Goal: Transaction & Acquisition: Purchase product/service

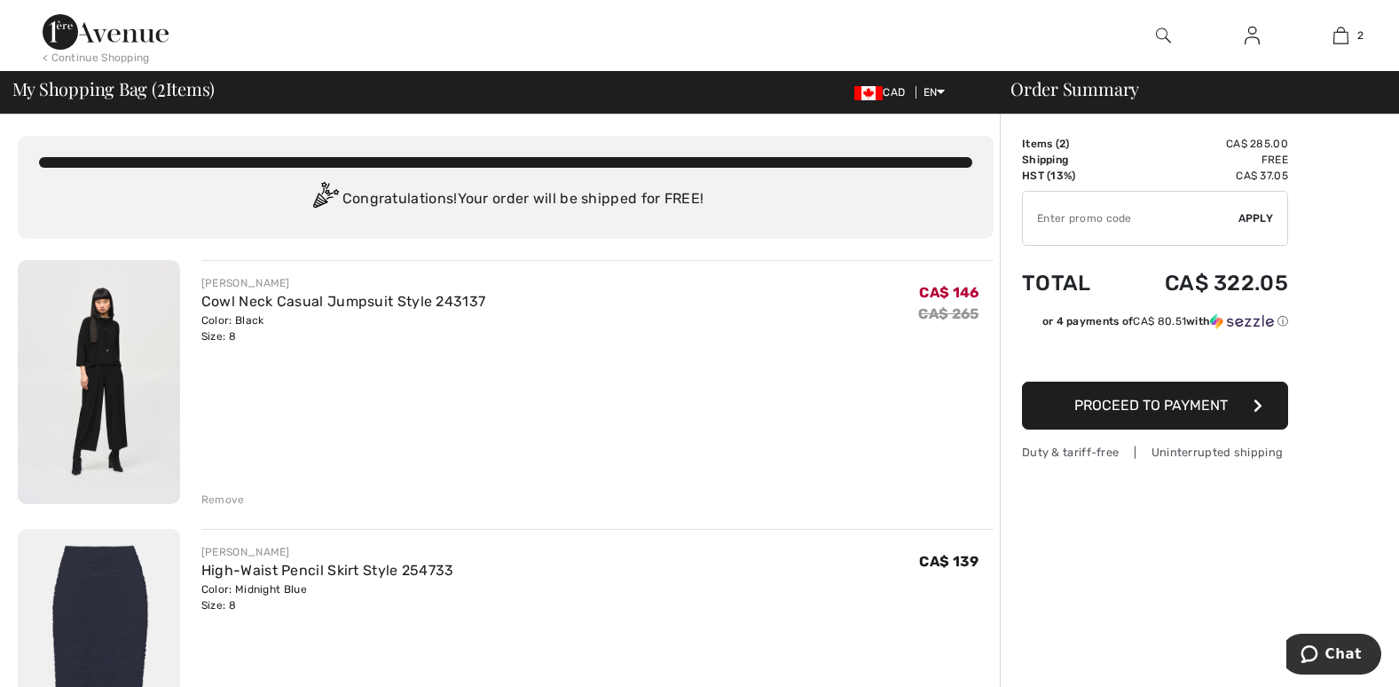
click at [214, 494] on div "Remove" at bounding box center [222, 499] width 43 height 16
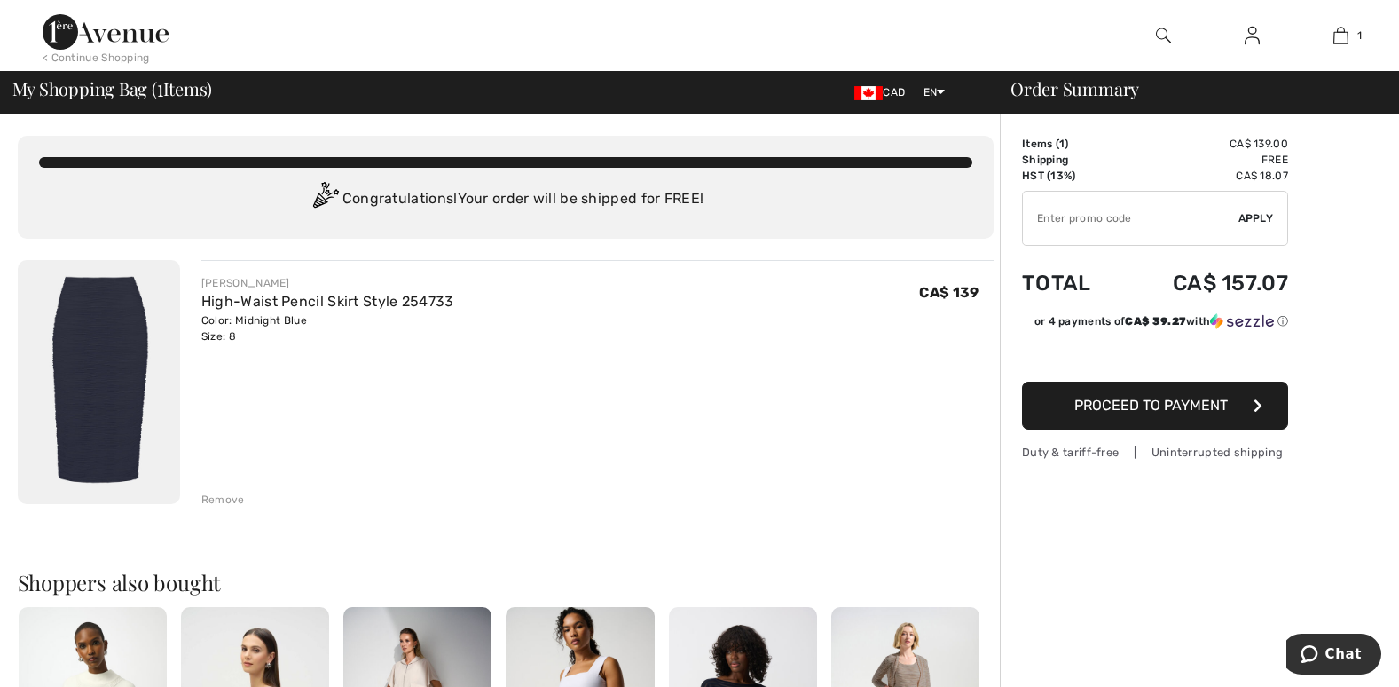
click at [72, 81] on span "My Shopping Bag ( 1 Items)" at bounding box center [112, 89] width 200 height 18
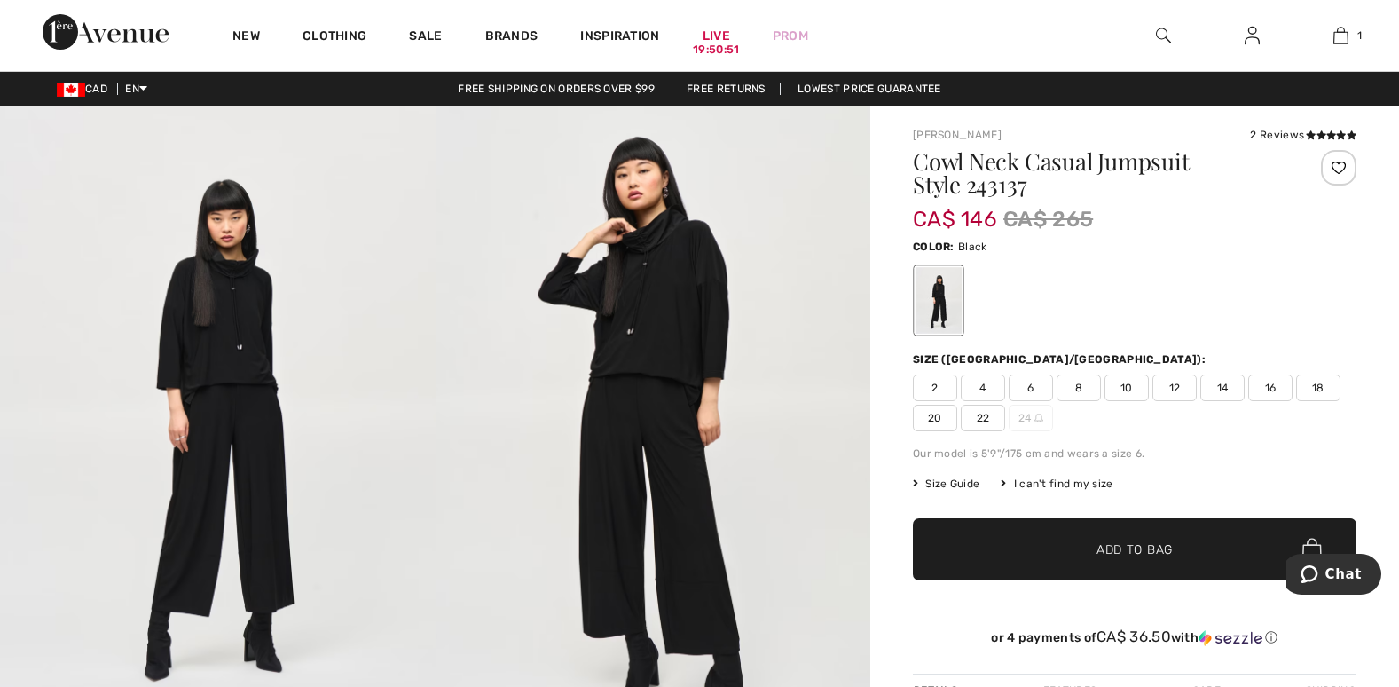
click at [1130, 380] on span "10" at bounding box center [1126, 387] width 44 height 27
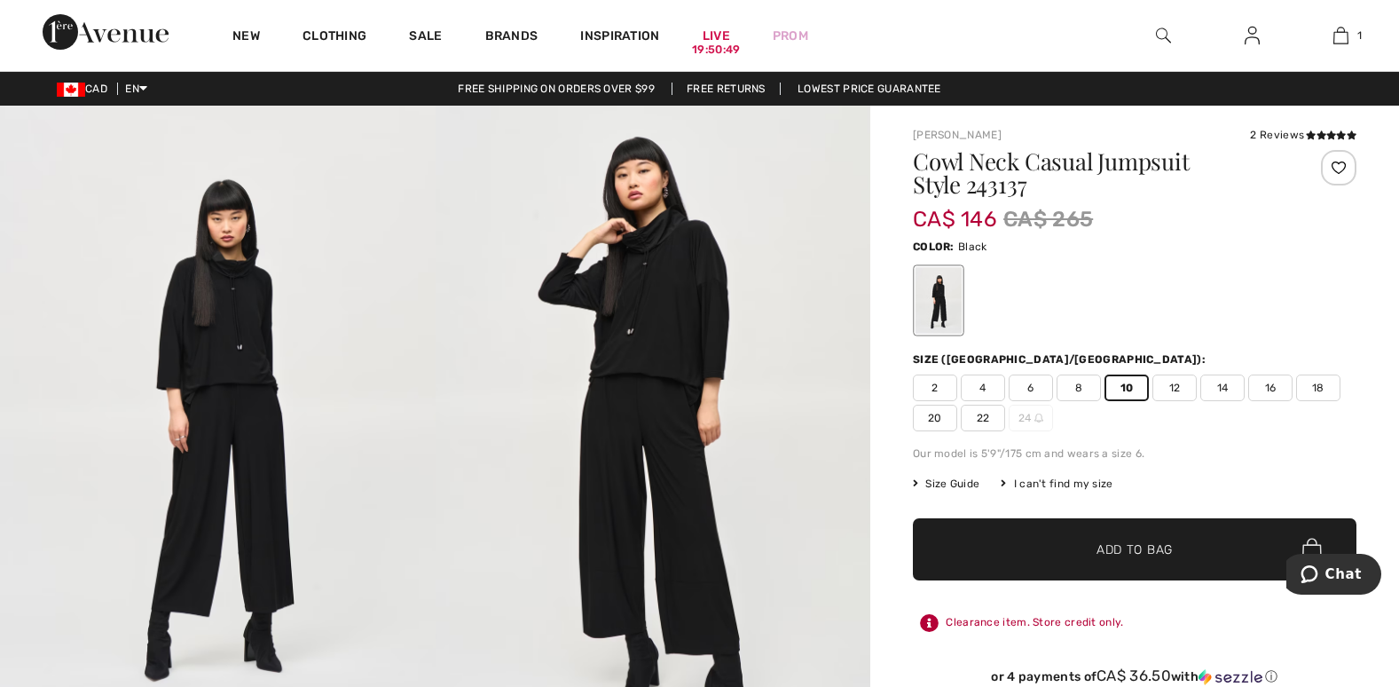
click at [1170, 382] on span "12" at bounding box center [1174, 387] width 44 height 27
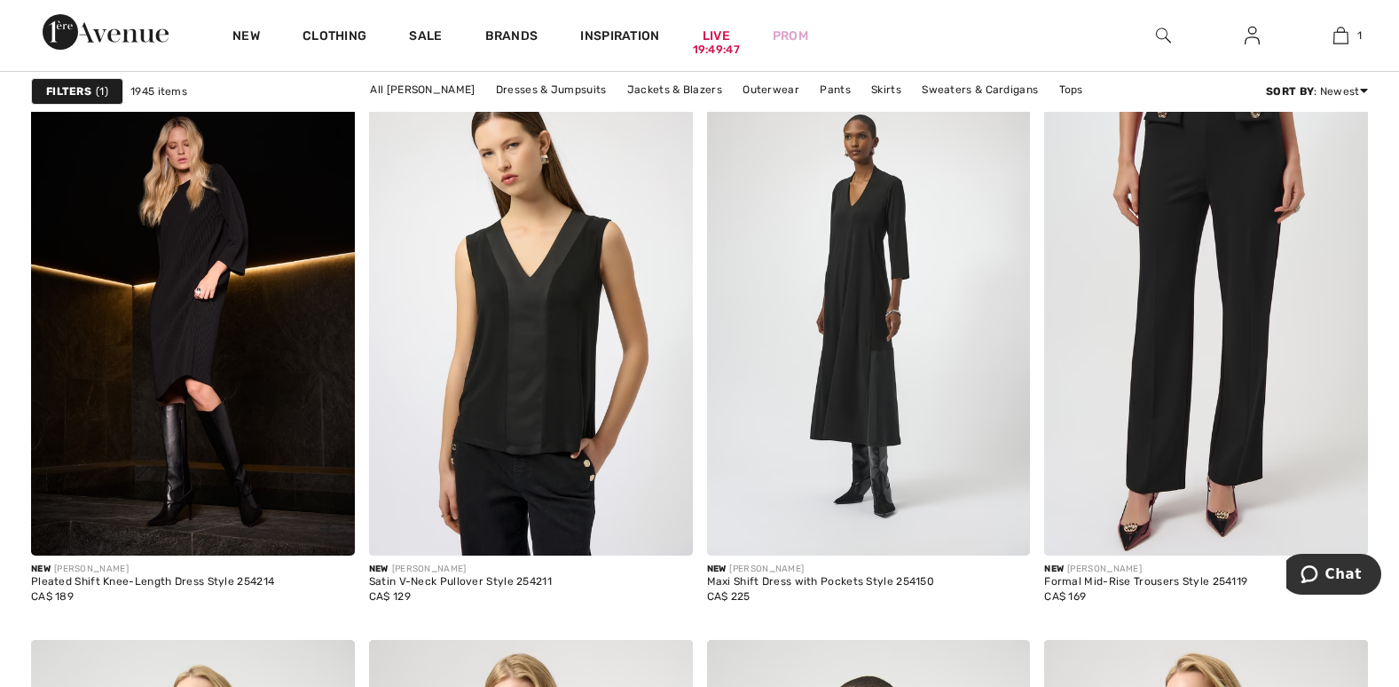
scroll to position [6209, 0]
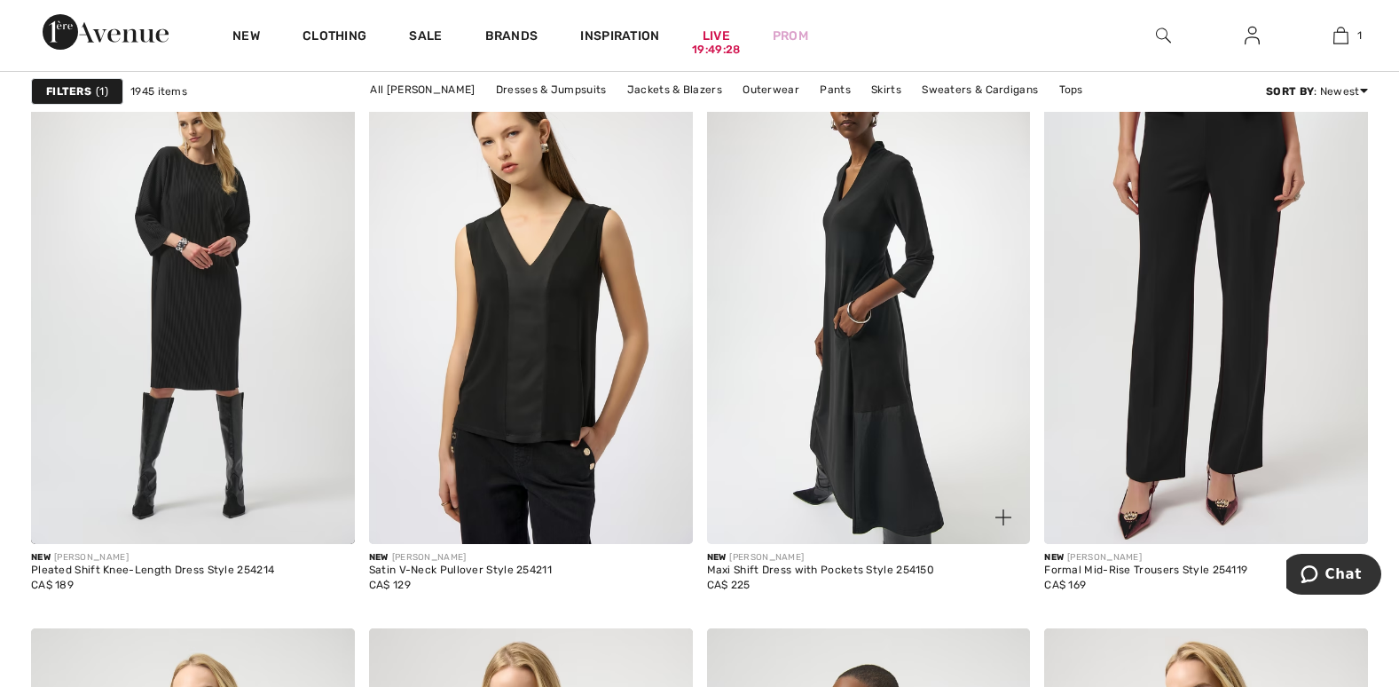
click at [810, 484] on img at bounding box center [869, 301] width 324 height 485
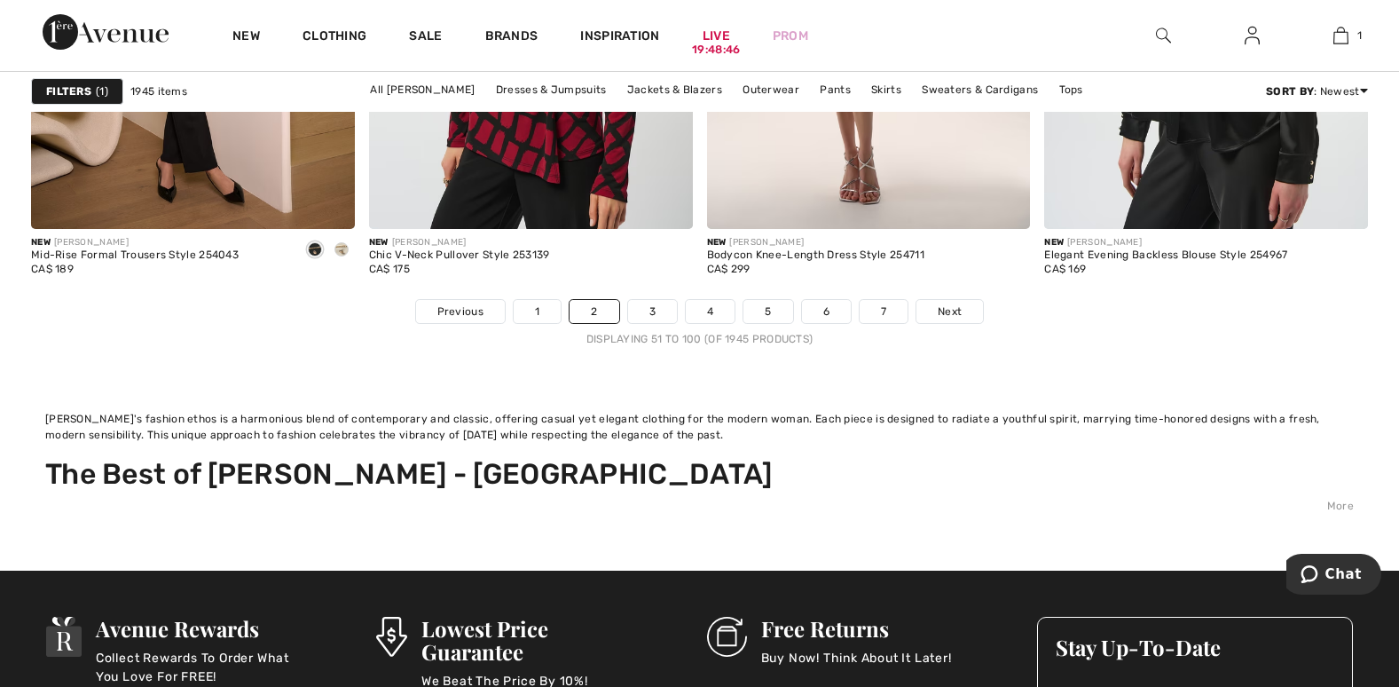
scroll to position [8958, 0]
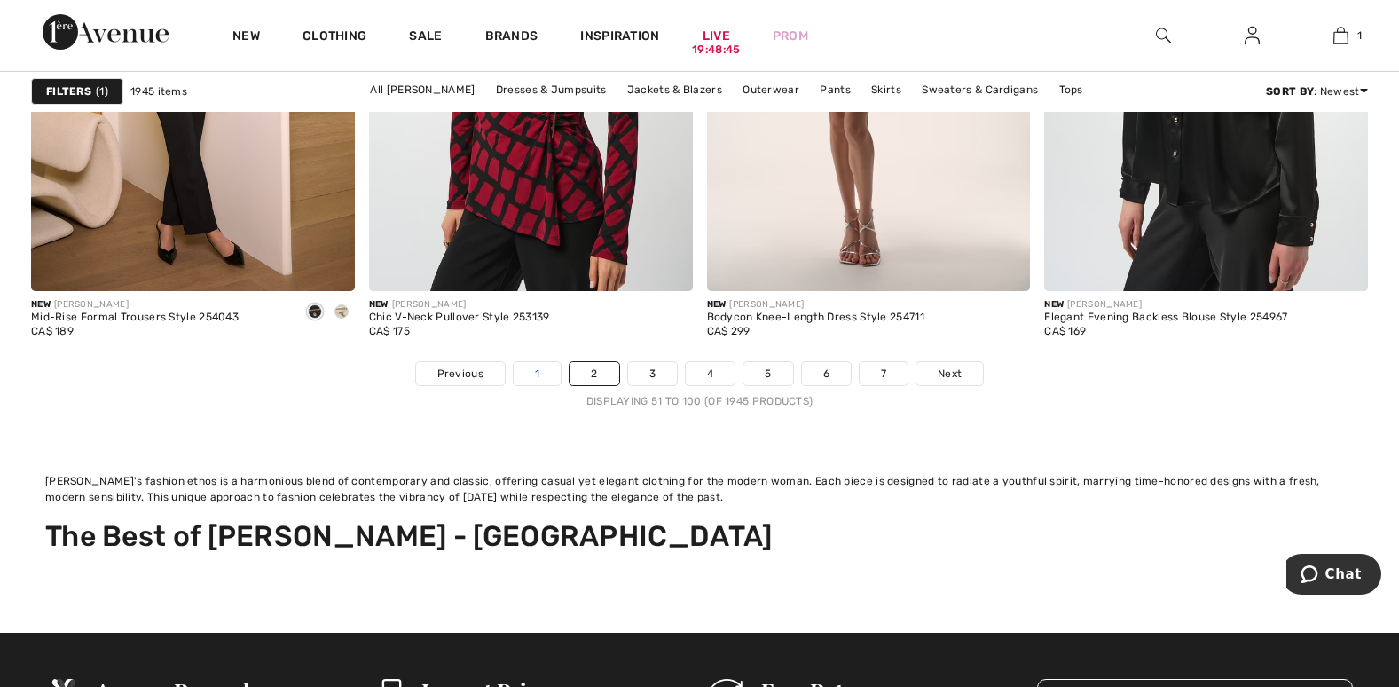
click at [530, 374] on link "1" at bounding box center [537, 373] width 47 height 23
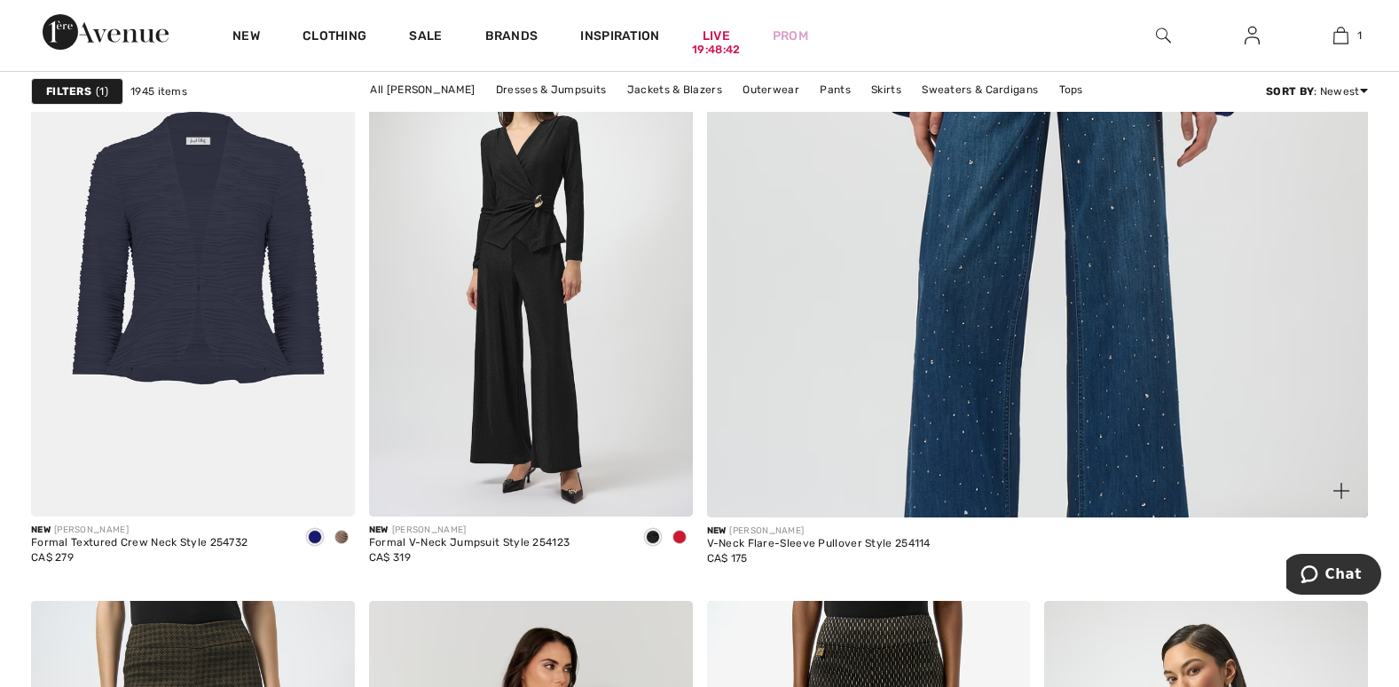
scroll to position [1242, 0]
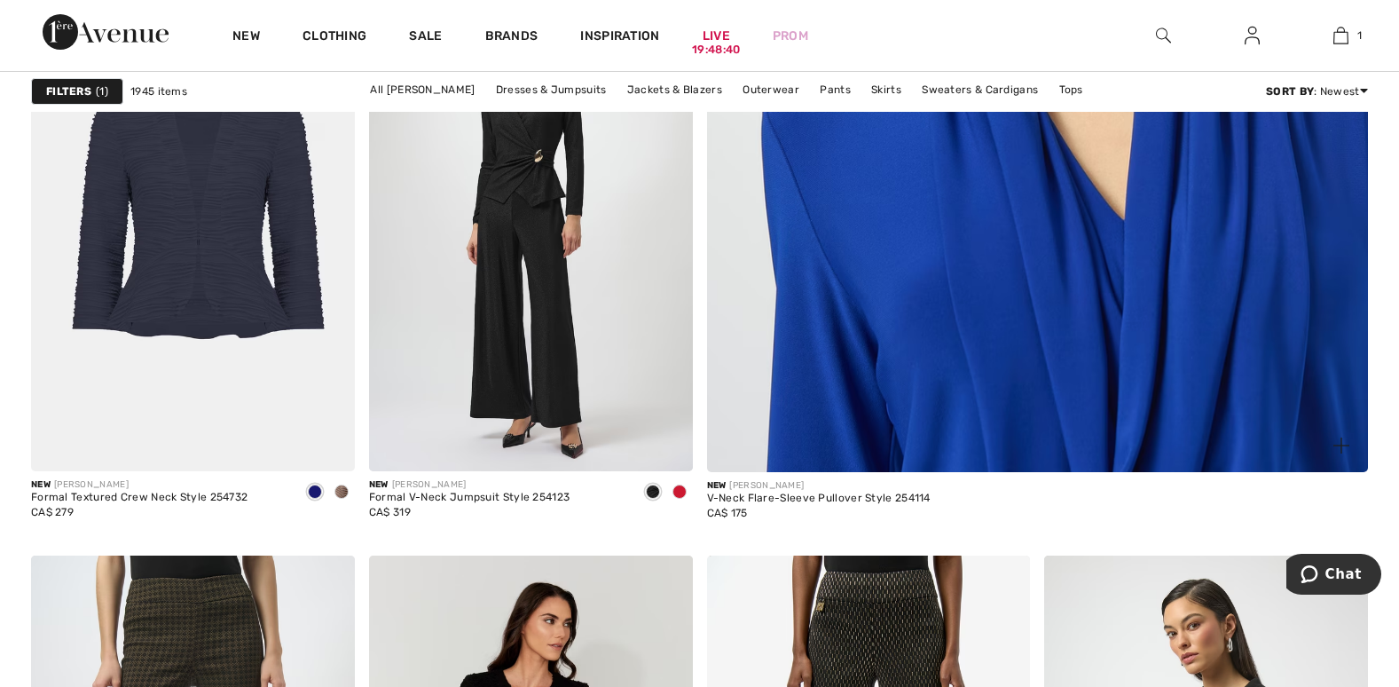
click at [819, 332] on img at bounding box center [1037, 11] width 794 height 1190
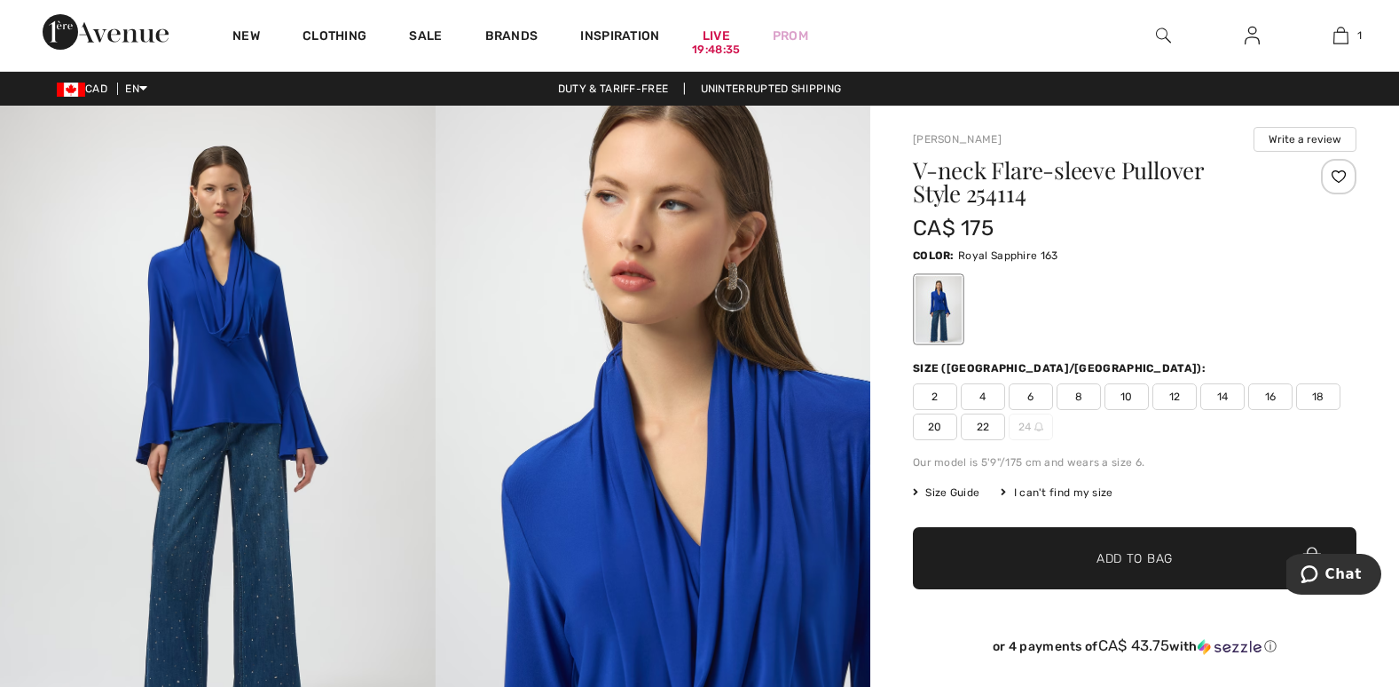
click at [1083, 396] on span "8" at bounding box center [1078, 396] width 44 height 27
drag, startPoint x: 1137, startPoint y: 554, endPoint x: 1162, endPoint y: 529, distance: 35.8
click at [1137, 553] on span "Add to Bag" at bounding box center [1134, 558] width 76 height 19
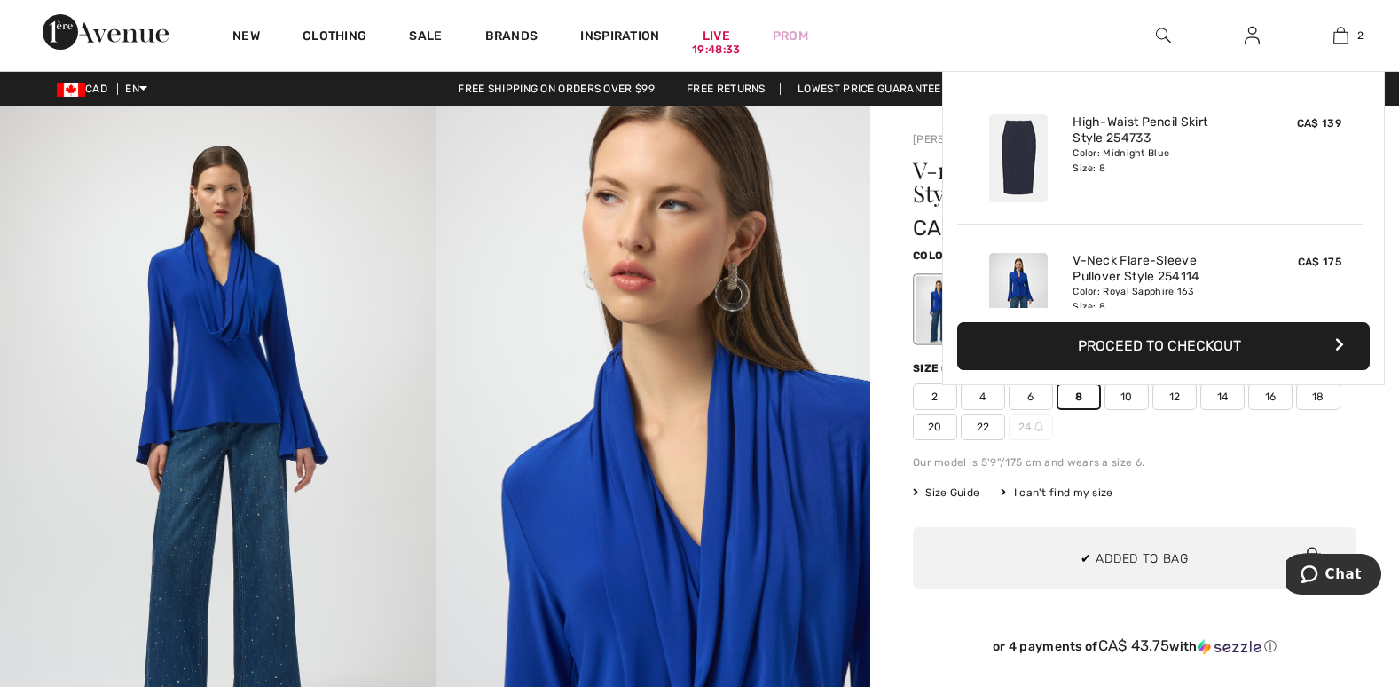
scroll to position [31, 0]
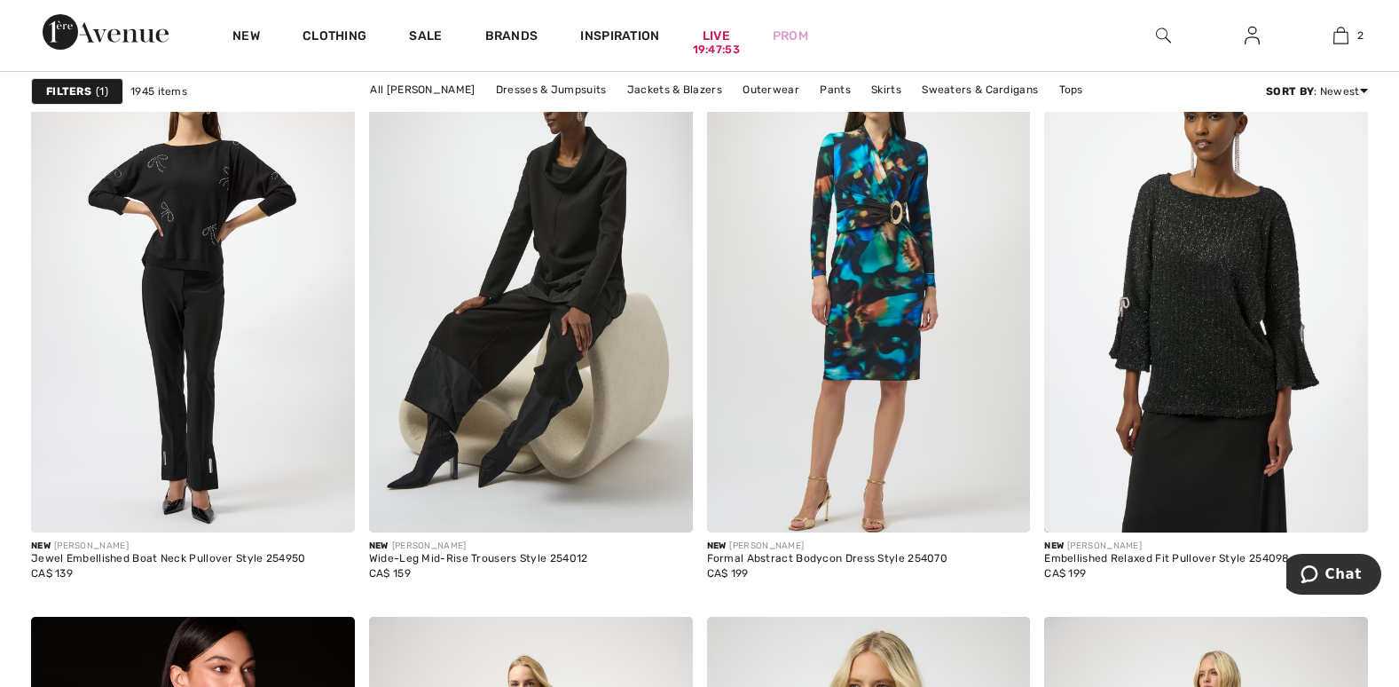
scroll to position [7539, 0]
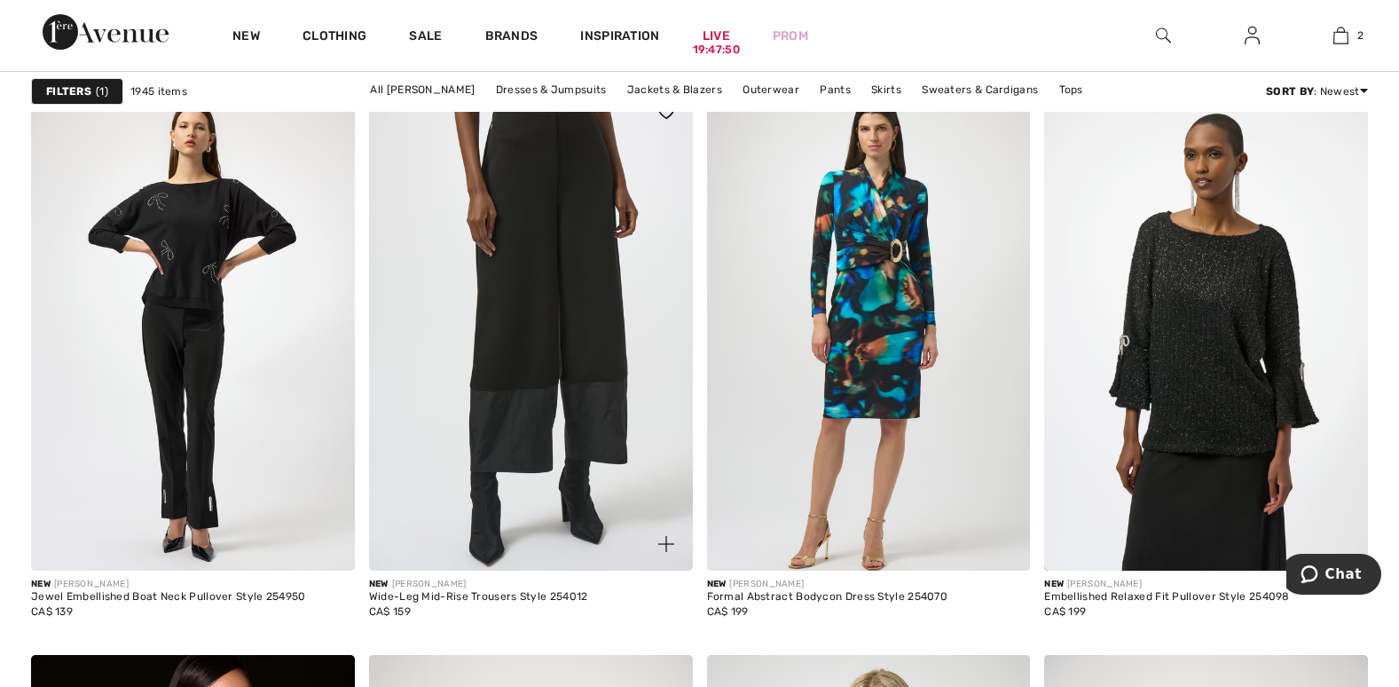
click at [469, 545] on img at bounding box center [531, 327] width 324 height 485
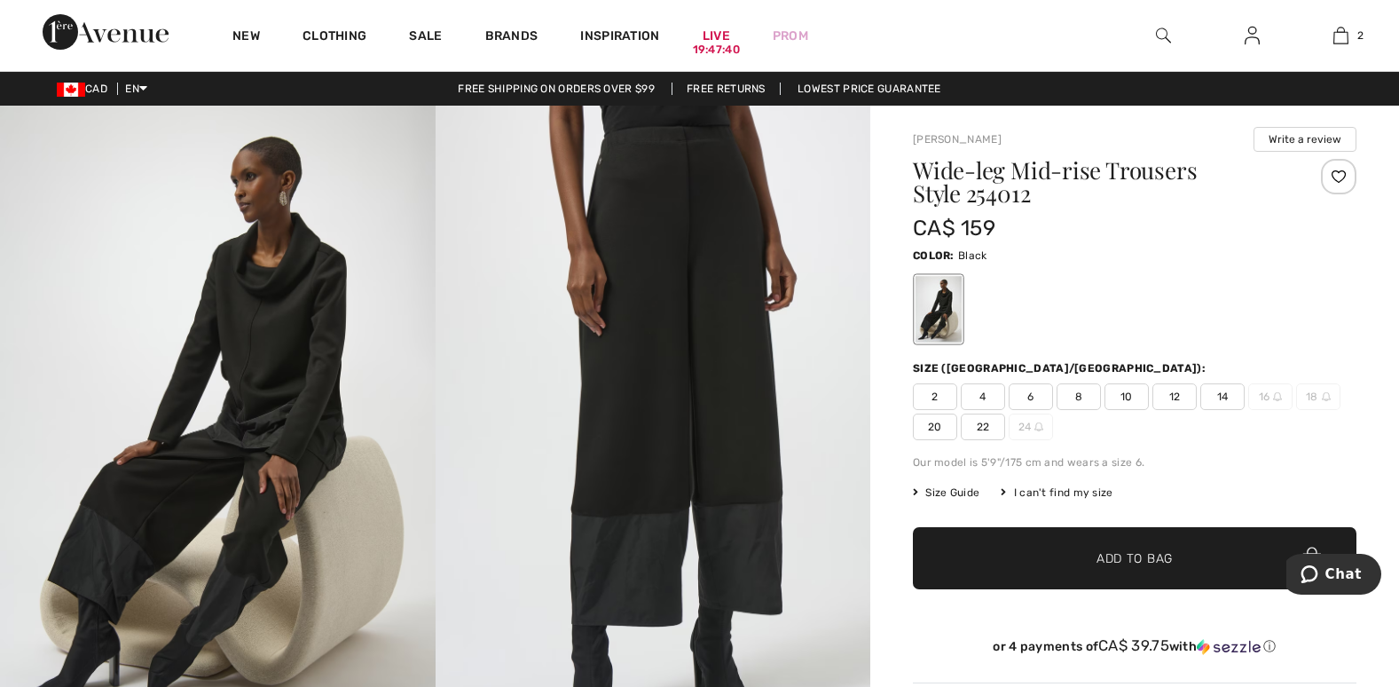
click at [1118, 393] on span "10" at bounding box center [1126, 396] width 44 height 27
click at [1130, 552] on span "Add to Bag" at bounding box center [1134, 558] width 76 height 19
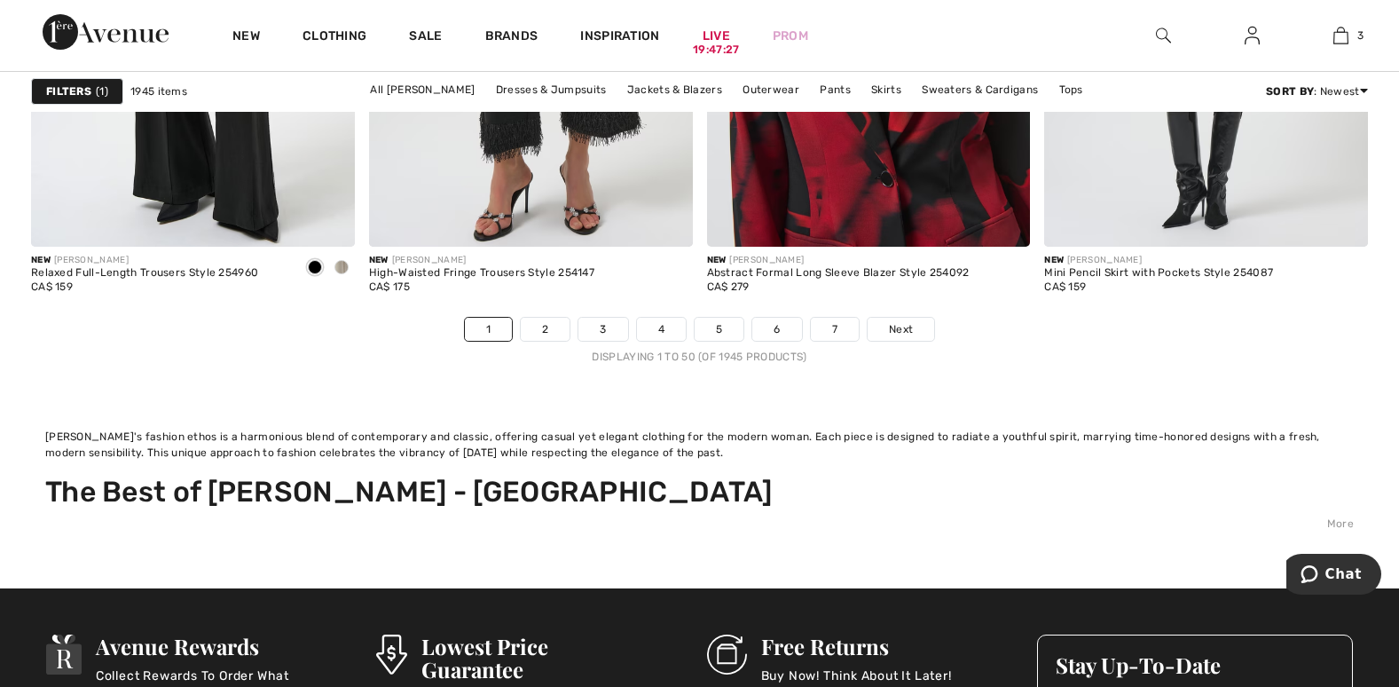
scroll to position [9026, 0]
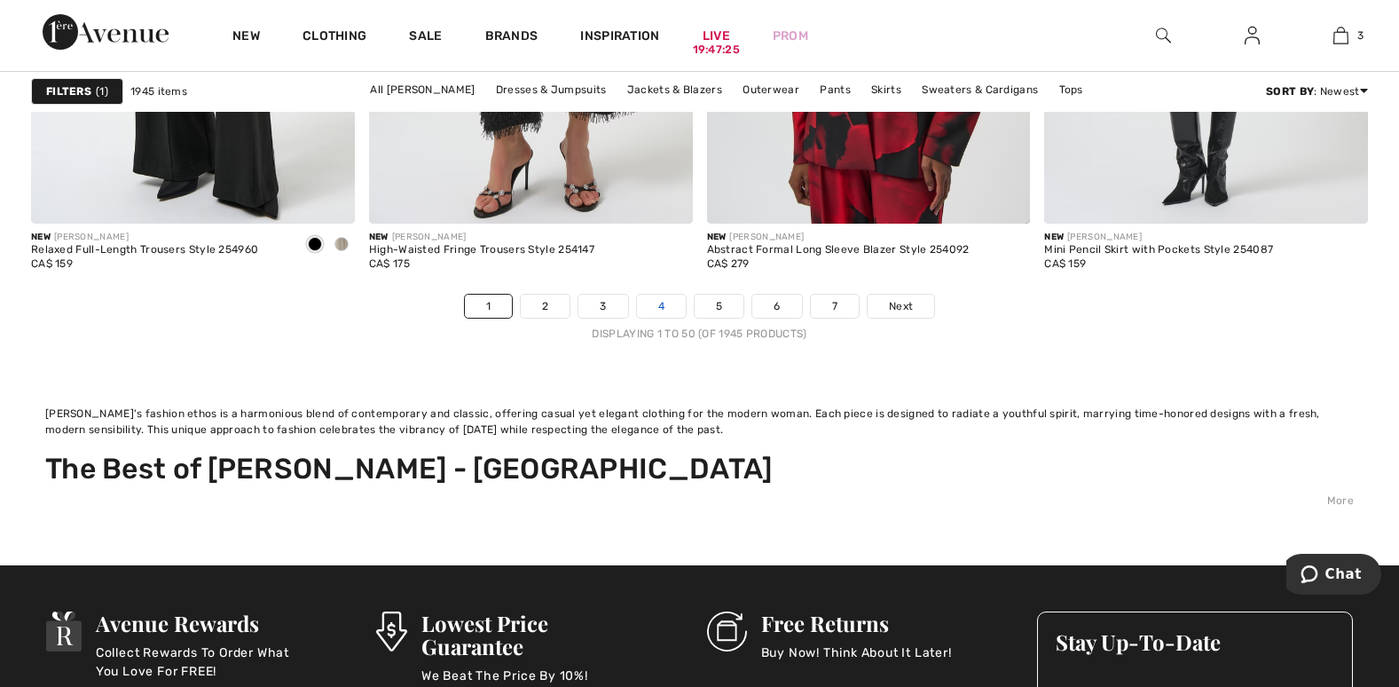
click at [661, 309] on link "4" at bounding box center [661, 305] width 49 height 23
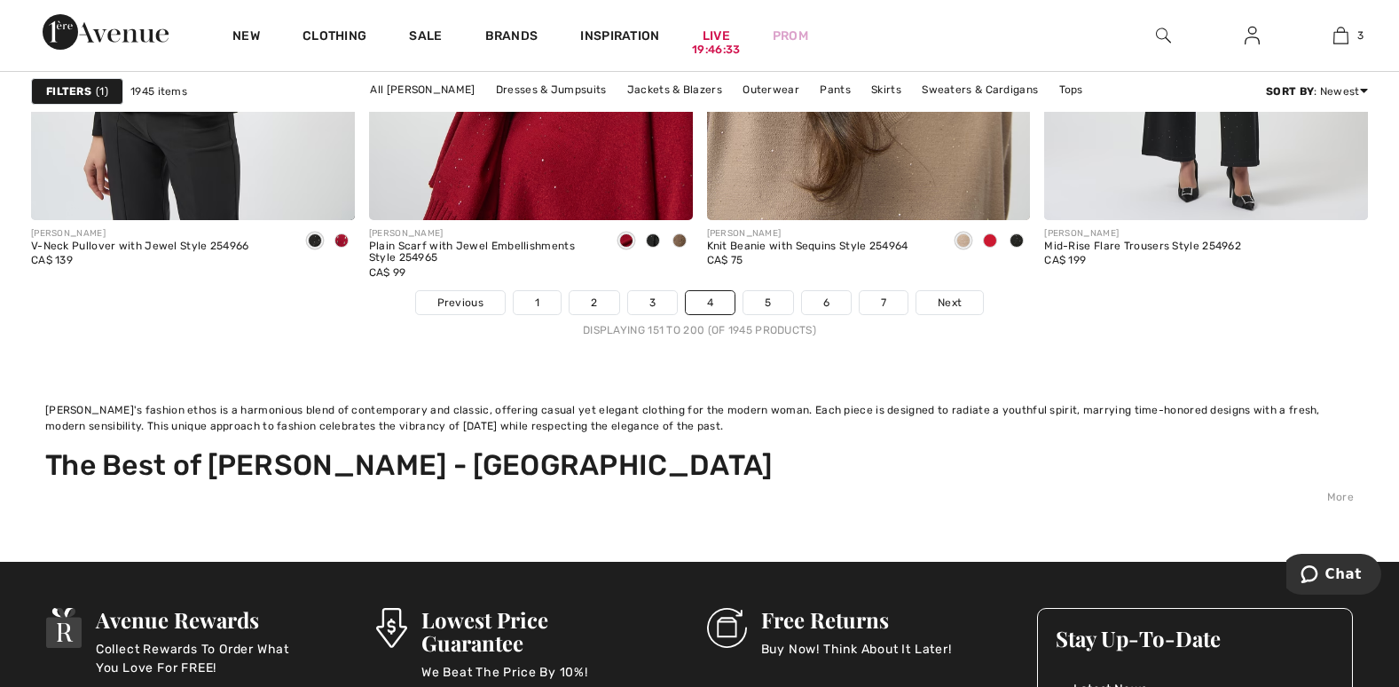
scroll to position [9047, 0]
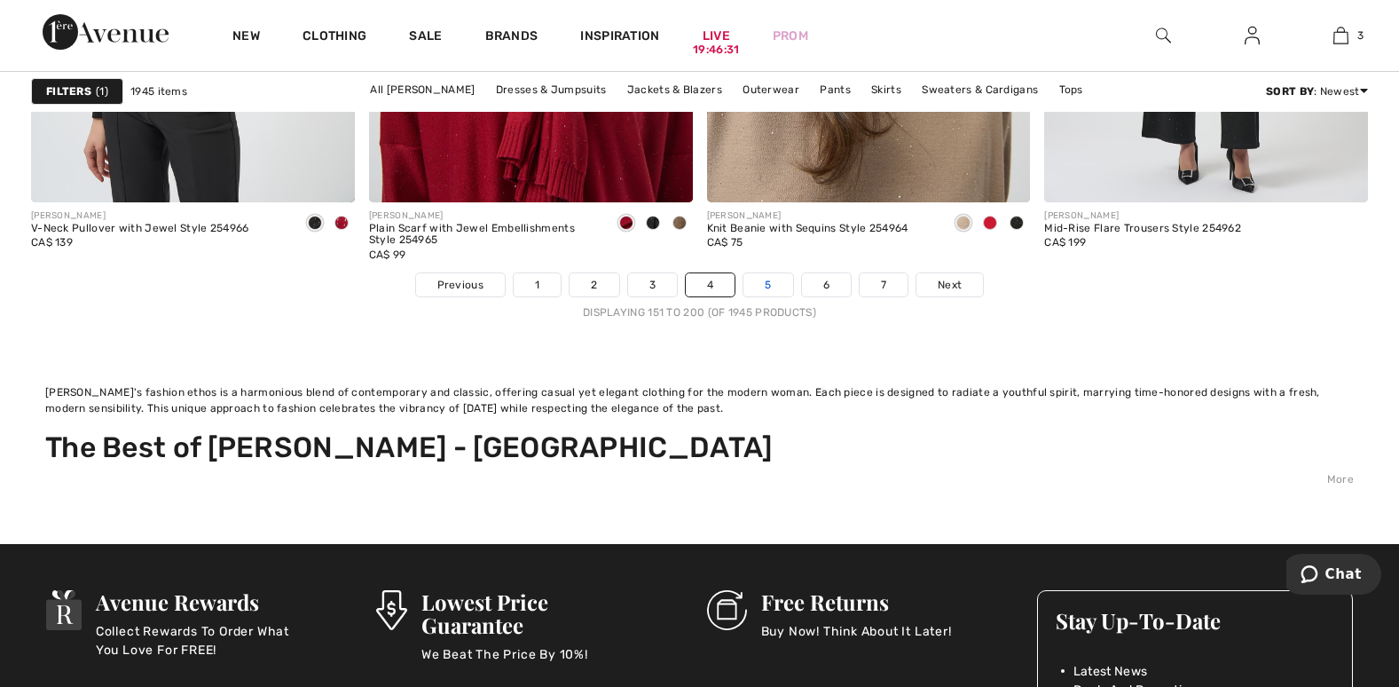
click at [762, 287] on link "5" at bounding box center [767, 284] width 49 height 23
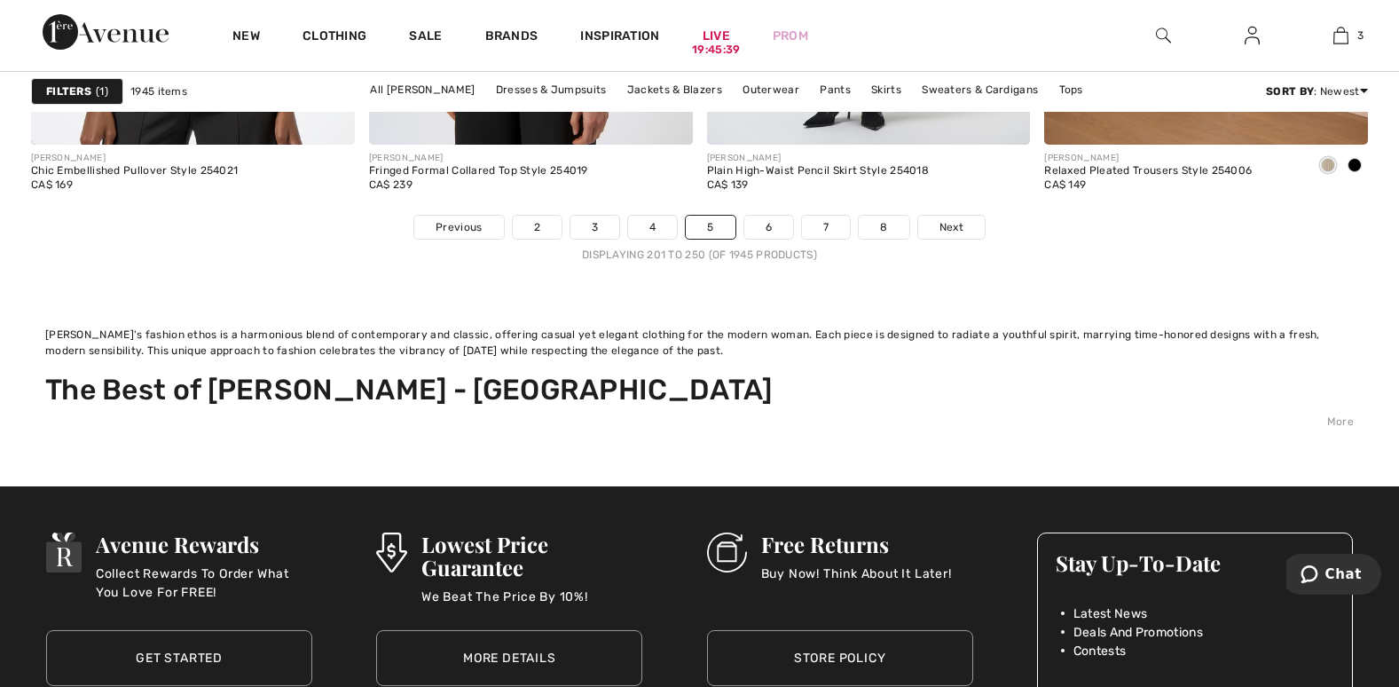
scroll to position [9136, 0]
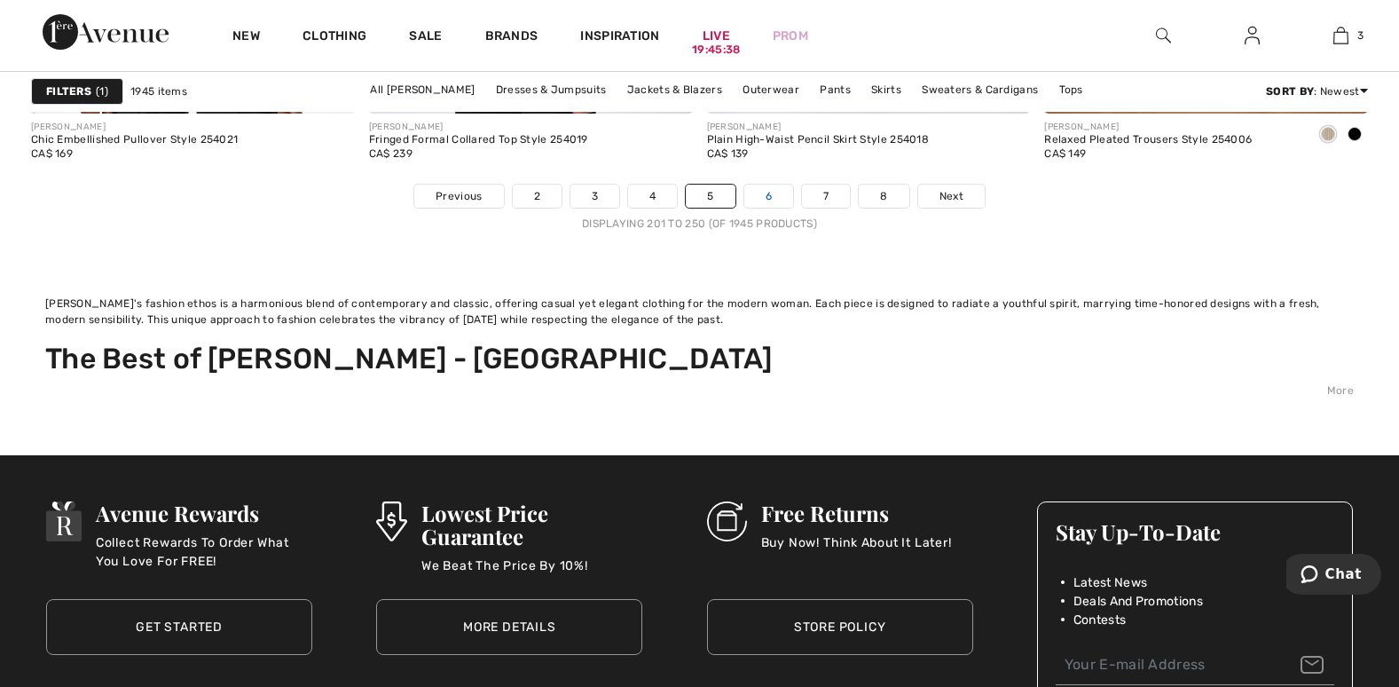
click at [770, 194] on link "6" at bounding box center [768, 195] width 49 height 23
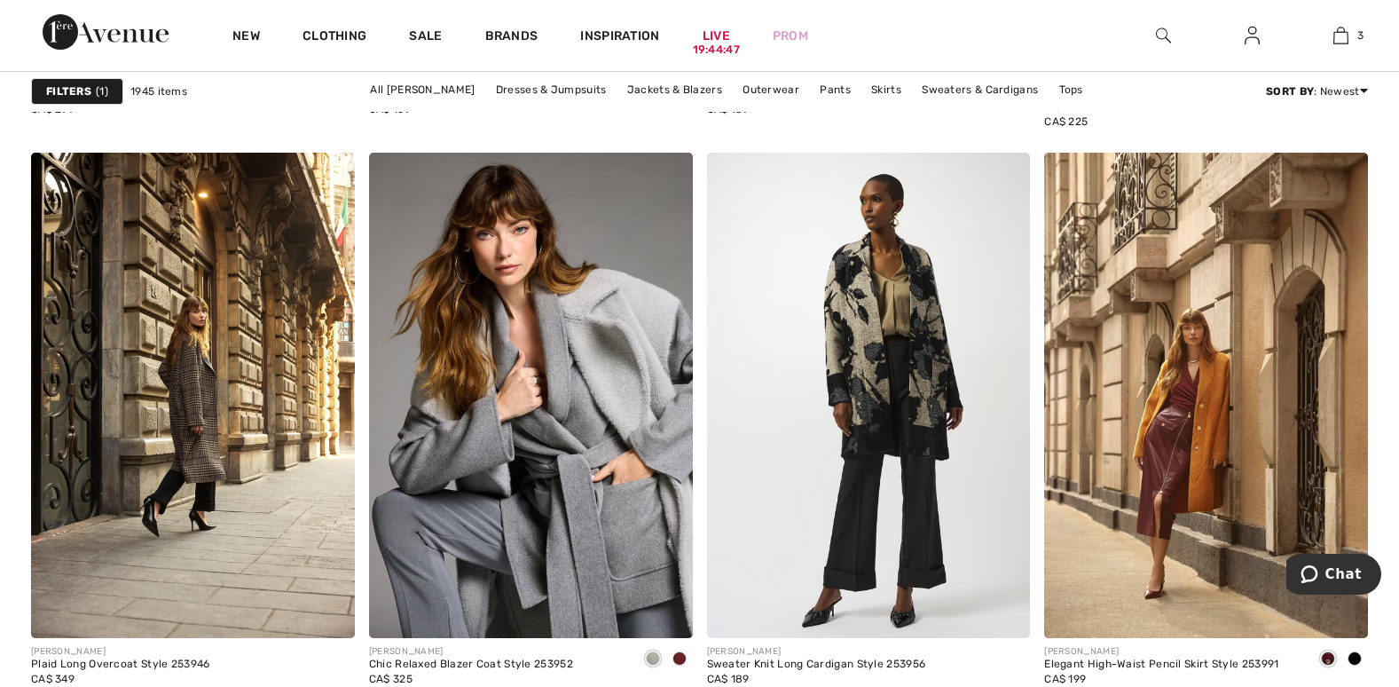
scroll to position [8071, 0]
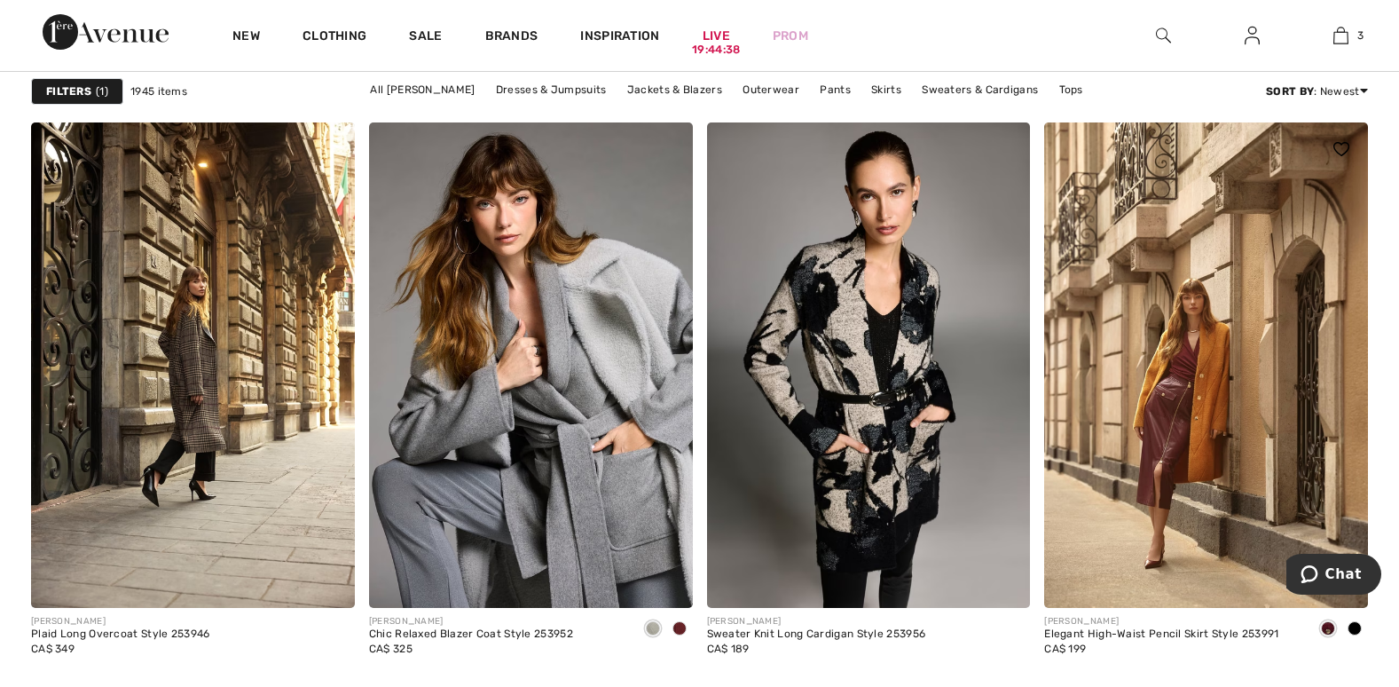
click at [1352, 622] on span at bounding box center [1354, 628] width 14 height 14
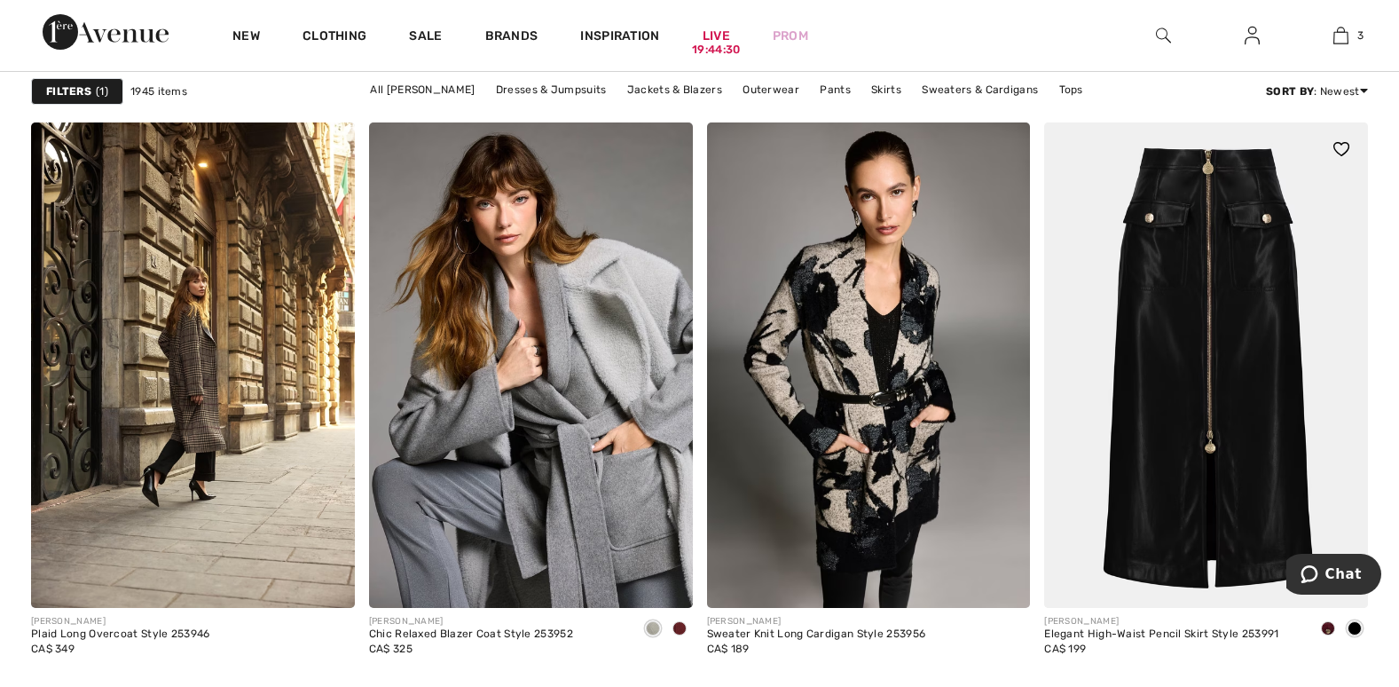
click at [1323, 624] on span at bounding box center [1328, 628] width 14 height 14
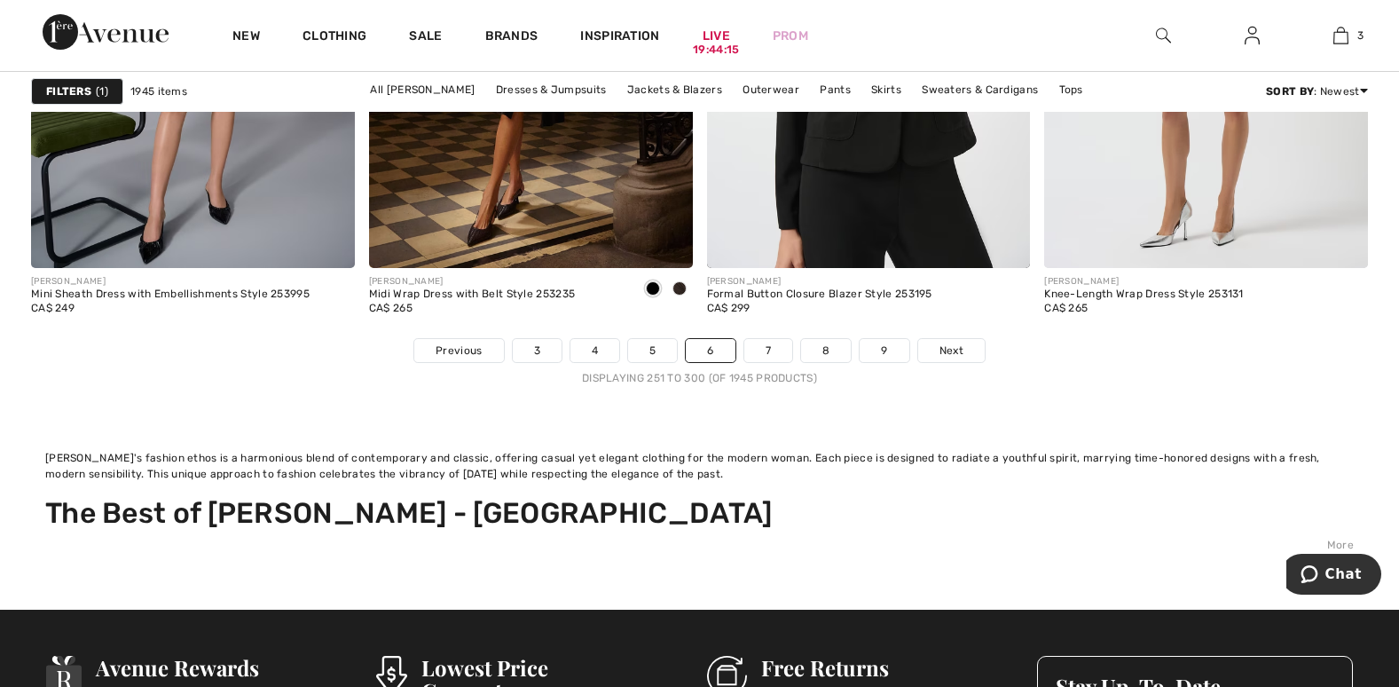
scroll to position [8958, 0]
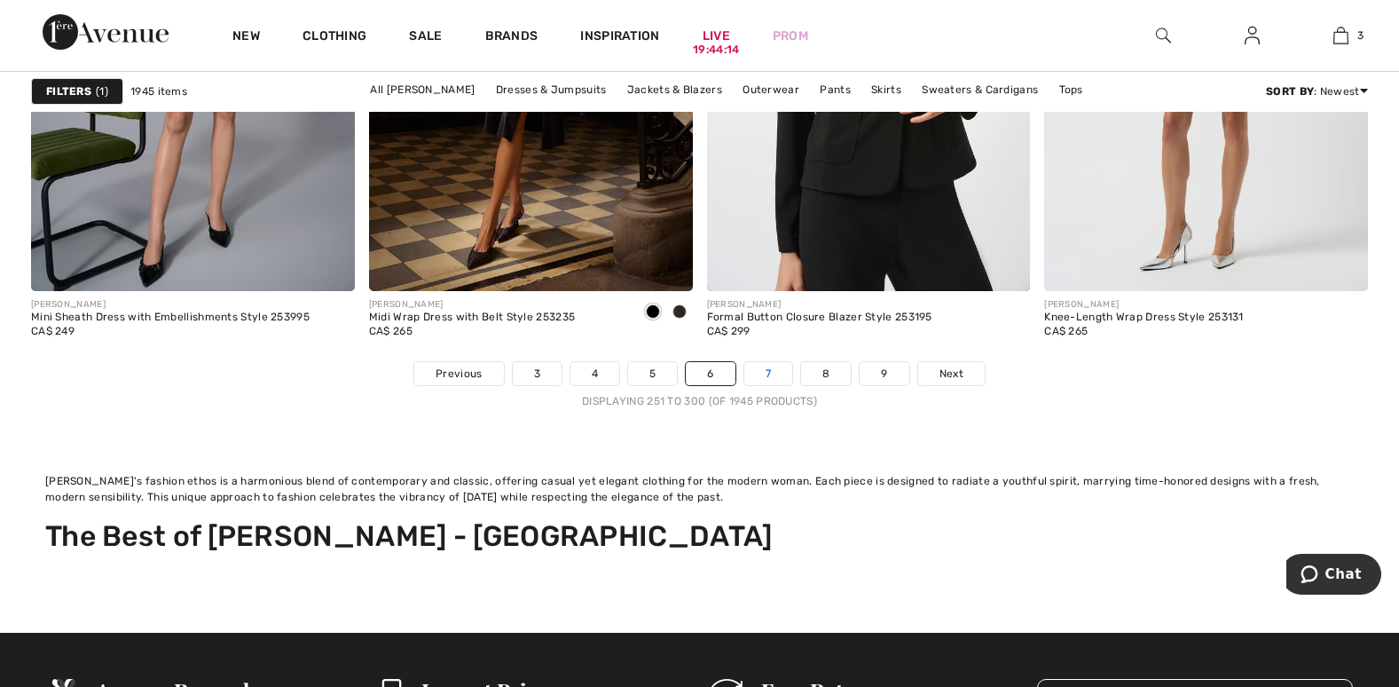
click at [768, 369] on link "7" at bounding box center [768, 373] width 48 height 23
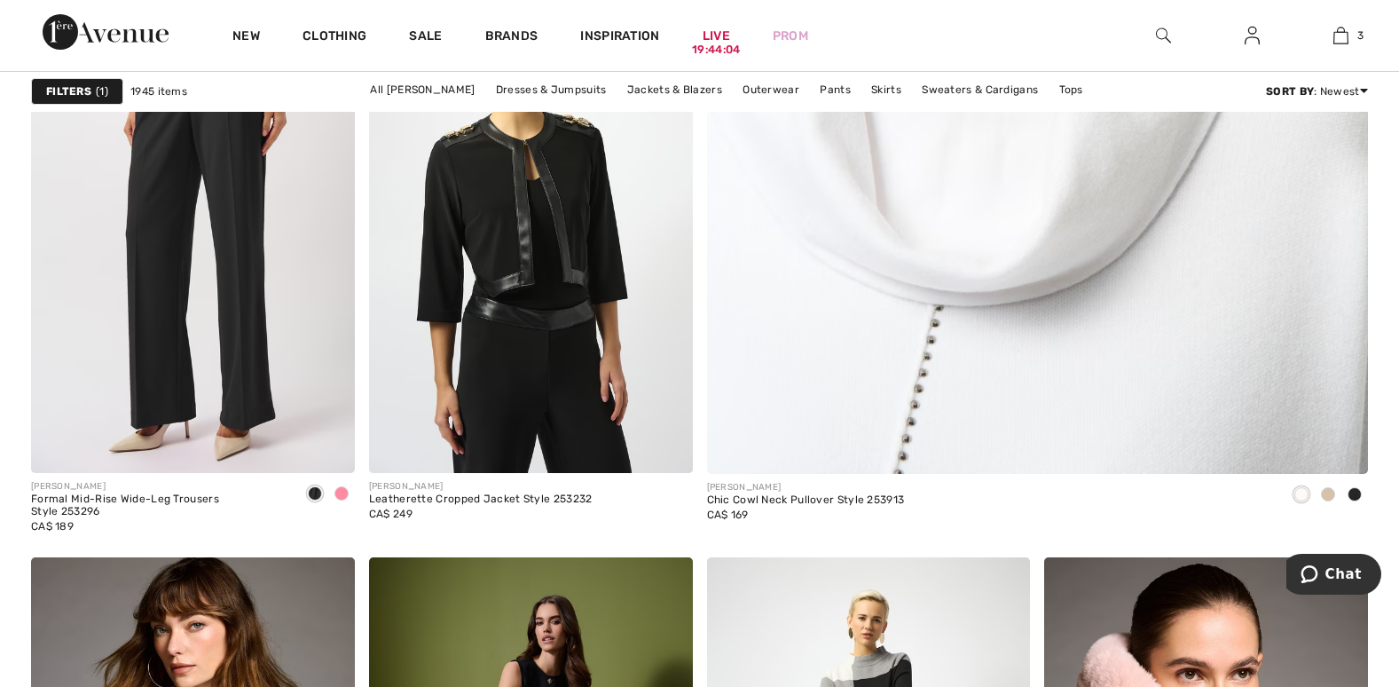
scroll to position [1242, 0]
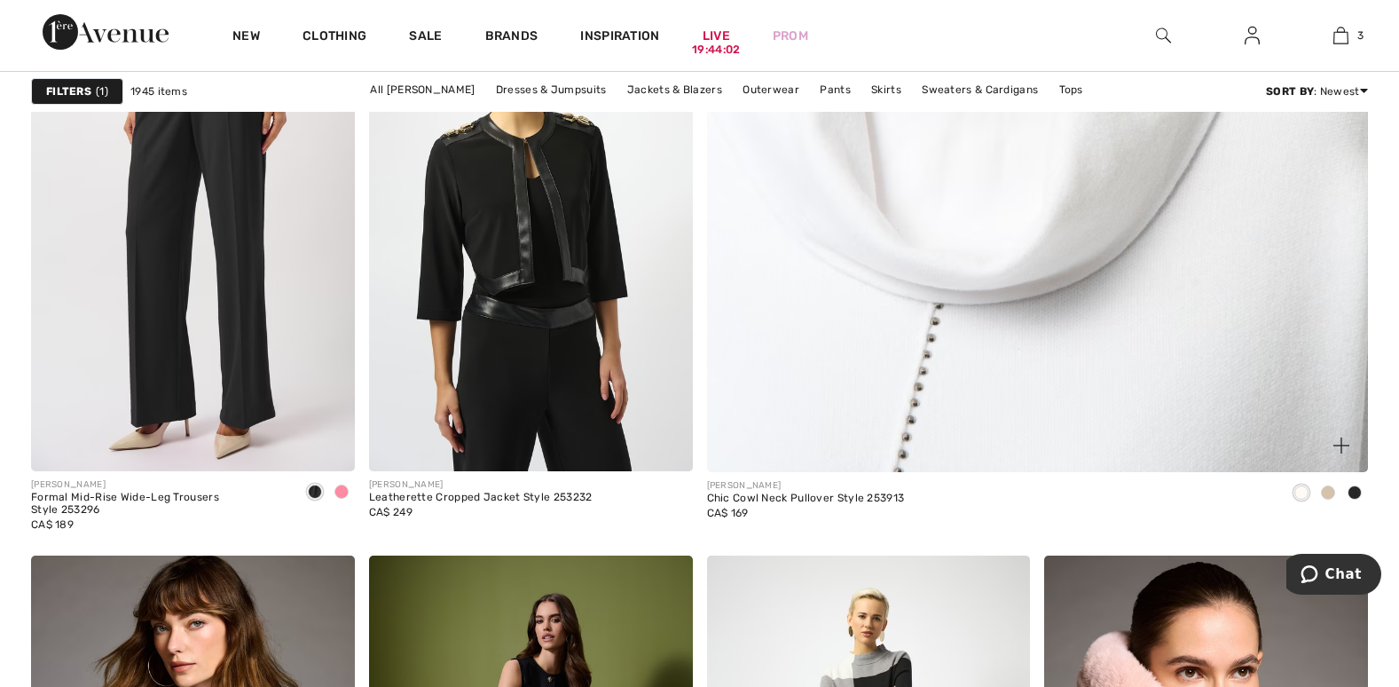
click at [966, 397] on img at bounding box center [1037, 11] width 794 height 1190
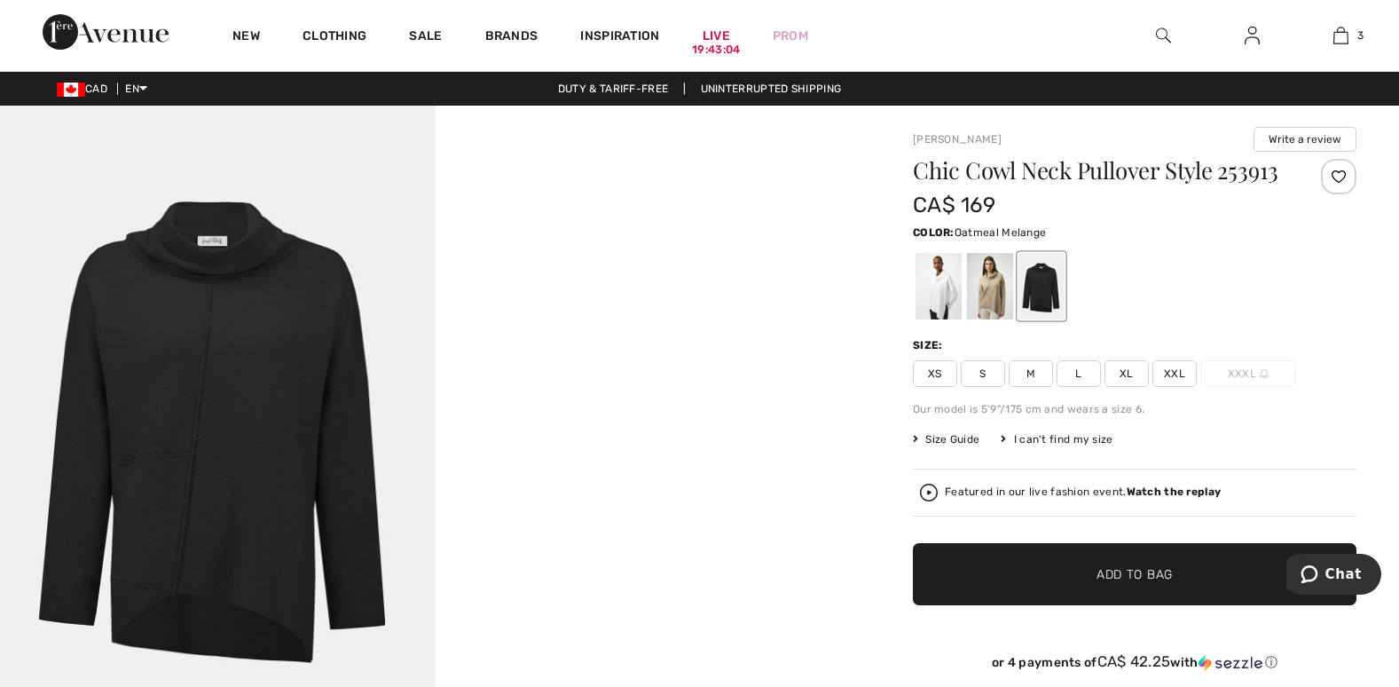
click at [989, 292] on div at bounding box center [990, 286] width 46 height 67
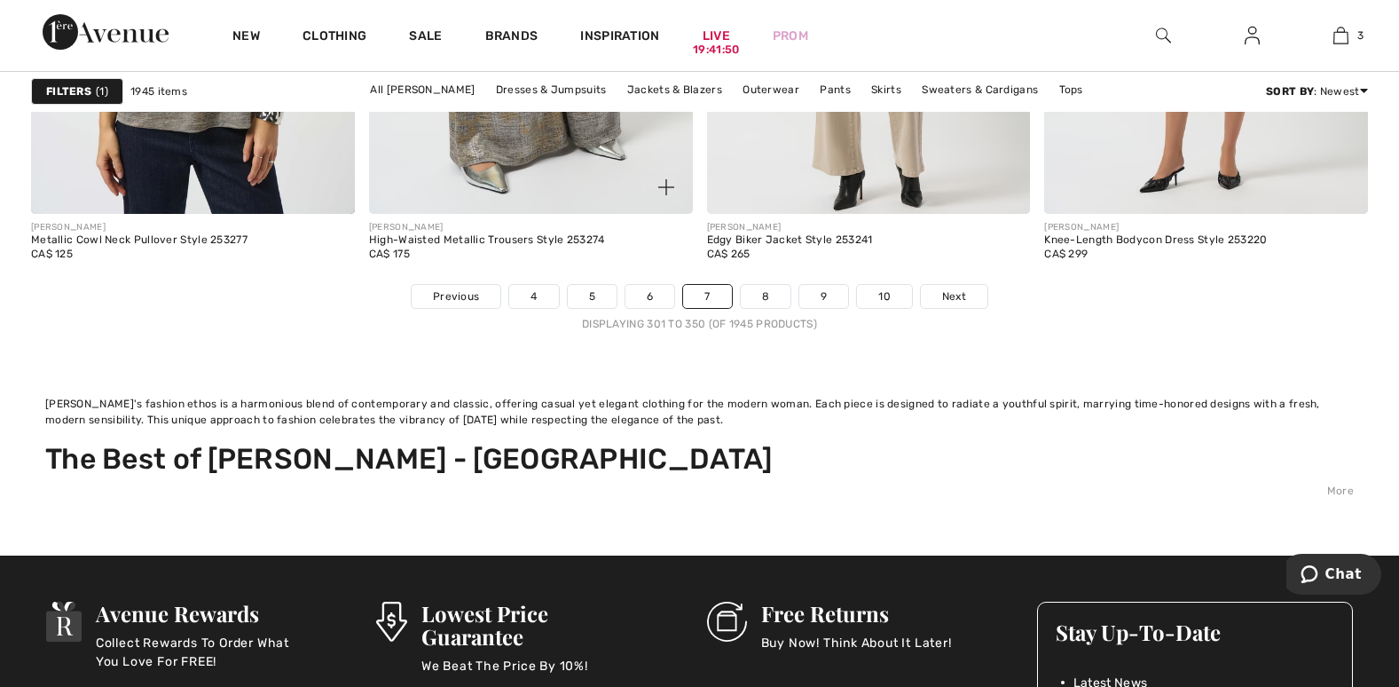
scroll to position [9047, 0]
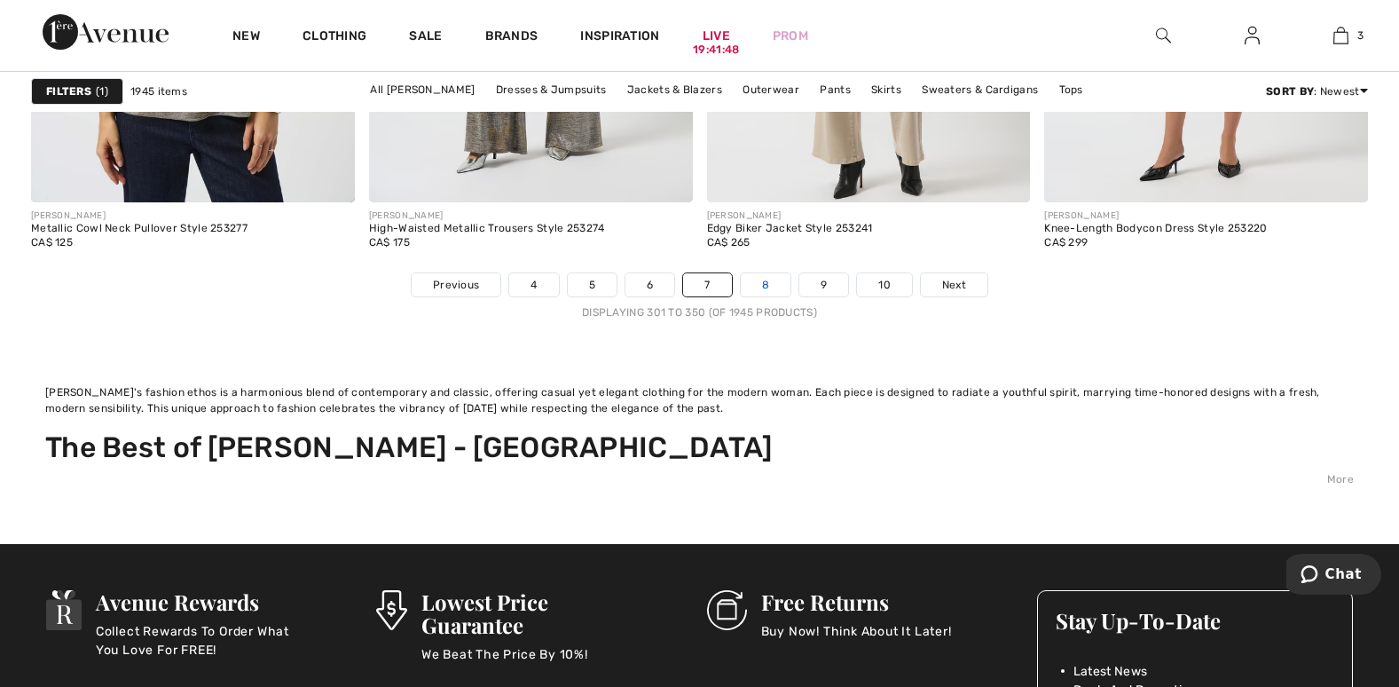
click at [762, 285] on link "8" at bounding box center [766, 284] width 50 height 23
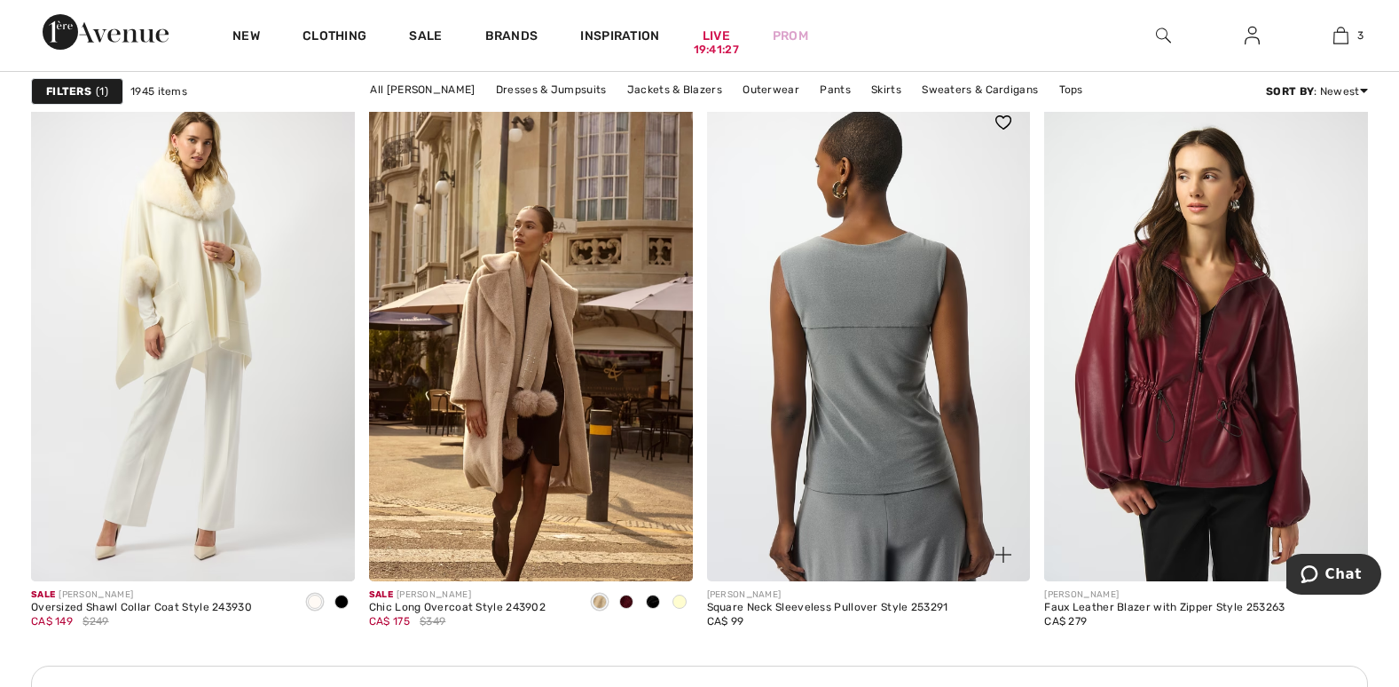
scroll to position [2306, 0]
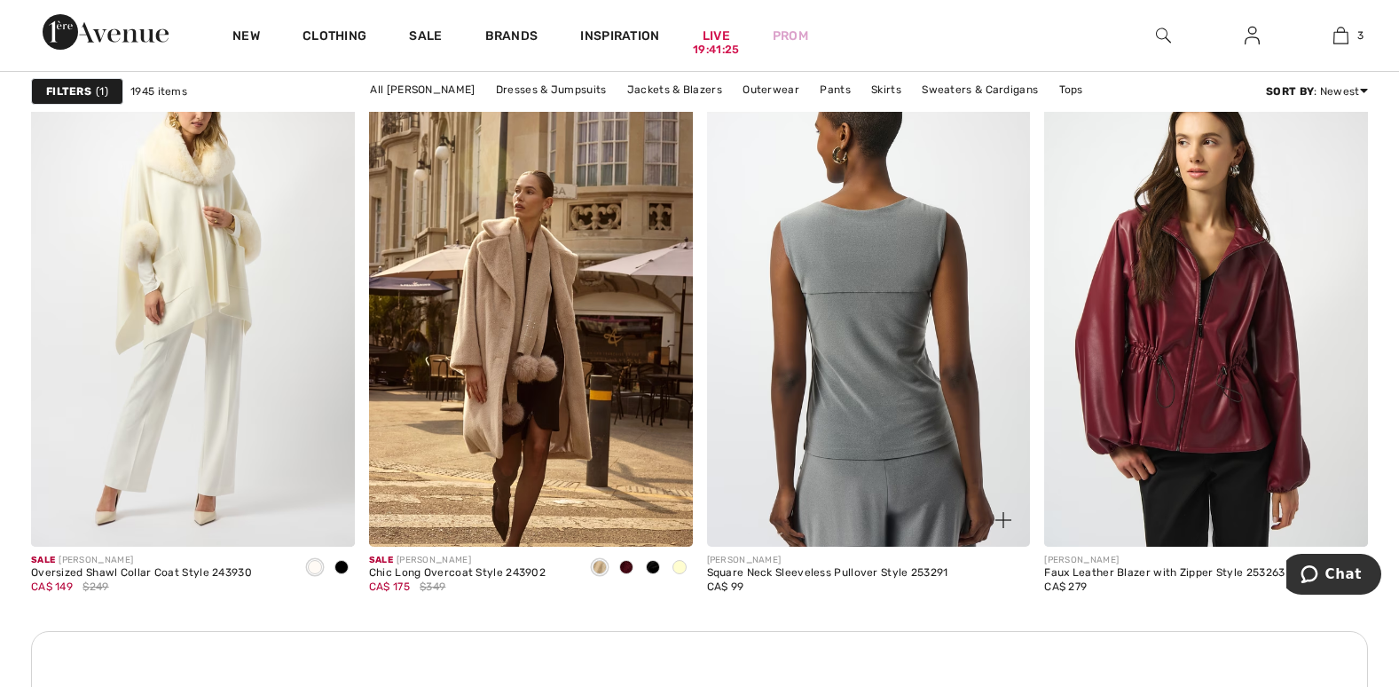
click at [862, 441] on img at bounding box center [869, 303] width 324 height 485
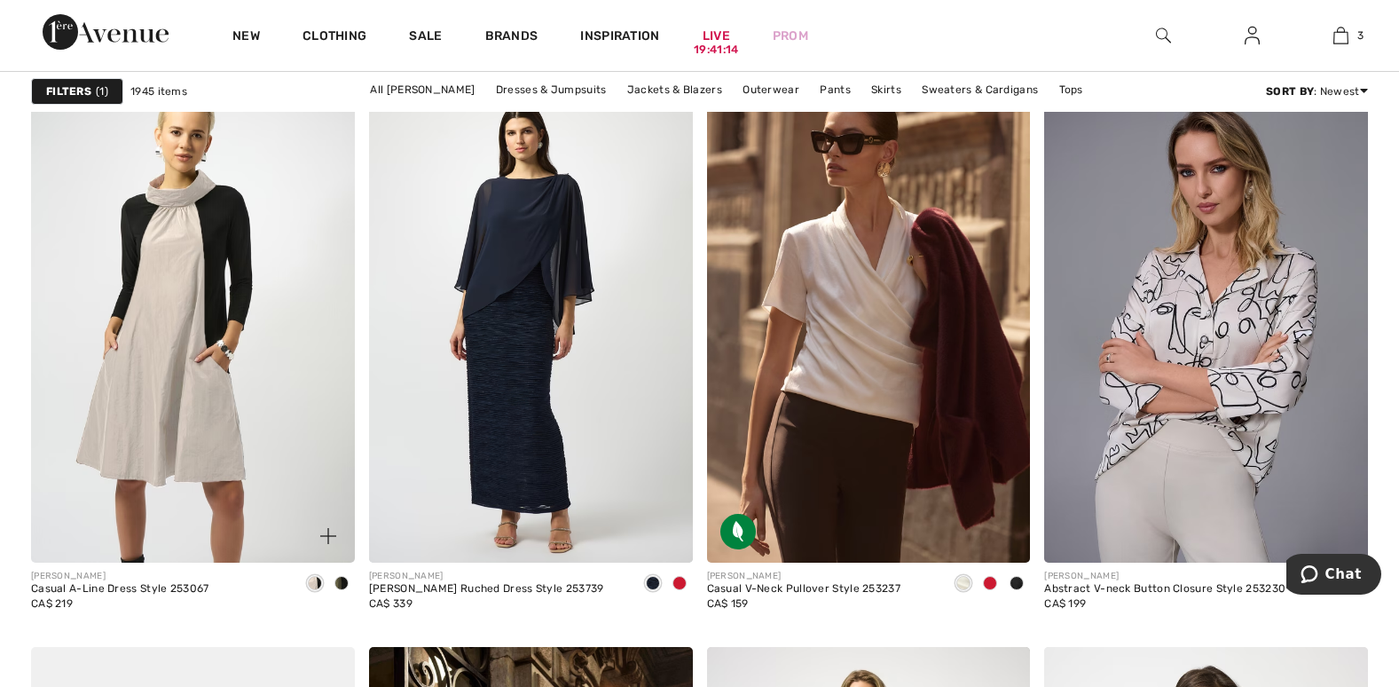
scroll to position [3104, 0]
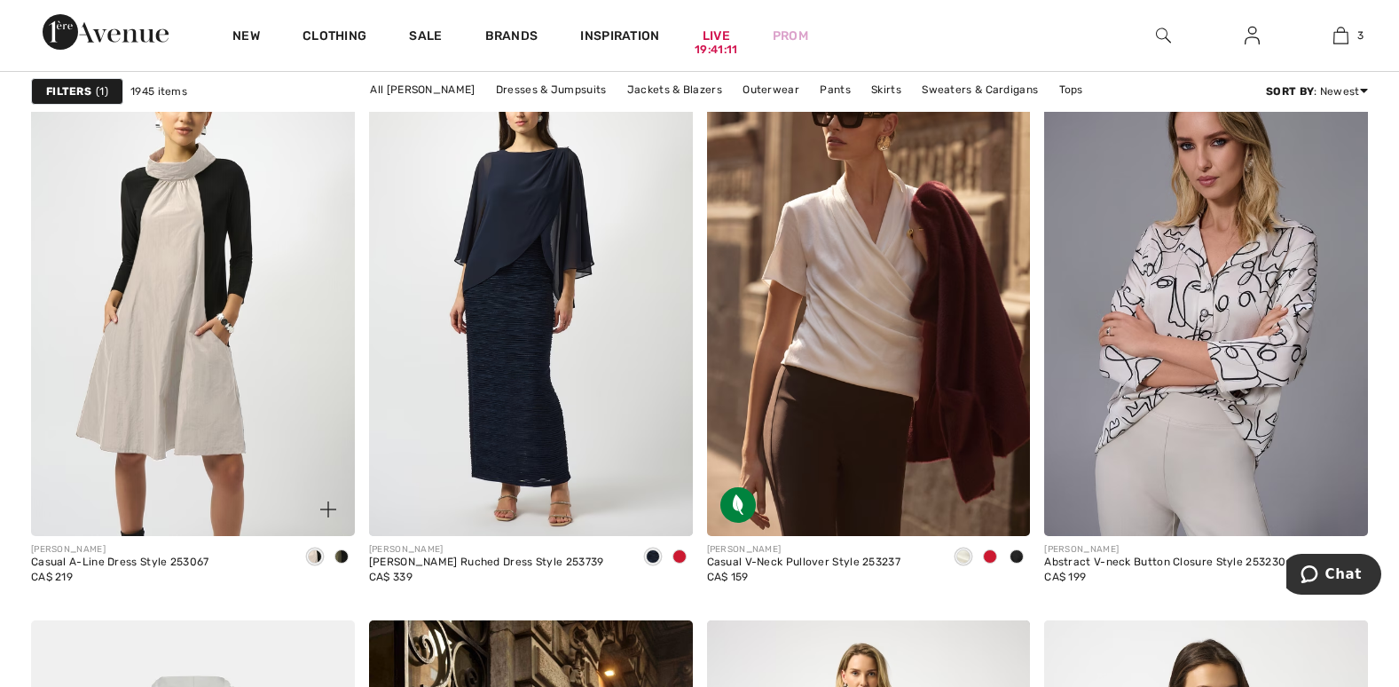
click at [337, 551] on span at bounding box center [341, 556] width 14 height 14
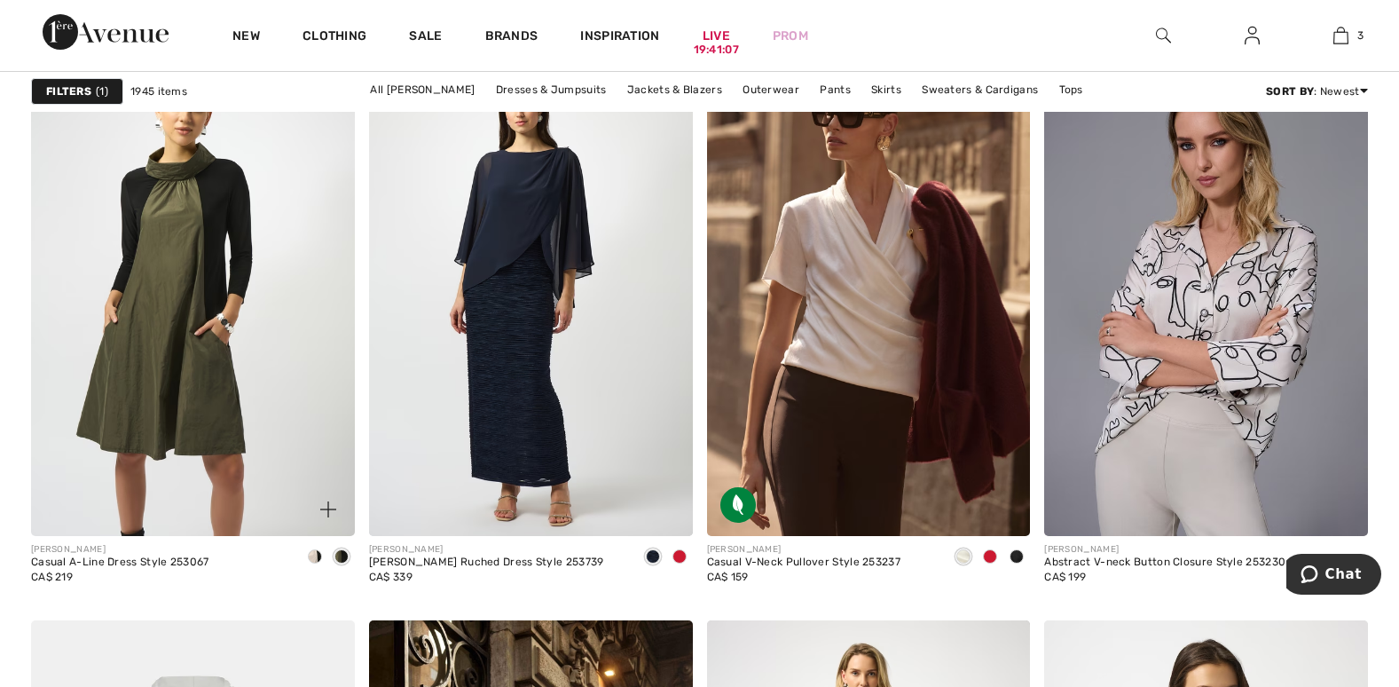
click at [311, 548] on div at bounding box center [315, 557] width 27 height 29
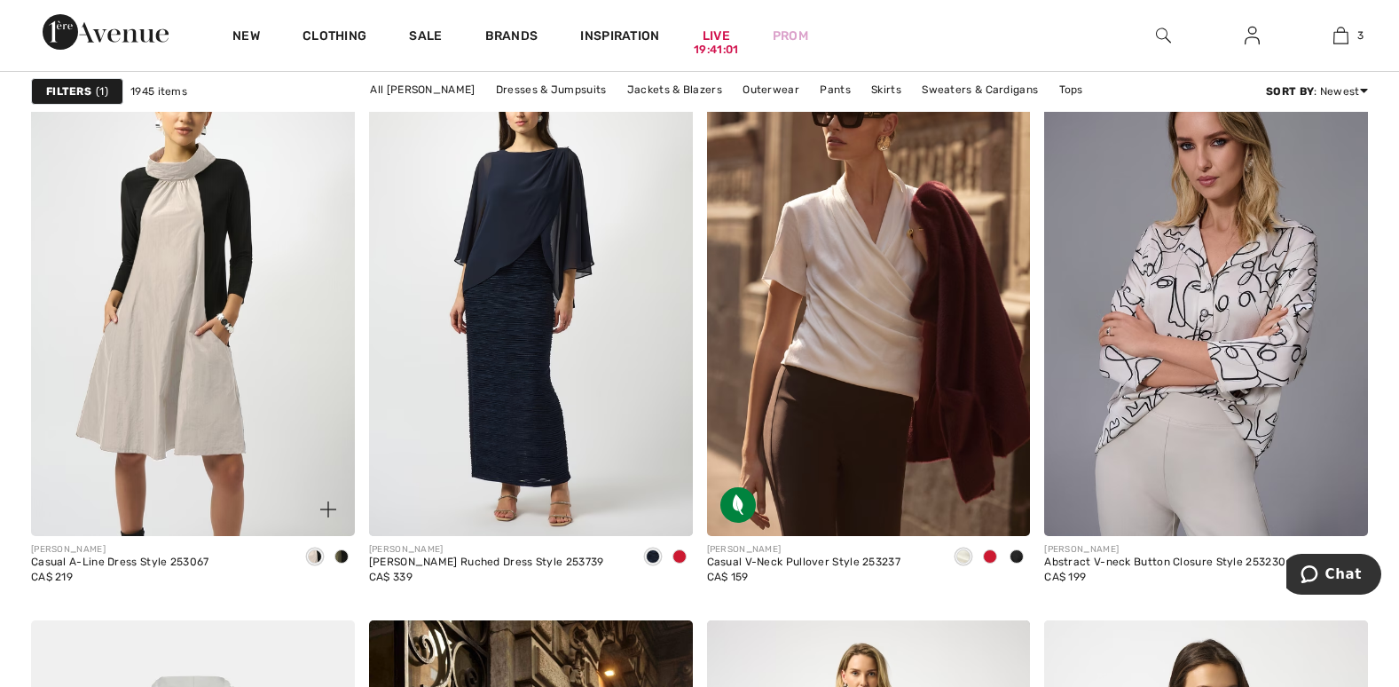
click at [253, 485] on img at bounding box center [193, 293] width 324 height 485
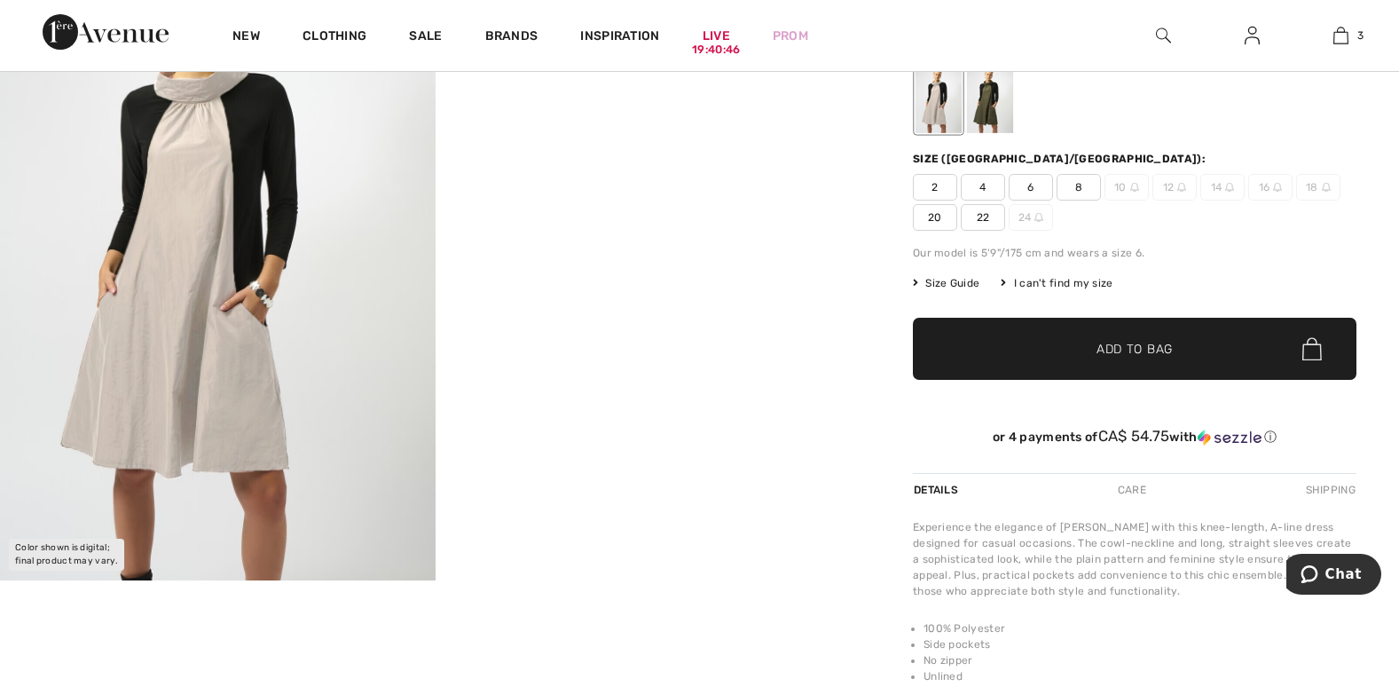
scroll to position [89, 0]
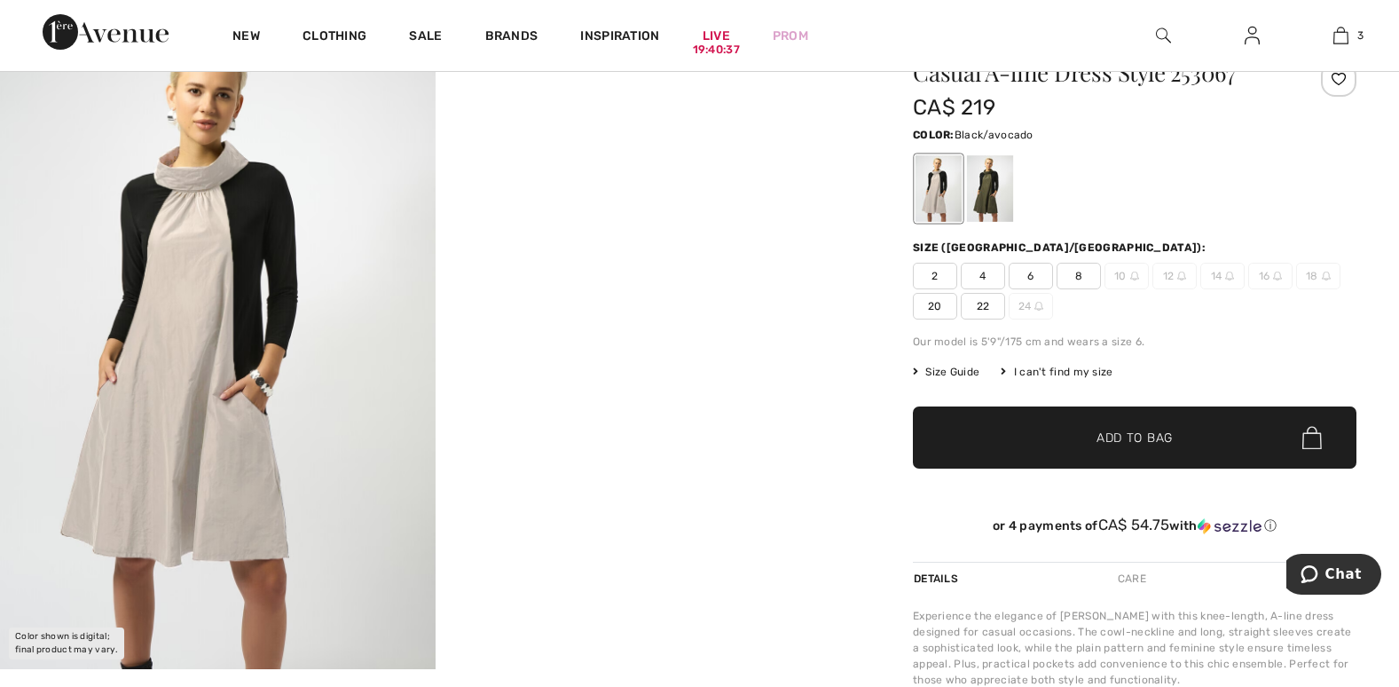
click at [983, 190] on div at bounding box center [990, 188] width 46 height 67
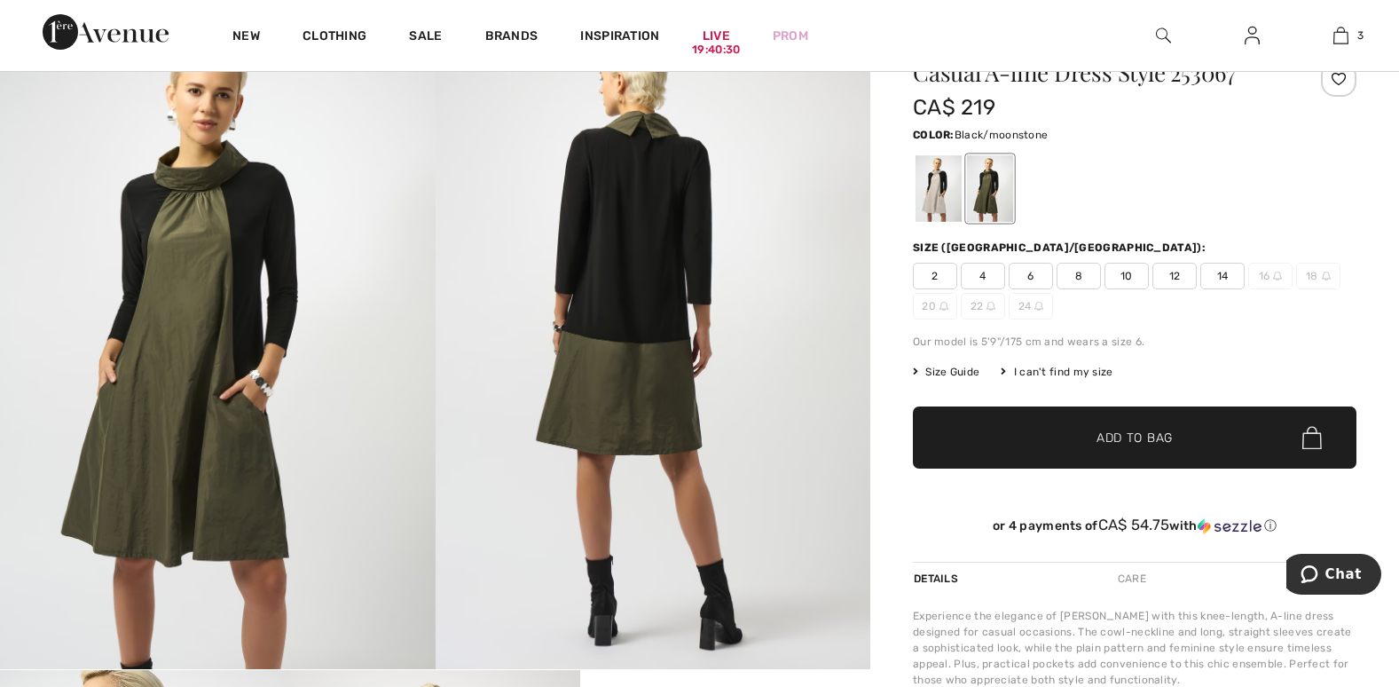
click at [932, 193] on div at bounding box center [938, 188] width 46 height 67
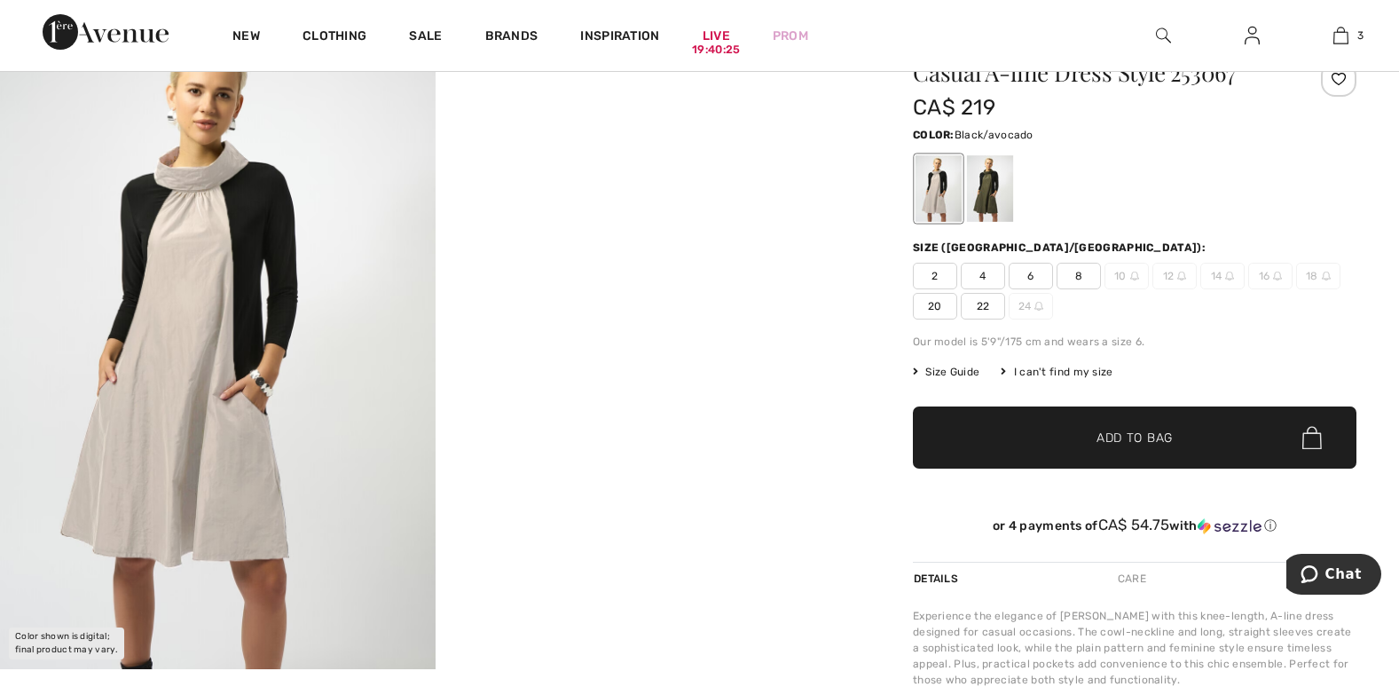
click at [986, 201] on div at bounding box center [990, 188] width 46 height 67
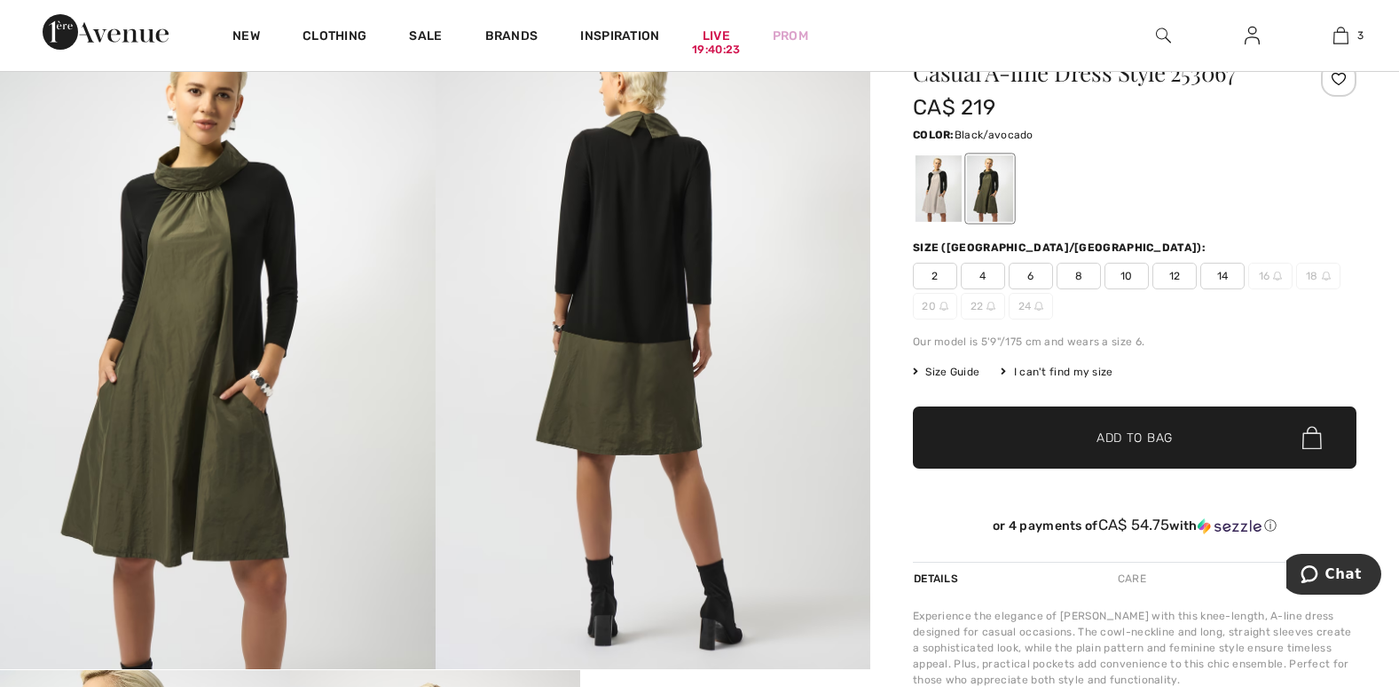
click at [1074, 271] on span "8" at bounding box center [1078, 276] width 44 height 27
click at [1191, 432] on span "✔ Added to Bag Add to Bag" at bounding box center [1134, 437] width 443 height 62
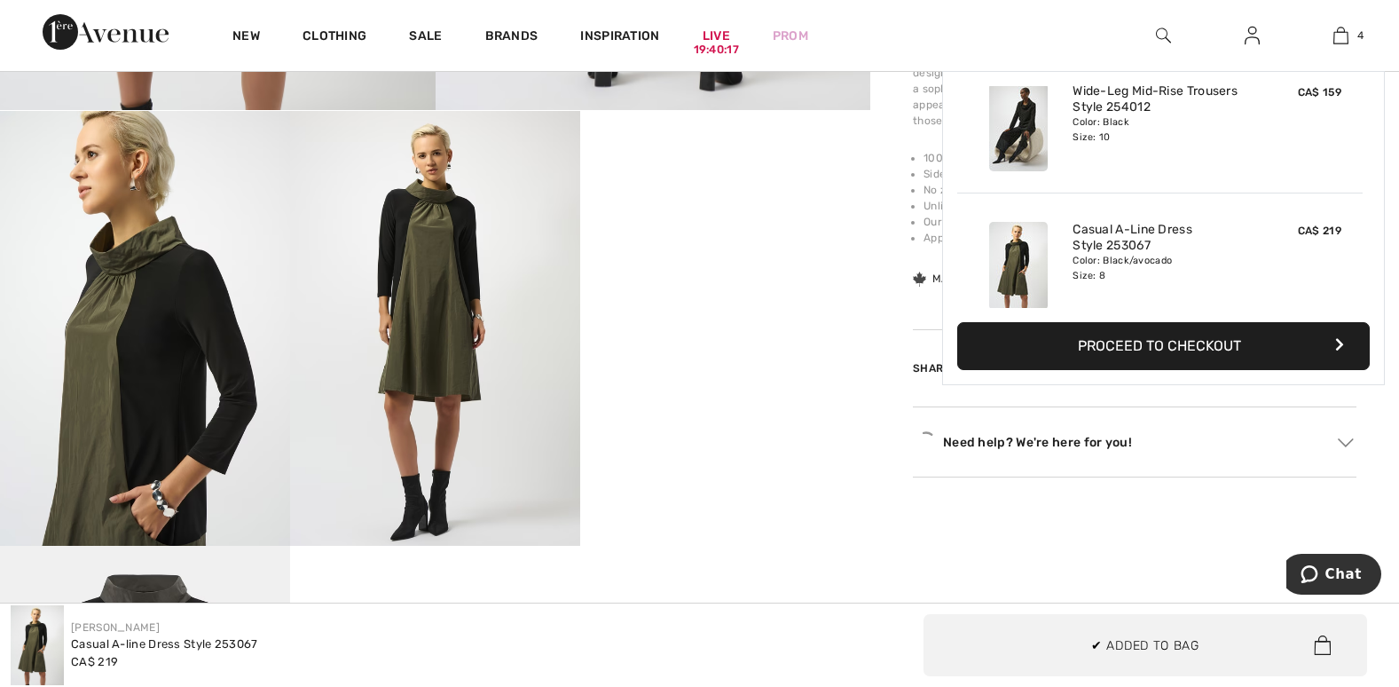
scroll to position [710, 0]
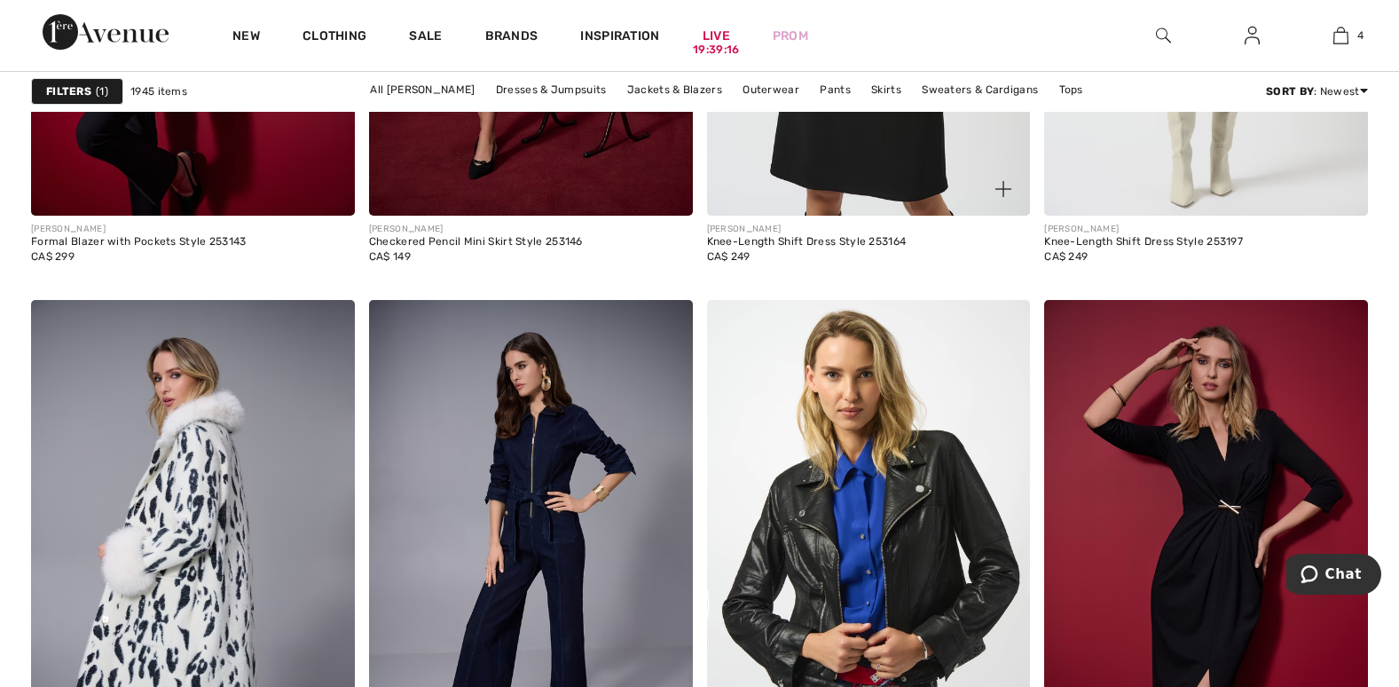
scroll to position [8071, 0]
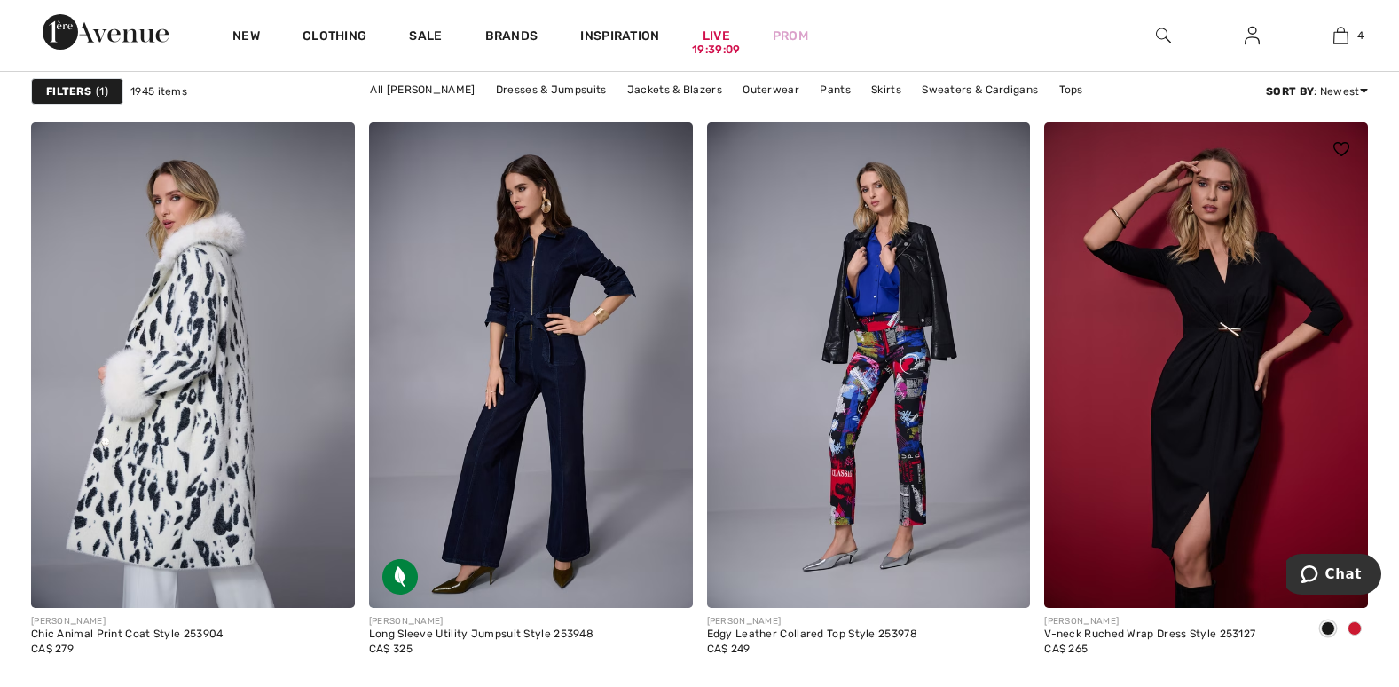
click at [1350, 616] on div at bounding box center [1354, 629] width 27 height 29
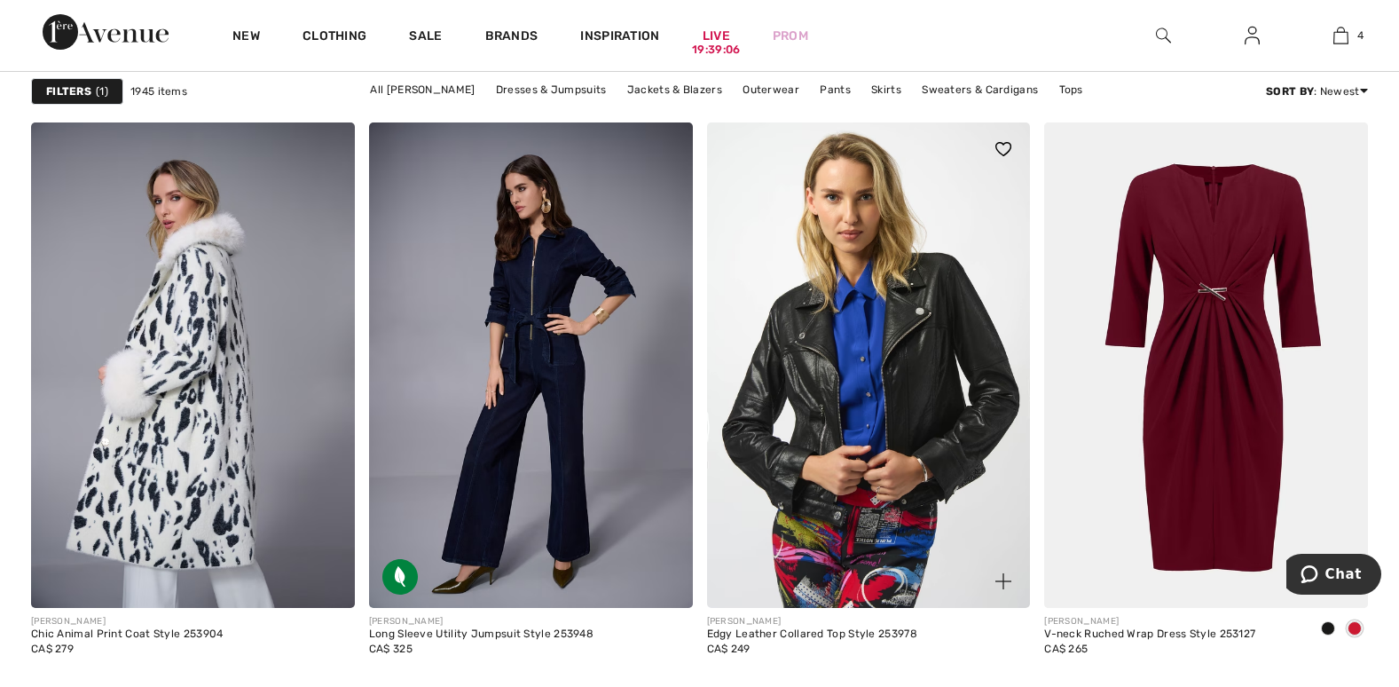
click at [883, 498] on img at bounding box center [869, 364] width 324 height 485
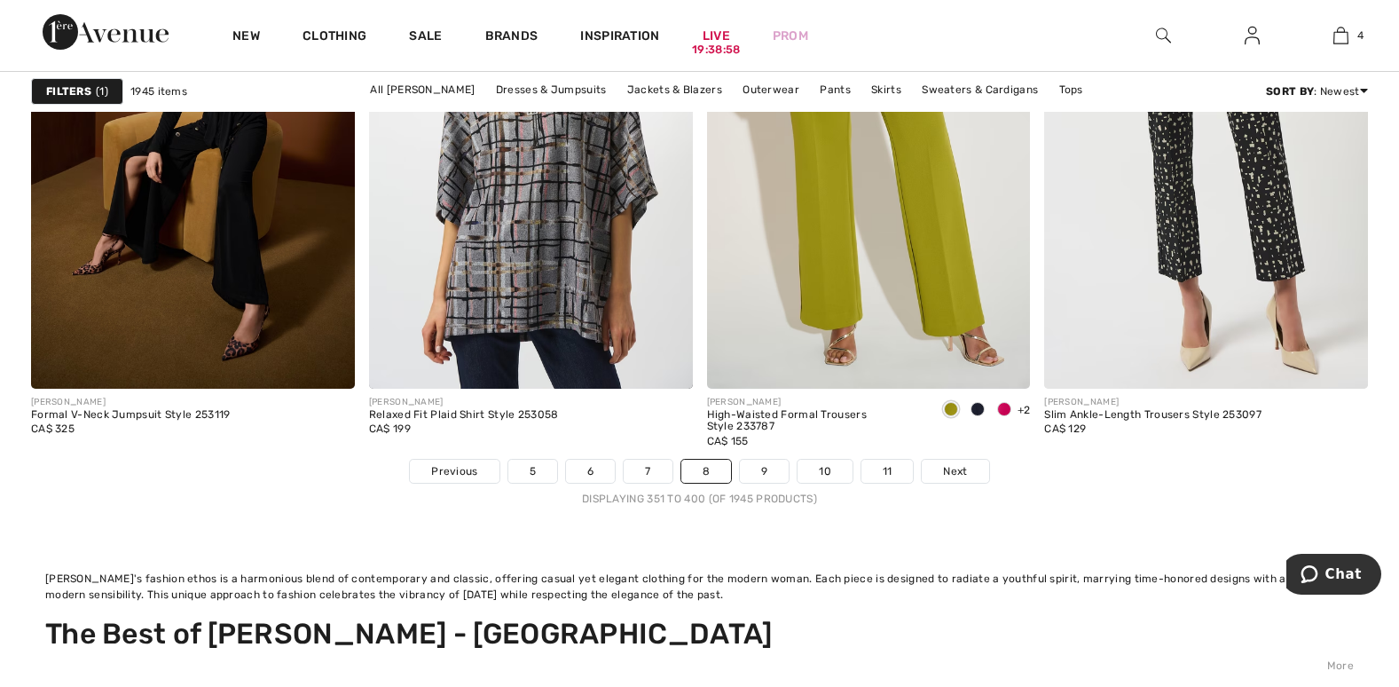
scroll to position [8958, 0]
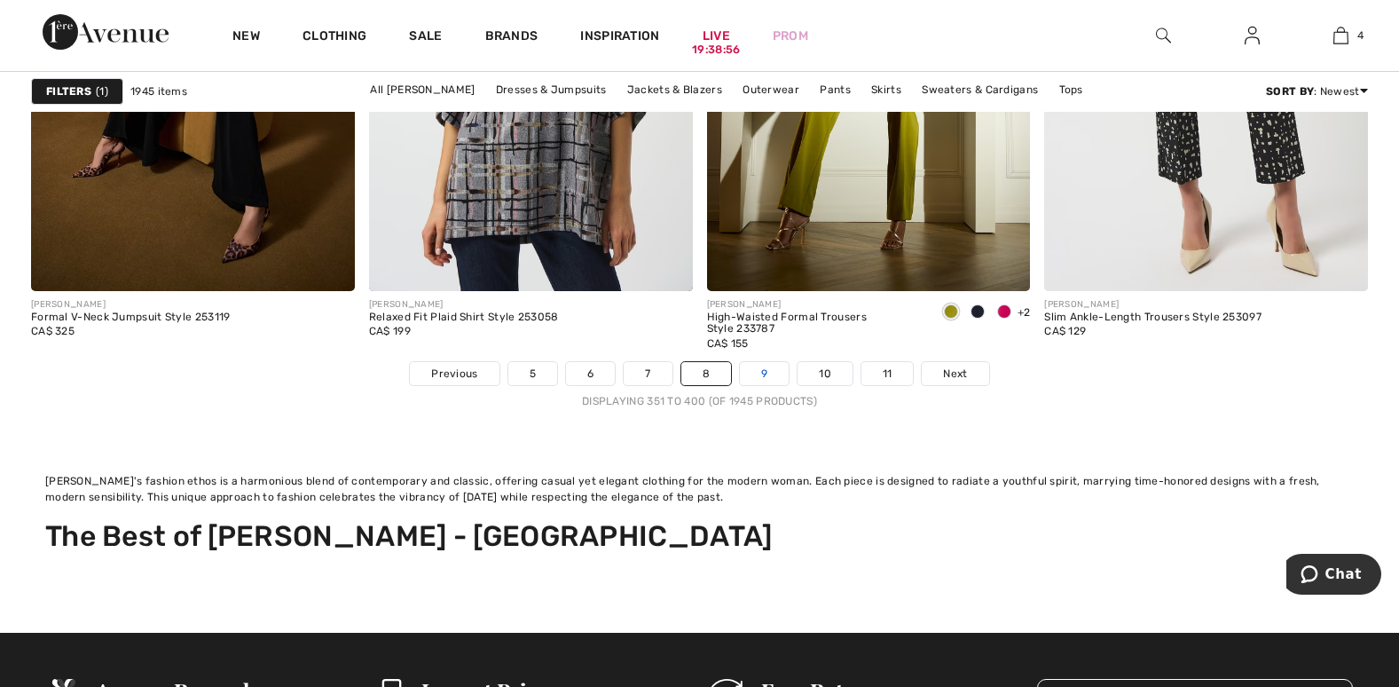
click at [761, 373] on link "9" at bounding box center [764, 373] width 49 height 23
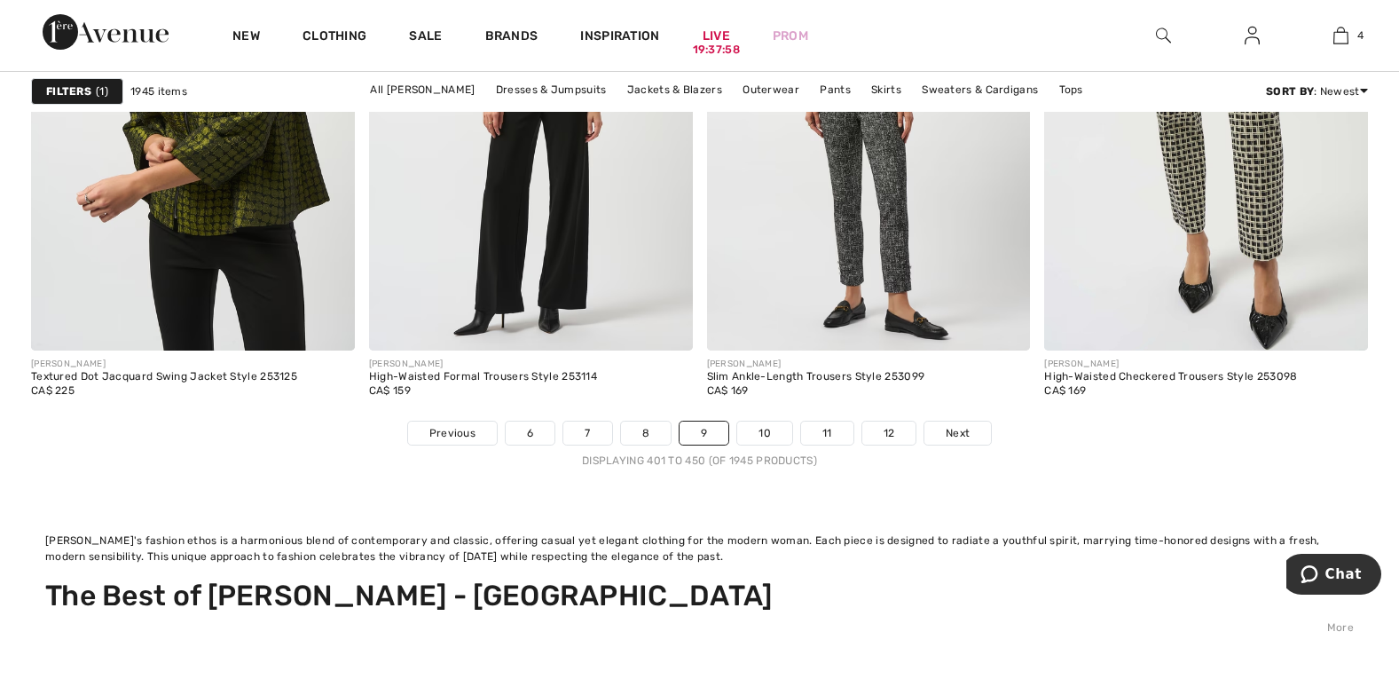
scroll to position [8870, 0]
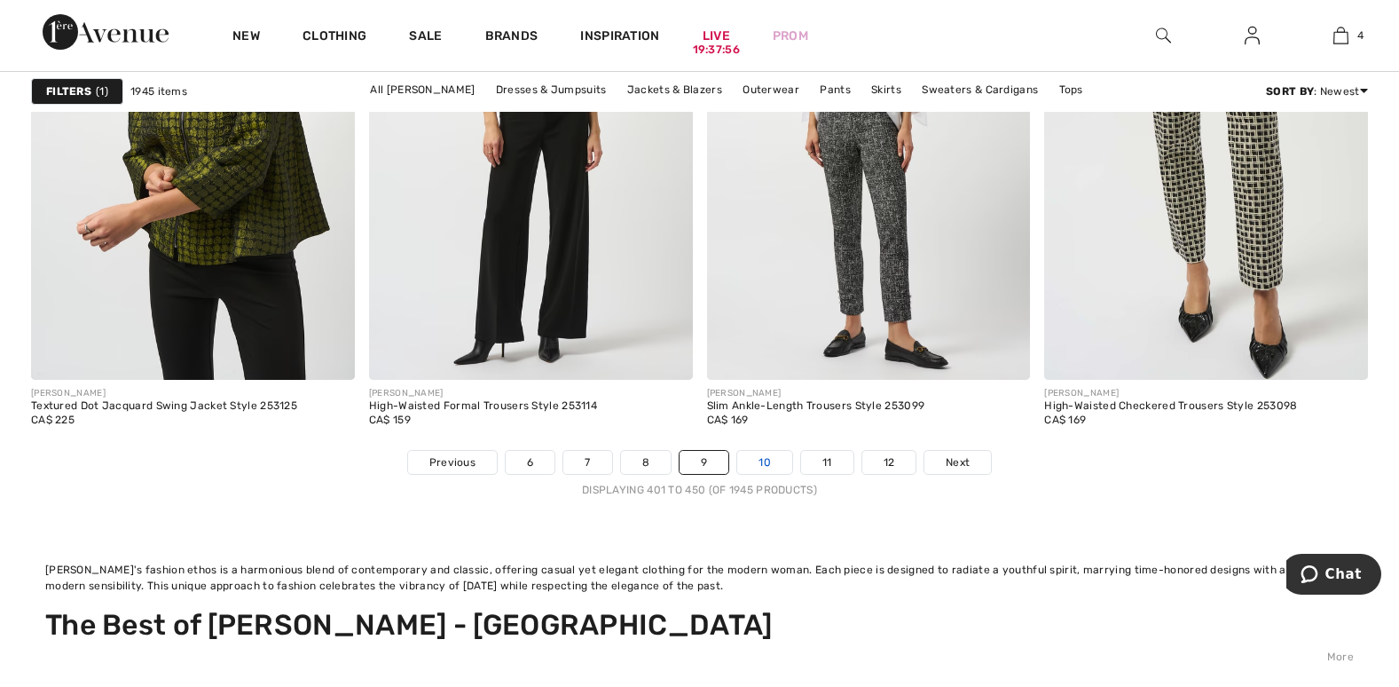
click at [770, 462] on link "10" at bounding box center [764, 462] width 55 height 23
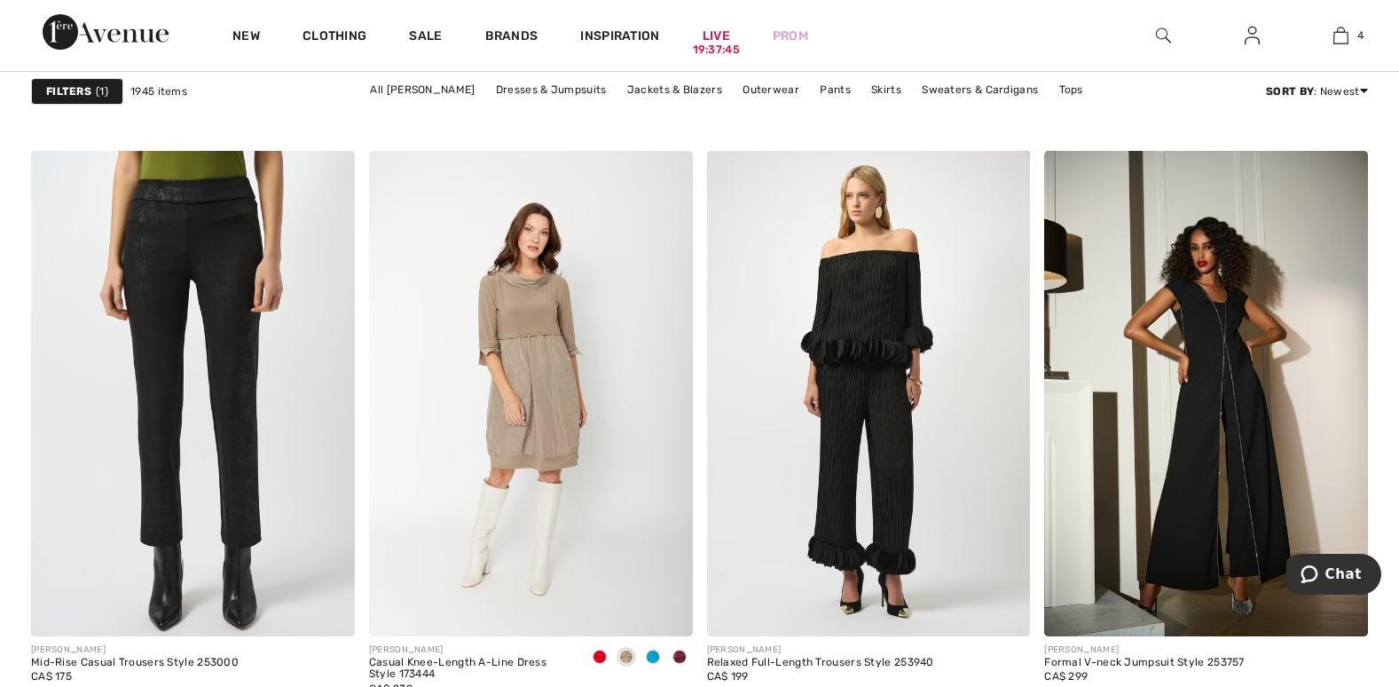
scroll to position [2217, 0]
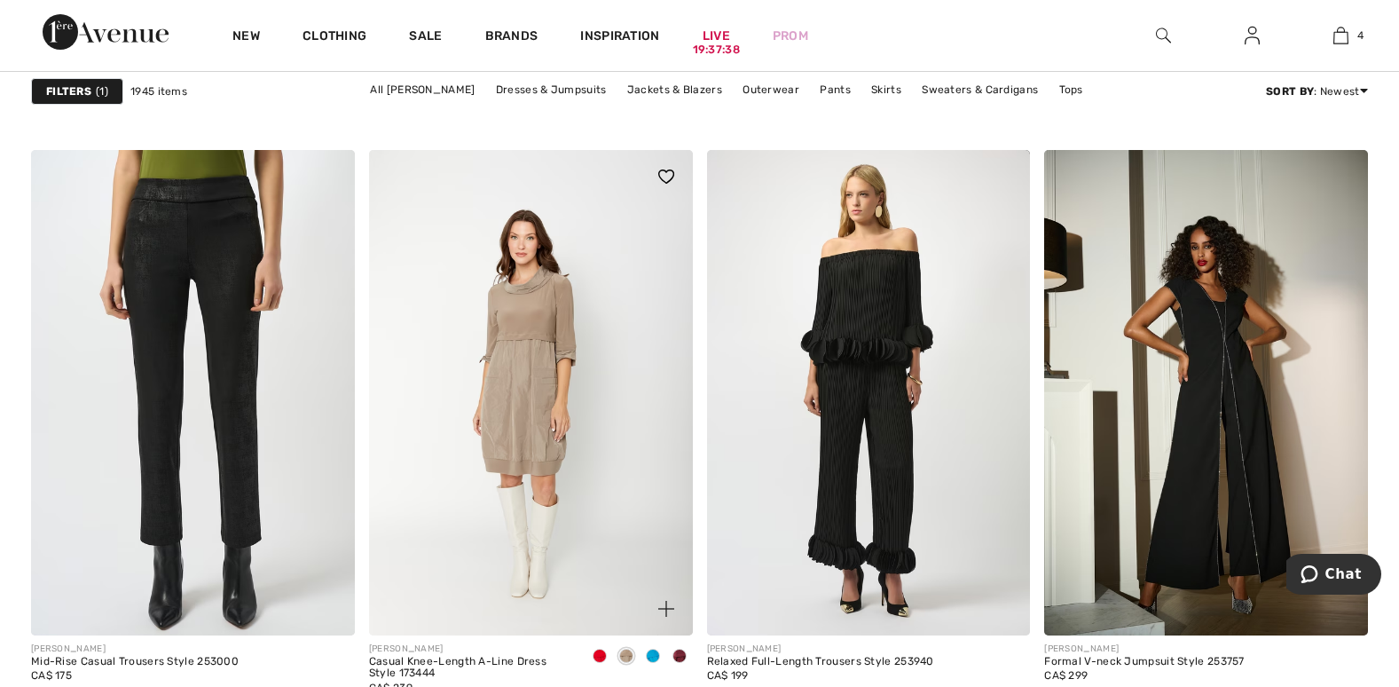
click at [599, 647] on div at bounding box center [599, 656] width 27 height 29
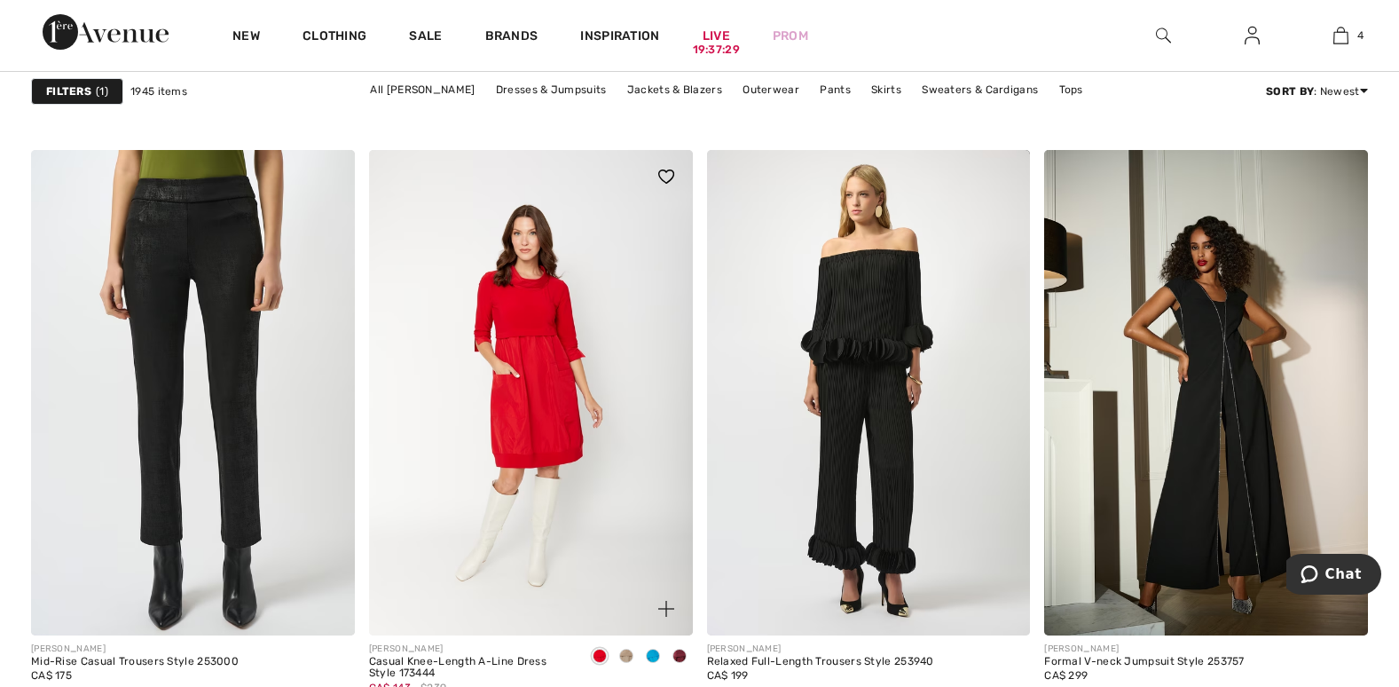
click at [624, 648] on span at bounding box center [626, 655] width 14 height 14
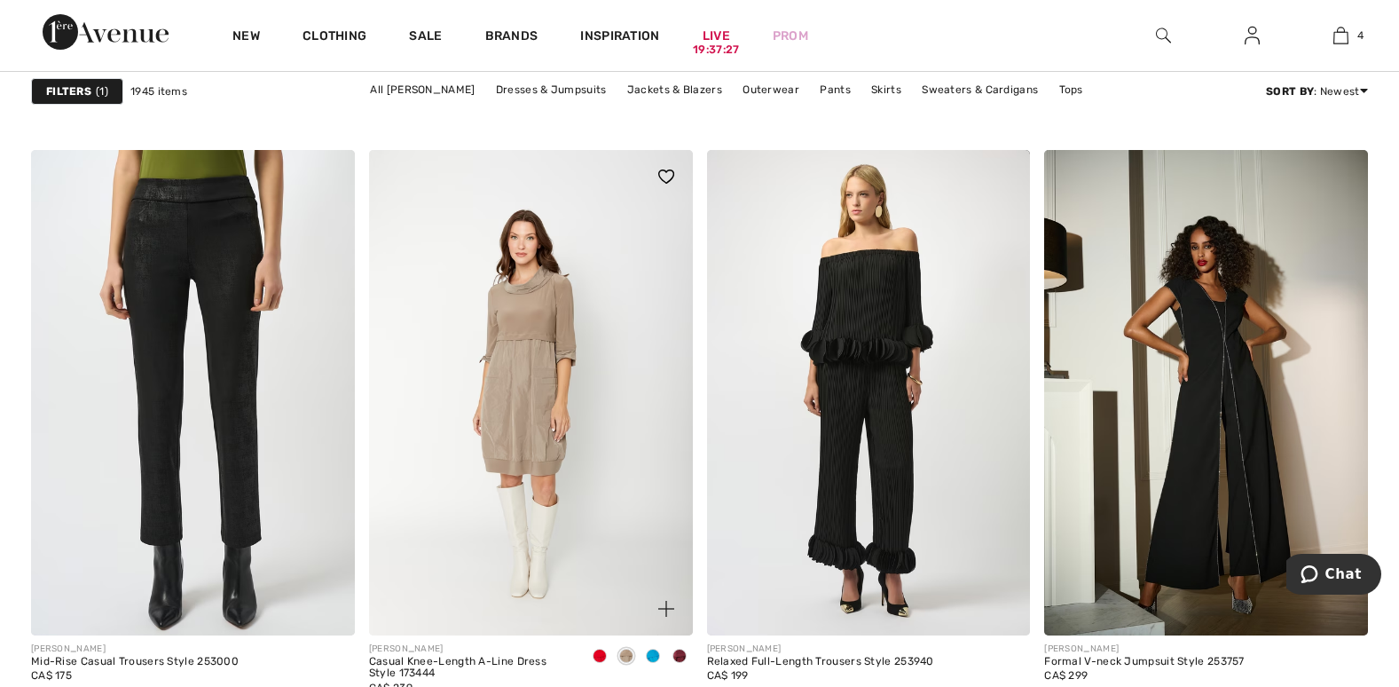
click at [648, 650] on span at bounding box center [653, 655] width 14 height 14
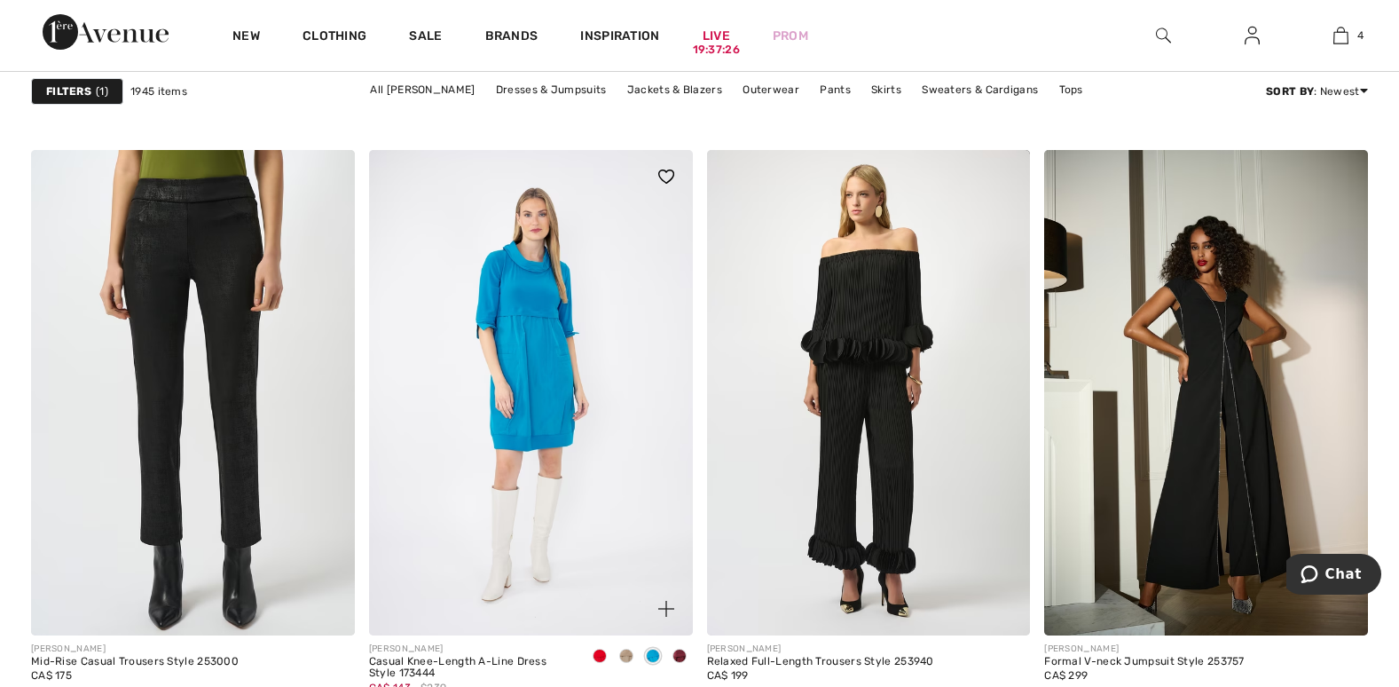
click at [680, 649] on span at bounding box center [679, 655] width 14 height 14
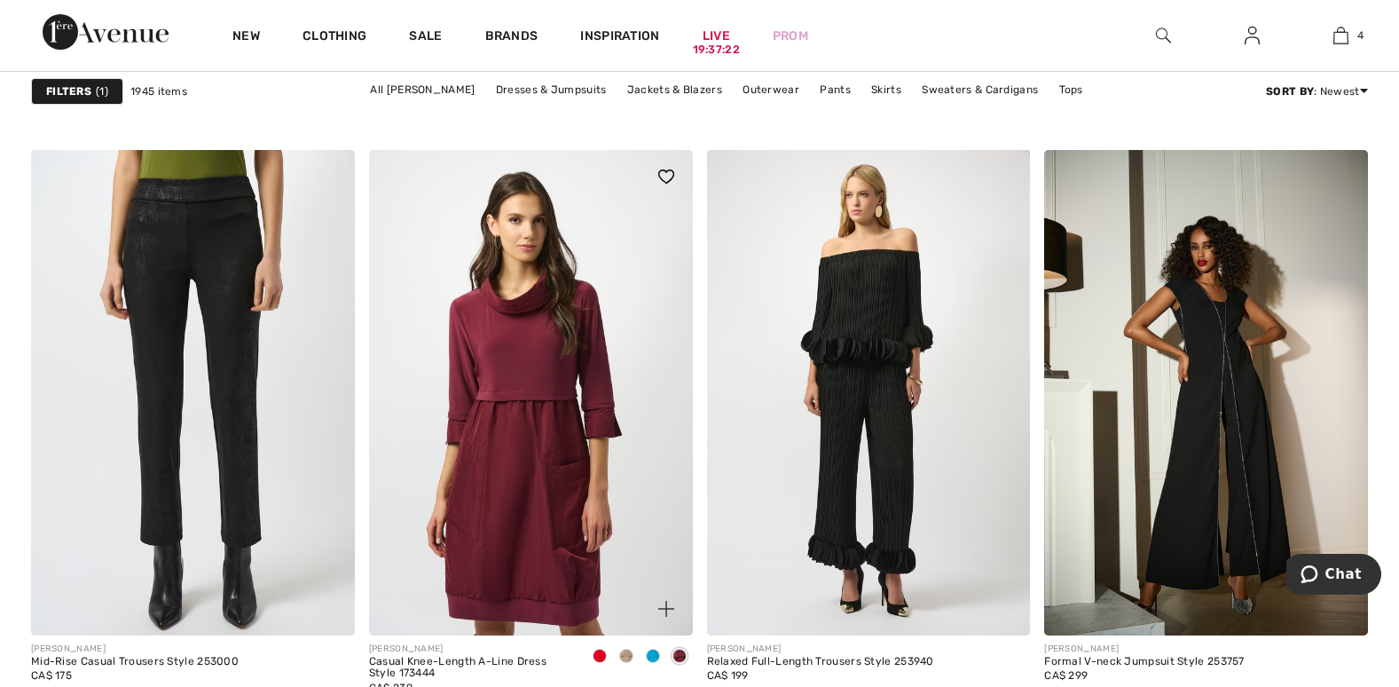
click at [490, 449] on img at bounding box center [531, 392] width 324 height 485
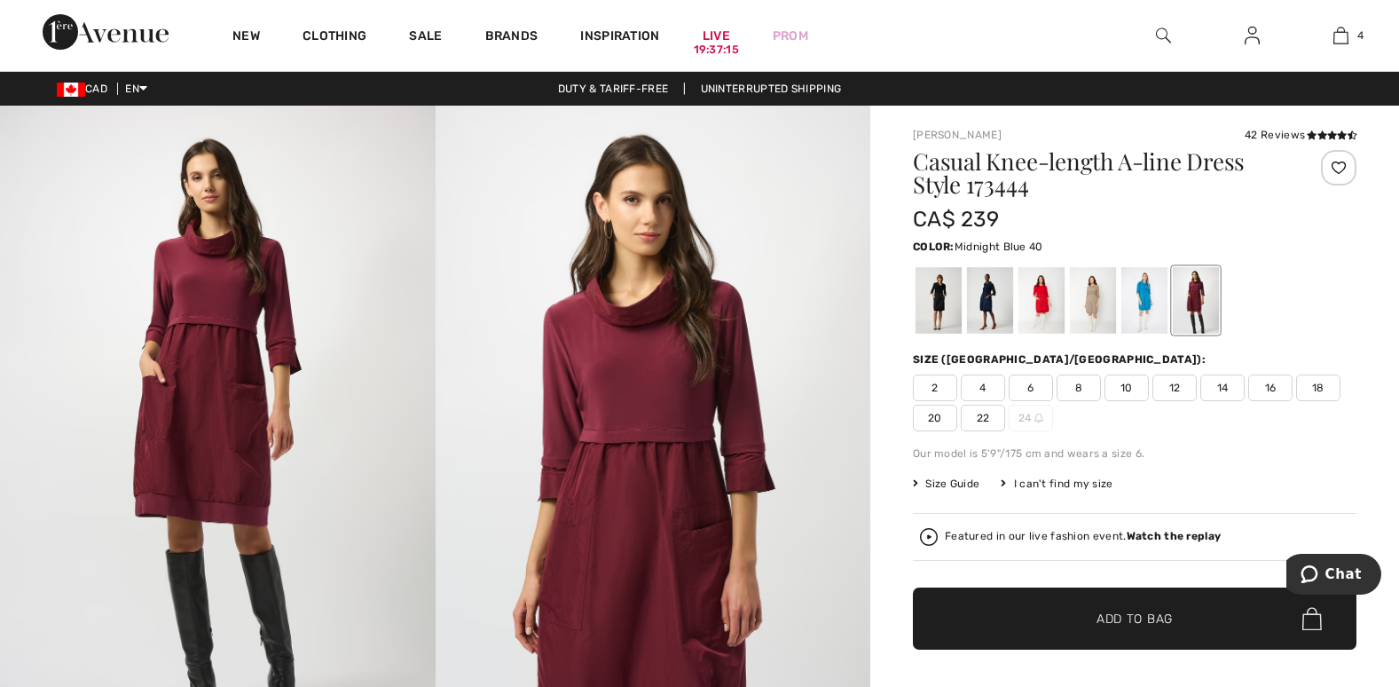
click at [984, 293] on div at bounding box center [990, 300] width 46 height 67
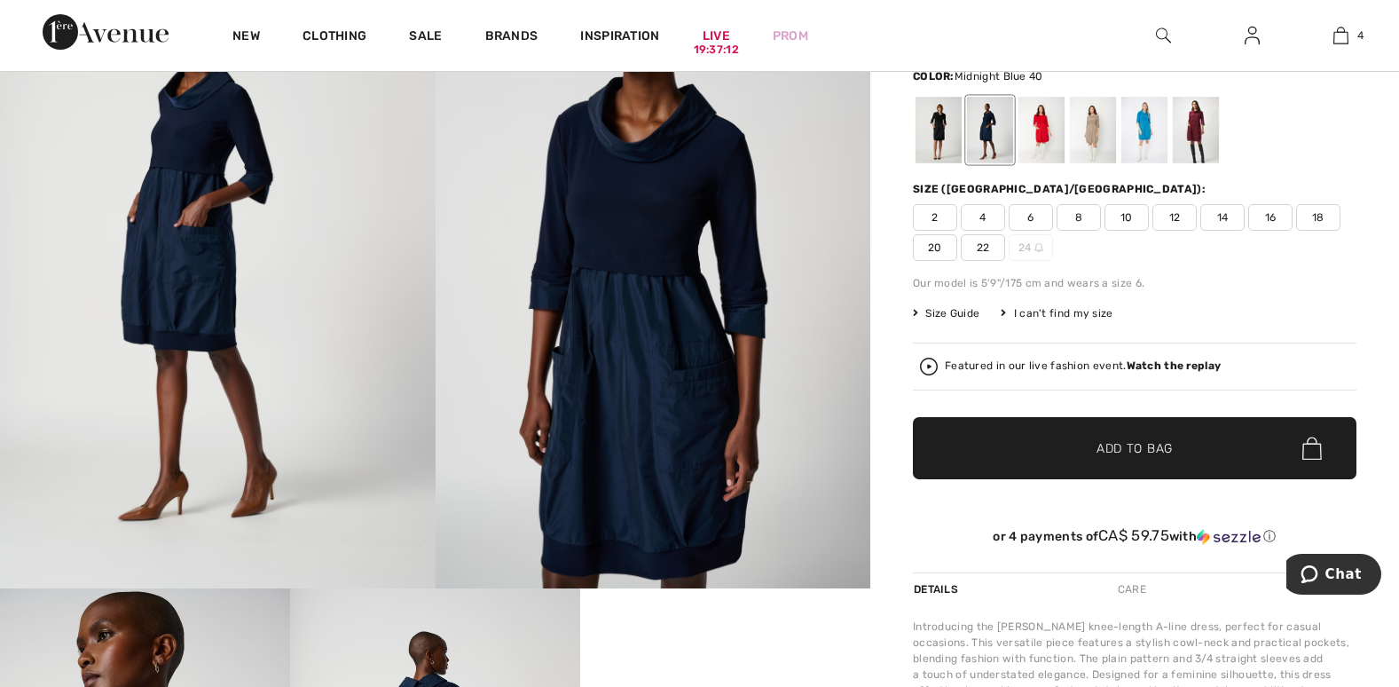
scroll to position [177, 0]
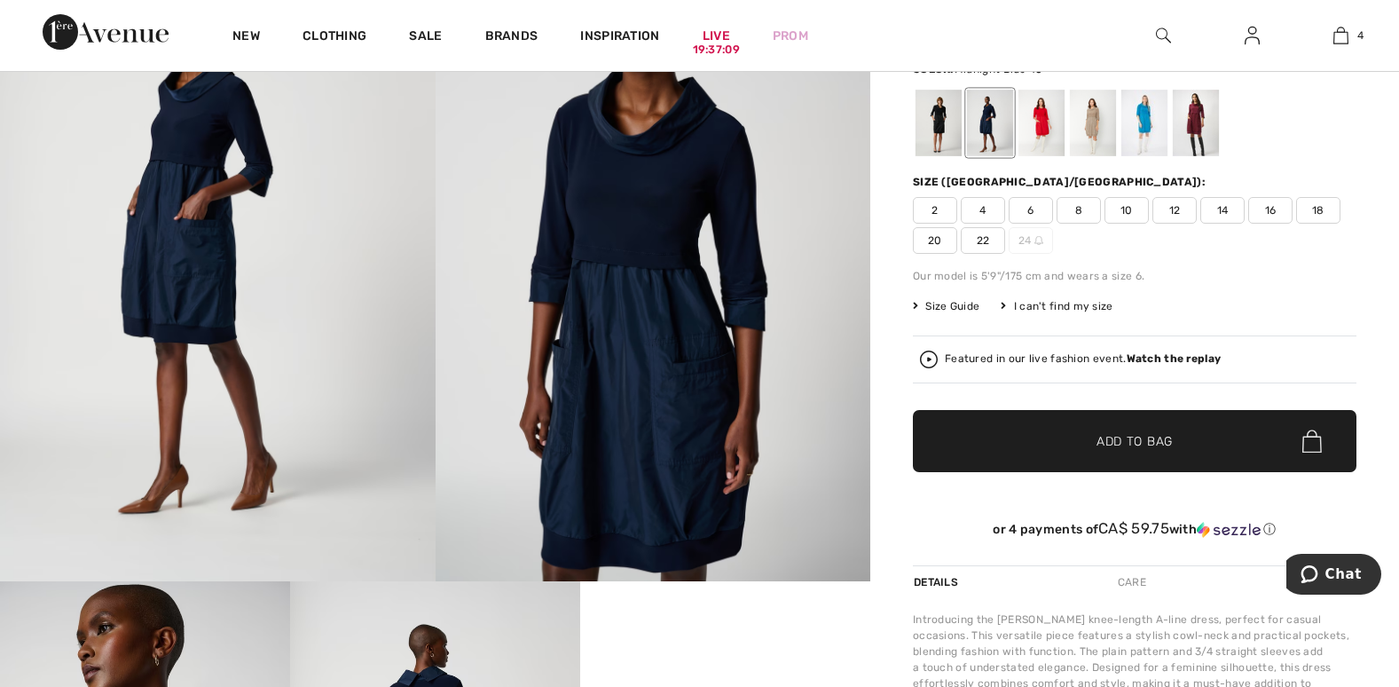
click at [1081, 205] on span "8" at bounding box center [1078, 210] width 44 height 27
click at [1045, 124] on div at bounding box center [1041, 123] width 46 height 67
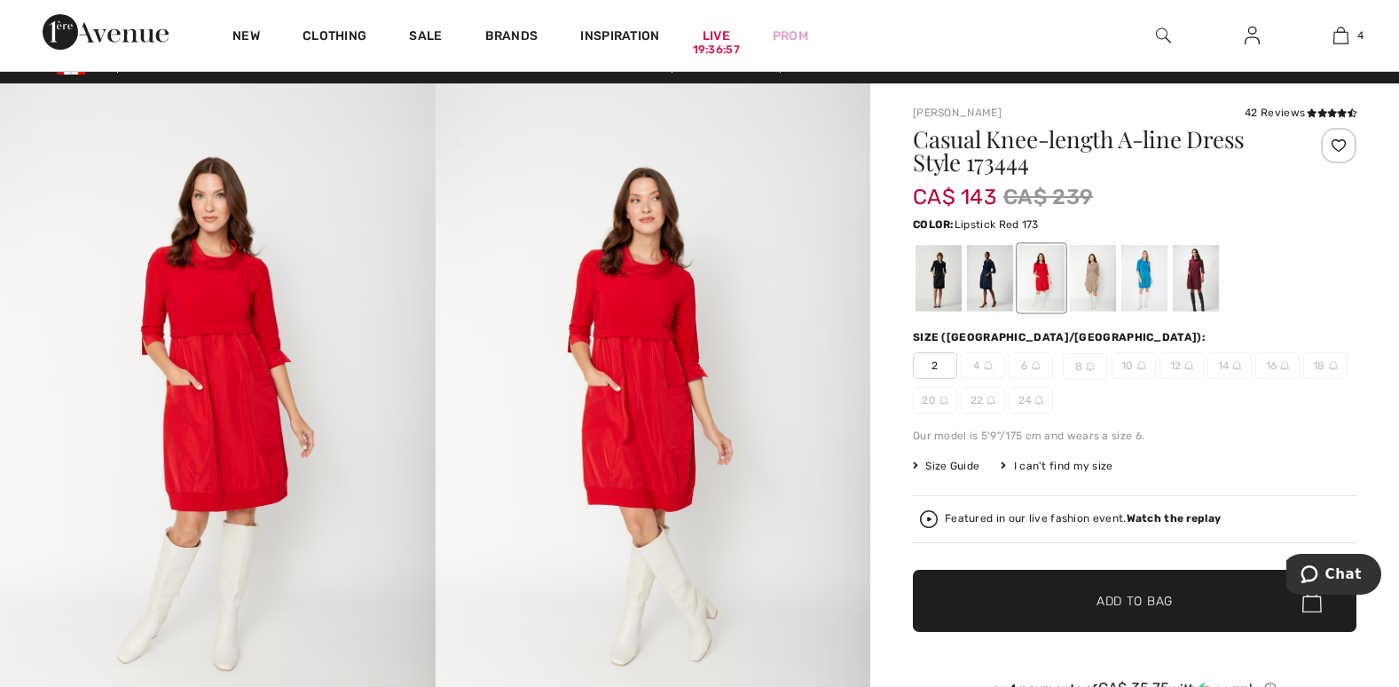
scroll to position [0, 0]
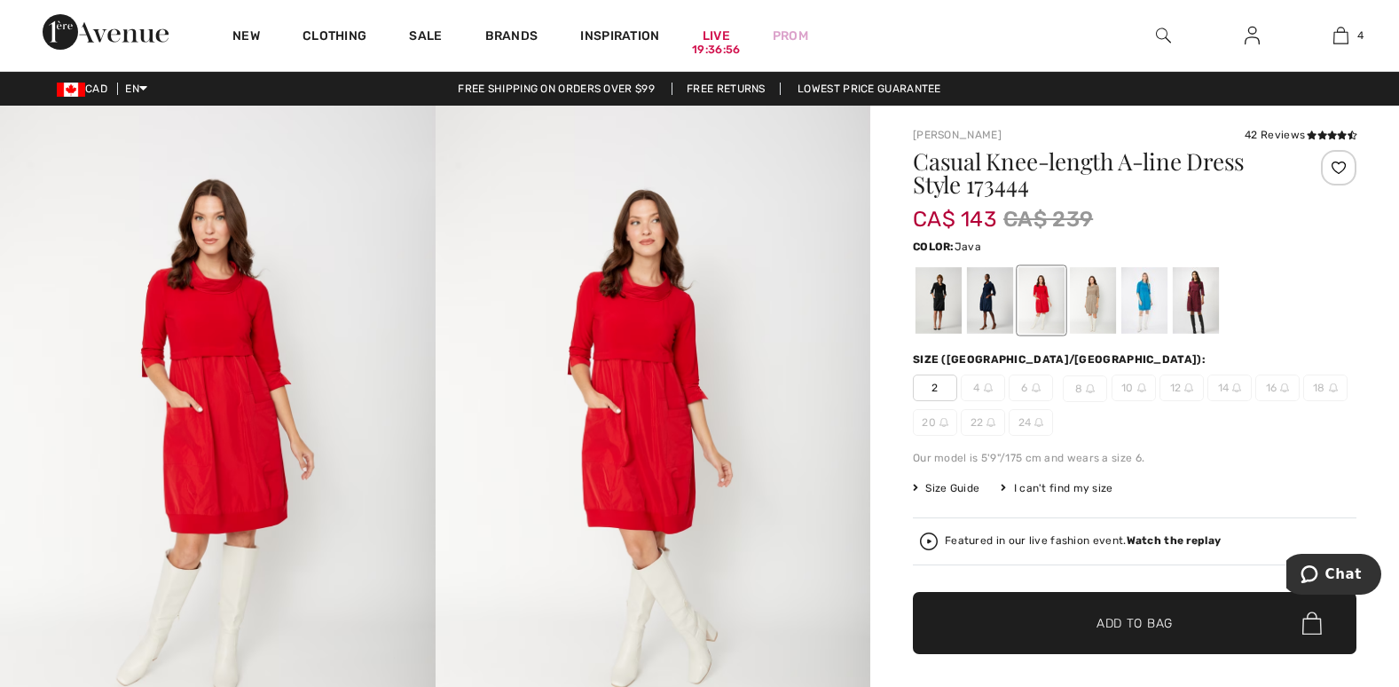
click at [1092, 295] on div at bounding box center [1093, 300] width 46 height 67
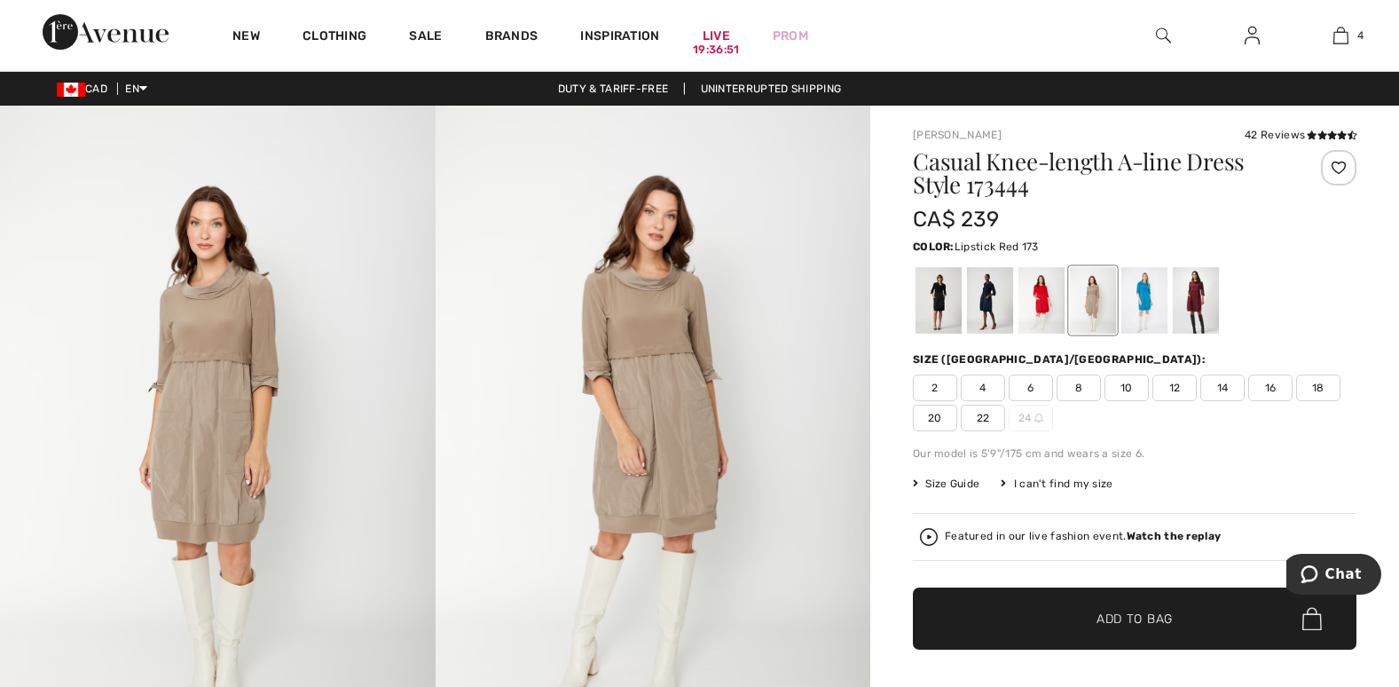
click at [1029, 296] on div at bounding box center [1041, 300] width 46 height 67
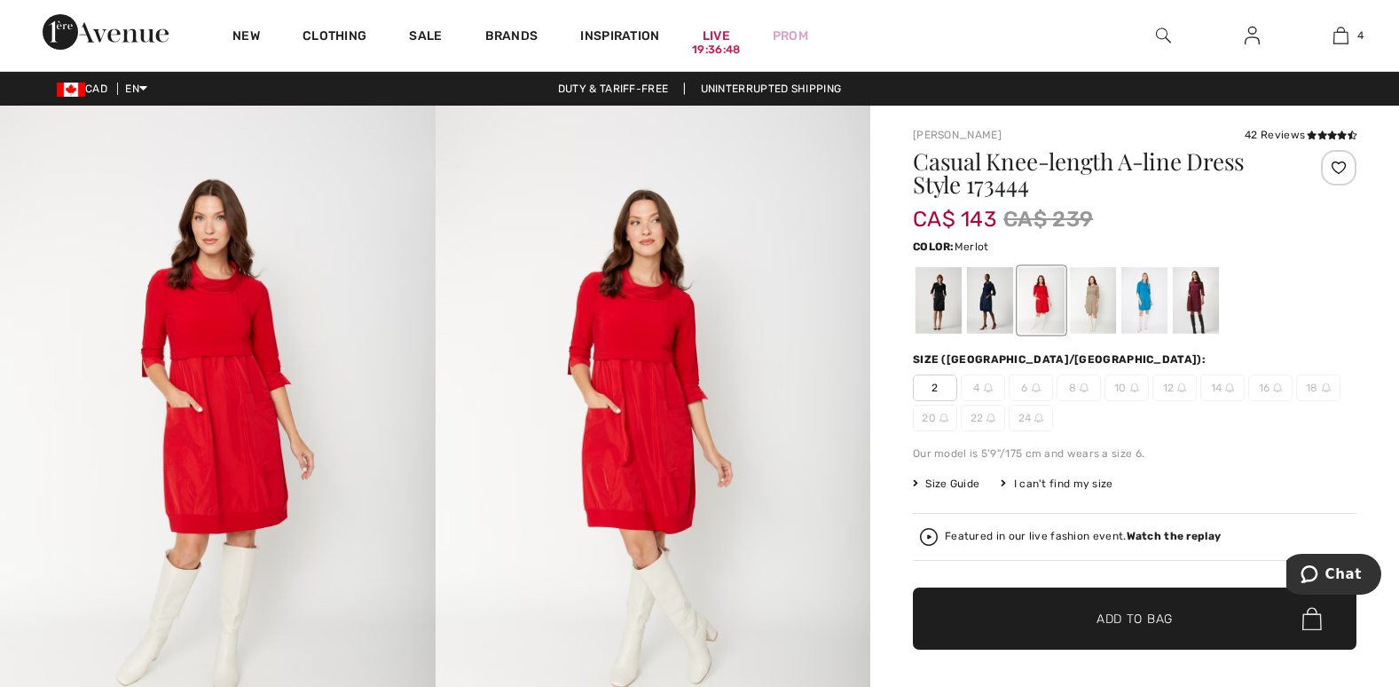
click at [1206, 291] on div at bounding box center [1196, 300] width 46 height 67
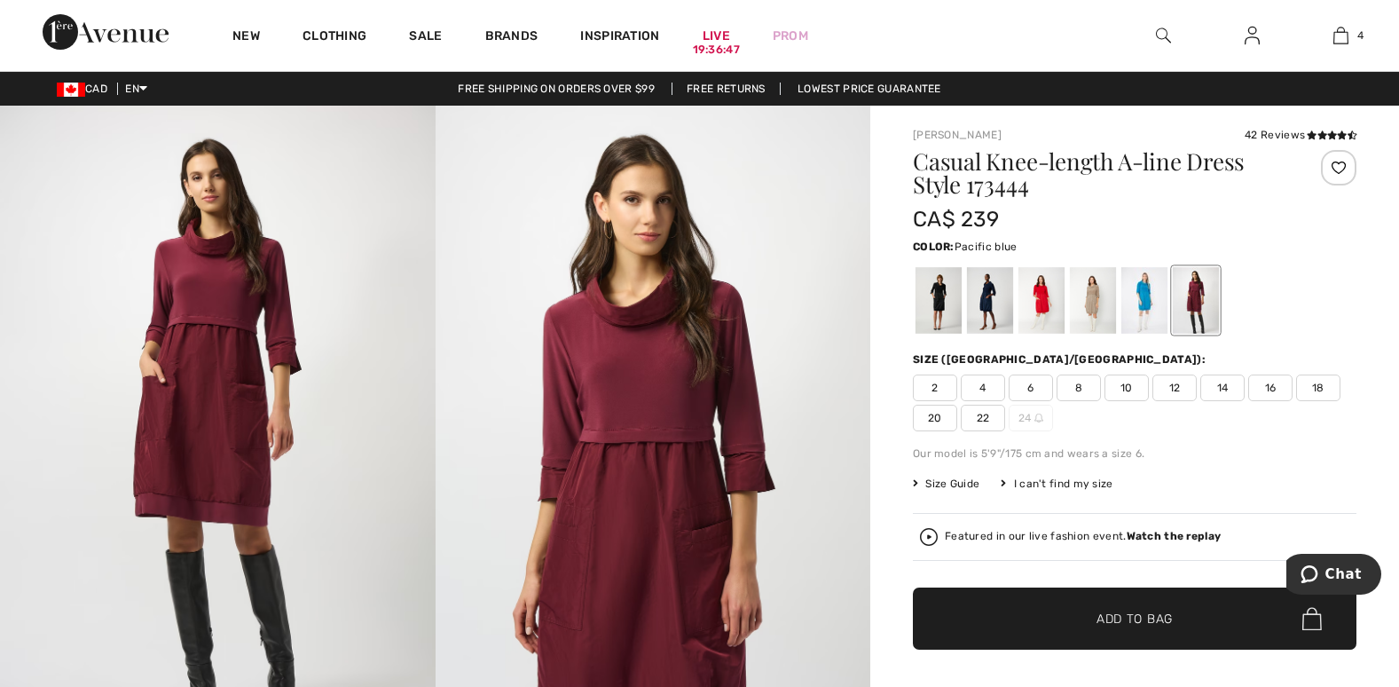
click at [1136, 298] on div at bounding box center [1144, 300] width 46 height 67
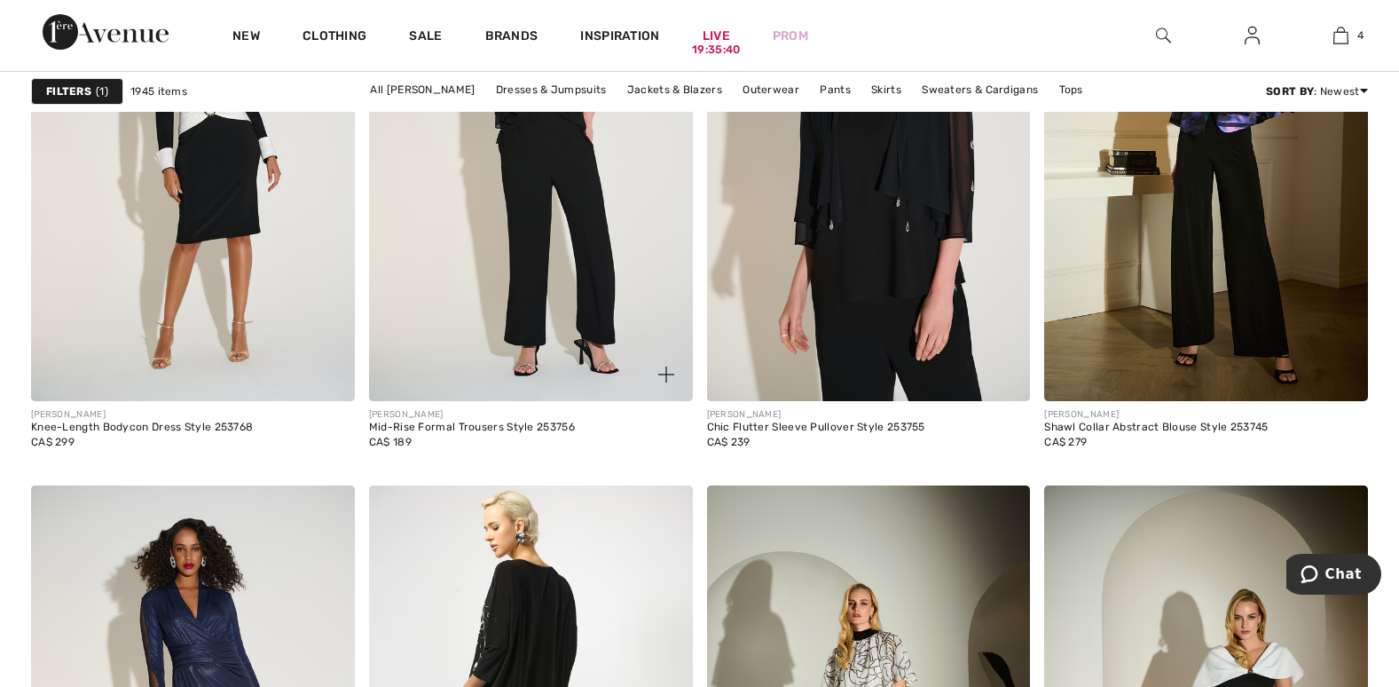
scroll to position [8160, 0]
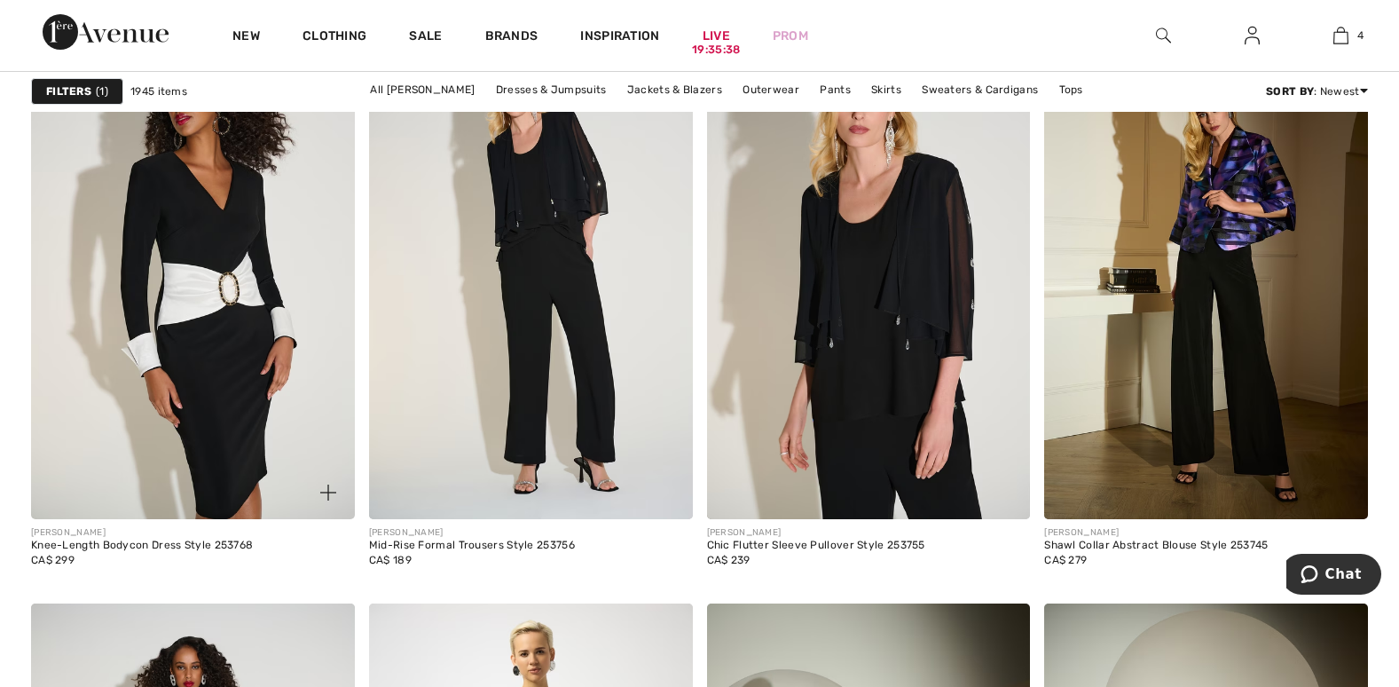
click at [192, 340] on img at bounding box center [193, 276] width 324 height 485
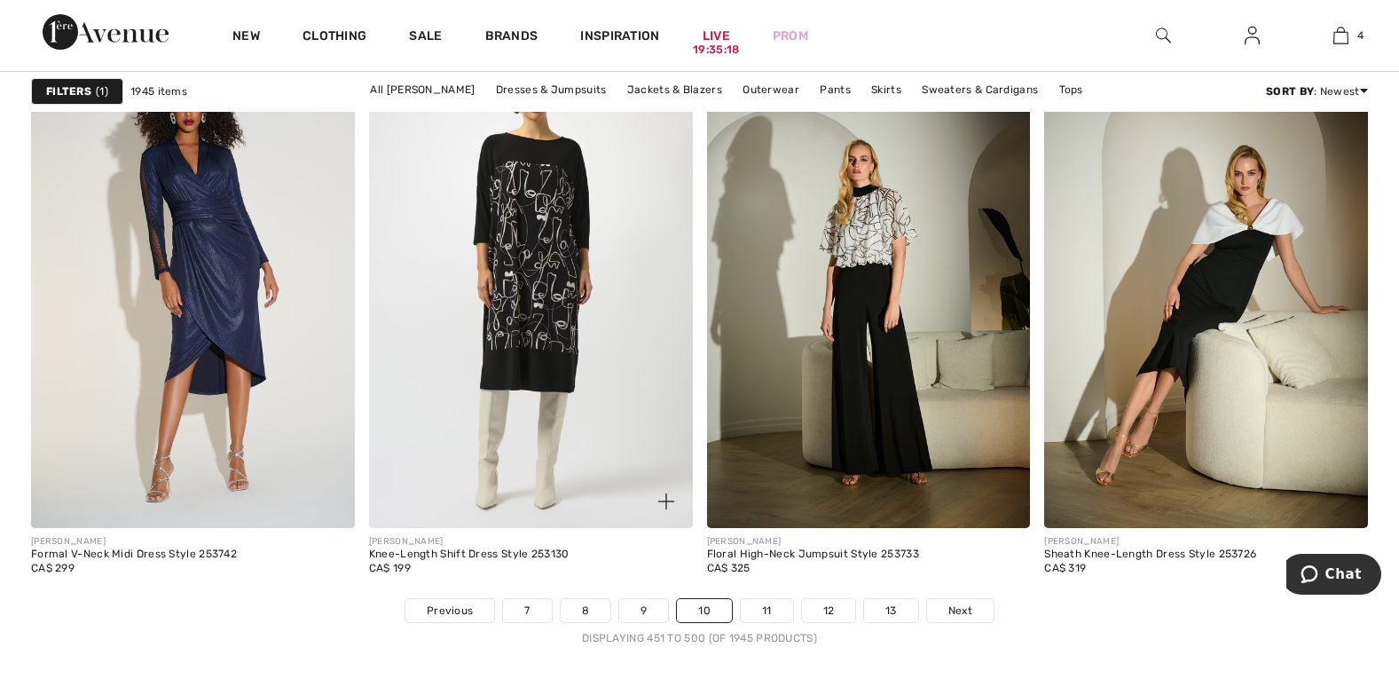
scroll to position [8692, 0]
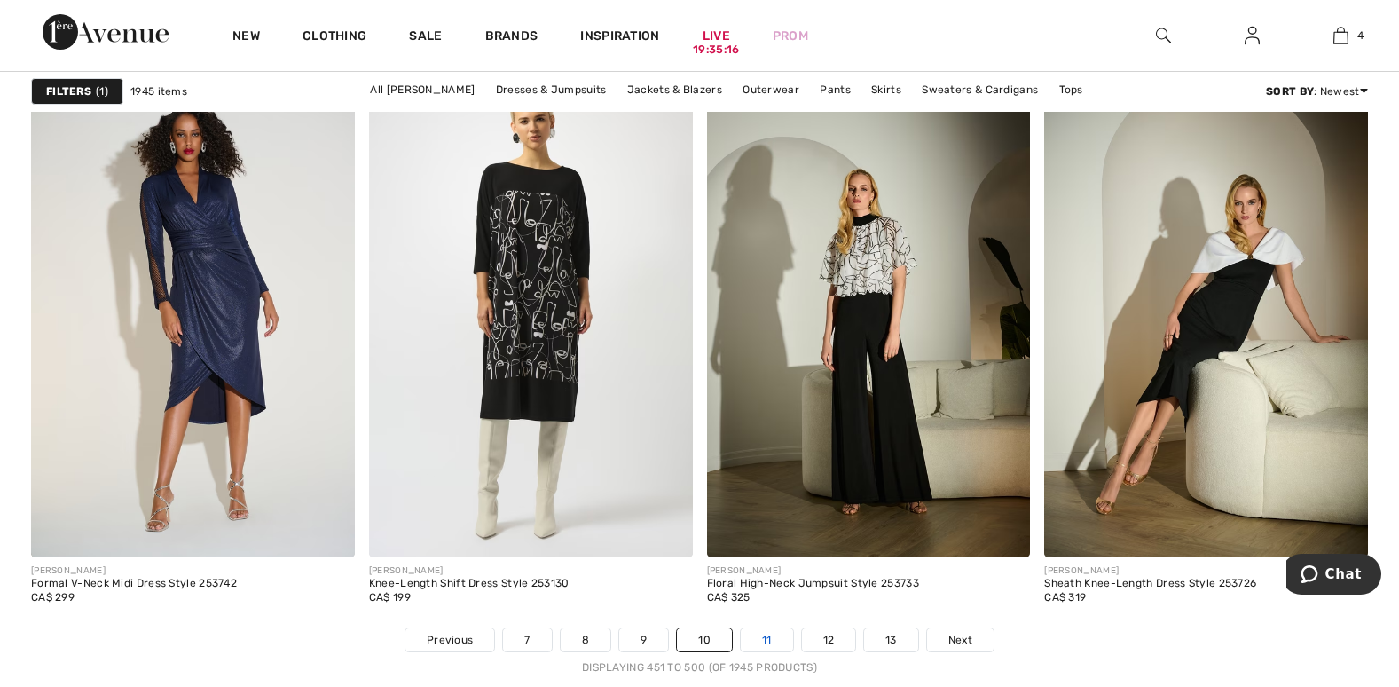
click at [766, 640] on link "11" at bounding box center [767, 639] width 52 height 23
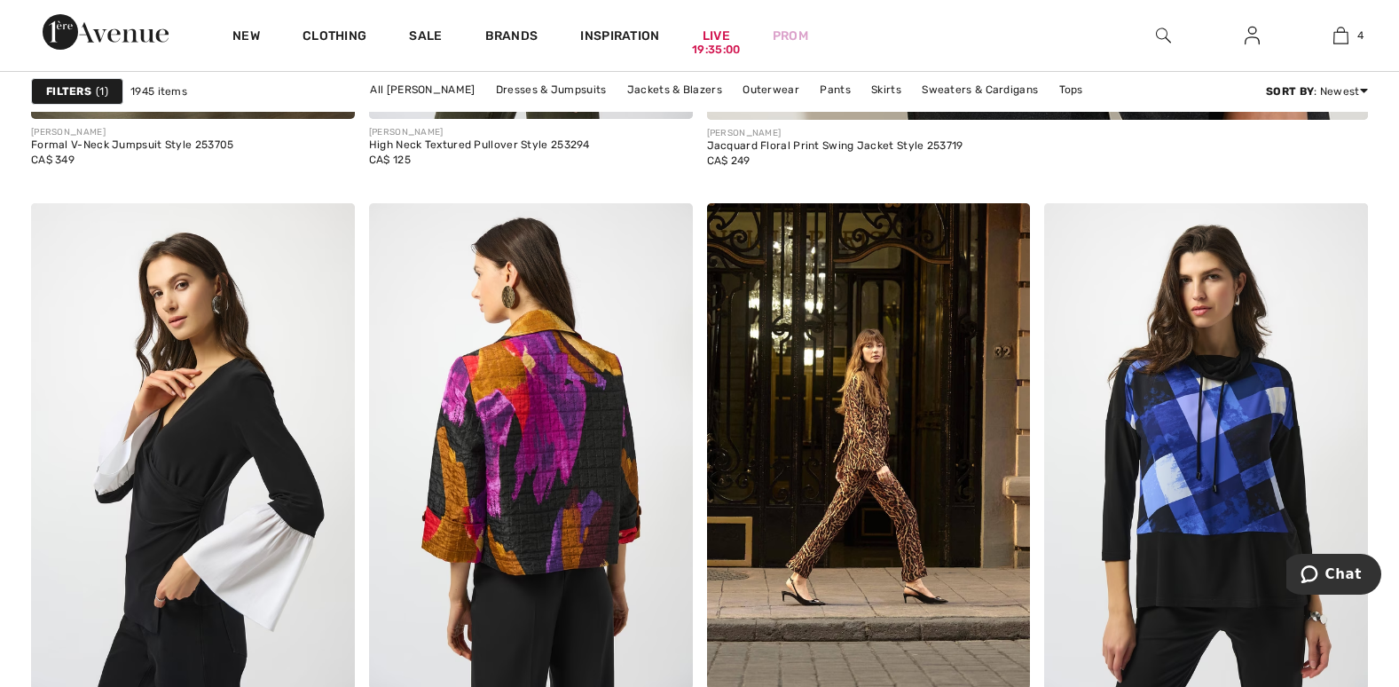
scroll to position [1242, 0]
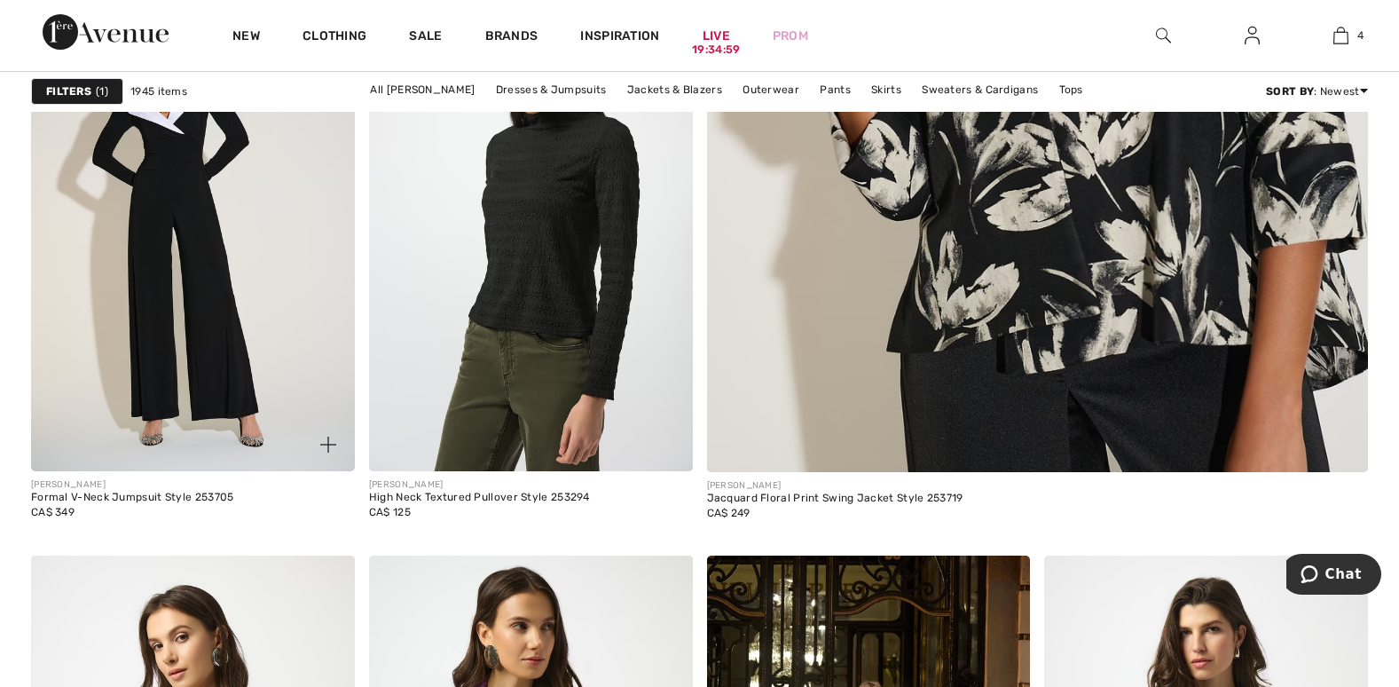
click at [217, 255] on img at bounding box center [193, 228] width 324 height 485
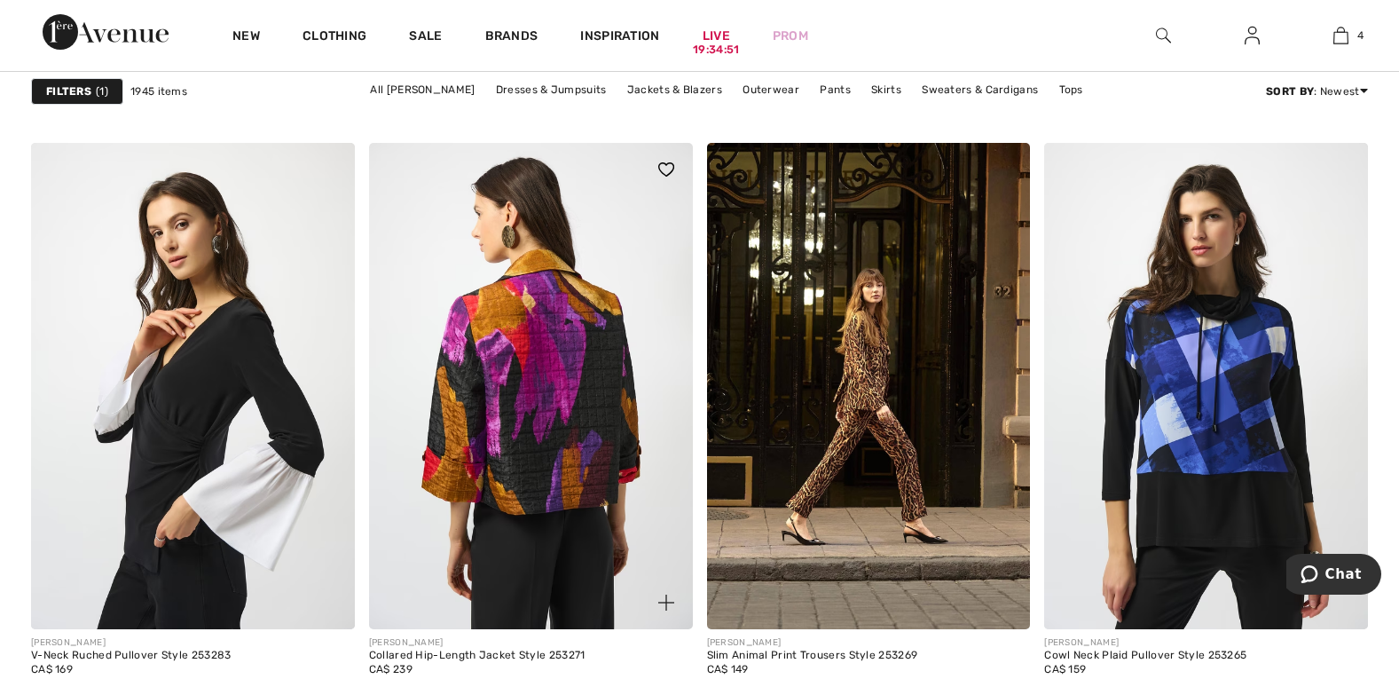
scroll to position [1685, 0]
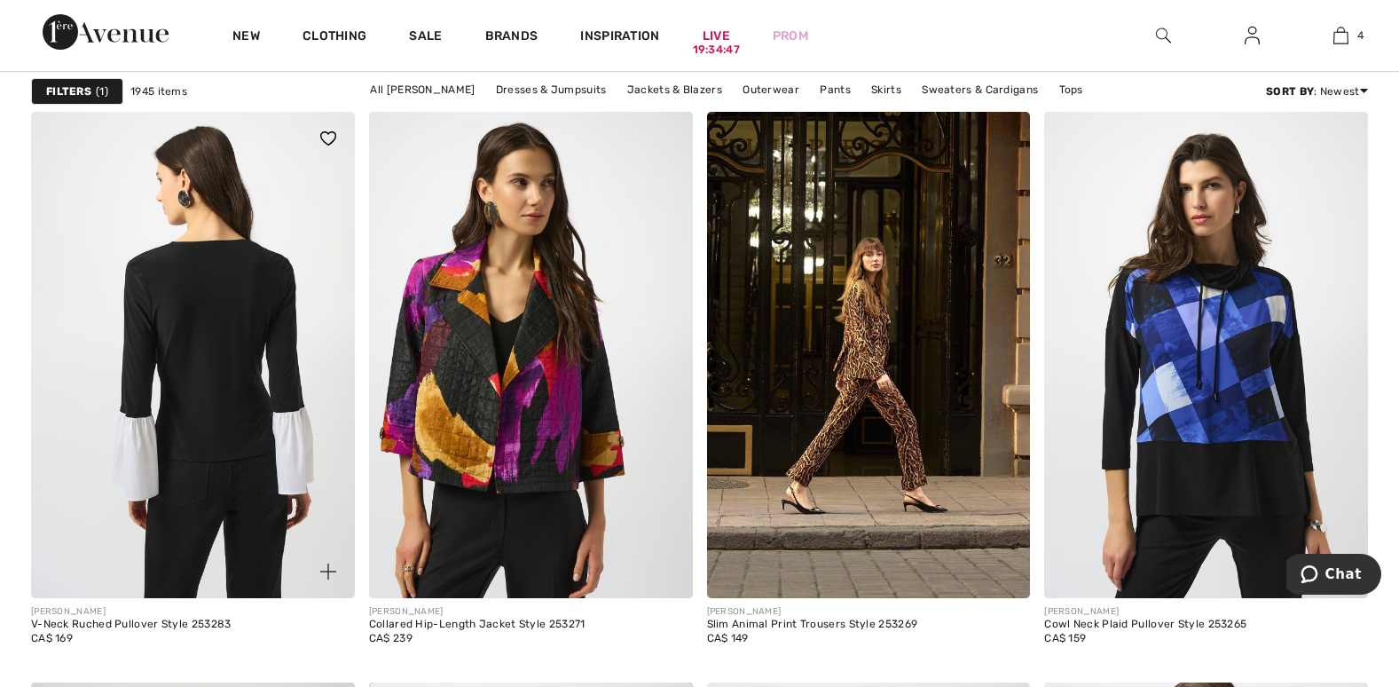
click at [192, 401] on img at bounding box center [193, 354] width 324 height 485
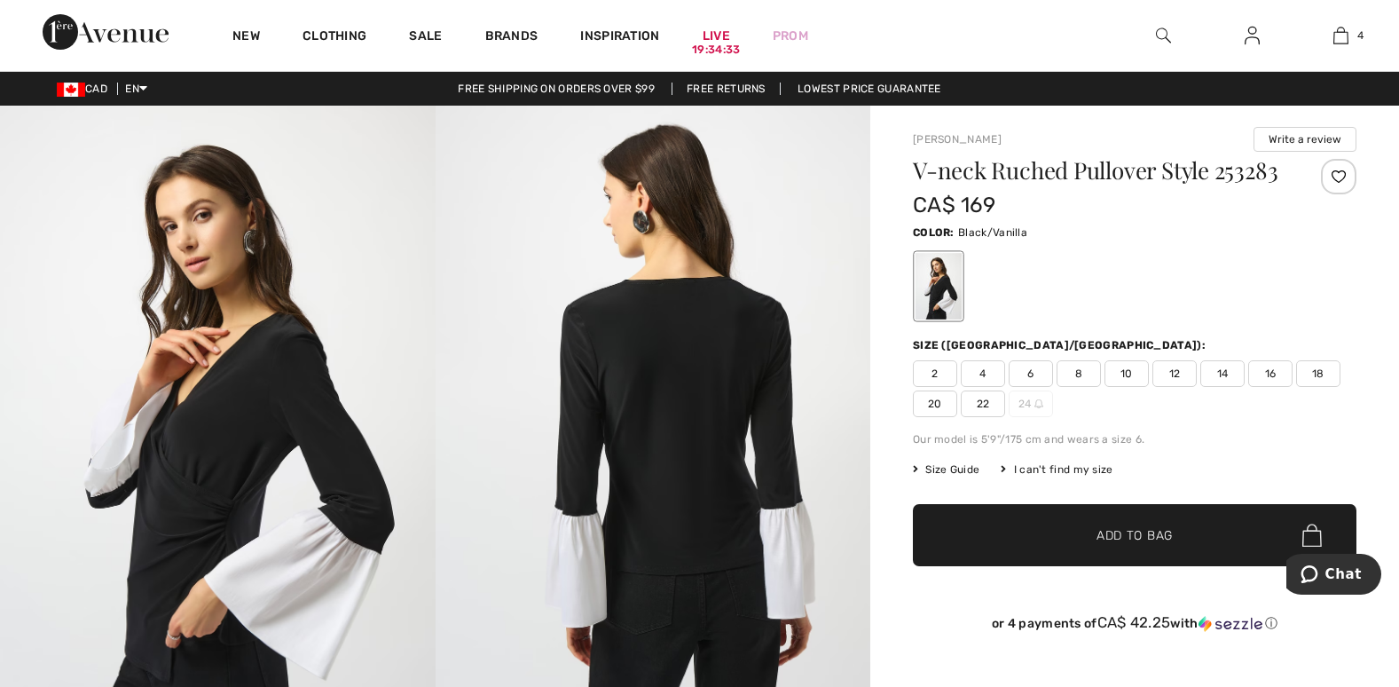
click at [1084, 374] on span "8" at bounding box center [1078, 373] width 44 height 27
click at [1165, 536] on span "Add to Bag" at bounding box center [1134, 535] width 76 height 19
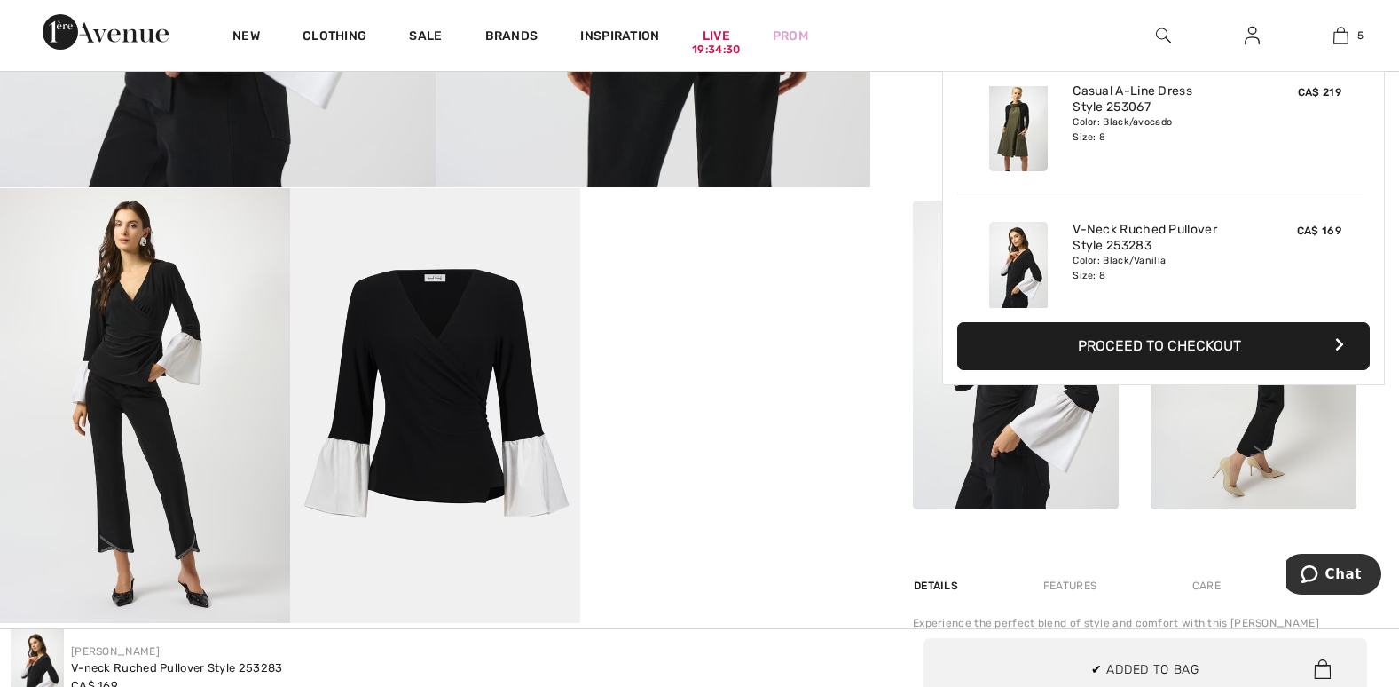
scroll to position [621, 0]
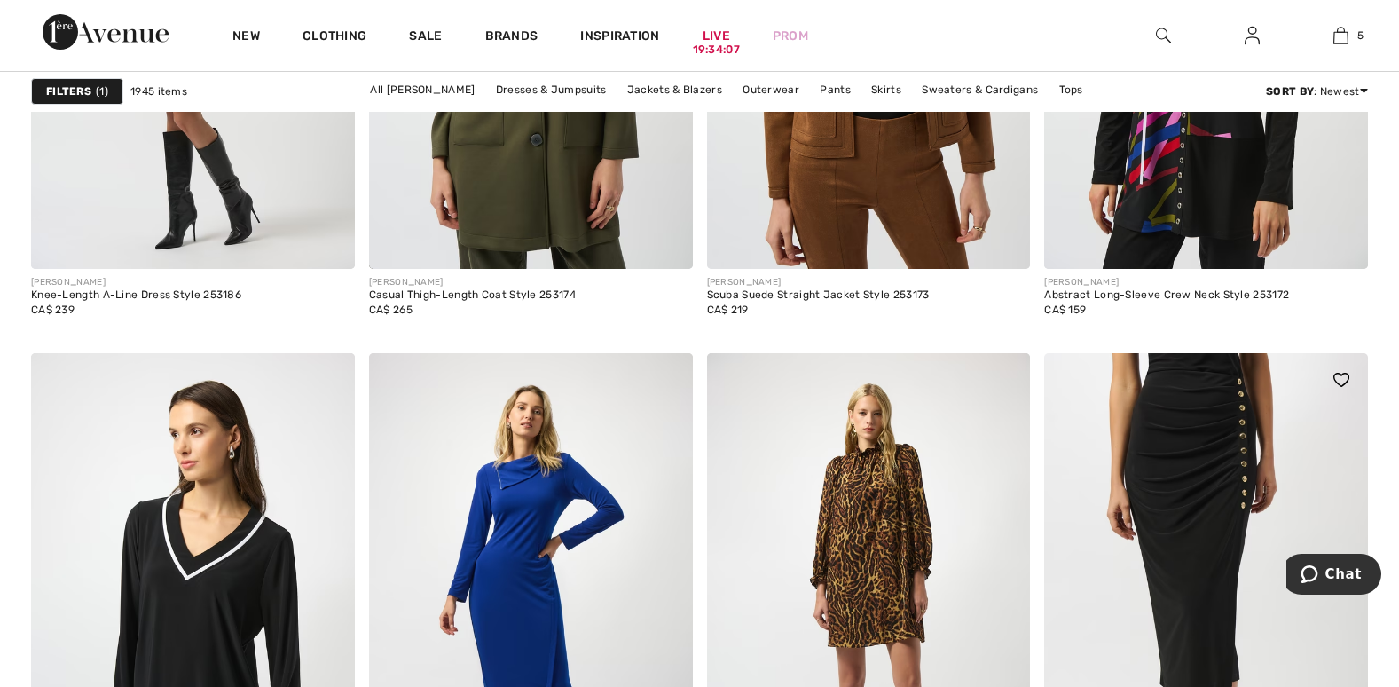
scroll to position [3371, 0]
click at [1178, 516] on img at bounding box center [1206, 596] width 324 height 485
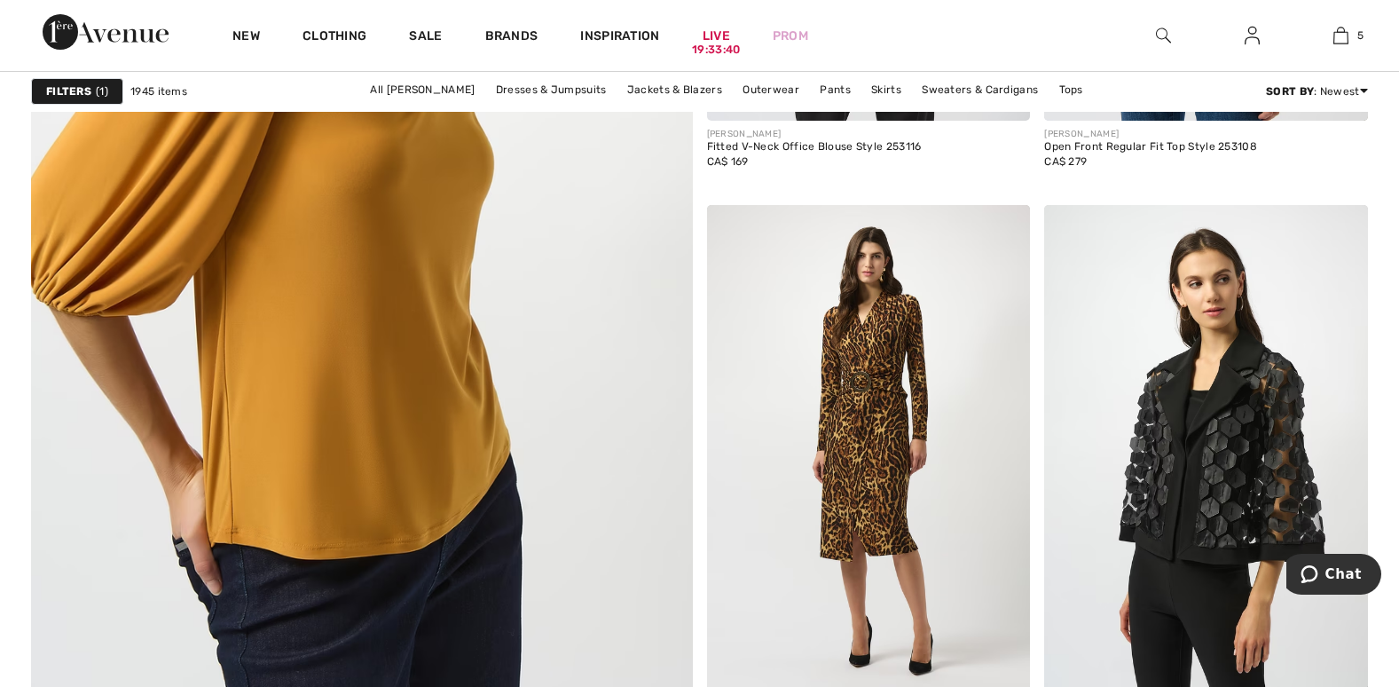
scroll to position [5499, 0]
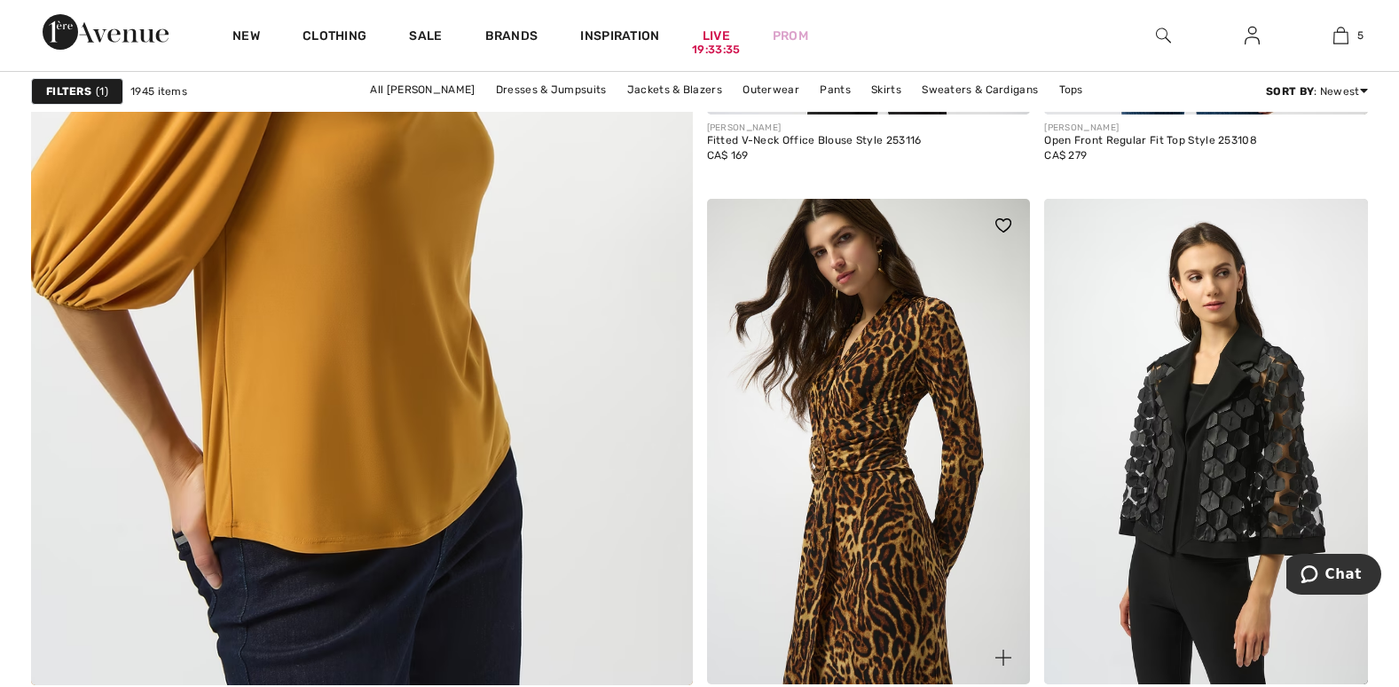
click at [873, 460] on img at bounding box center [869, 441] width 324 height 485
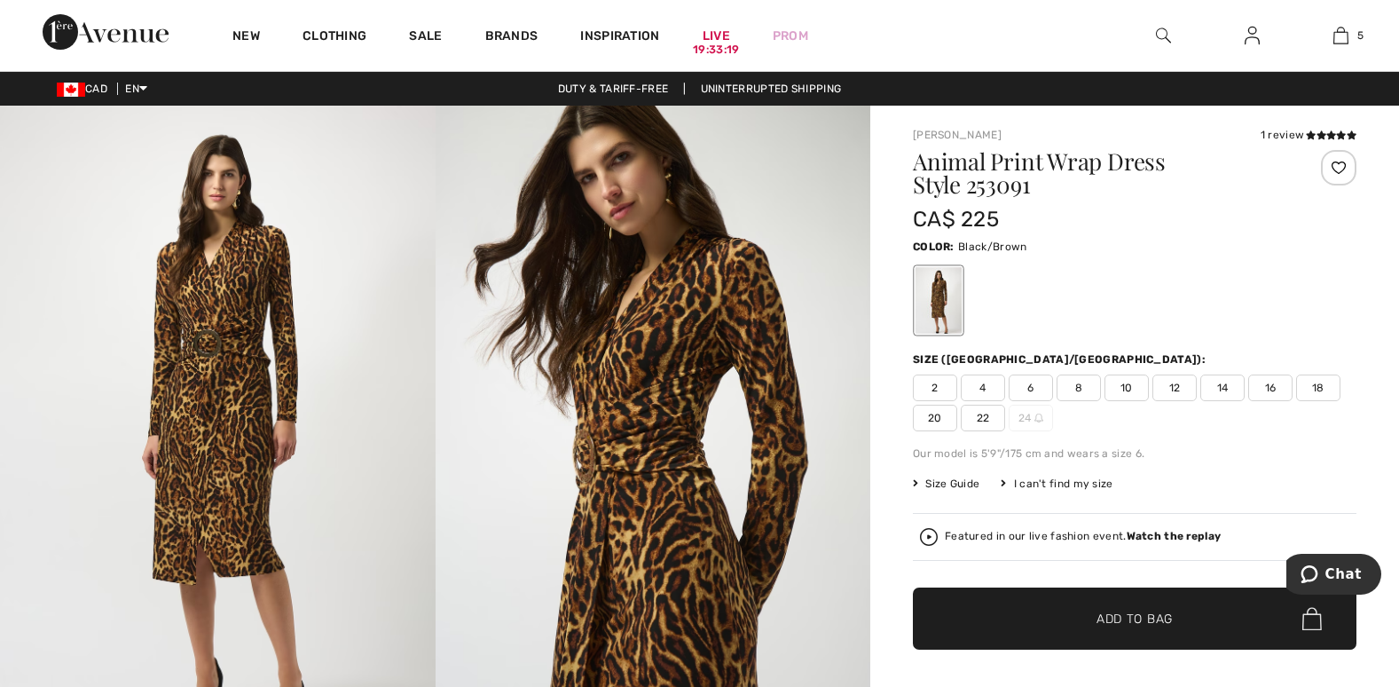
click at [1086, 387] on span "8" at bounding box center [1078, 387] width 44 height 27
click at [1147, 610] on span "Add to Bag" at bounding box center [1134, 618] width 76 height 19
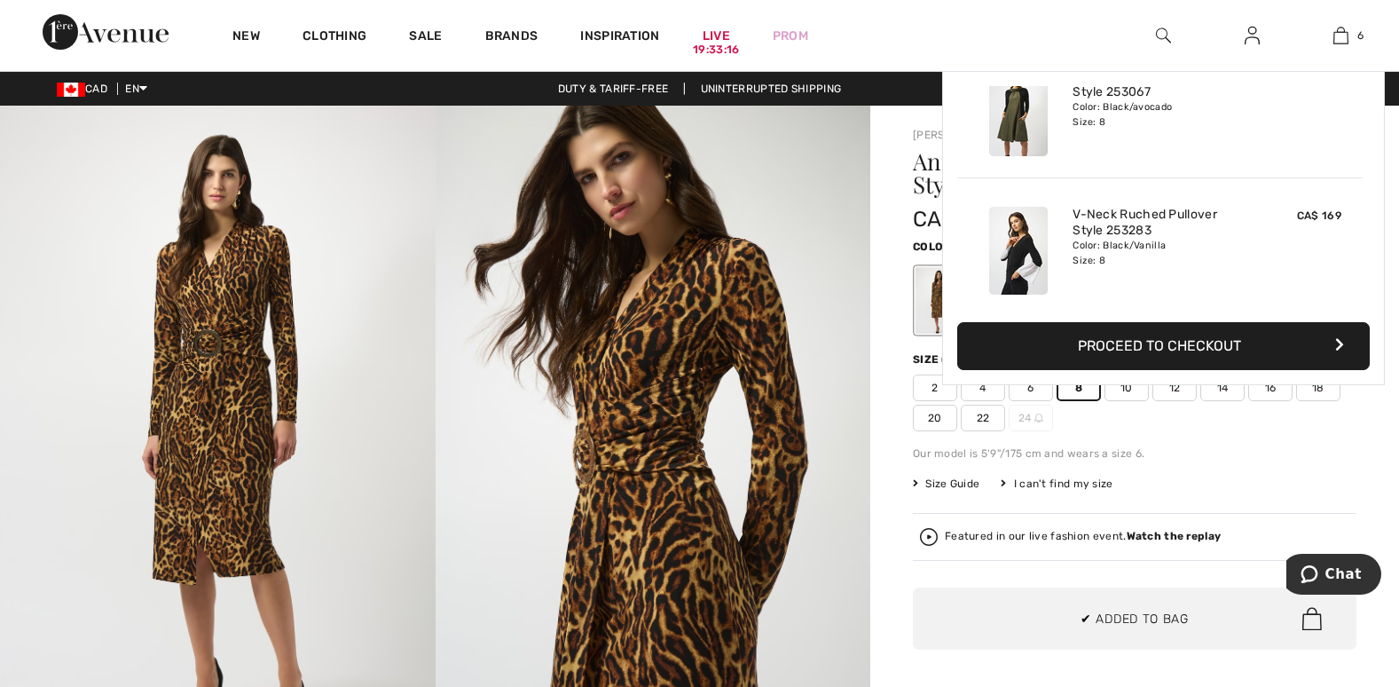
scroll to position [585, 0]
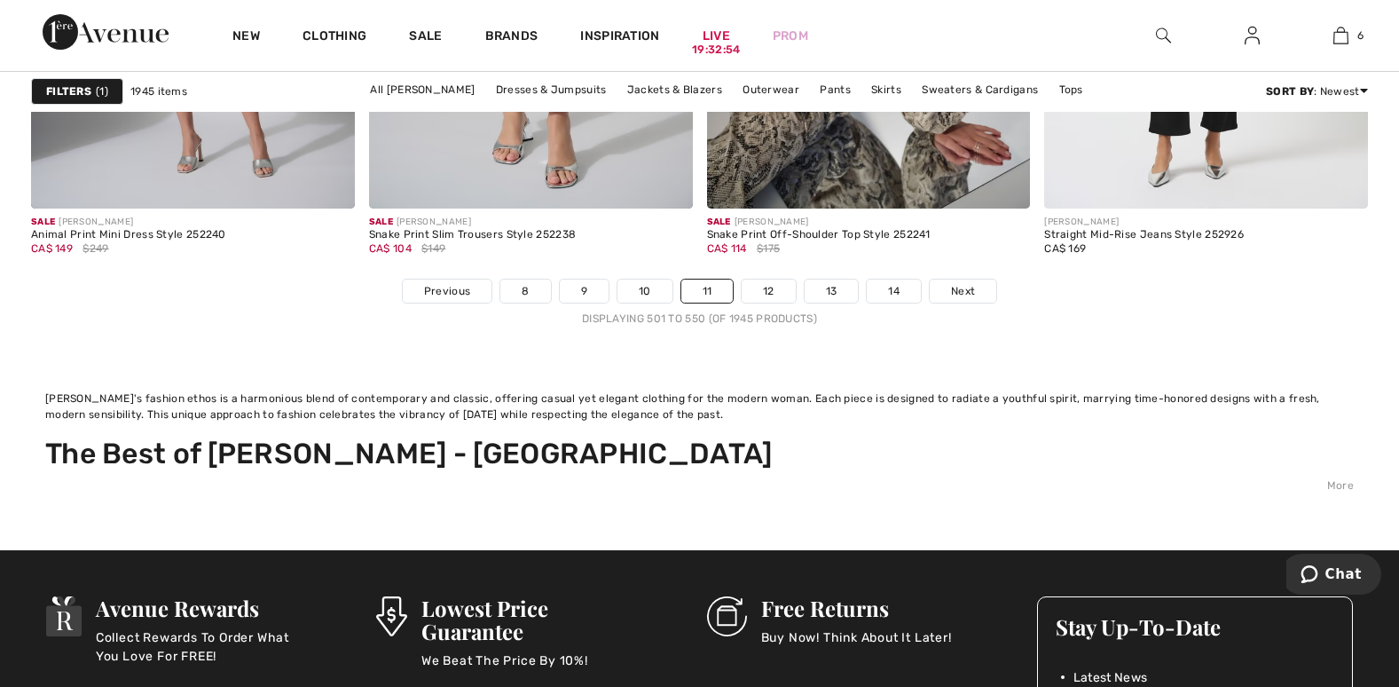
scroll to position [9047, 0]
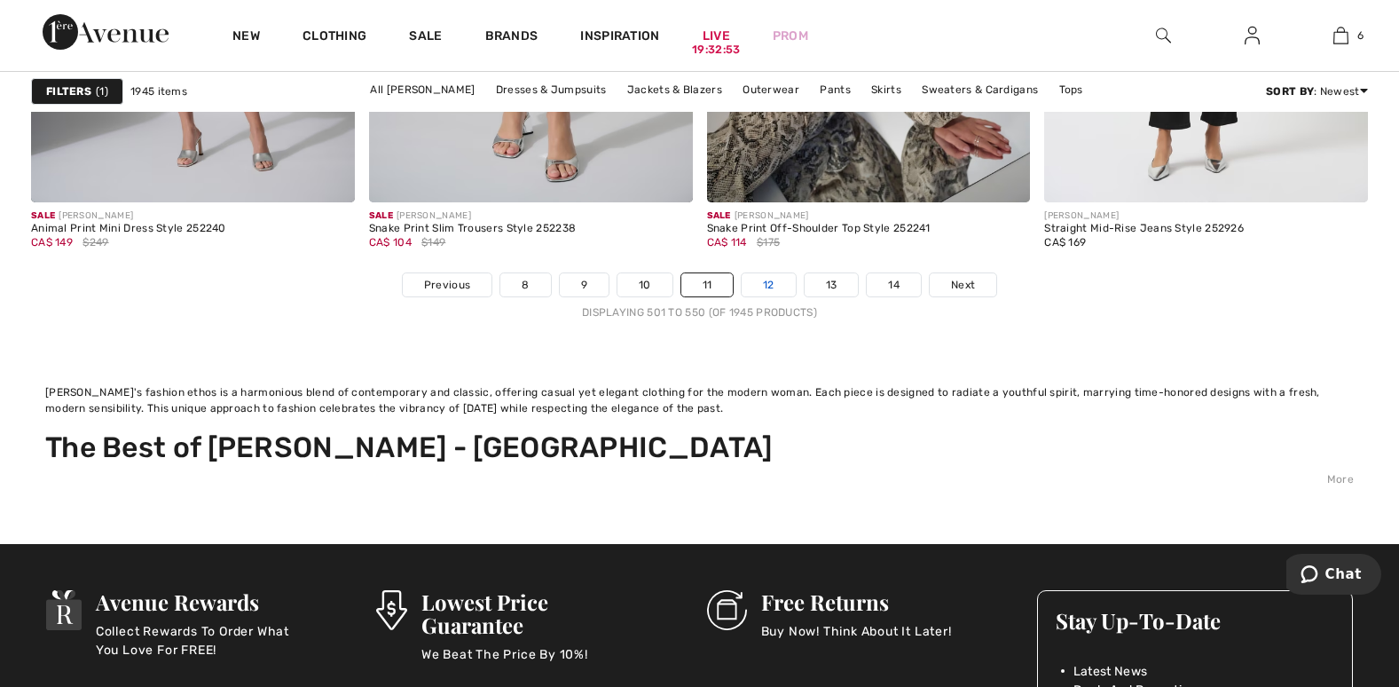
click at [767, 286] on link "12" at bounding box center [769, 284] width 54 height 23
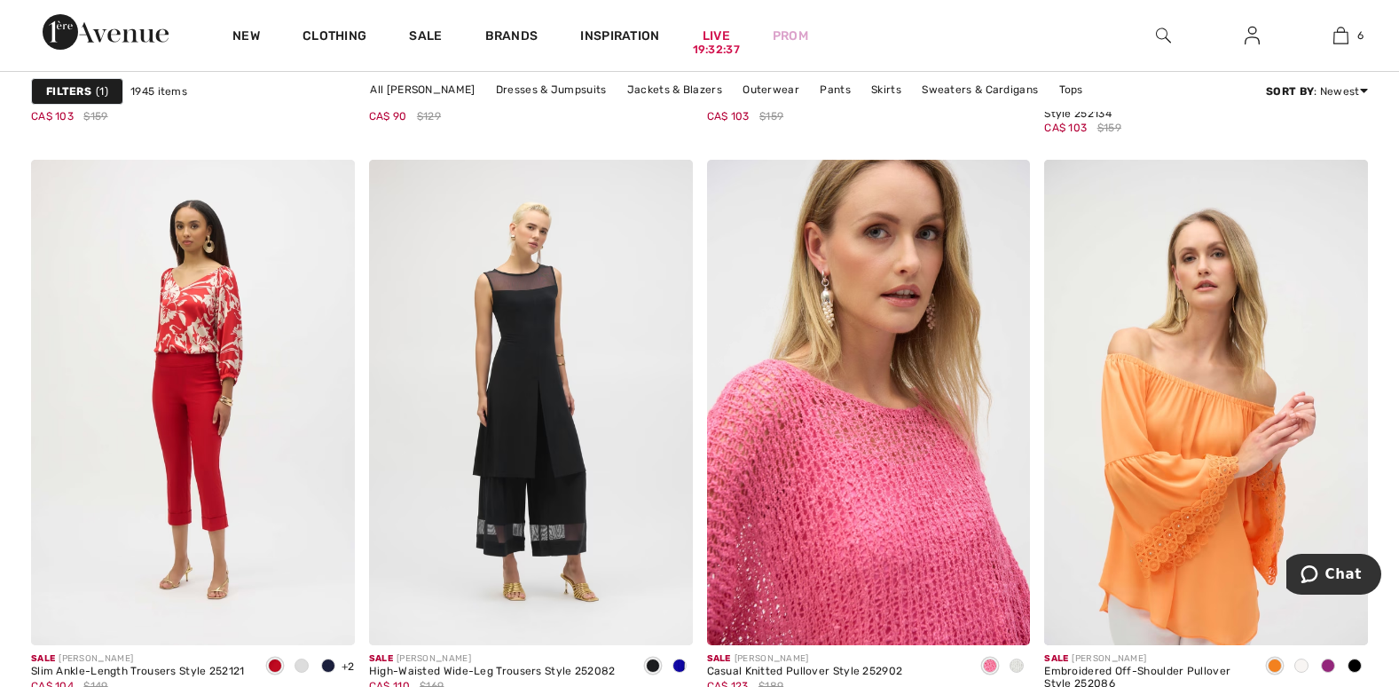
scroll to position [3637, 0]
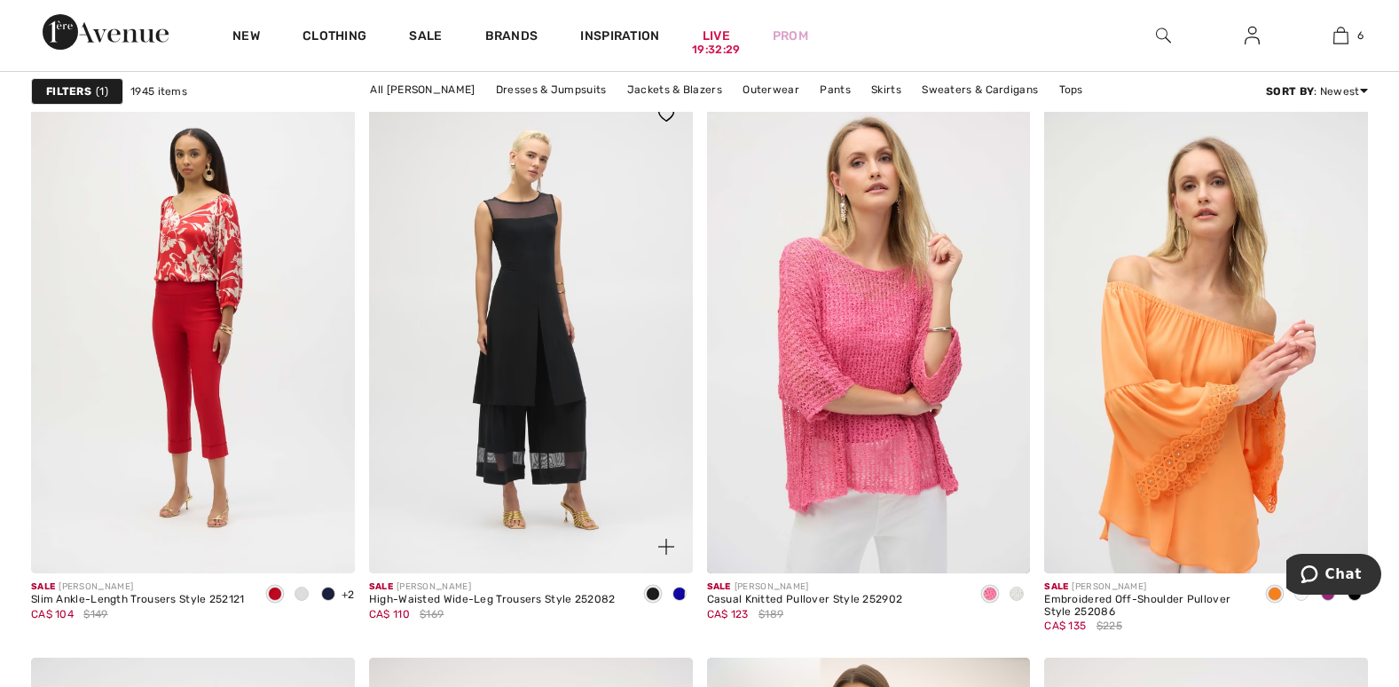
click at [680, 585] on div at bounding box center [679, 594] width 27 height 29
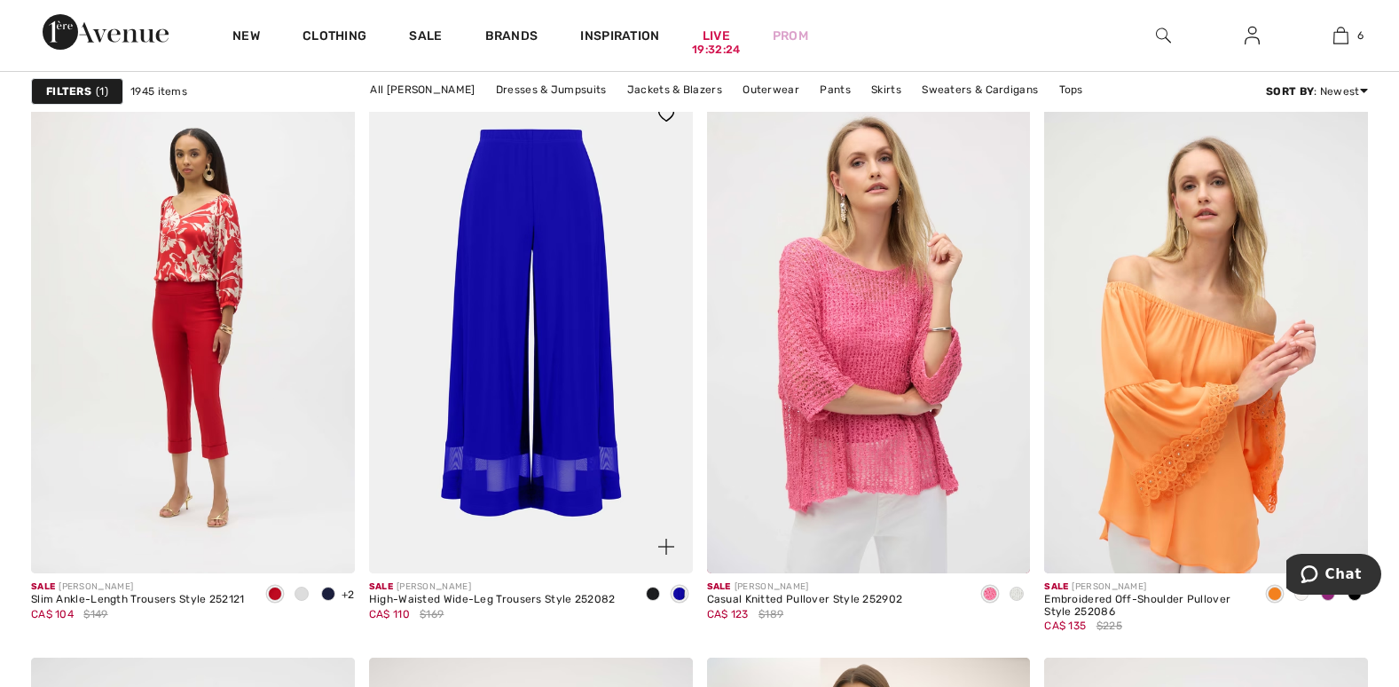
click at [654, 592] on span at bounding box center [653, 593] width 14 height 14
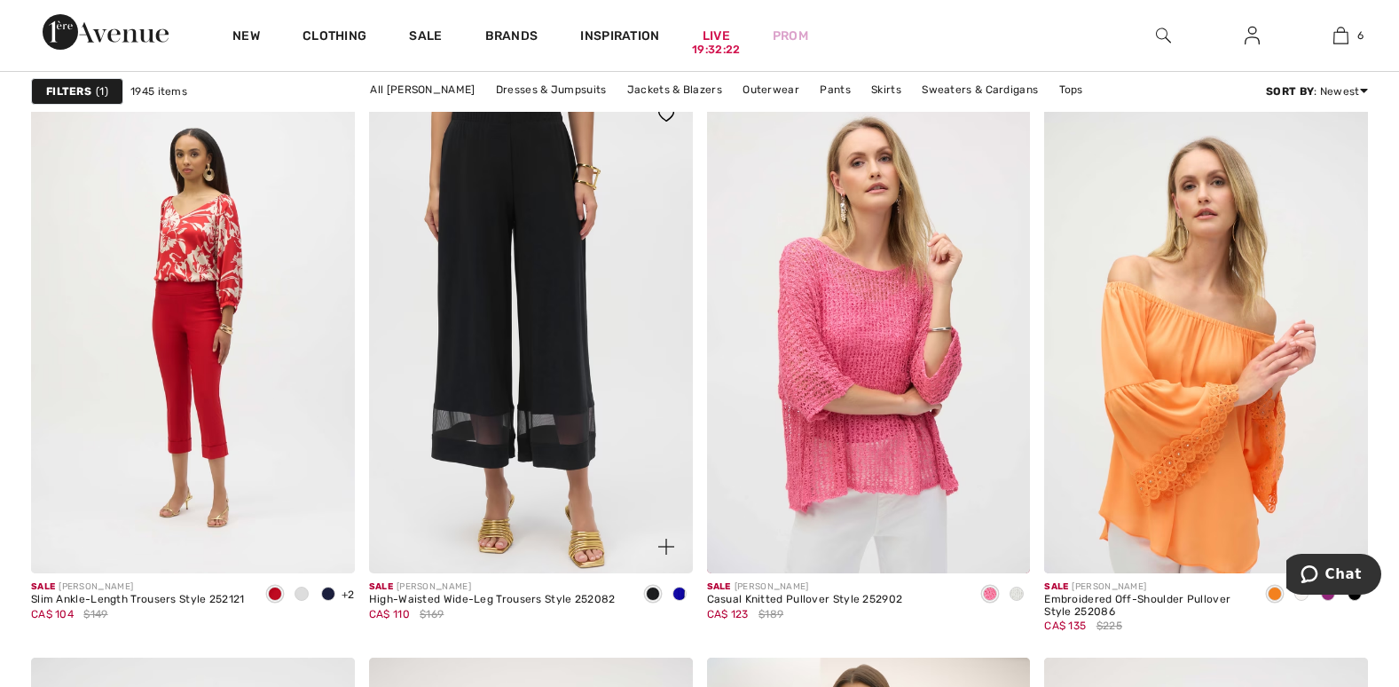
click at [569, 498] on img at bounding box center [531, 330] width 324 height 485
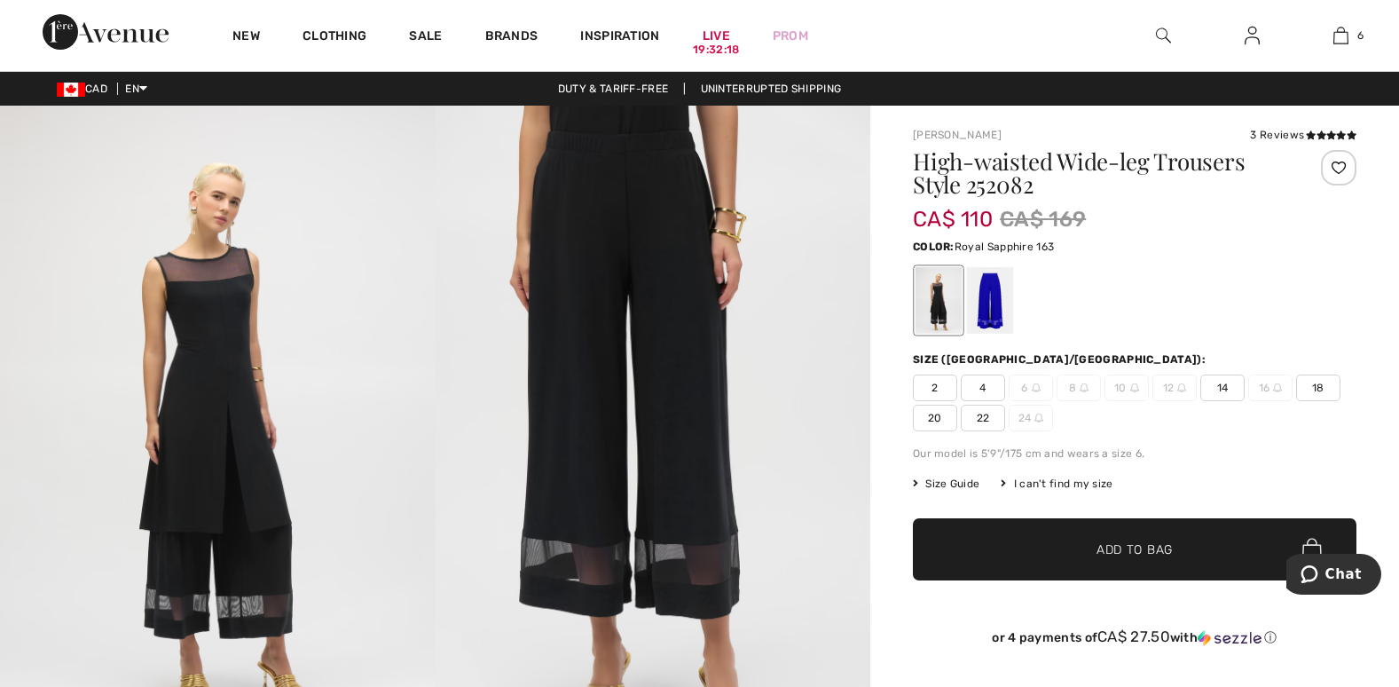
click at [985, 286] on div at bounding box center [990, 300] width 46 height 67
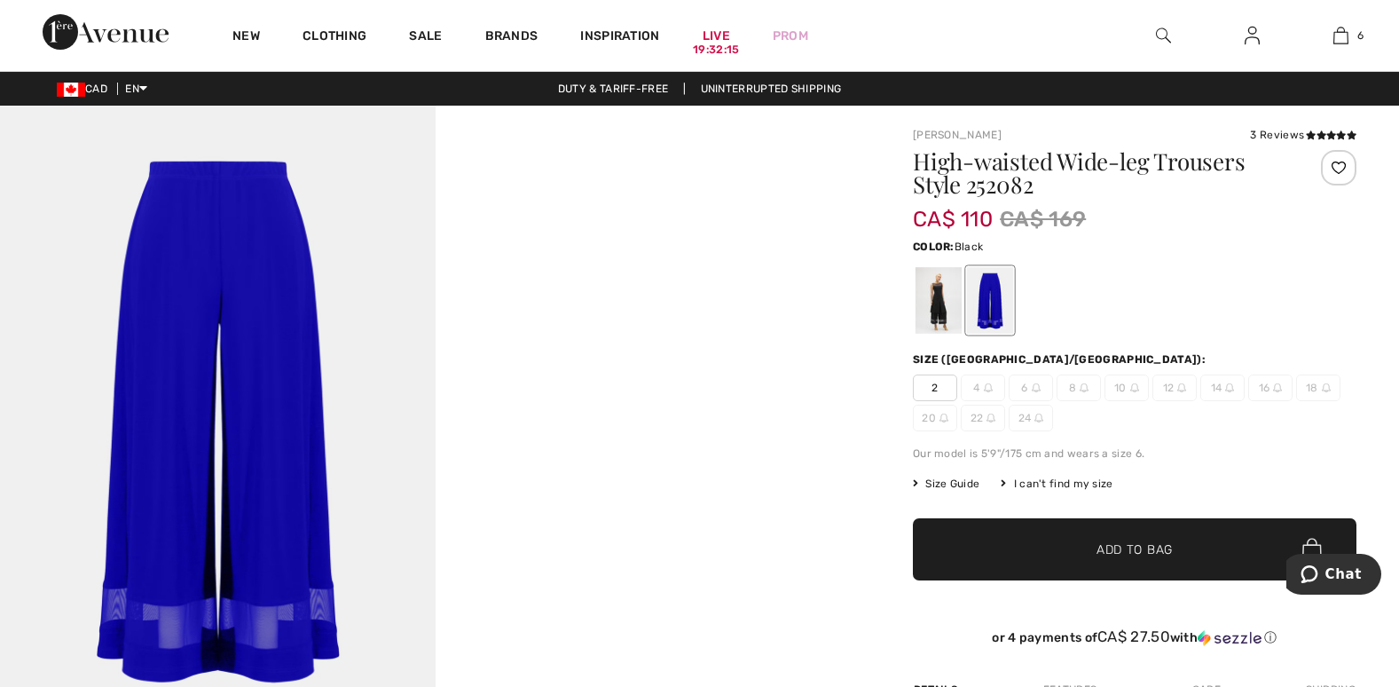
click at [919, 305] on div at bounding box center [938, 300] width 46 height 67
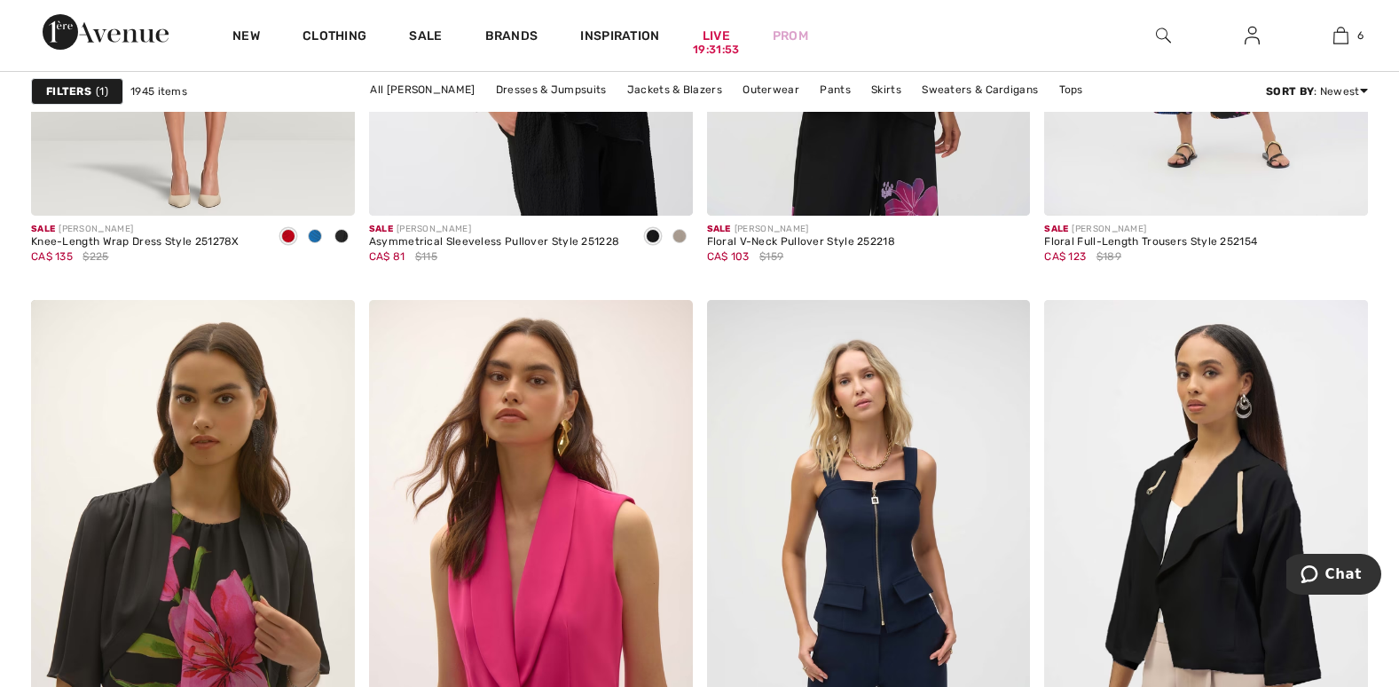
scroll to position [8071, 0]
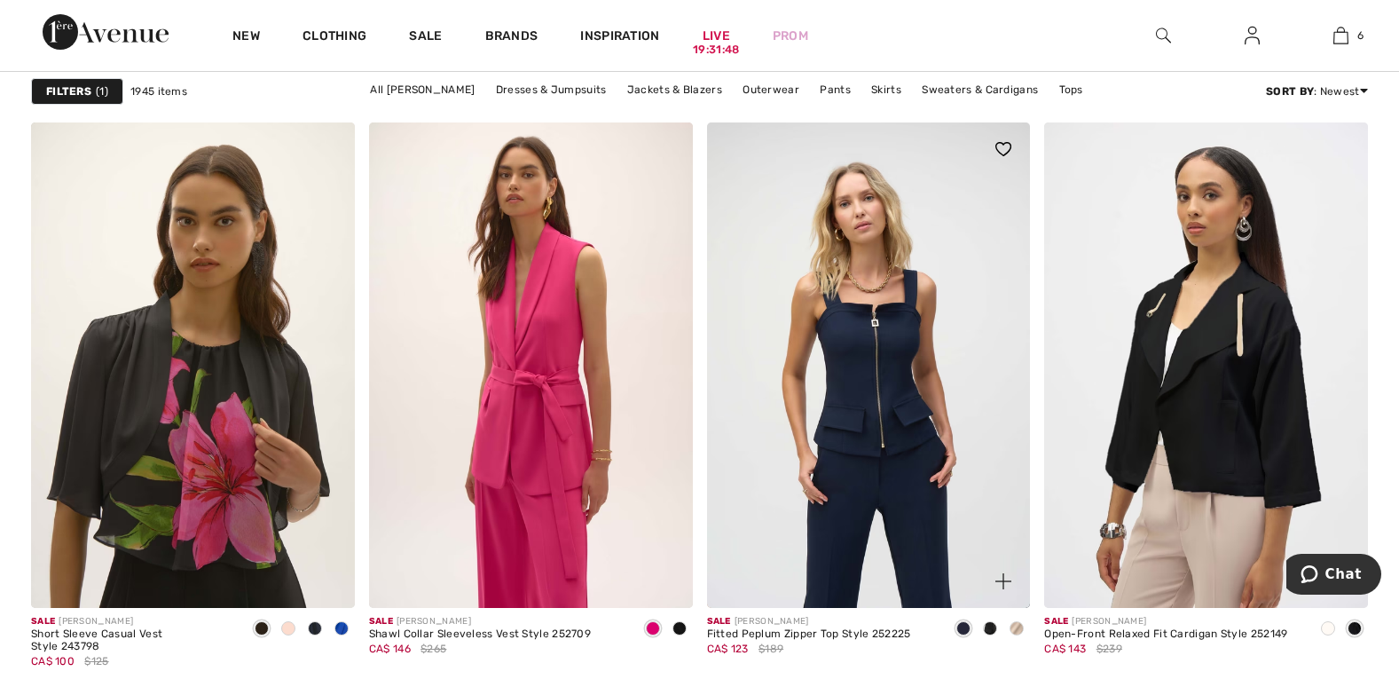
click at [1015, 624] on span at bounding box center [1016, 628] width 14 height 14
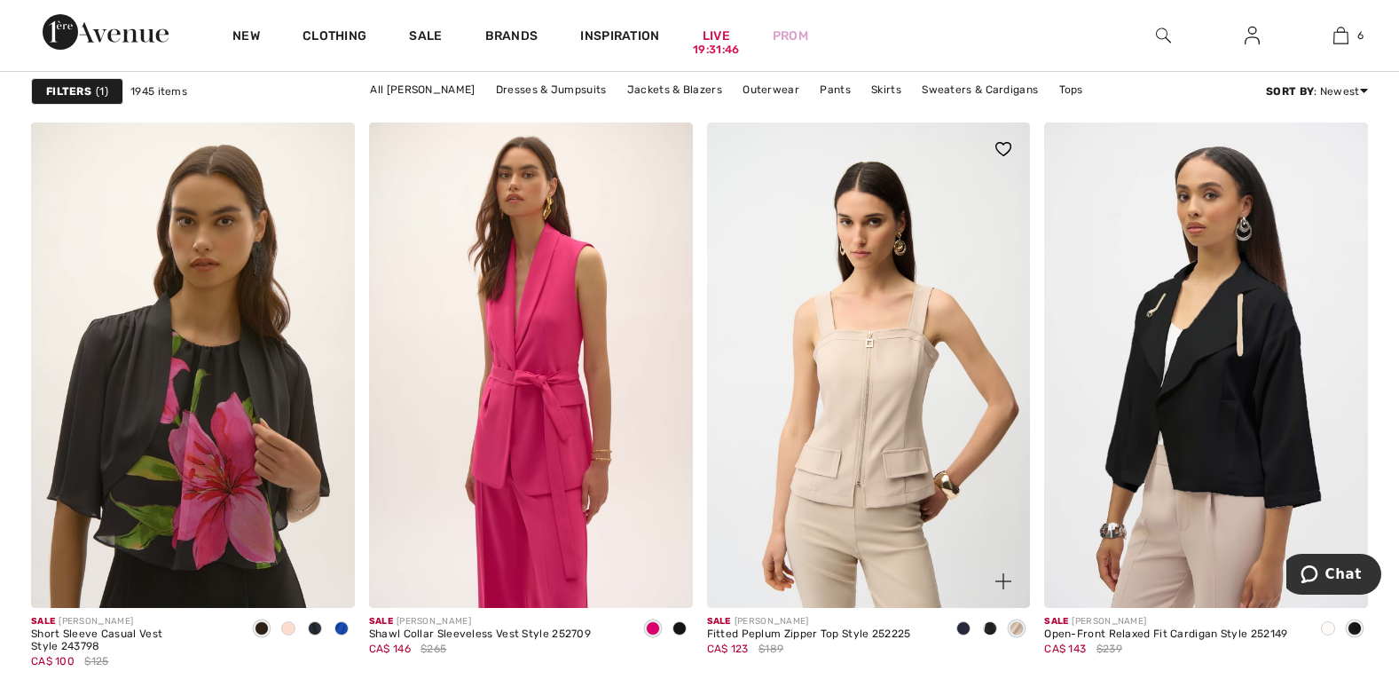
click at [987, 624] on span at bounding box center [990, 628] width 14 height 14
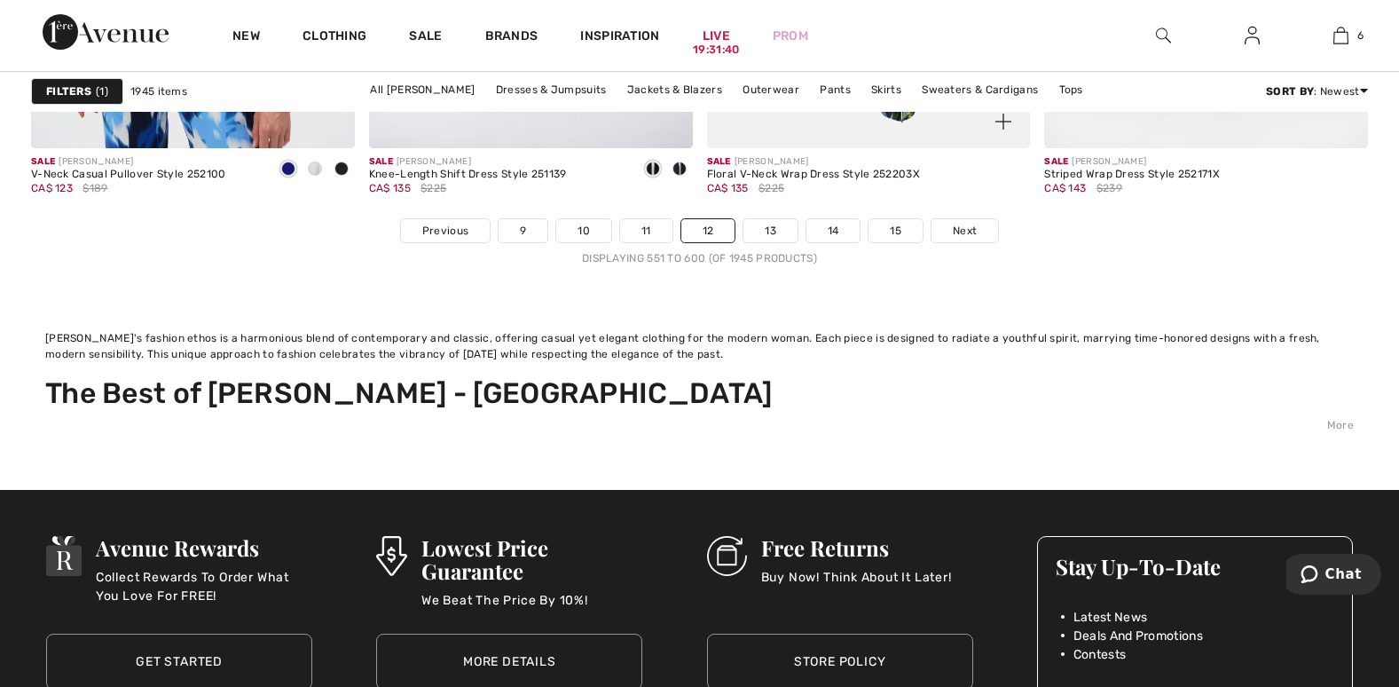
scroll to position [9136, 0]
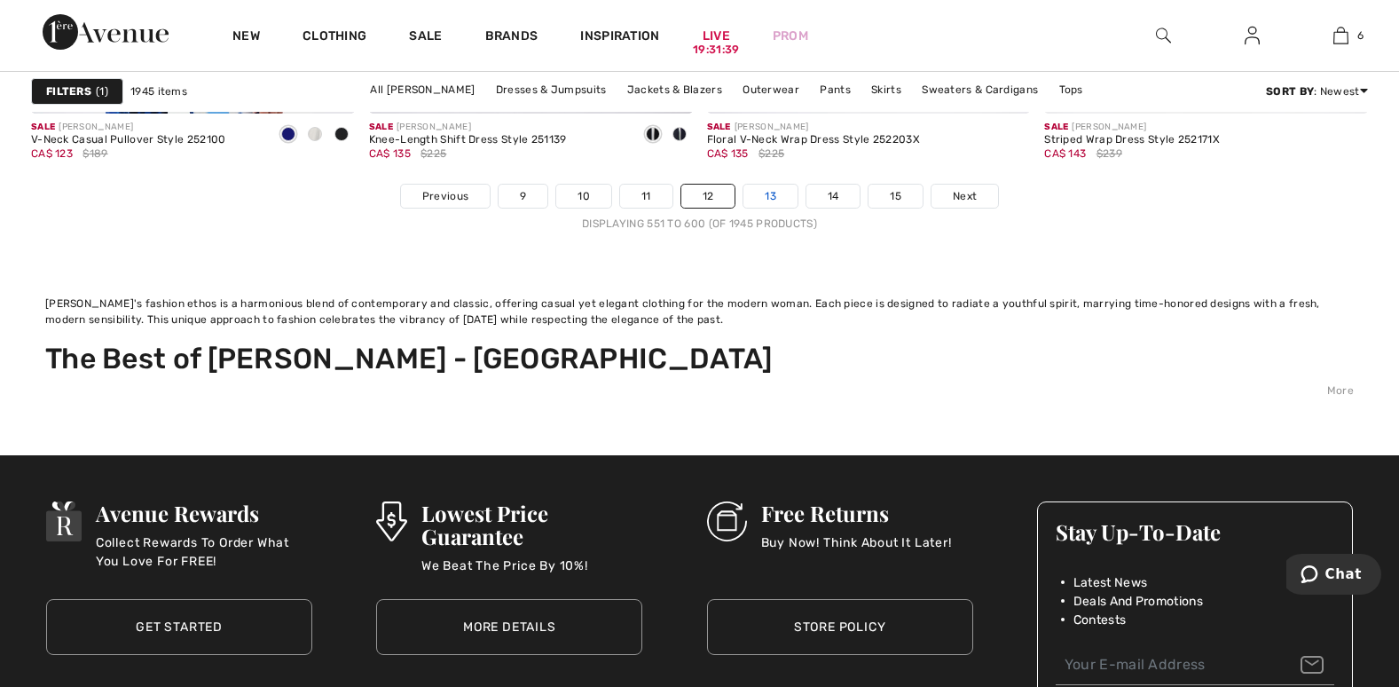
click at [760, 197] on link "13" at bounding box center [770, 195] width 54 height 23
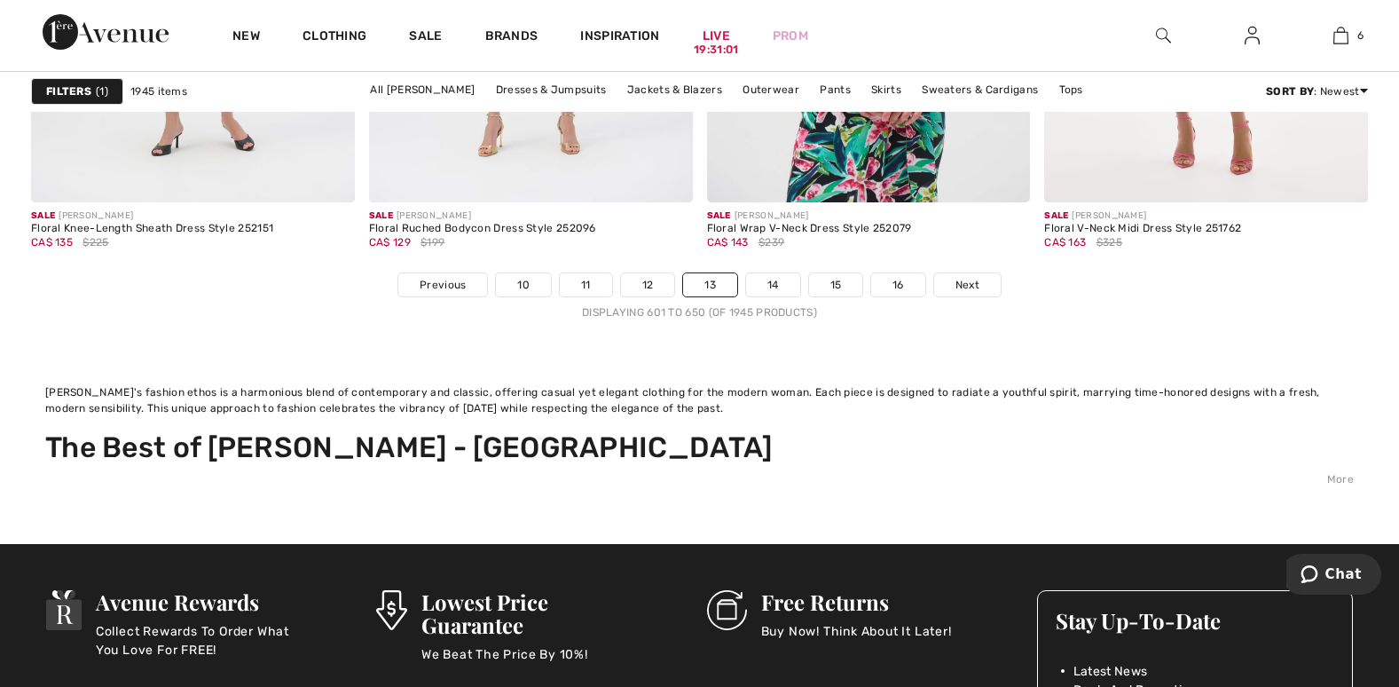
scroll to position [9136, 0]
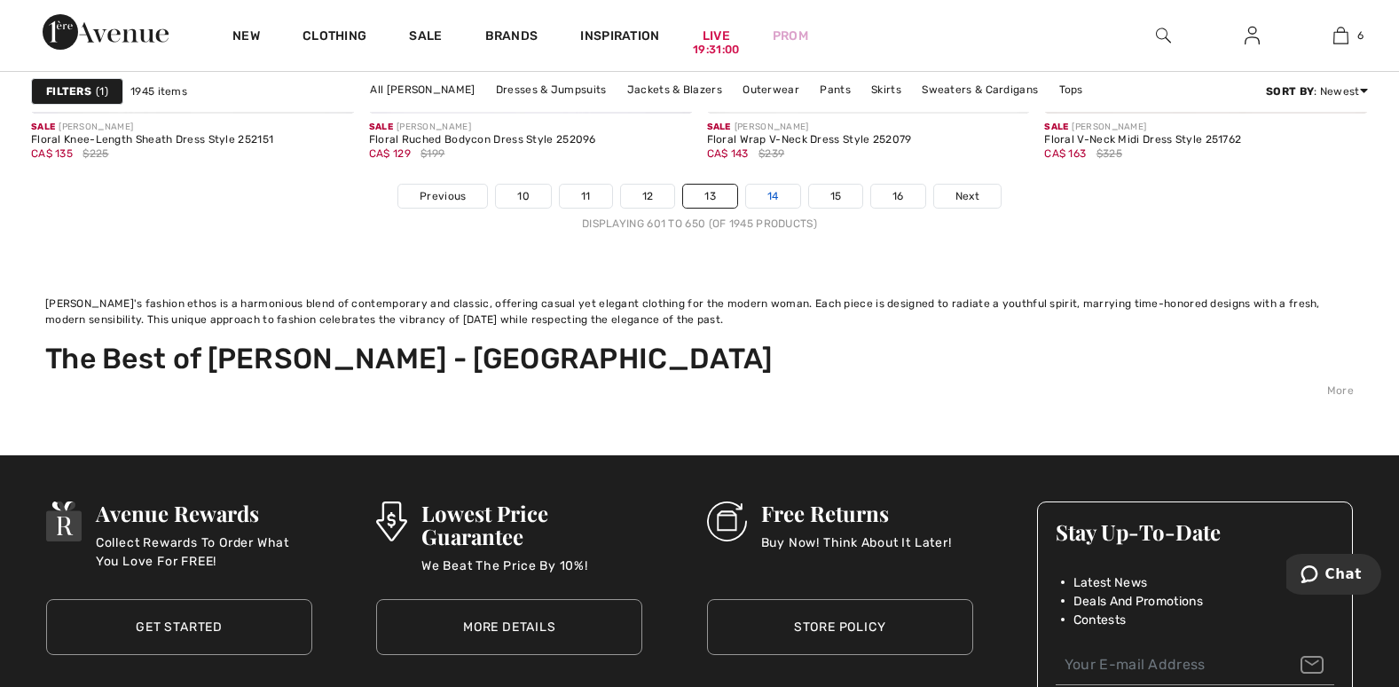
click at [775, 191] on link "14" at bounding box center [773, 195] width 54 height 23
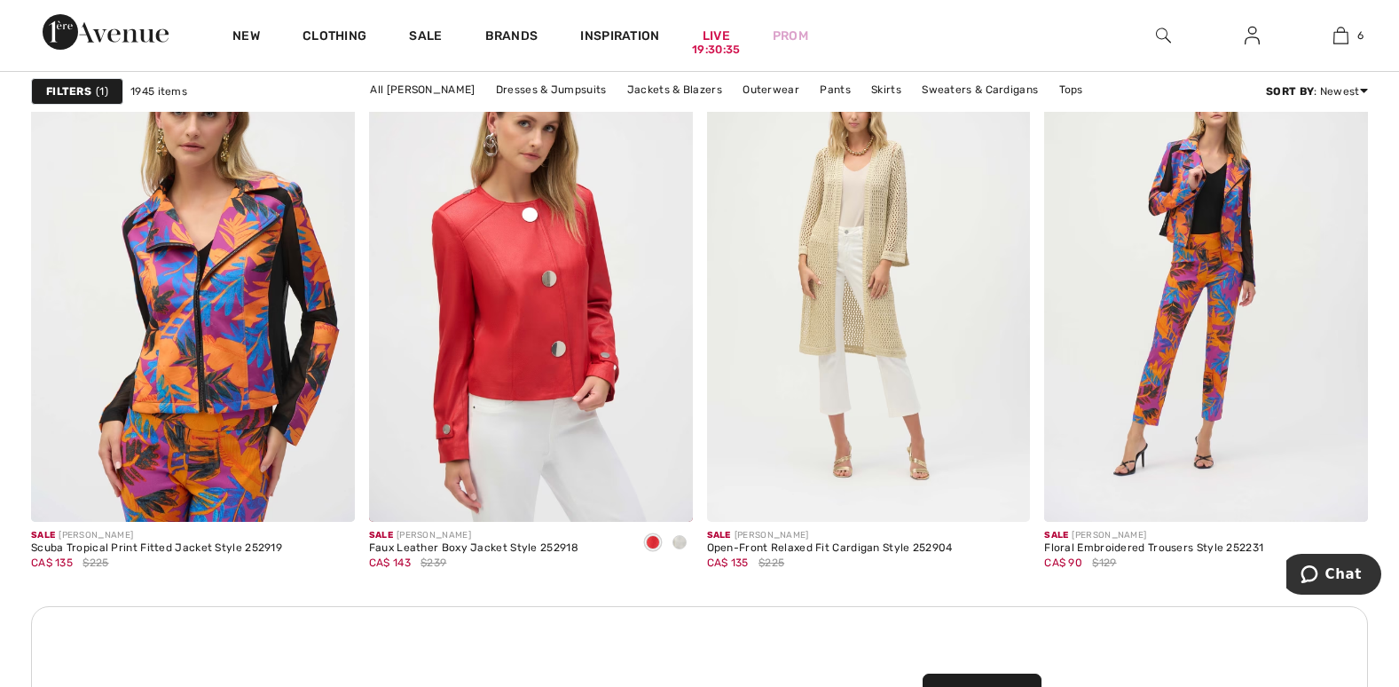
scroll to position [4169, 0]
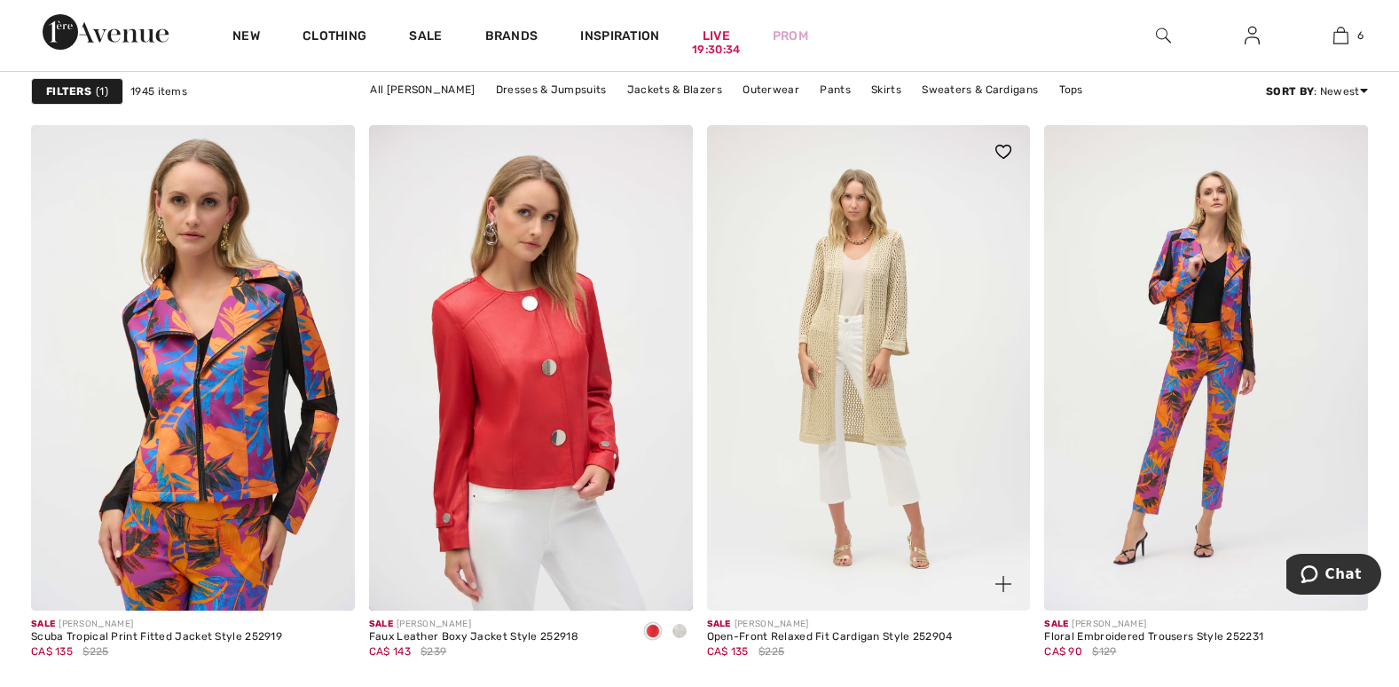
click at [864, 389] on img at bounding box center [869, 367] width 324 height 485
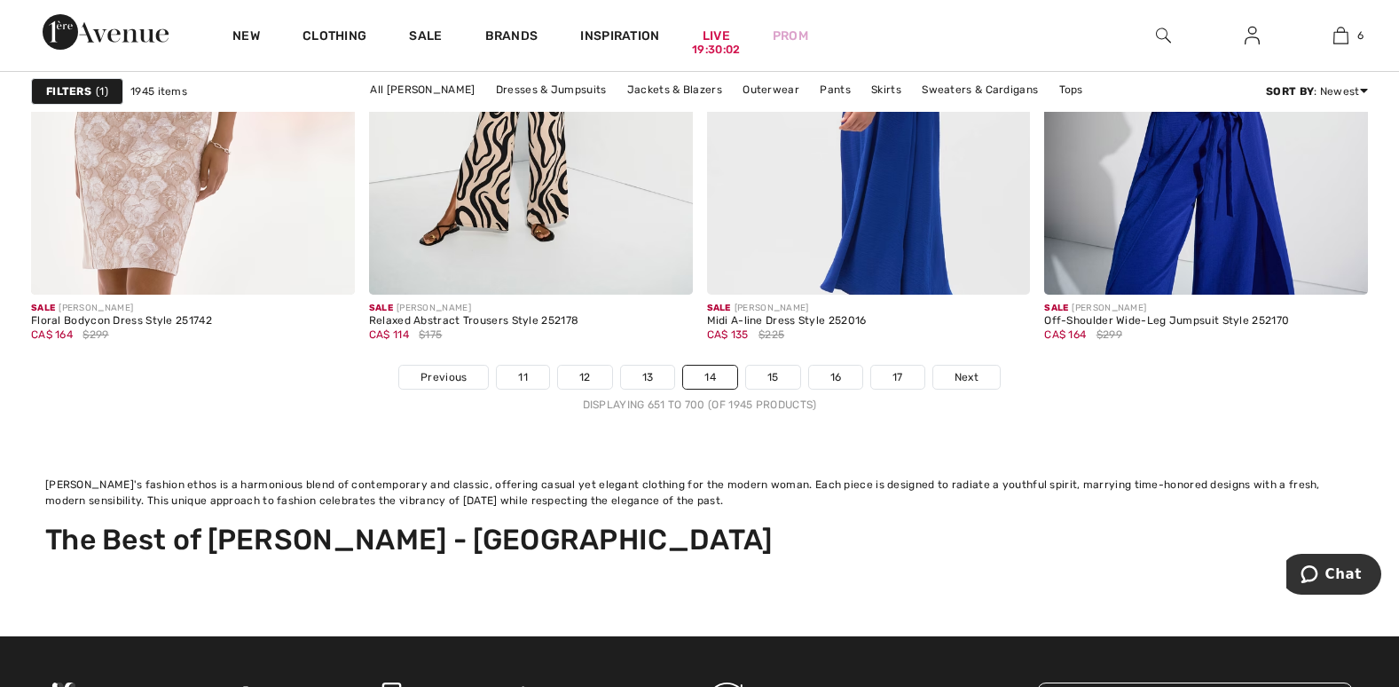
scroll to position [8959, 0]
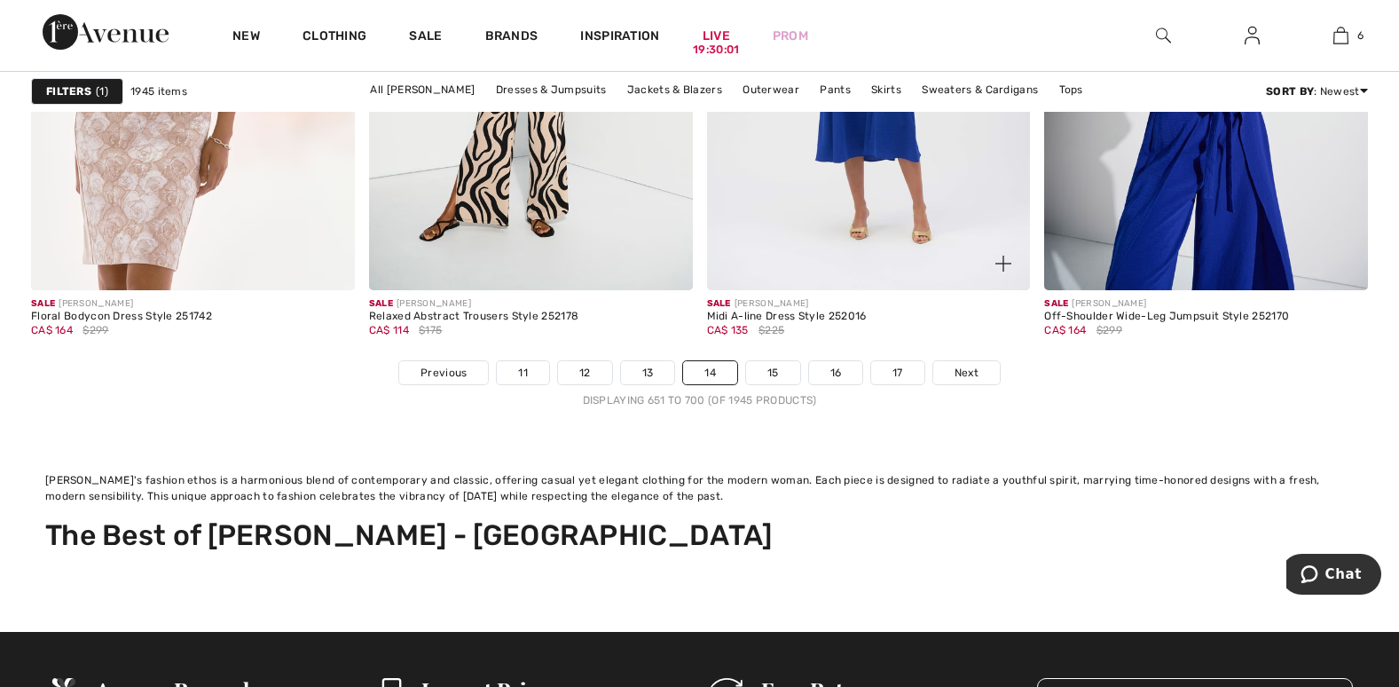
click at [769, 359] on div "Sale JOSEPH RIBKOFF Midi A-line Dress Style 252016 CA$ 135 $225" at bounding box center [869, 325] width 324 height 70
click at [767, 368] on link "15" at bounding box center [773, 372] width 54 height 23
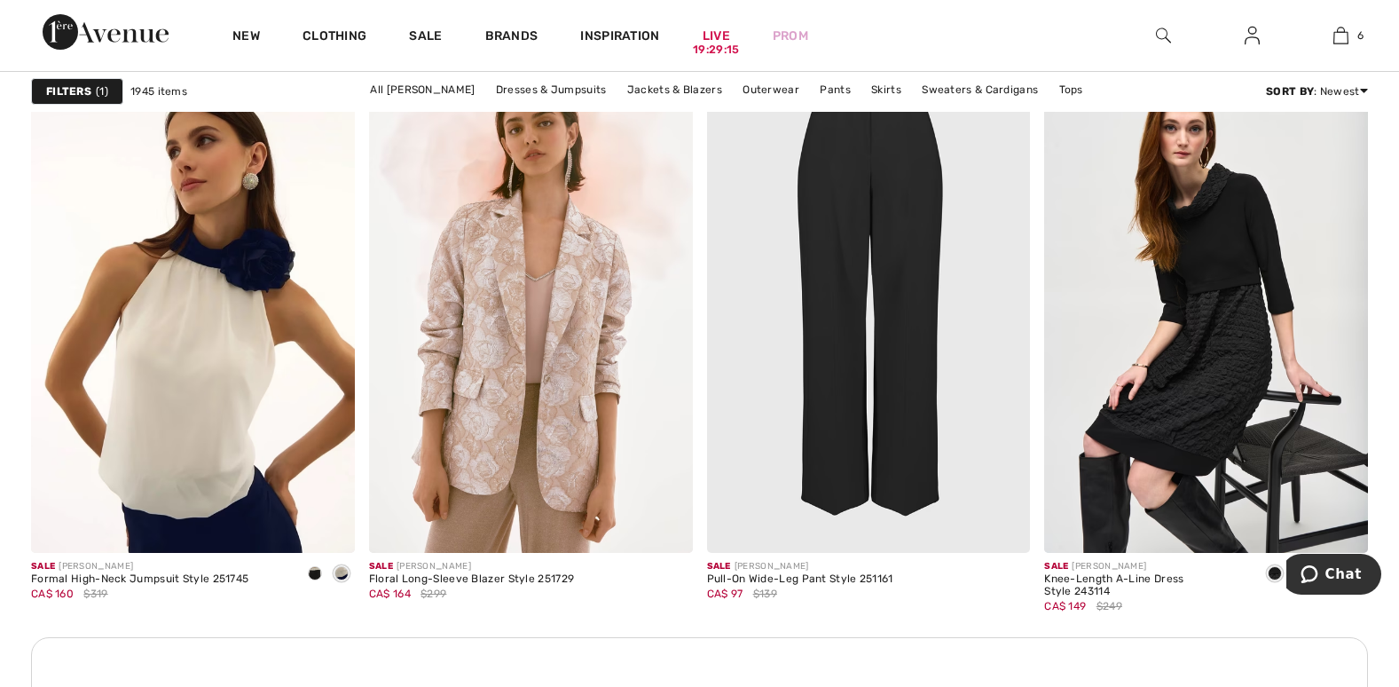
scroll to position [6741, 0]
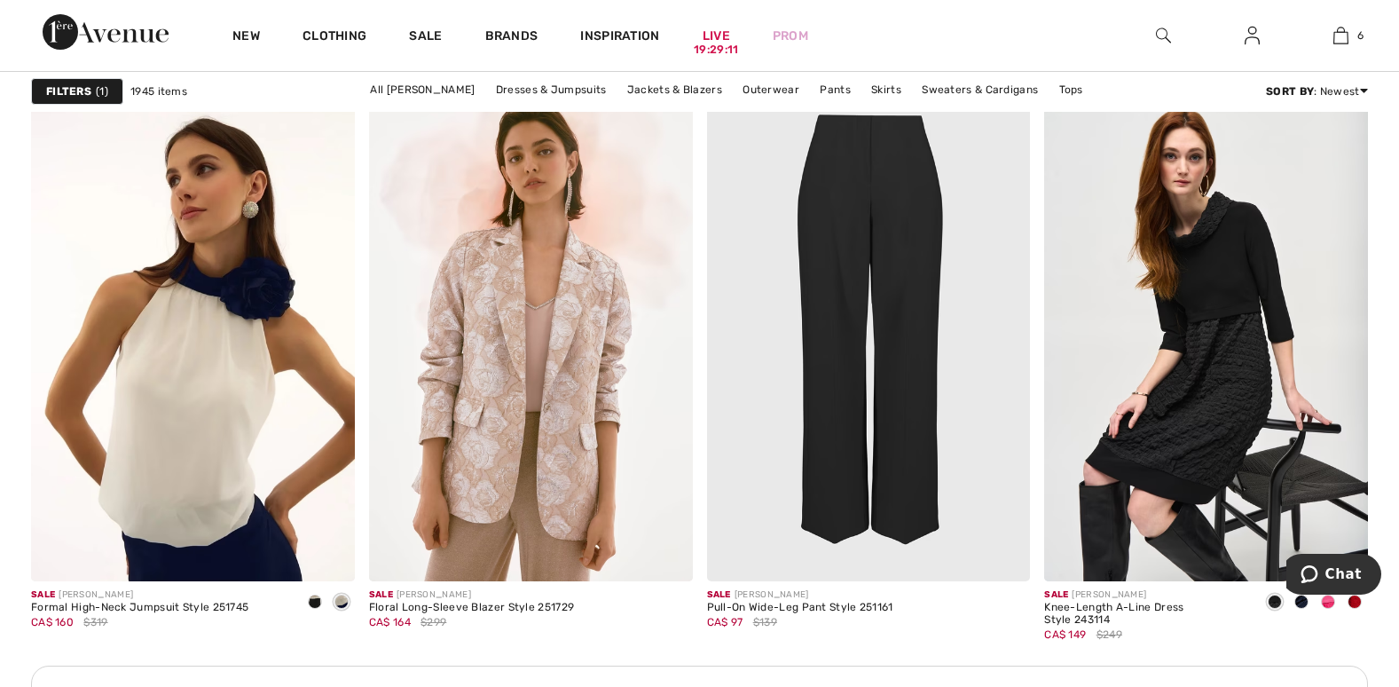
click at [1351, 595] on body "Chat" at bounding box center [1333, 575] width 95 height 44
click at [1354, 602] on span at bounding box center [1354, 601] width 14 height 14
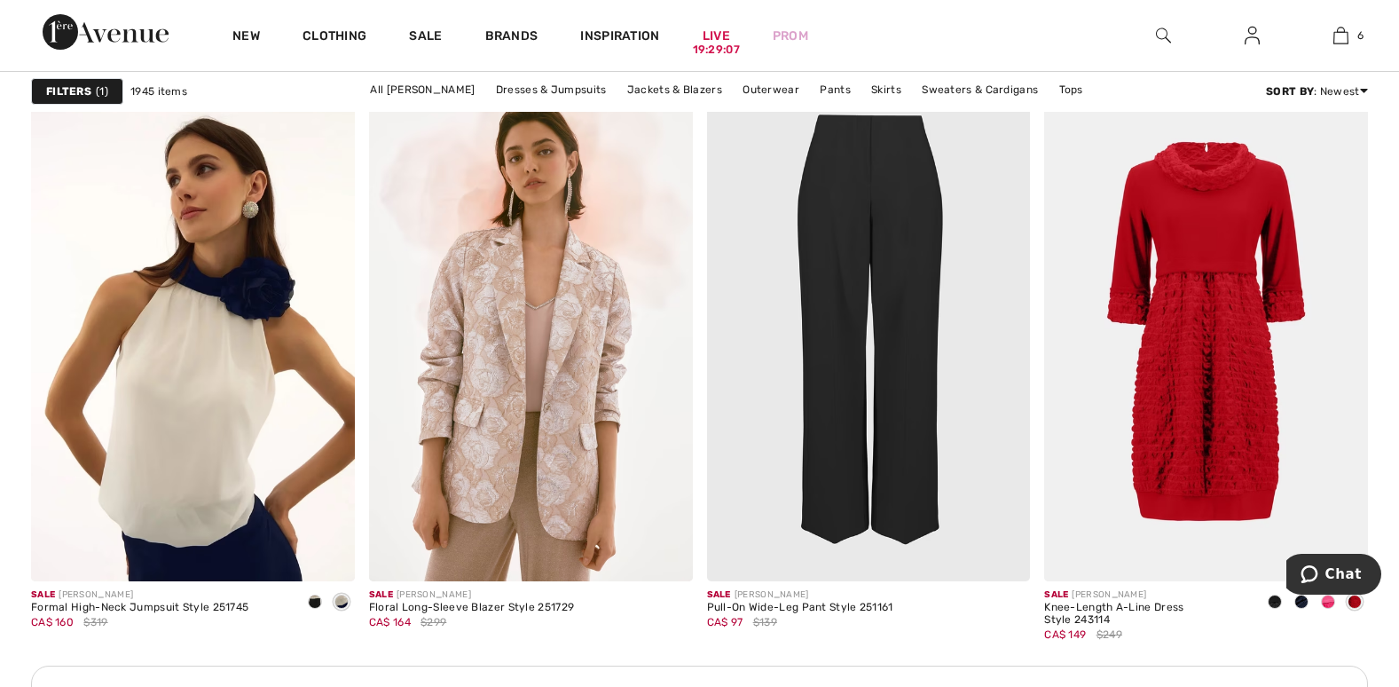
click at [1325, 596] on body "Chat" at bounding box center [1333, 575] width 95 height 44
click at [1300, 599] on span at bounding box center [1301, 601] width 14 height 14
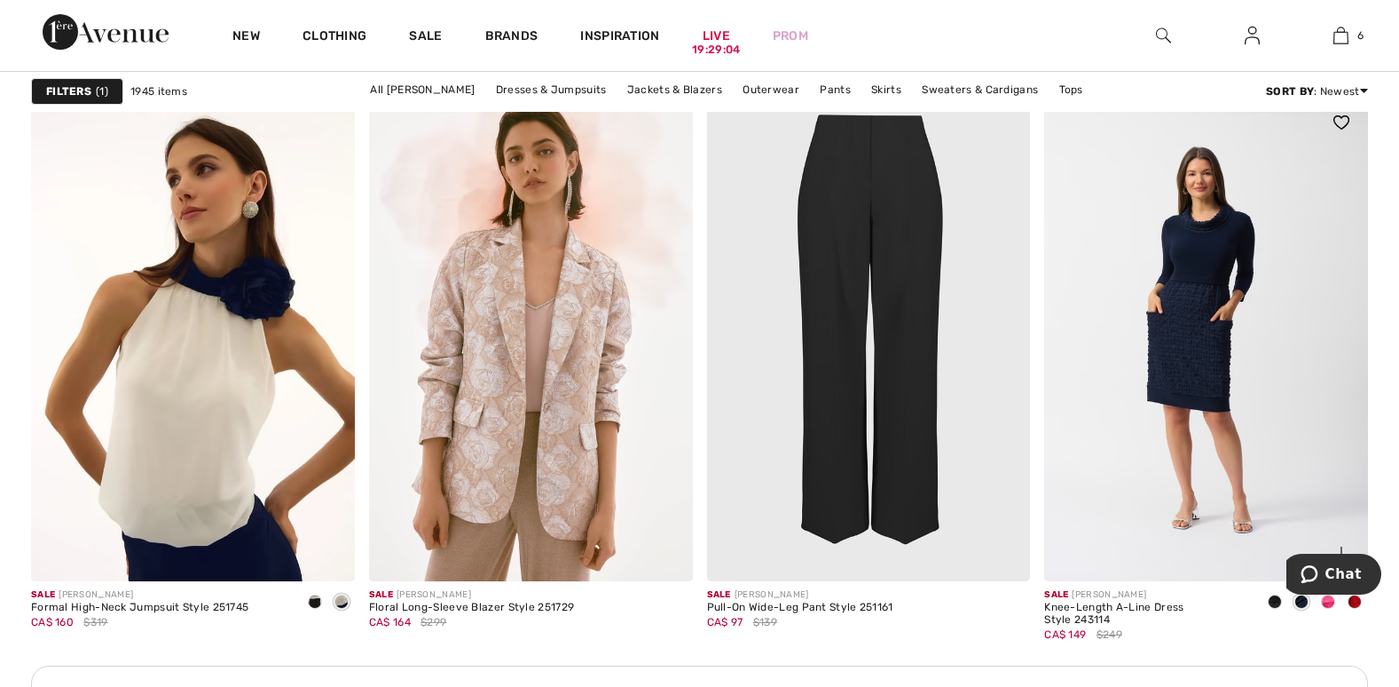
click at [1275, 597] on span at bounding box center [1274, 601] width 14 height 14
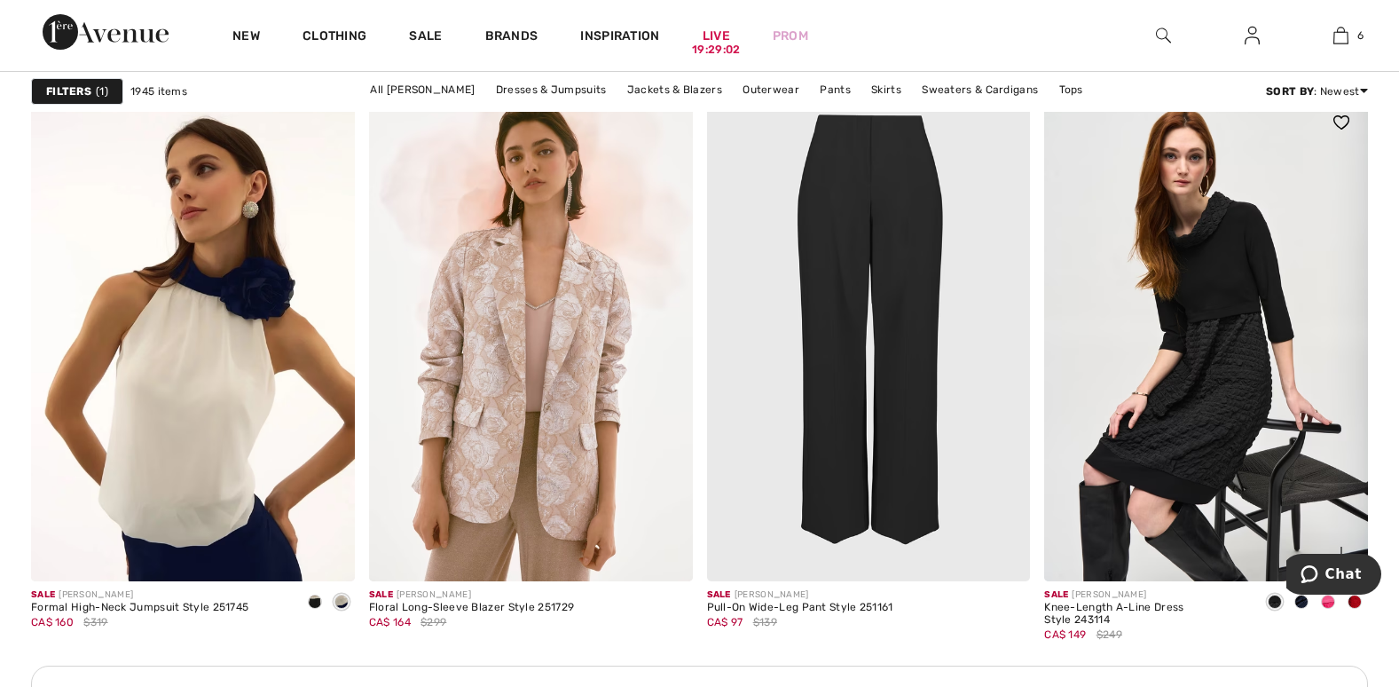
click at [1297, 598] on span at bounding box center [1301, 601] width 14 height 14
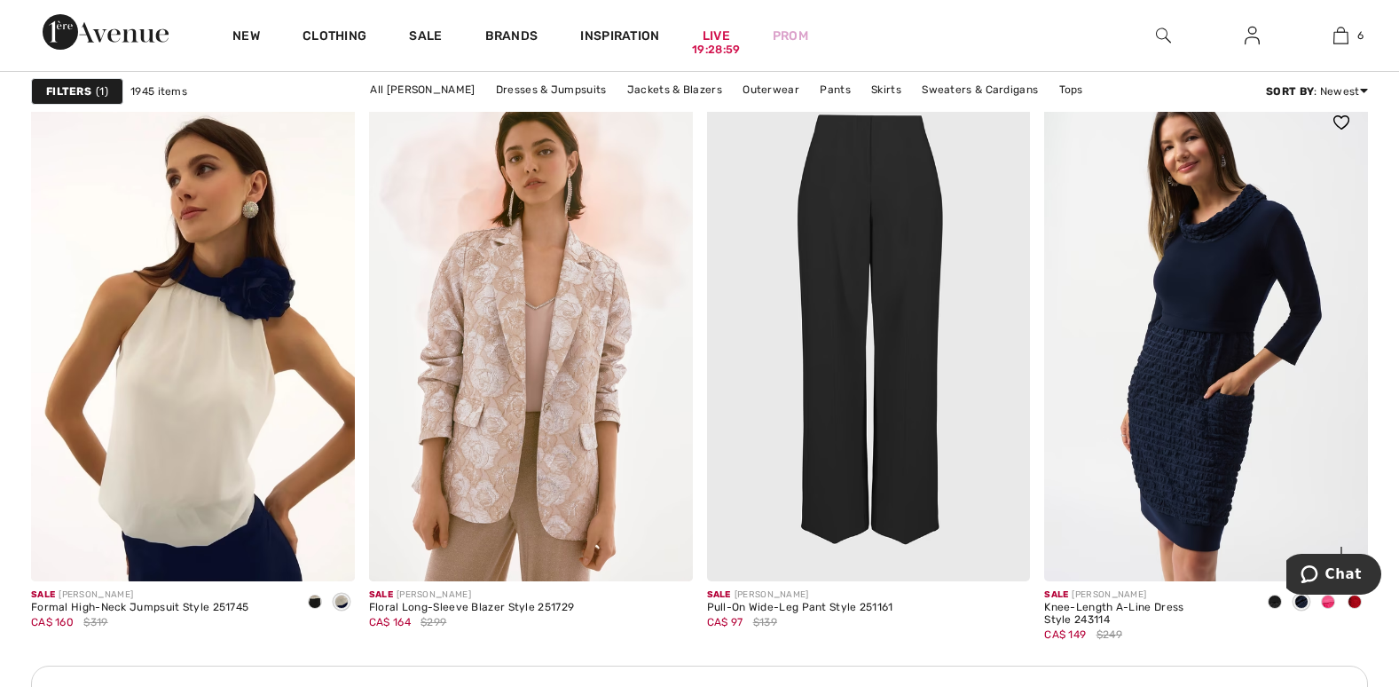
click at [1175, 471] on img at bounding box center [1206, 338] width 324 height 485
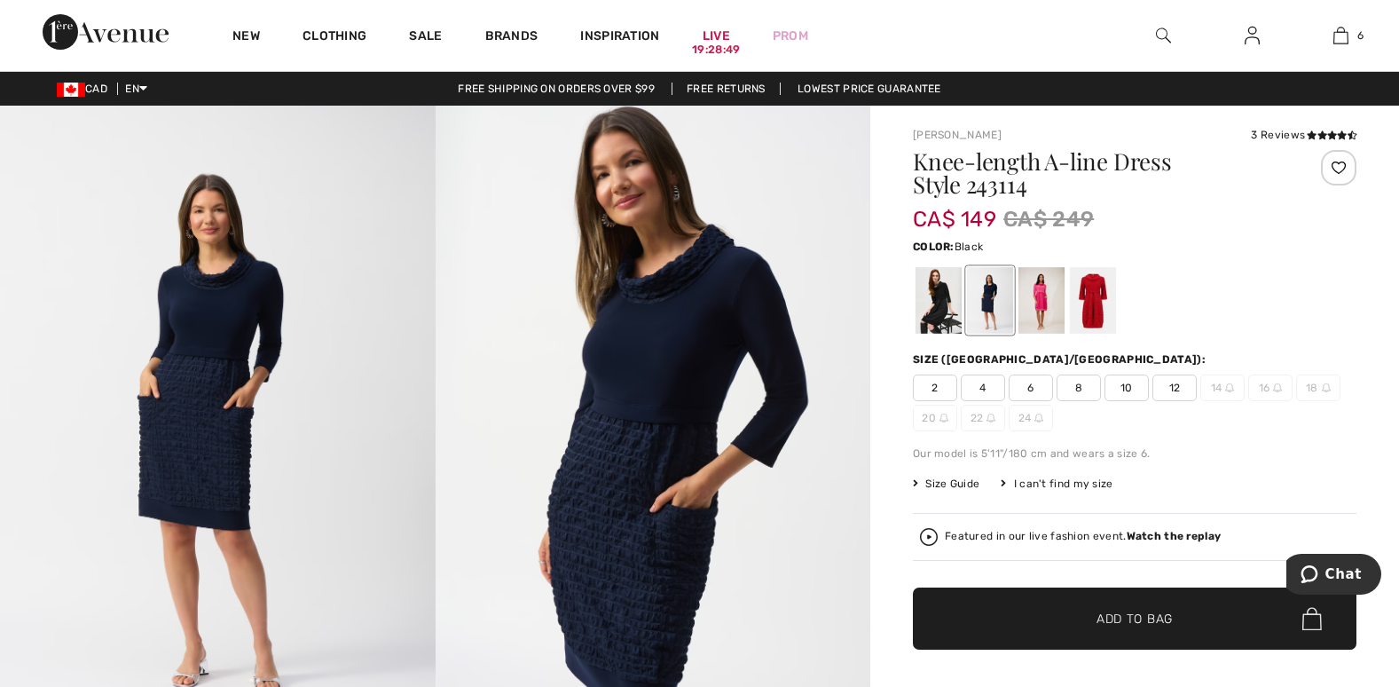
click at [938, 308] on div at bounding box center [938, 300] width 46 height 67
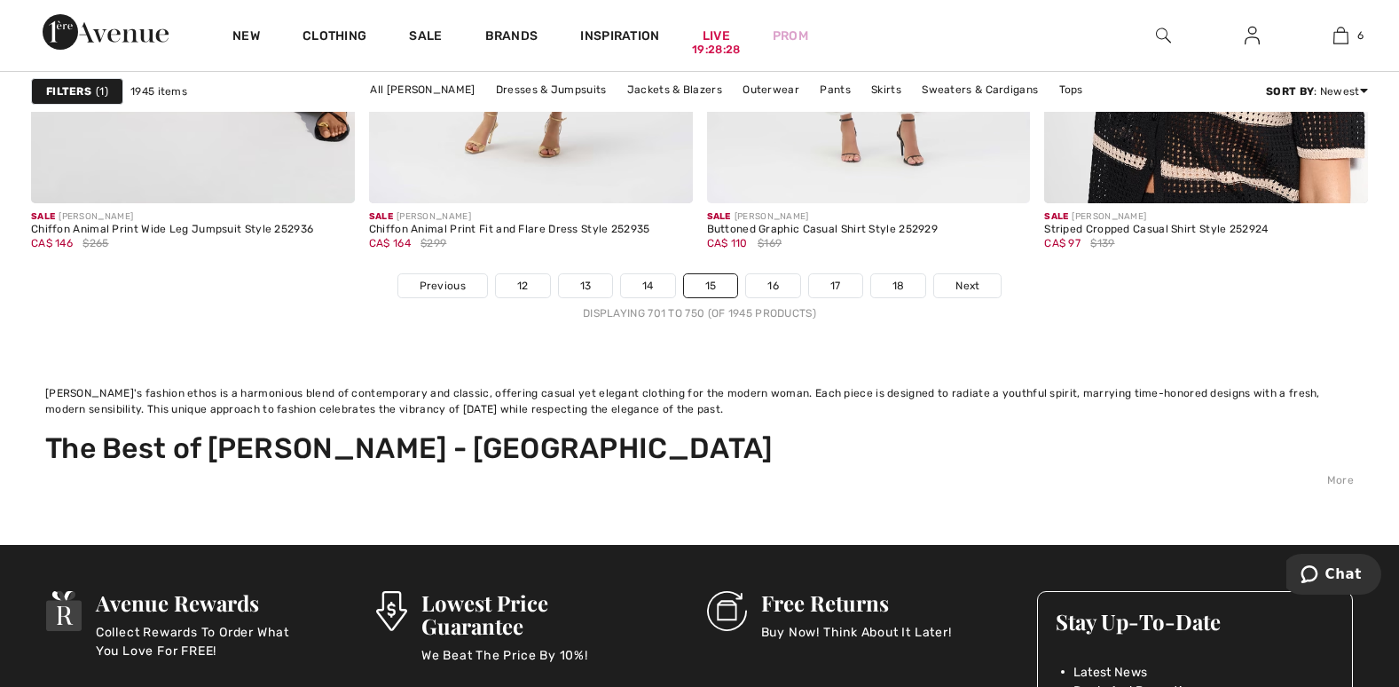
scroll to position [9047, 0]
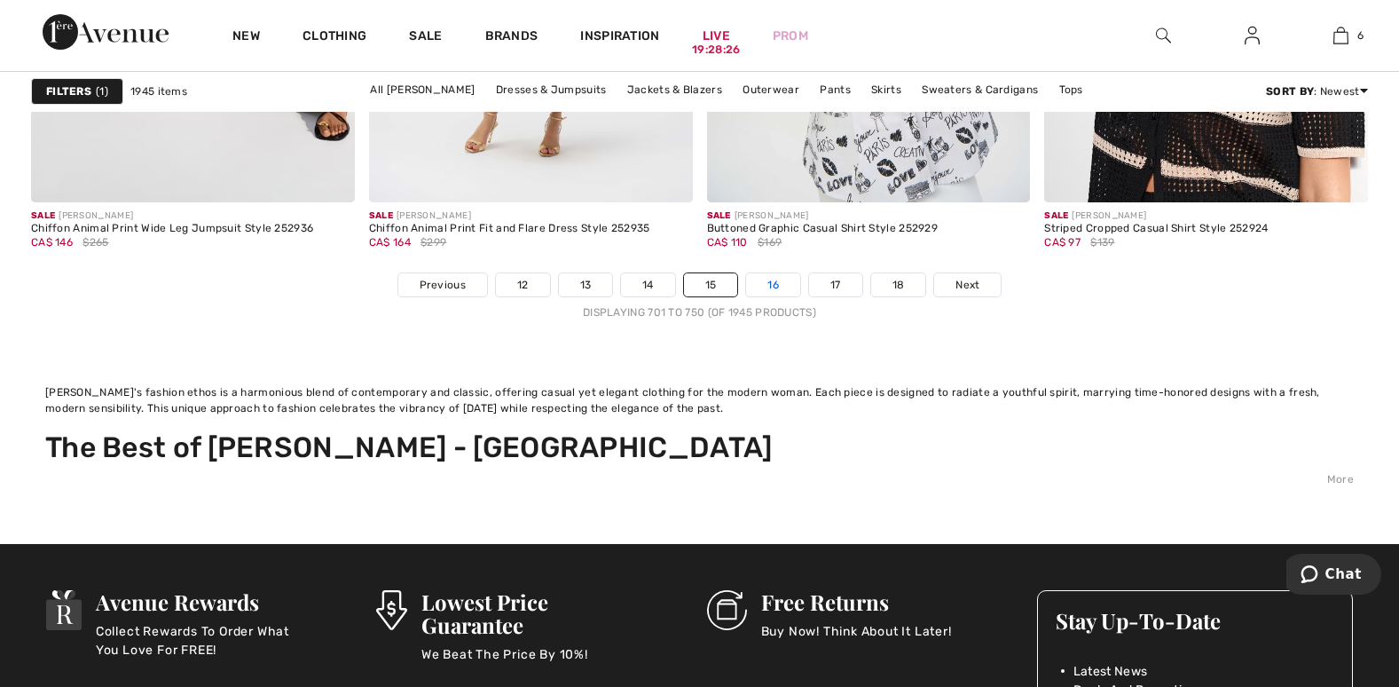
click at [773, 286] on link "16" at bounding box center [773, 284] width 54 height 23
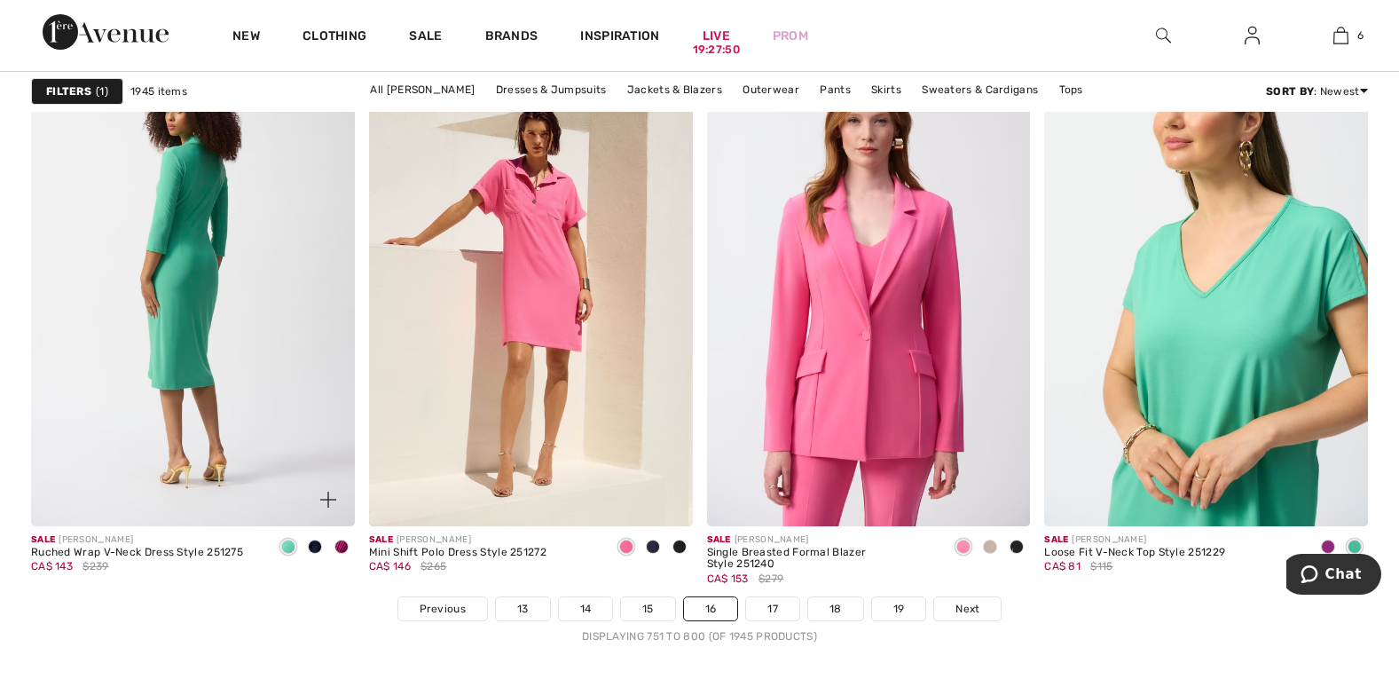
scroll to position [8692, 0]
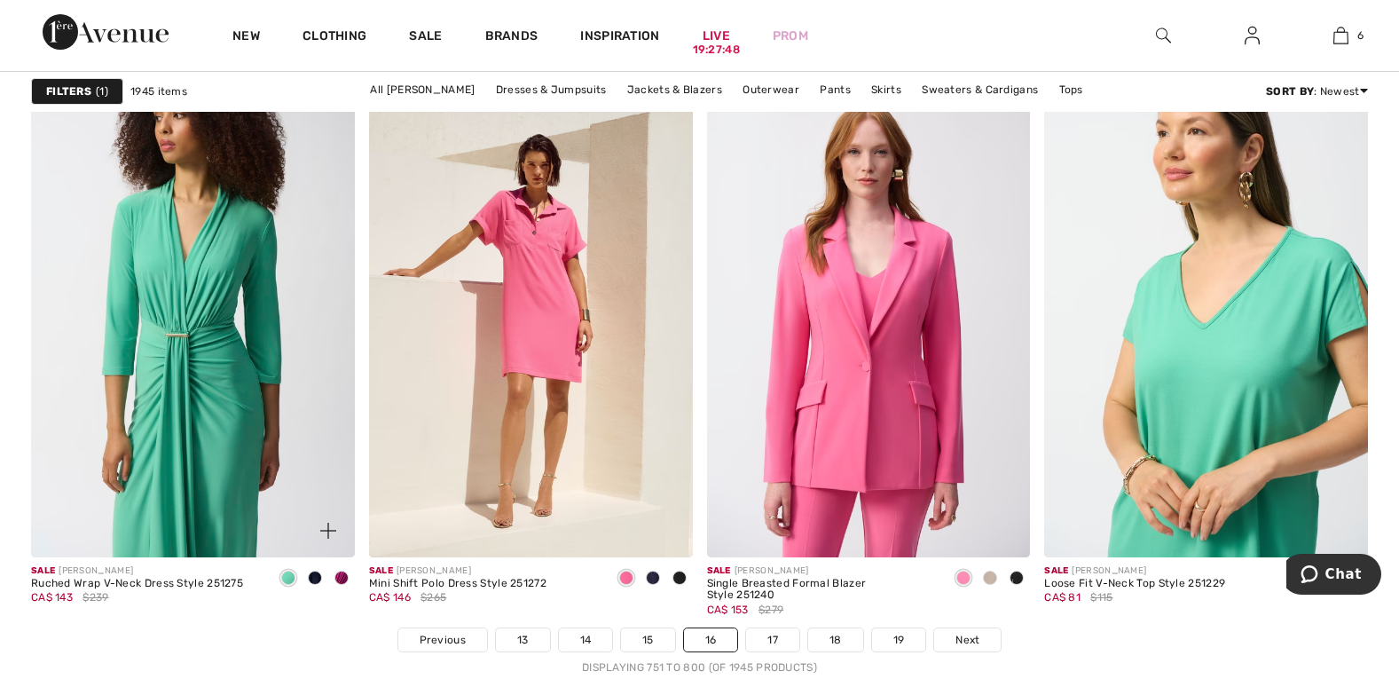
click at [313, 577] on span at bounding box center [315, 577] width 14 height 14
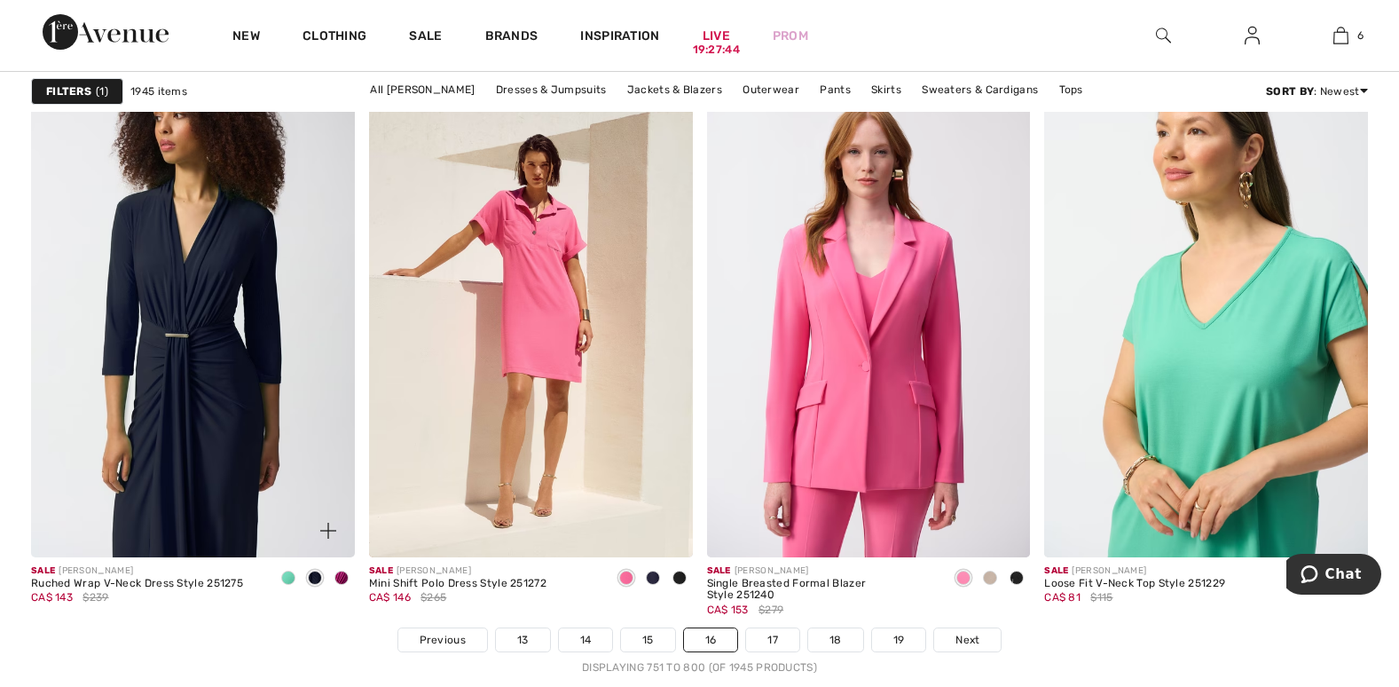
click at [289, 452] on img at bounding box center [193, 313] width 324 height 485
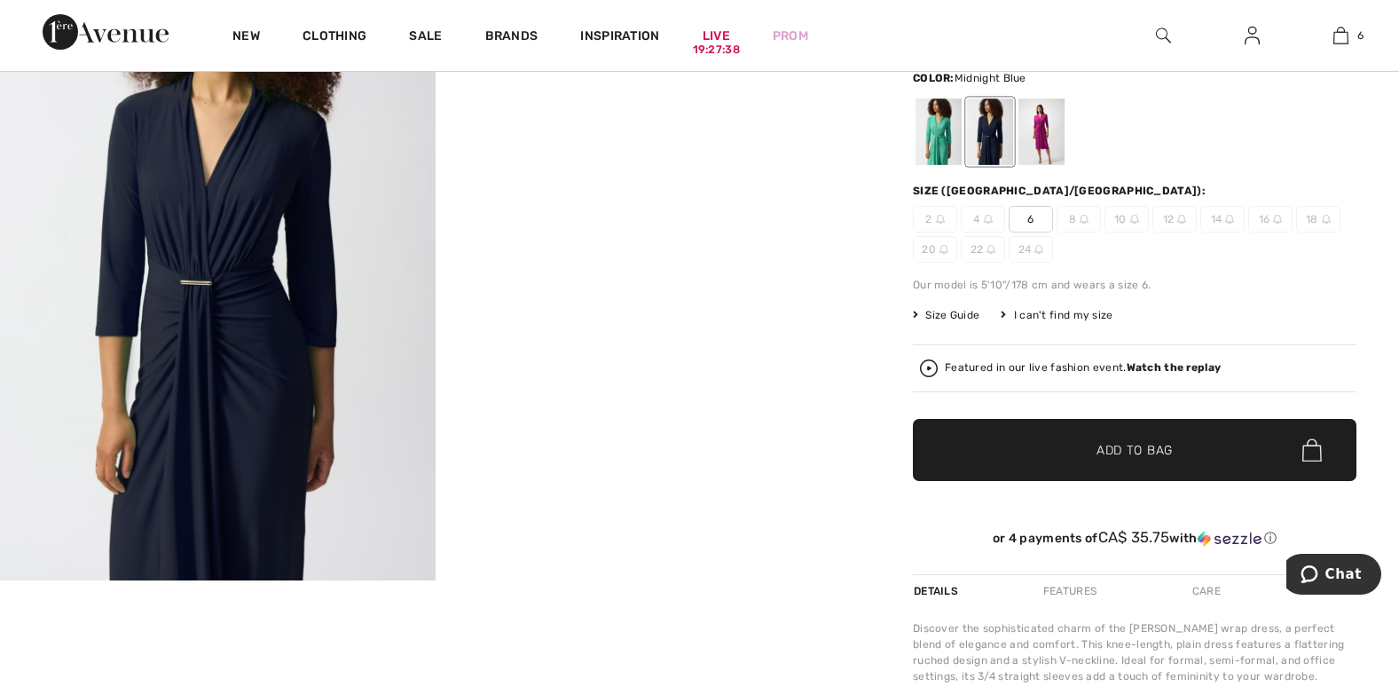
scroll to position [89, 0]
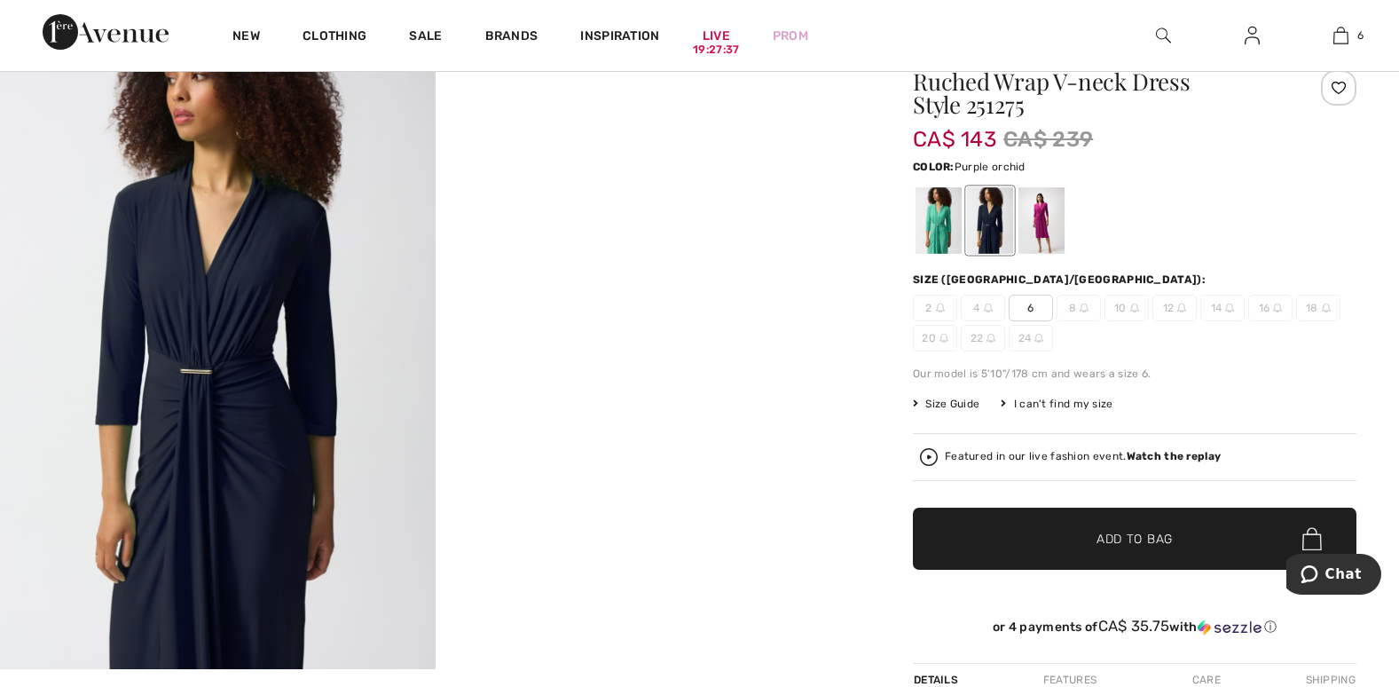
click at [1048, 213] on div at bounding box center [1041, 220] width 46 height 67
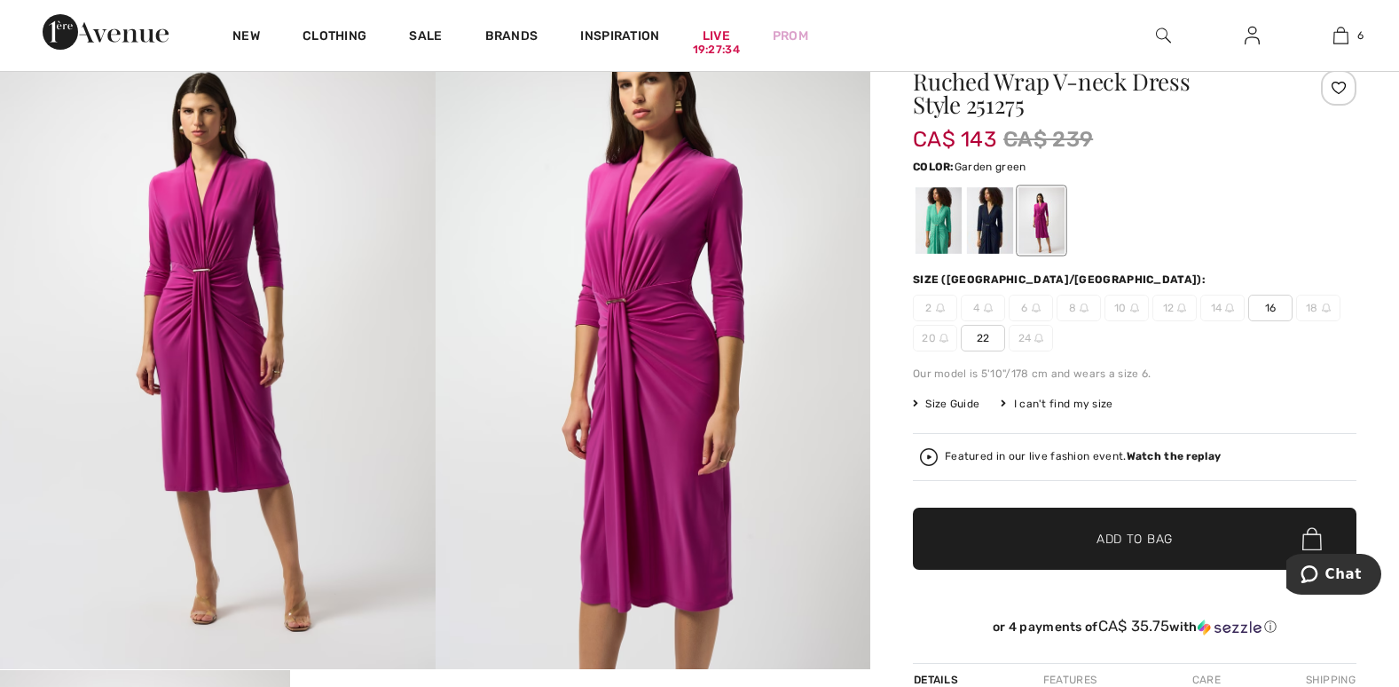
click at [929, 220] on div at bounding box center [938, 220] width 46 height 67
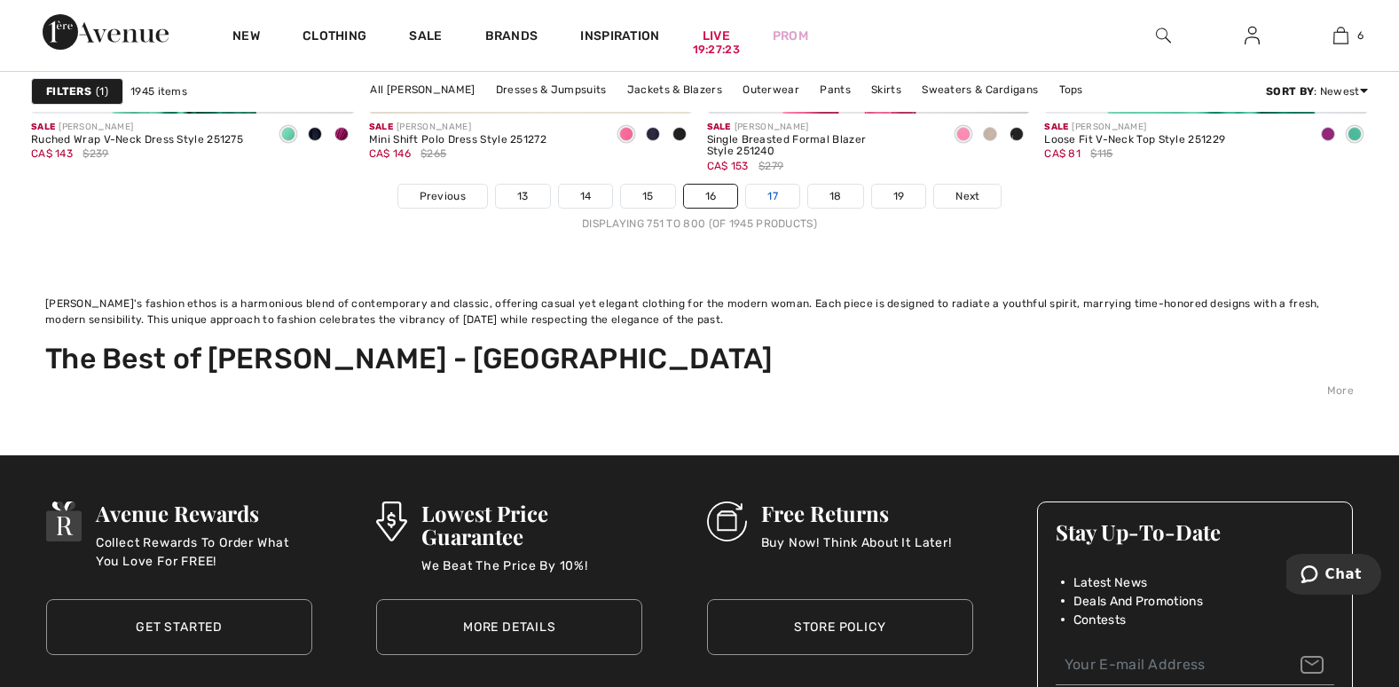
click at [775, 194] on link "17" at bounding box center [772, 195] width 53 height 23
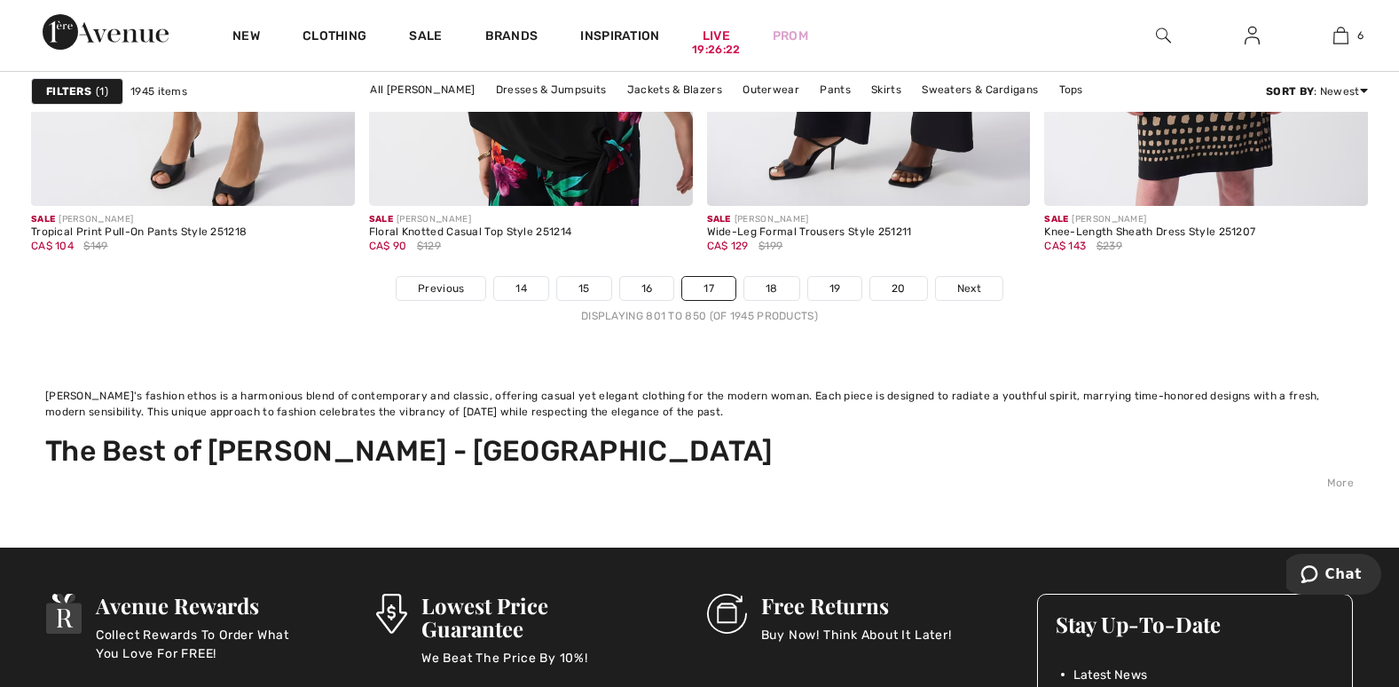
scroll to position [9047, 0]
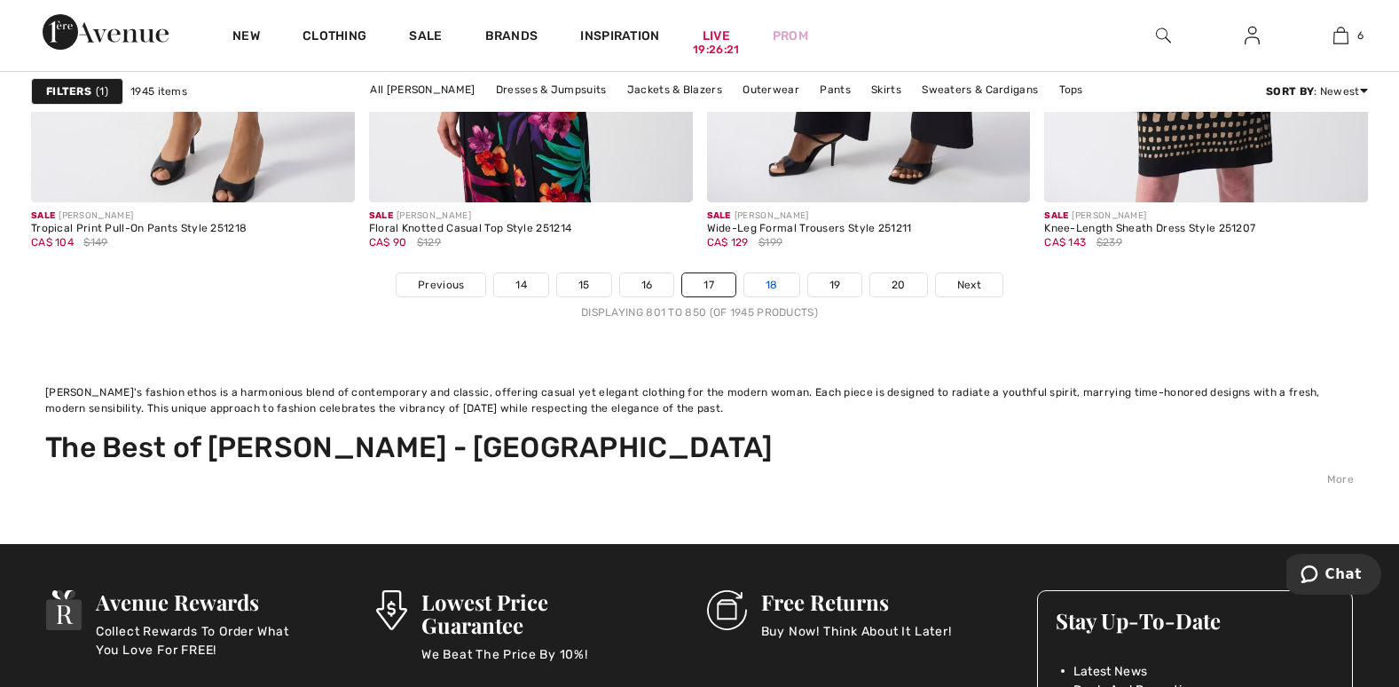
click at [781, 288] on link "18" at bounding box center [771, 284] width 55 height 23
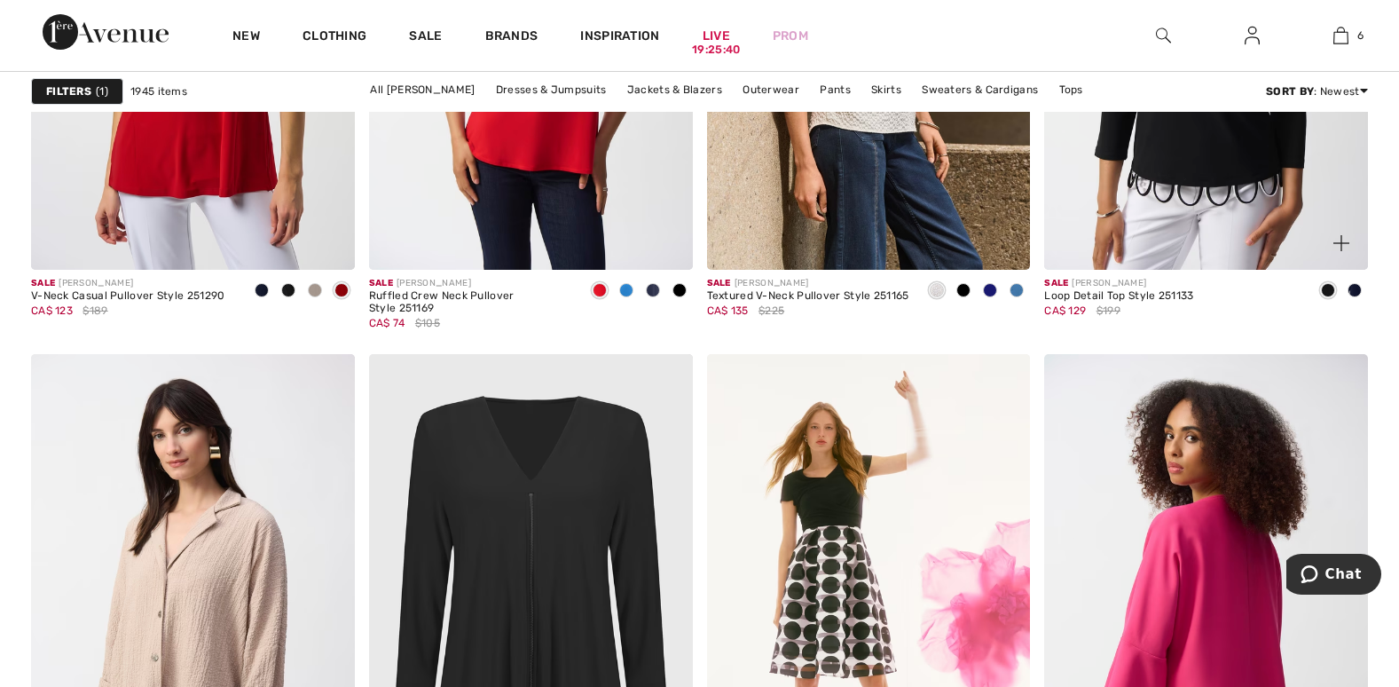
scroll to position [8071, 0]
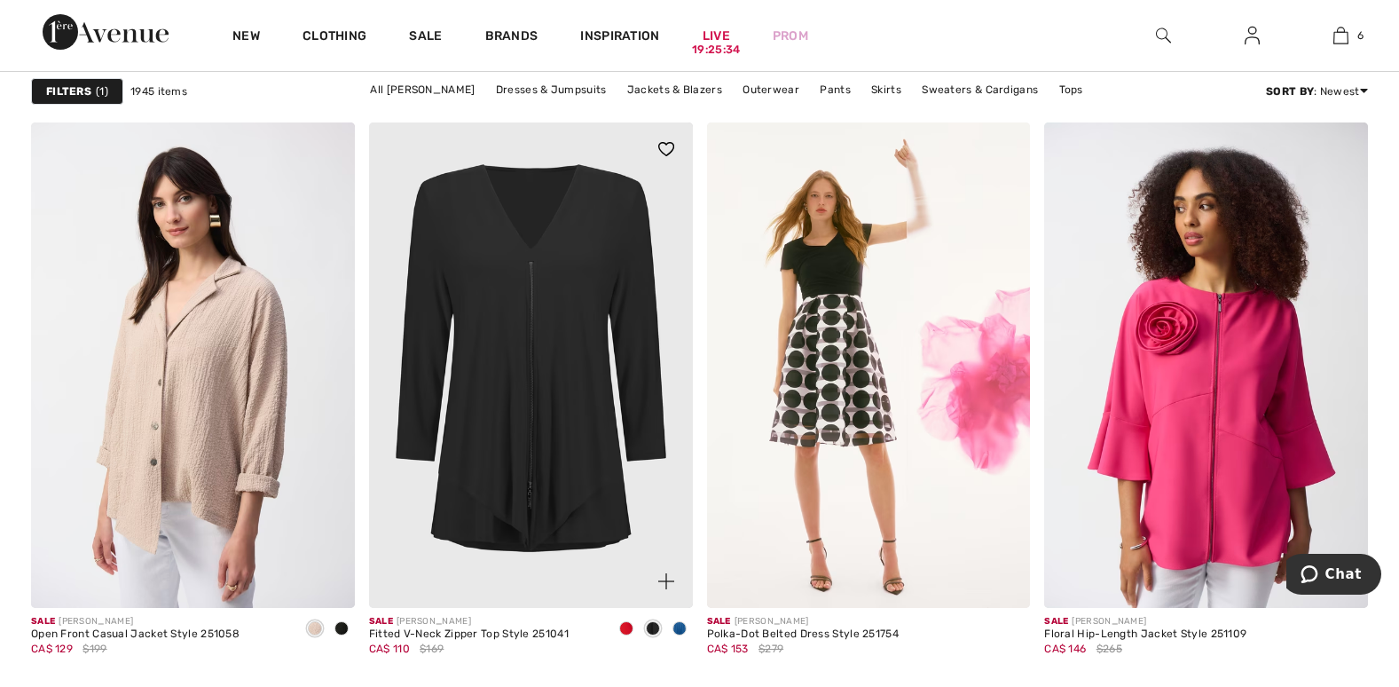
click at [675, 624] on span at bounding box center [679, 628] width 14 height 14
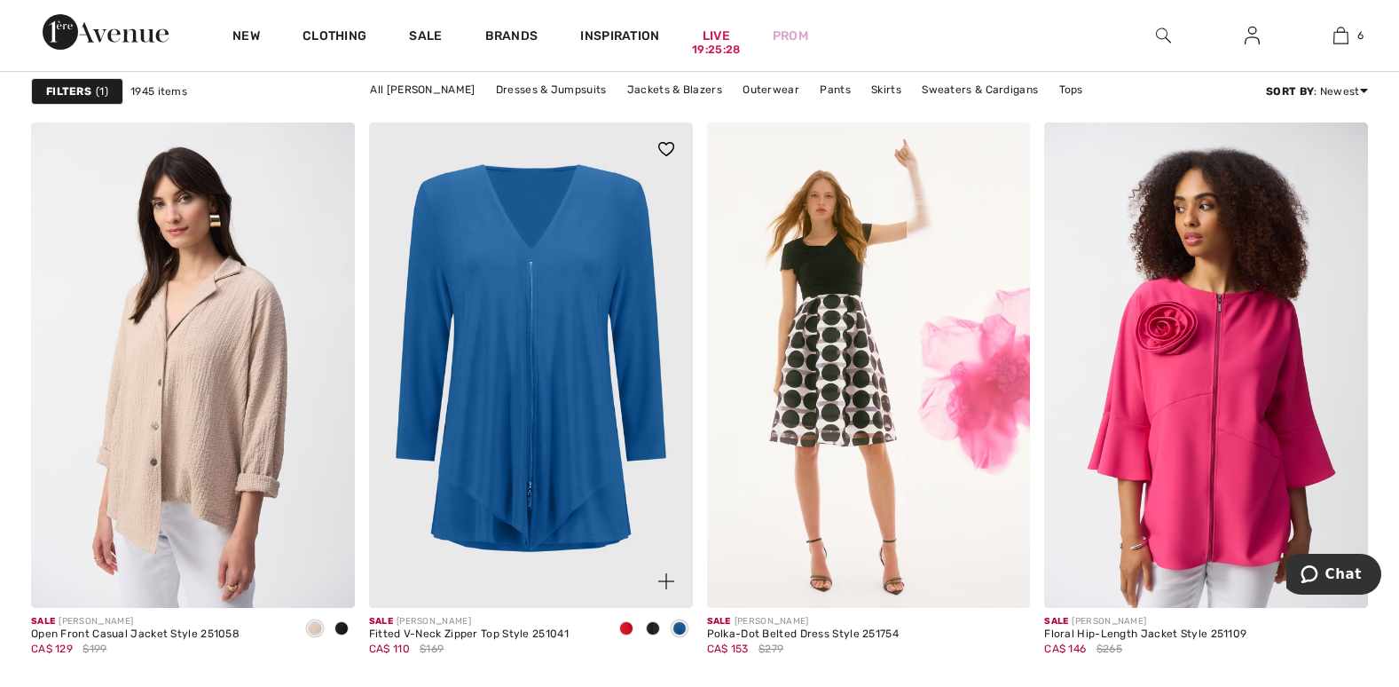
click at [646, 622] on div at bounding box center [653, 629] width 27 height 29
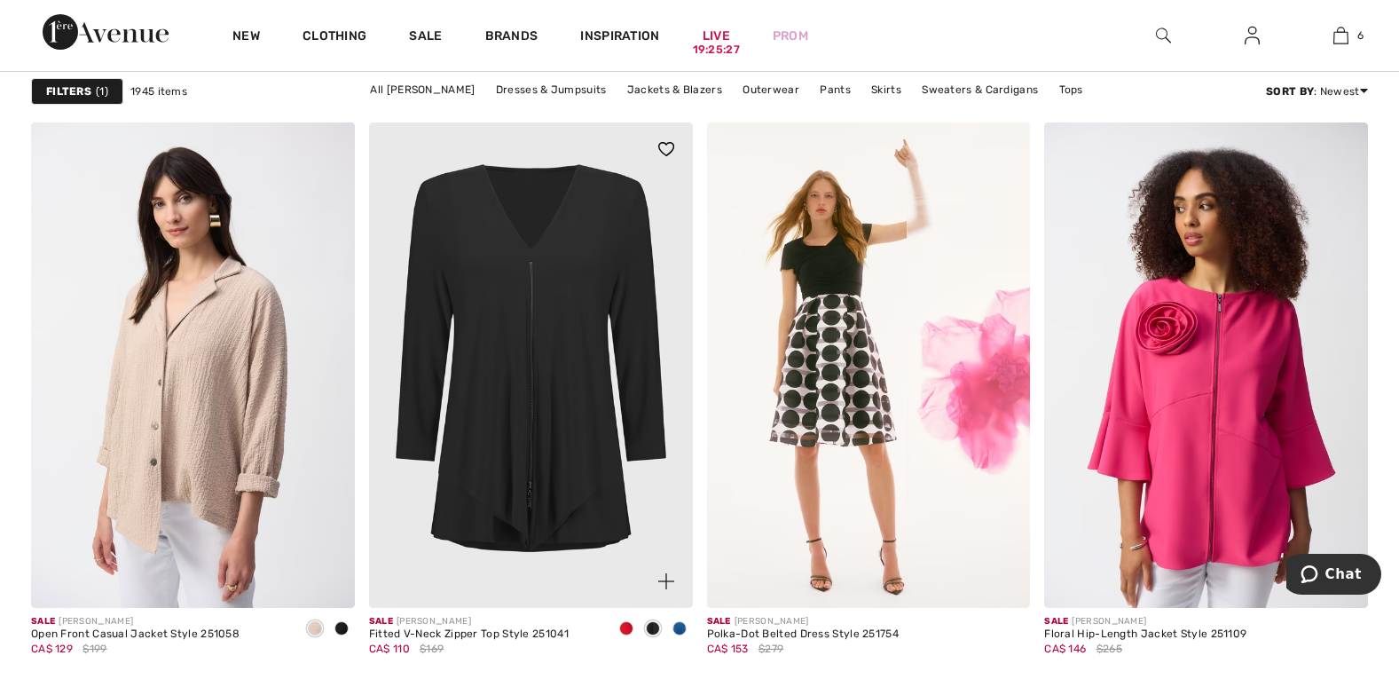
click at [629, 623] on span at bounding box center [626, 628] width 14 height 14
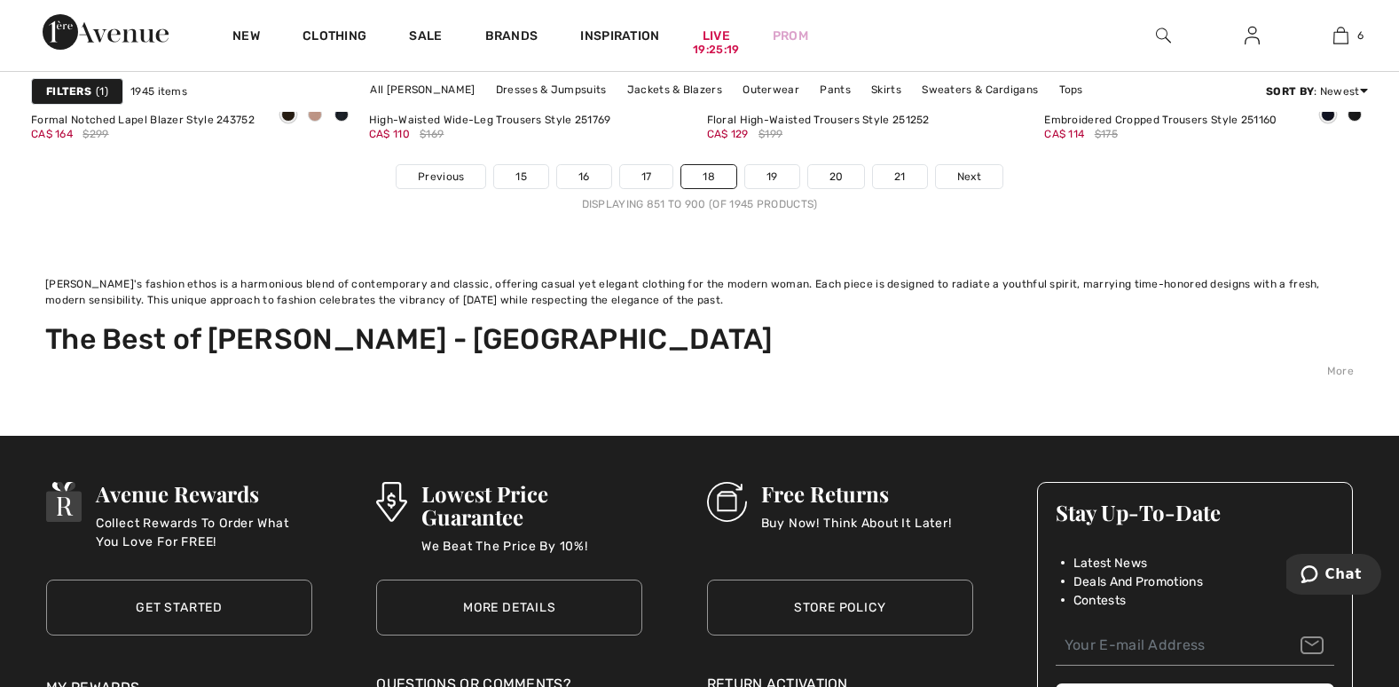
scroll to position [8958, 0]
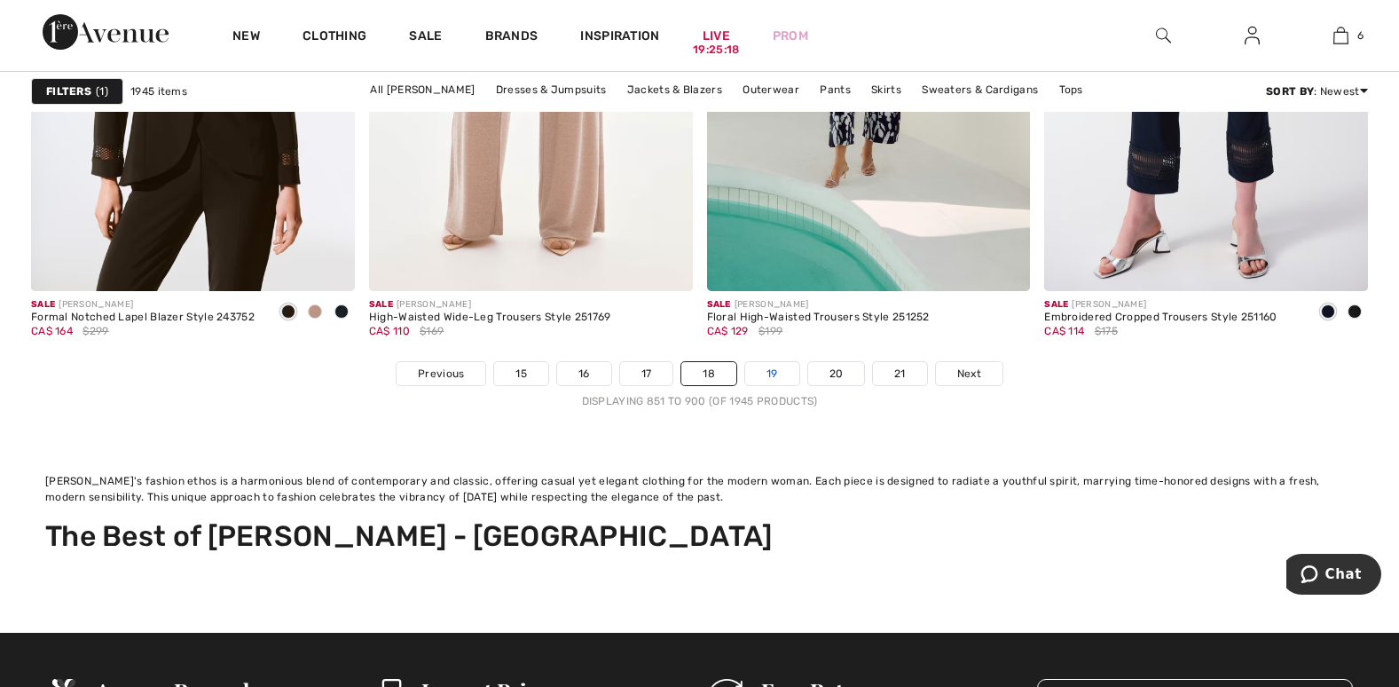
click at [769, 369] on link "19" at bounding box center [772, 373] width 54 height 23
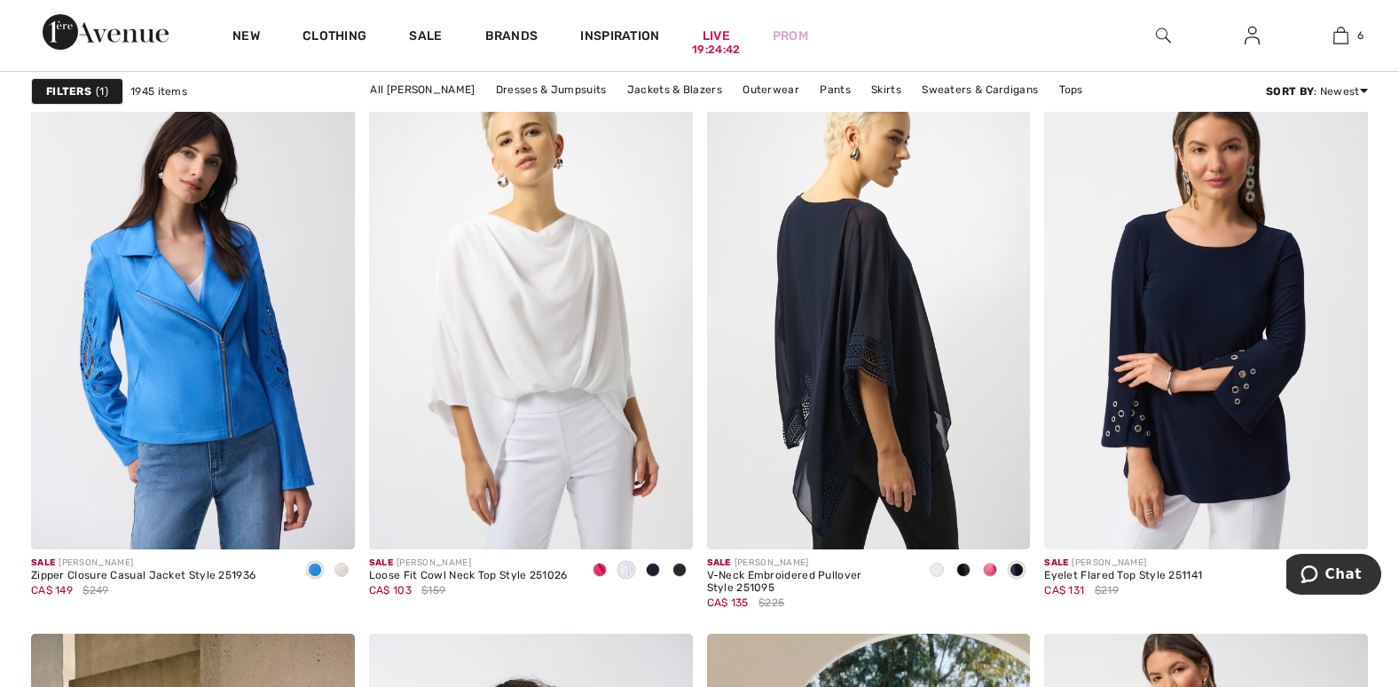
scroll to position [6209, 0]
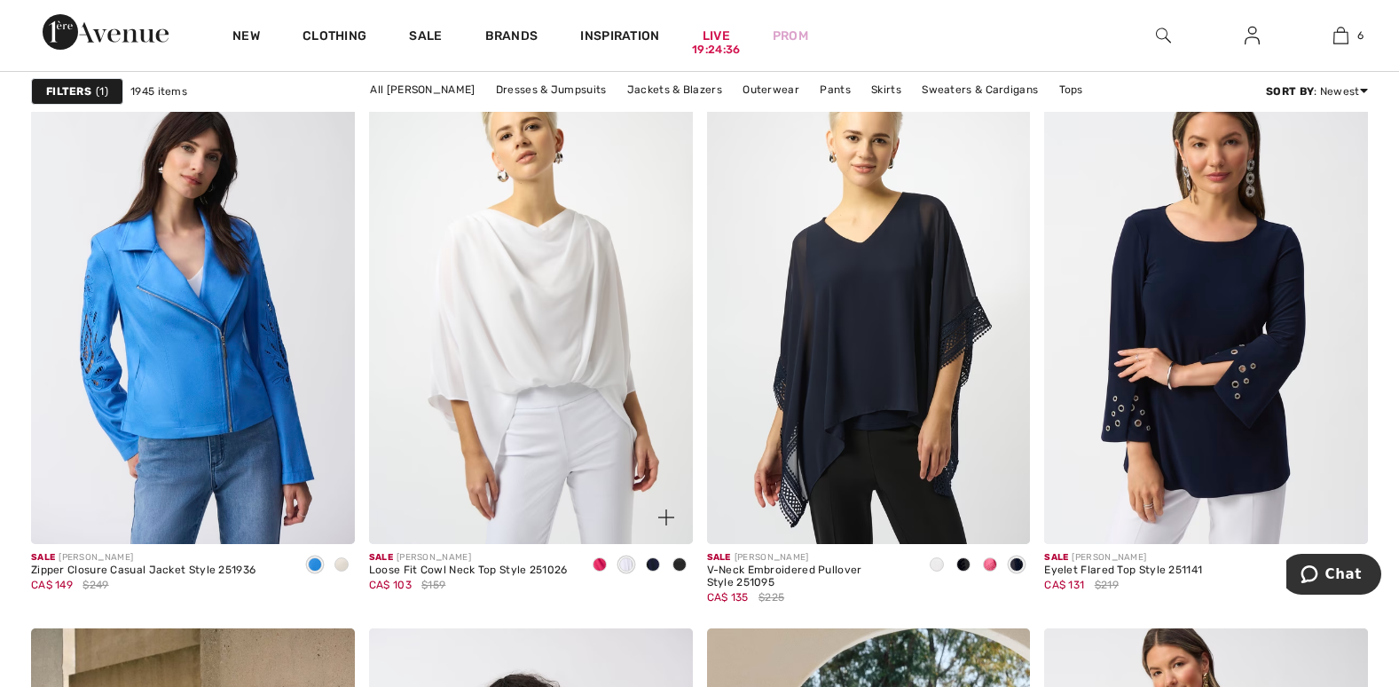
click at [591, 558] on div at bounding box center [599, 565] width 27 height 29
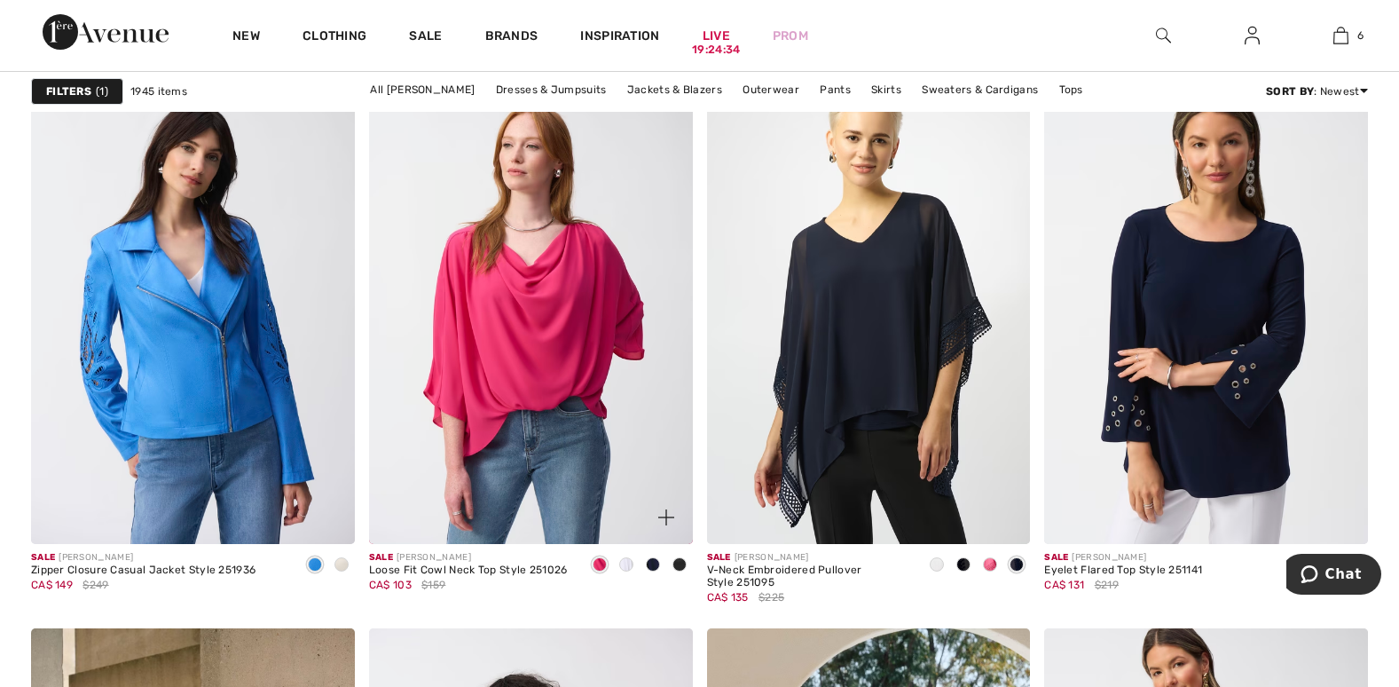
click at [656, 561] on span at bounding box center [653, 564] width 14 height 14
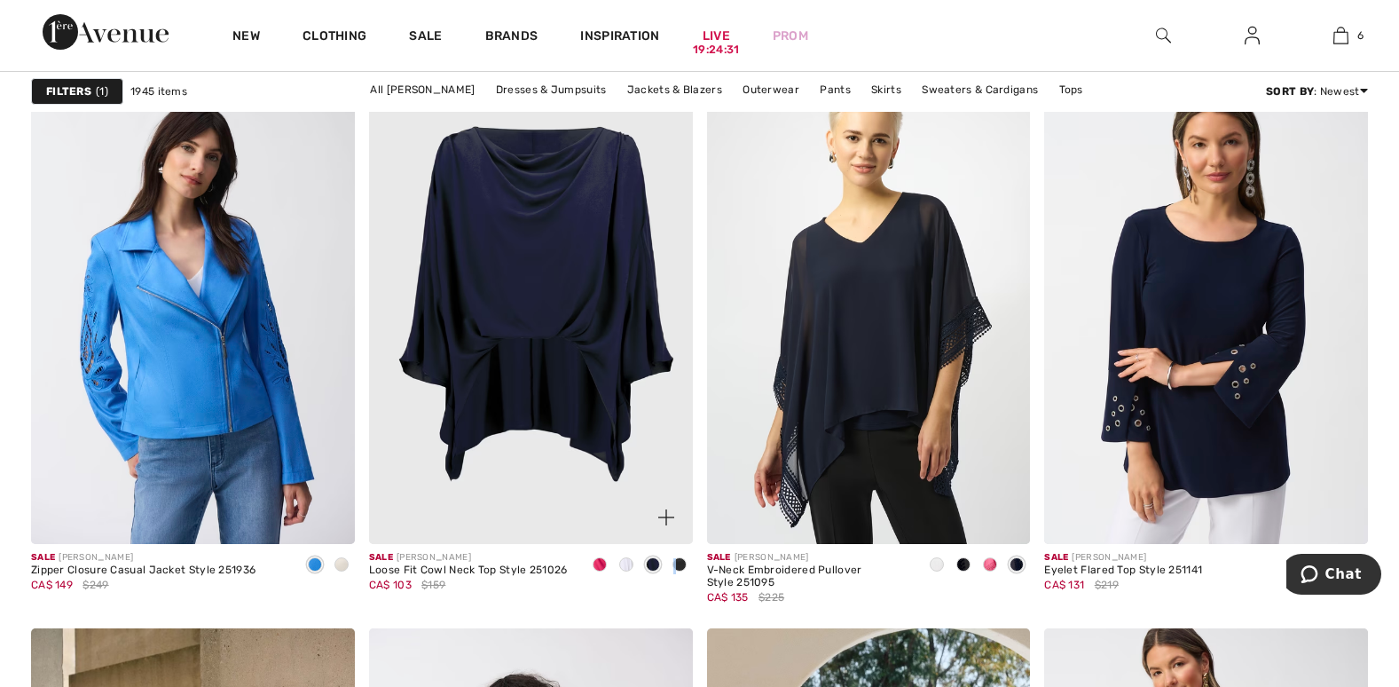
click at [678, 557] on span at bounding box center [679, 564] width 14 height 14
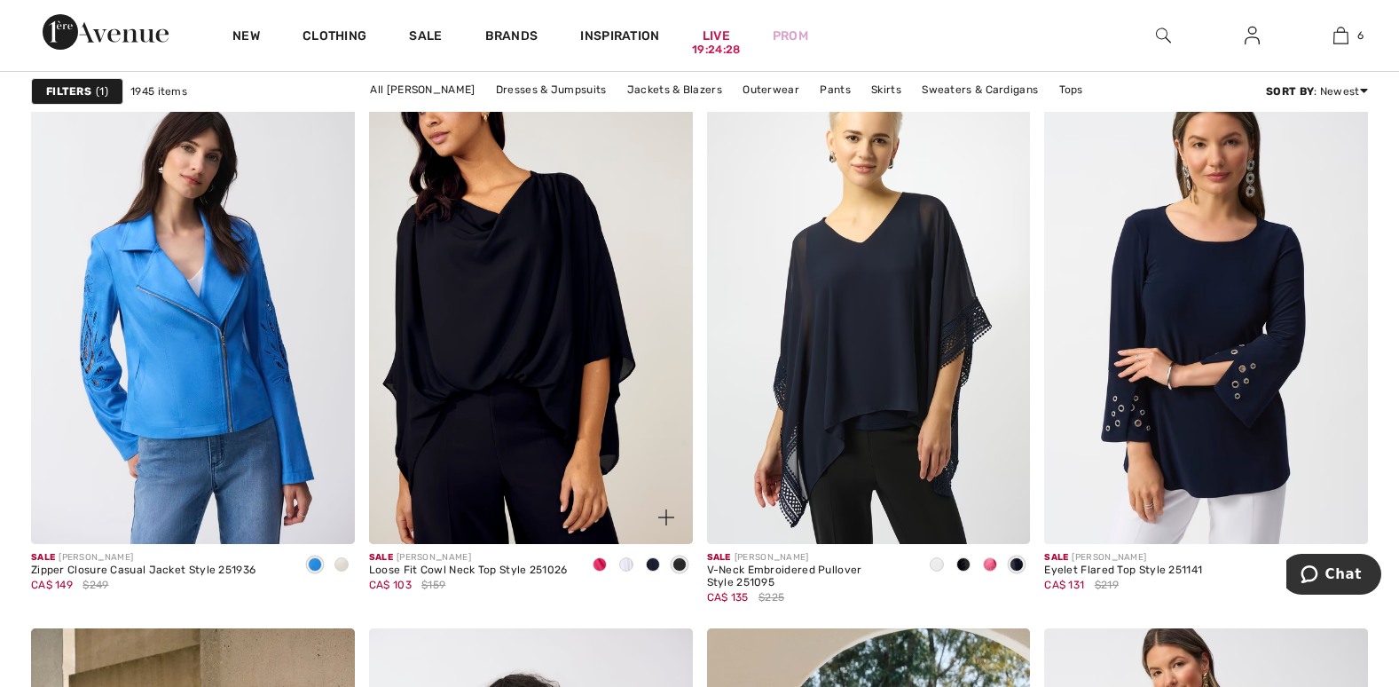
click at [599, 560] on span at bounding box center [600, 564] width 14 height 14
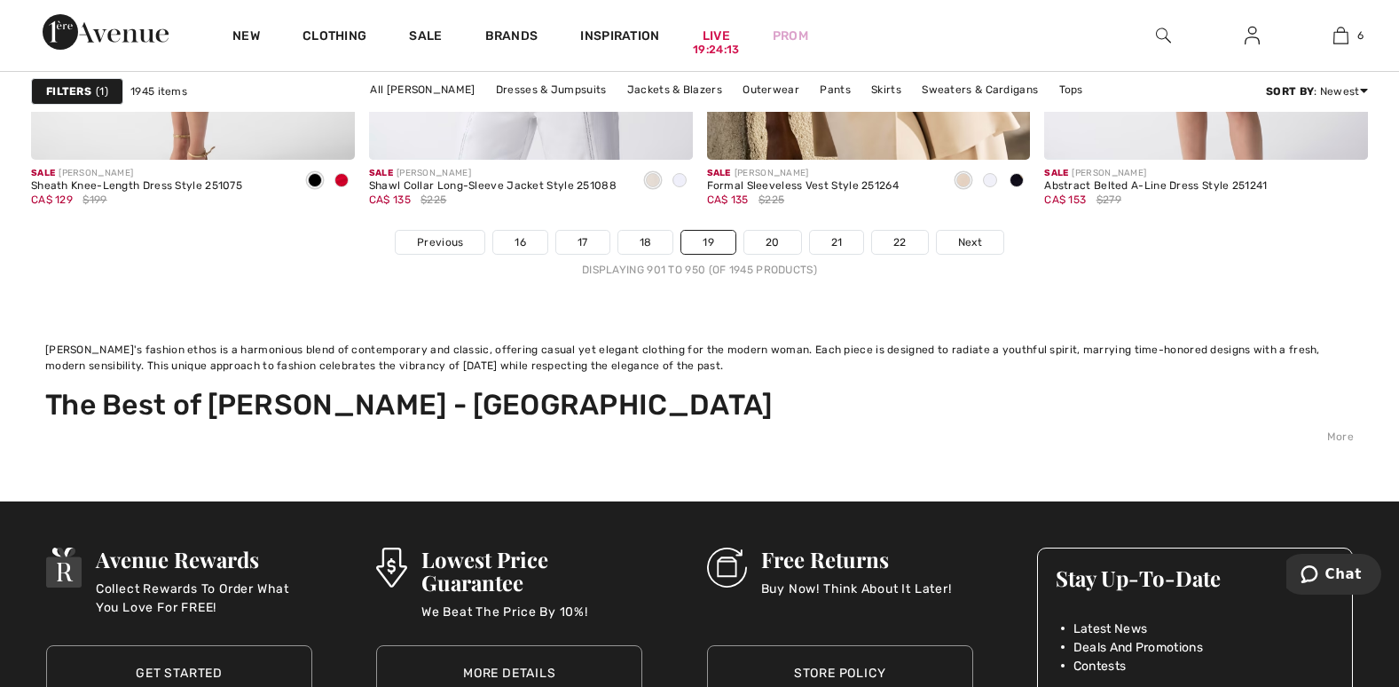
scroll to position [9136, 0]
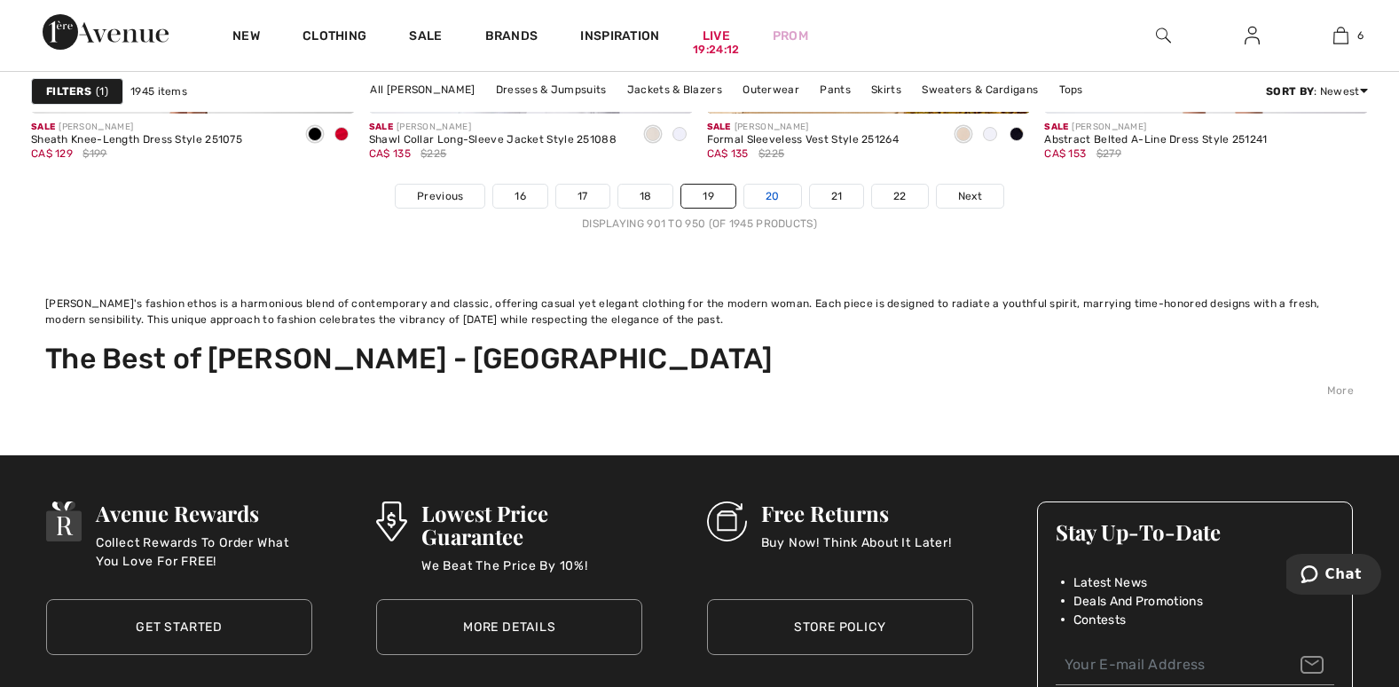
click at [761, 197] on link "20" at bounding box center [772, 195] width 57 height 23
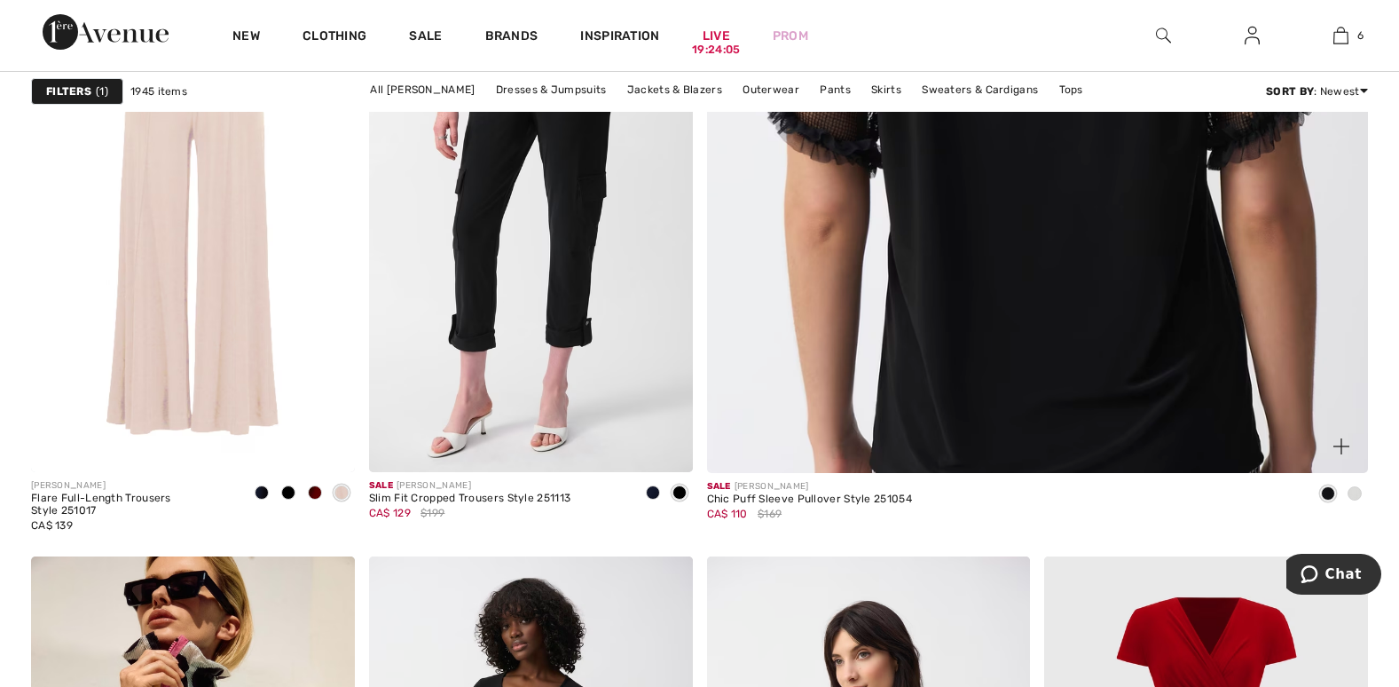
scroll to position [1242, 0]
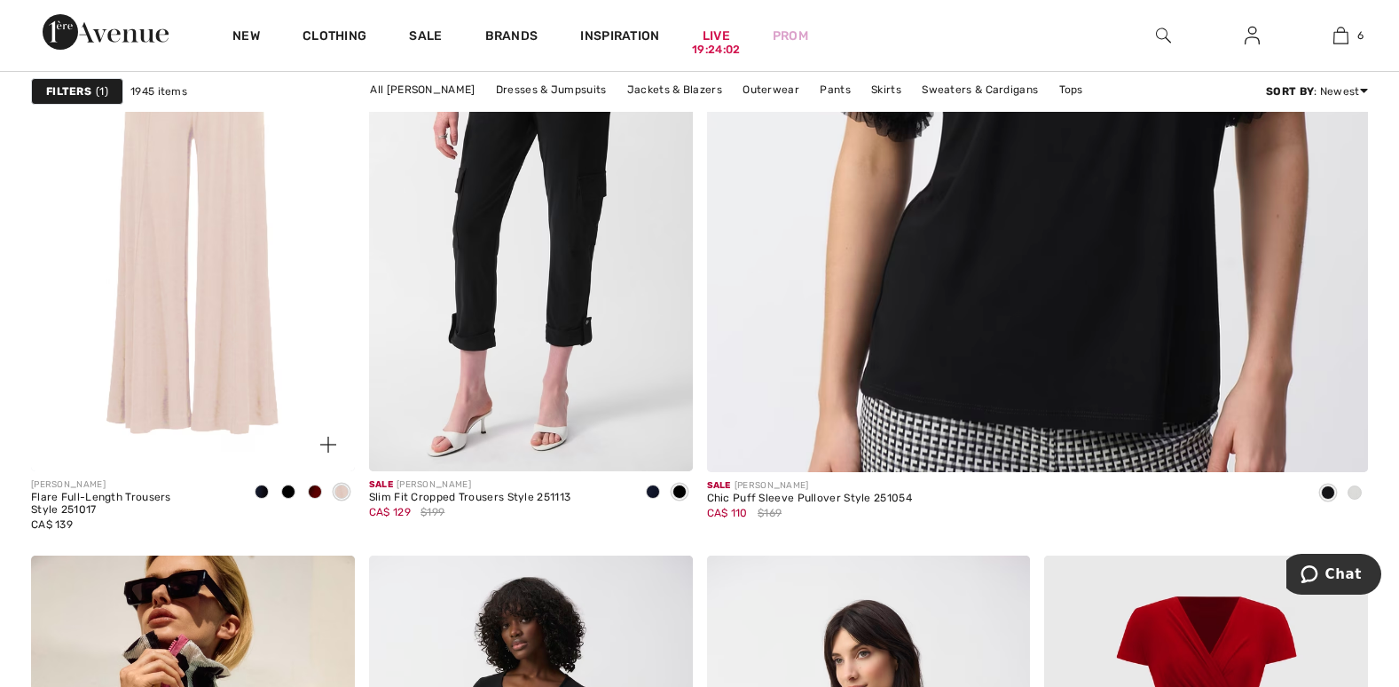
click at [316, 490] on span at bounding box center [315, 491] width 14 height 14
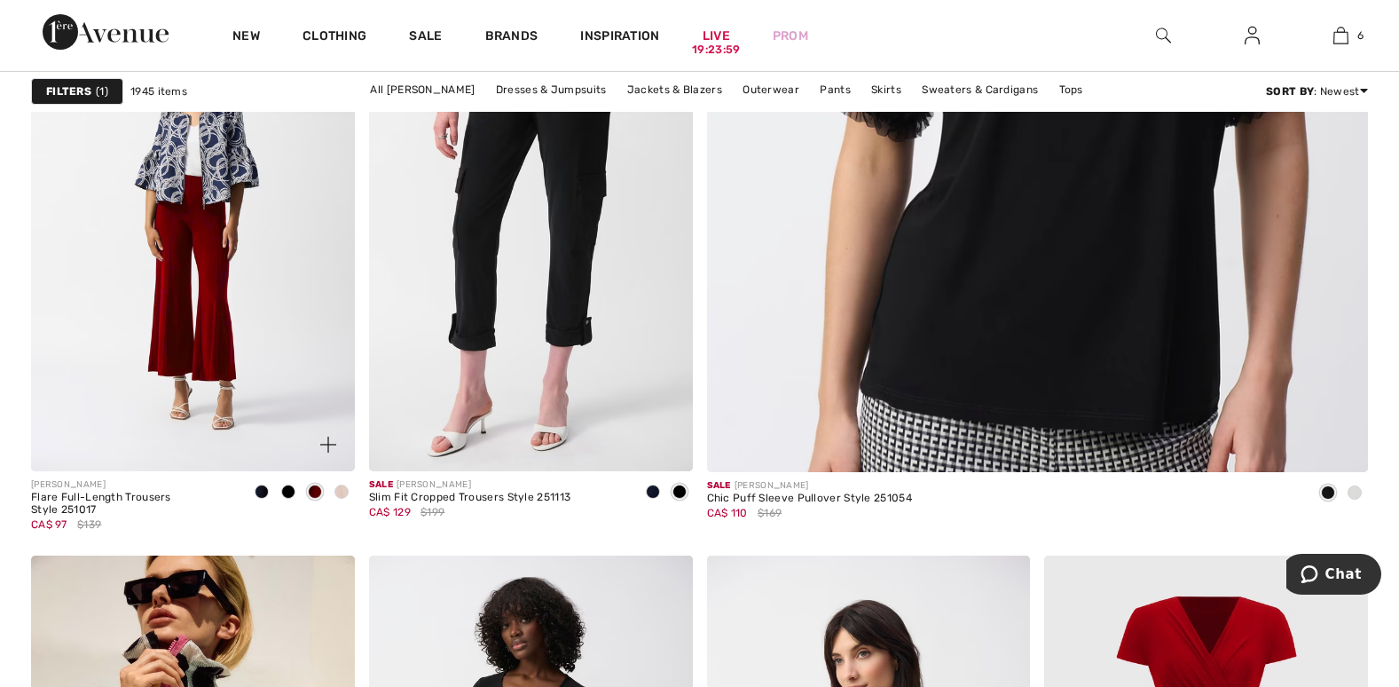
click at [288, 484] on span at bounding box center [288, 491] width 14 height 14
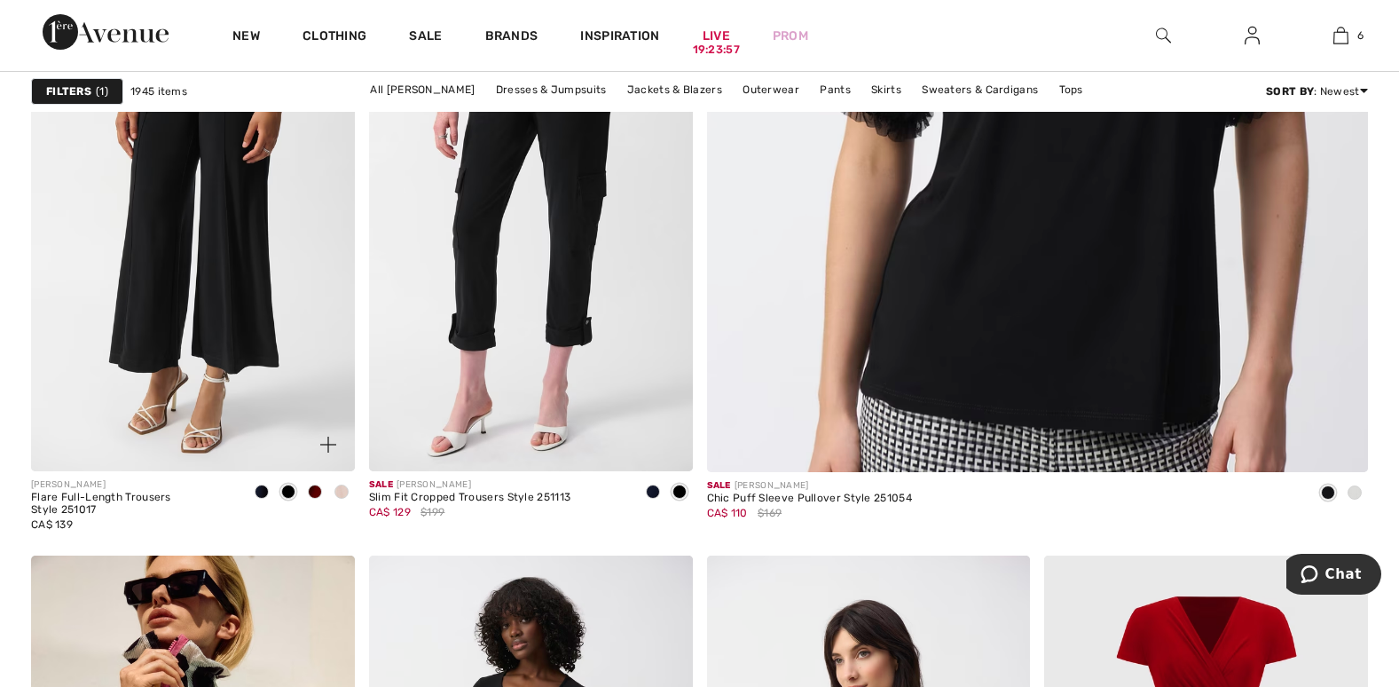
click at [258, 484] on span at bounding box center [262, 491] width 14 height 14
click at [282, 483] on div at bounding box center [288, 492] width 27 height 29
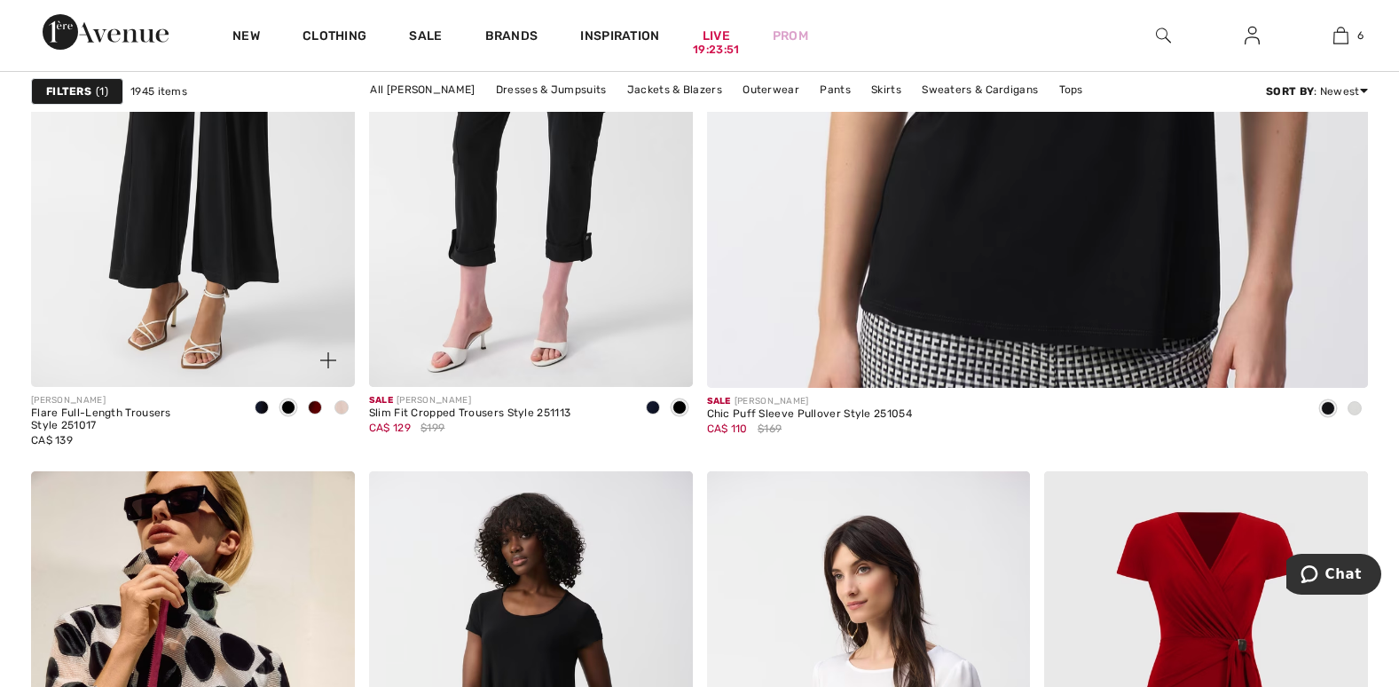
scroll to position [1330, 0]
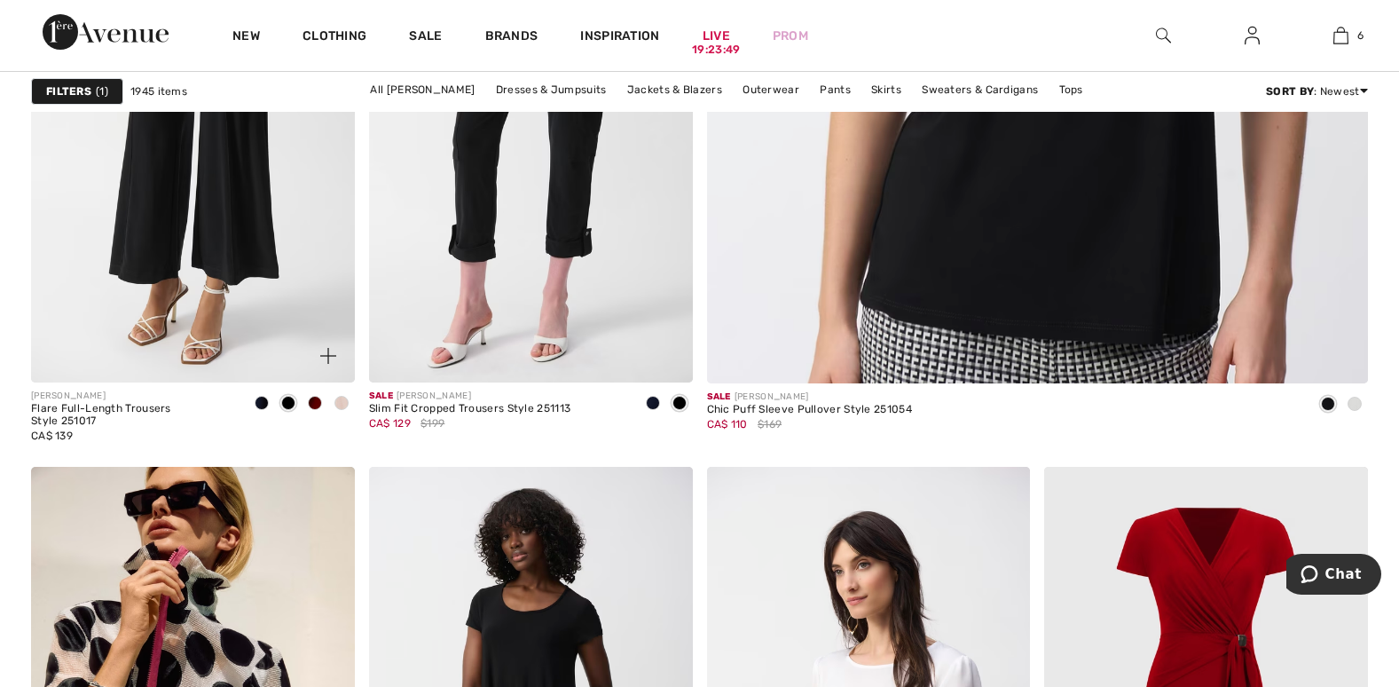
click at [340, 395] on div at bounding box center [341, 403] width 27 height 29
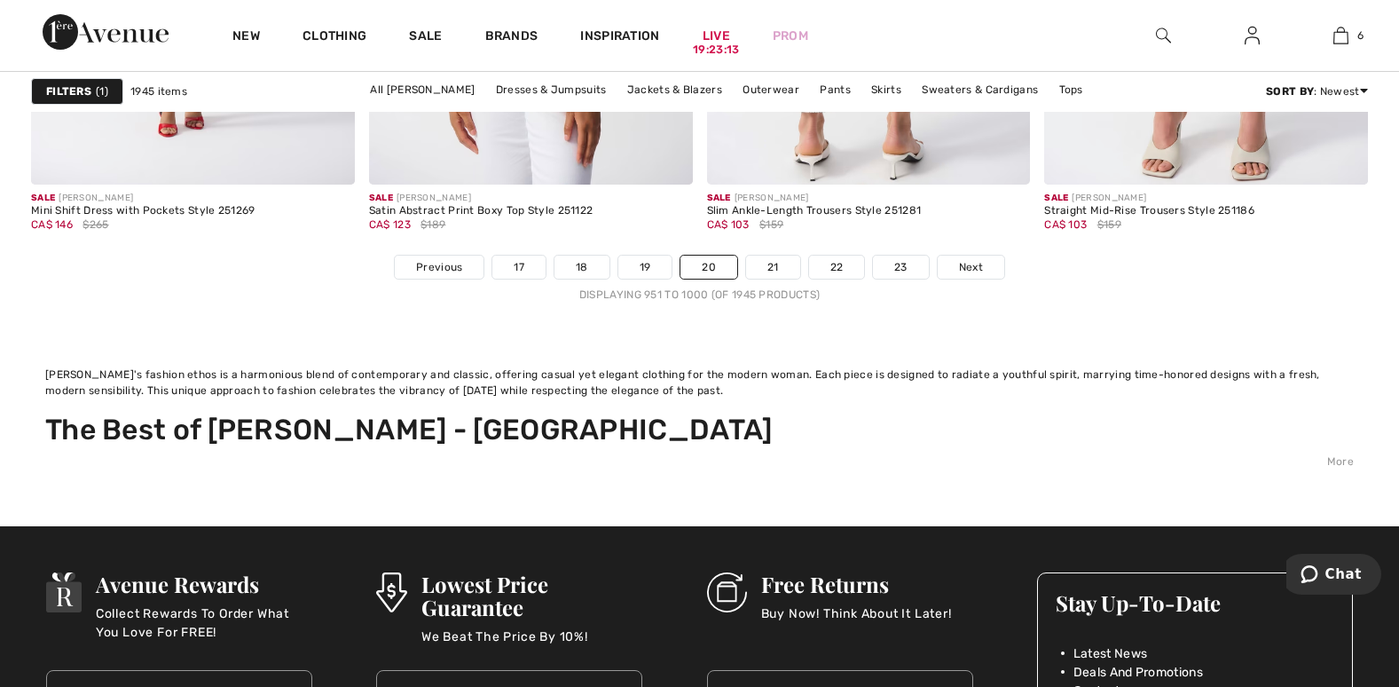
scroll to position [9136, 0]
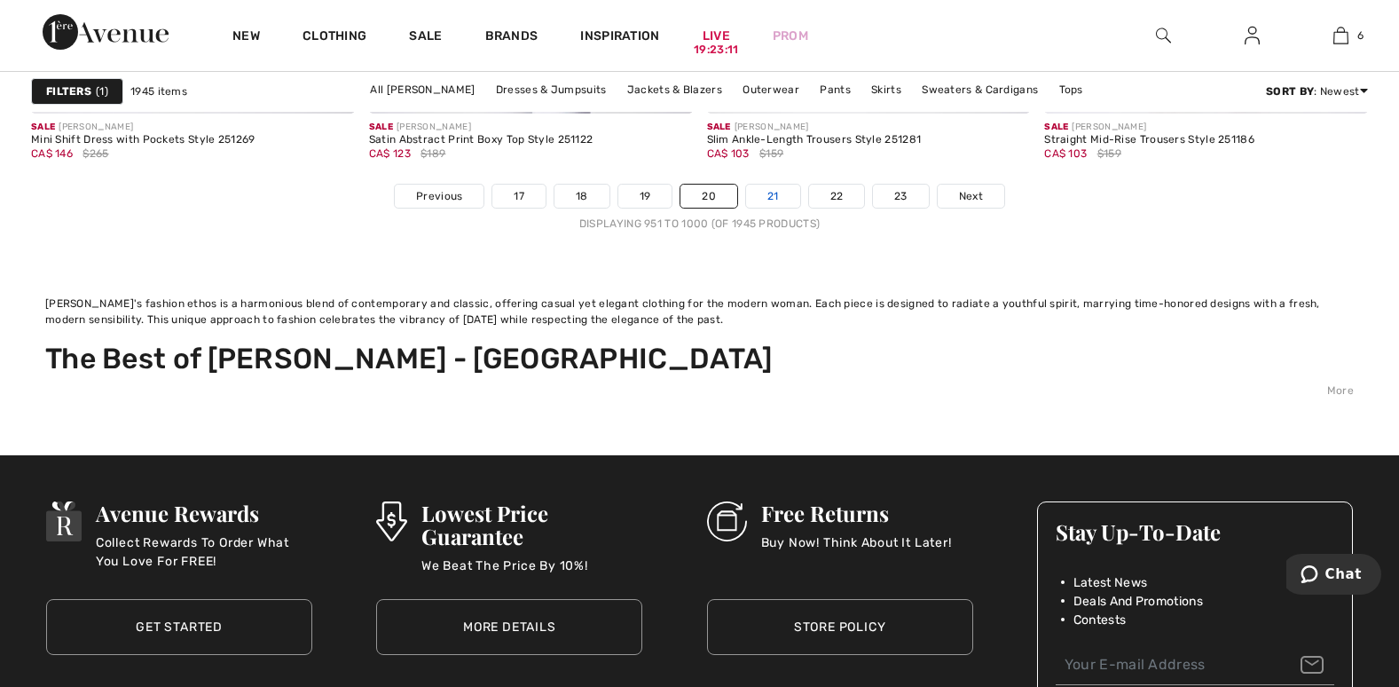
click at [761, 199] on link "21" at bounding box center [773, 195] width 54 height 23
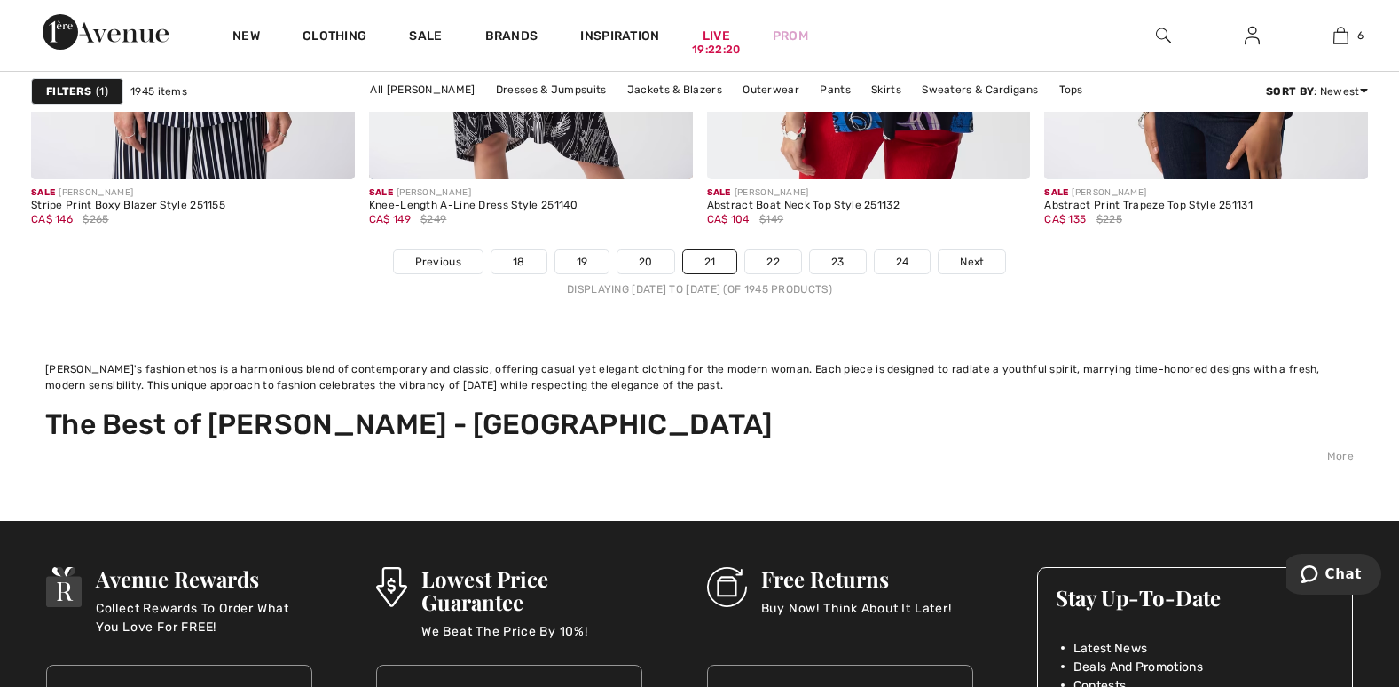
scroll to position [9136, 0]
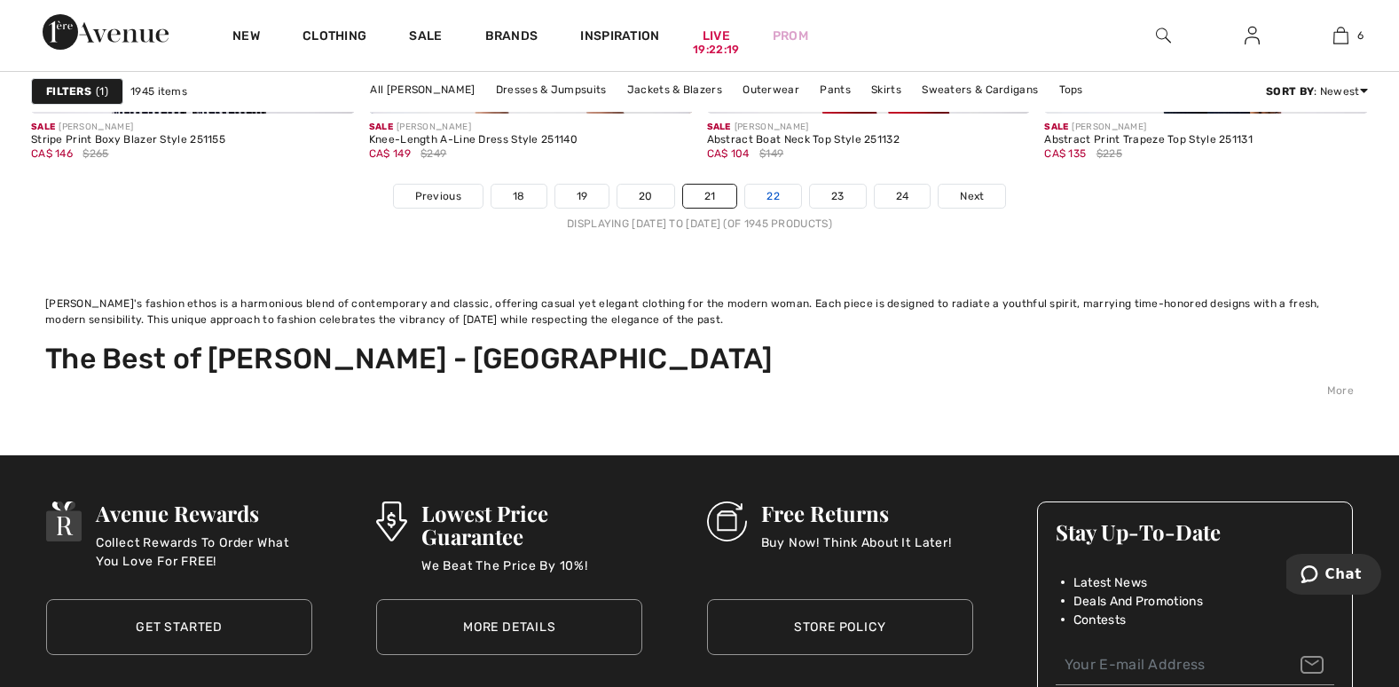
click at [772, 193] on link "22" at bounding box center [773, 195] width 56 height 23
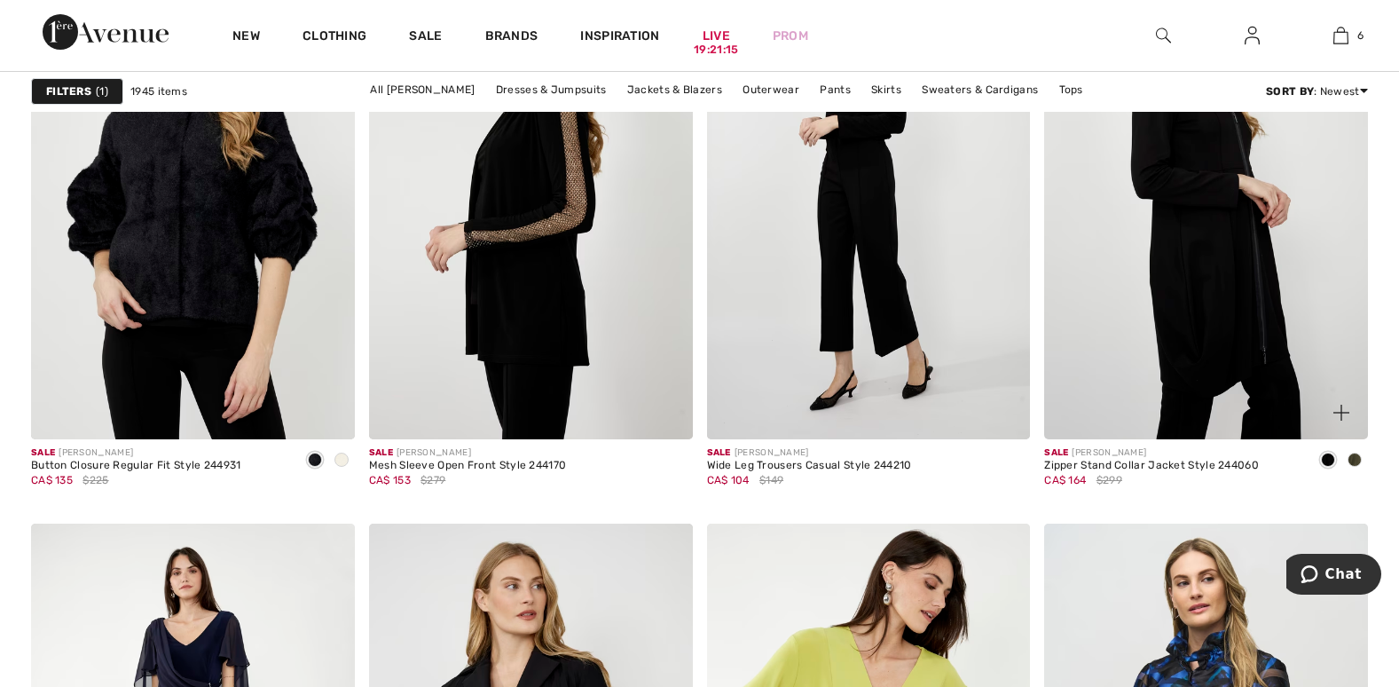
scroll to position [7717, 0]
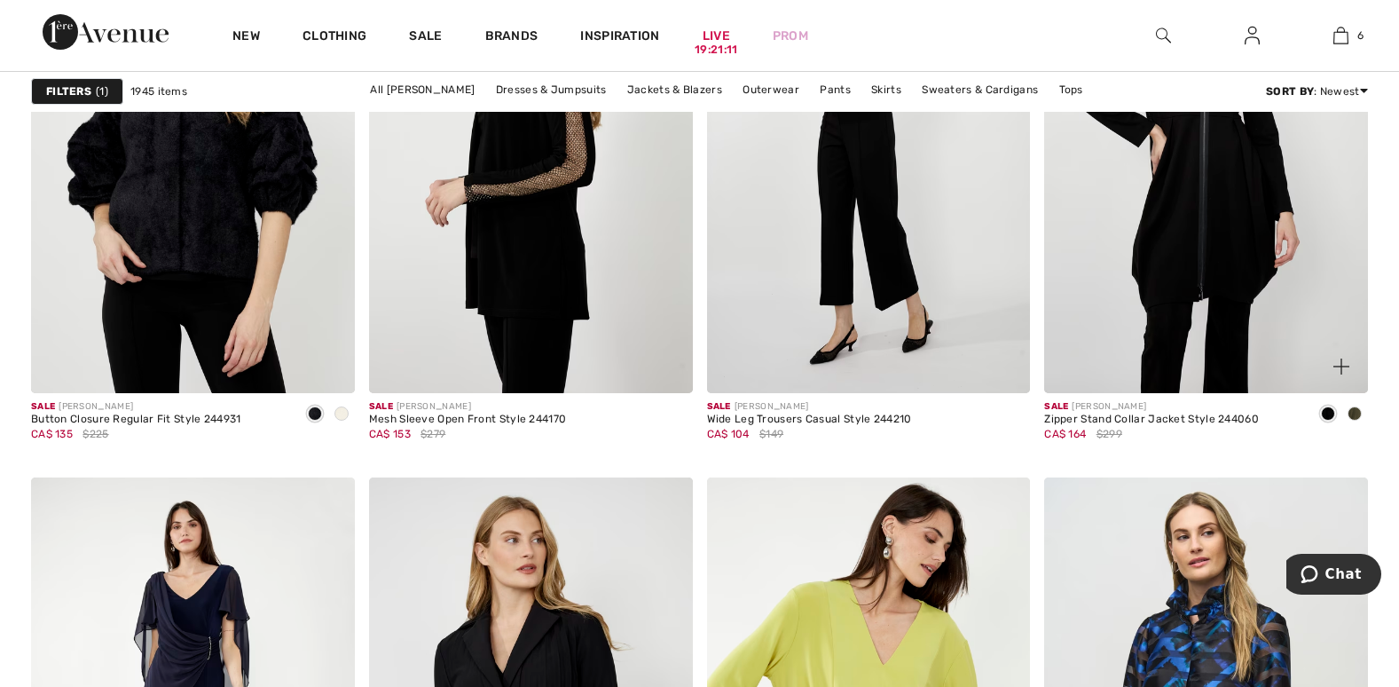
click at [1353, 407] on span at bounding box center [1354, 413] width 14 height 14
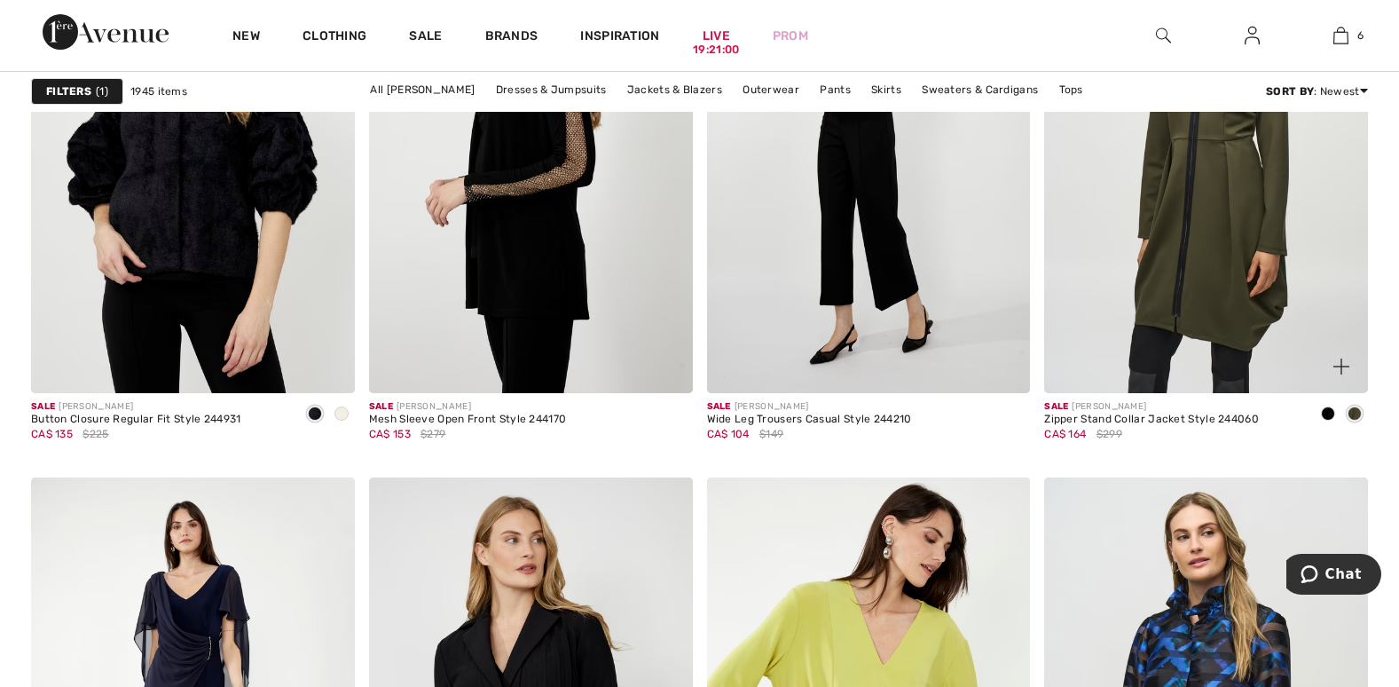
click at [1181, 313] on img at bounding box center [1206, 150] width 324 height 485
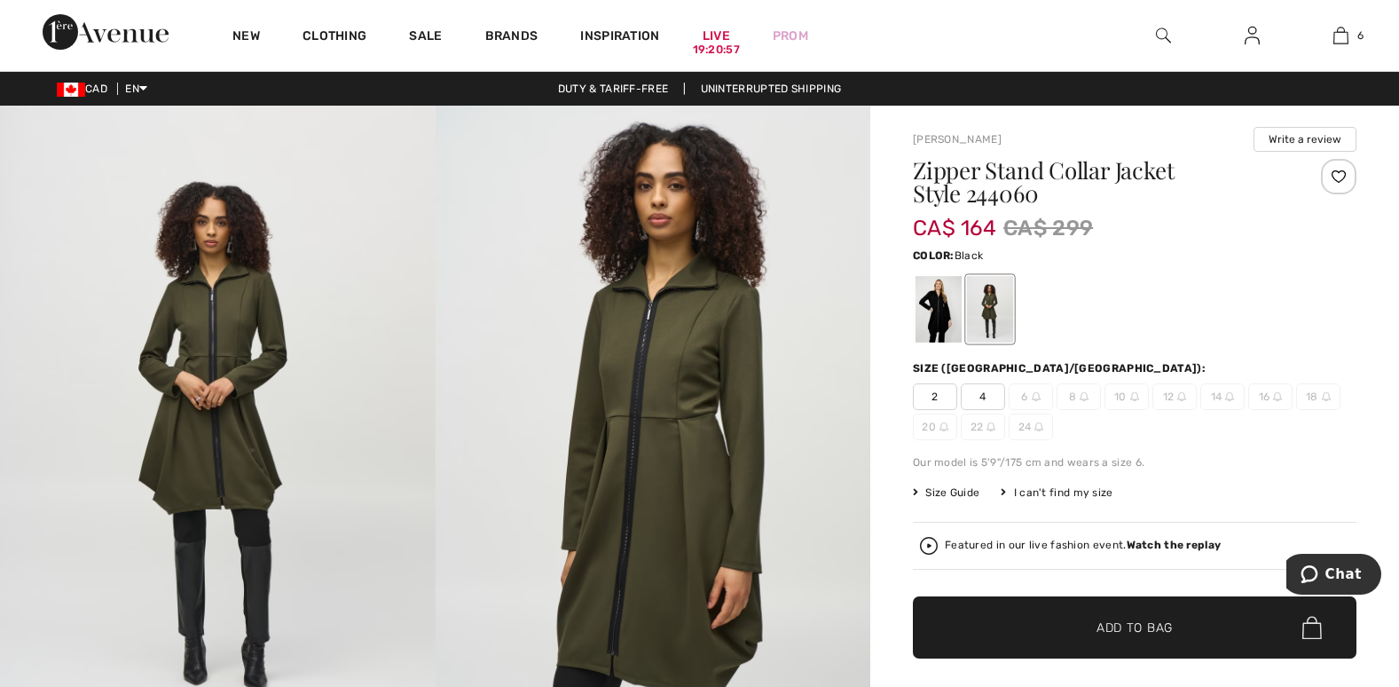
click at [928, 303] on div at bounding box center [938, 309] width 46 height 67
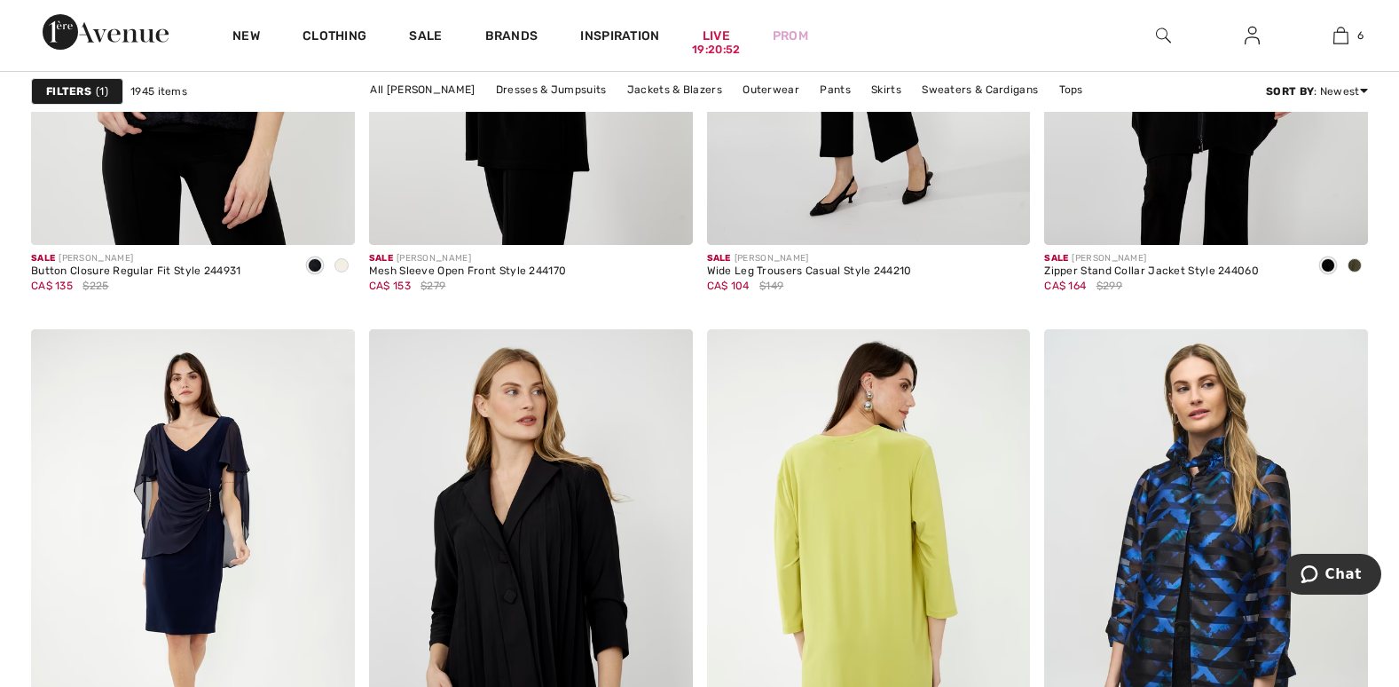
scroll to position [8071, 0]
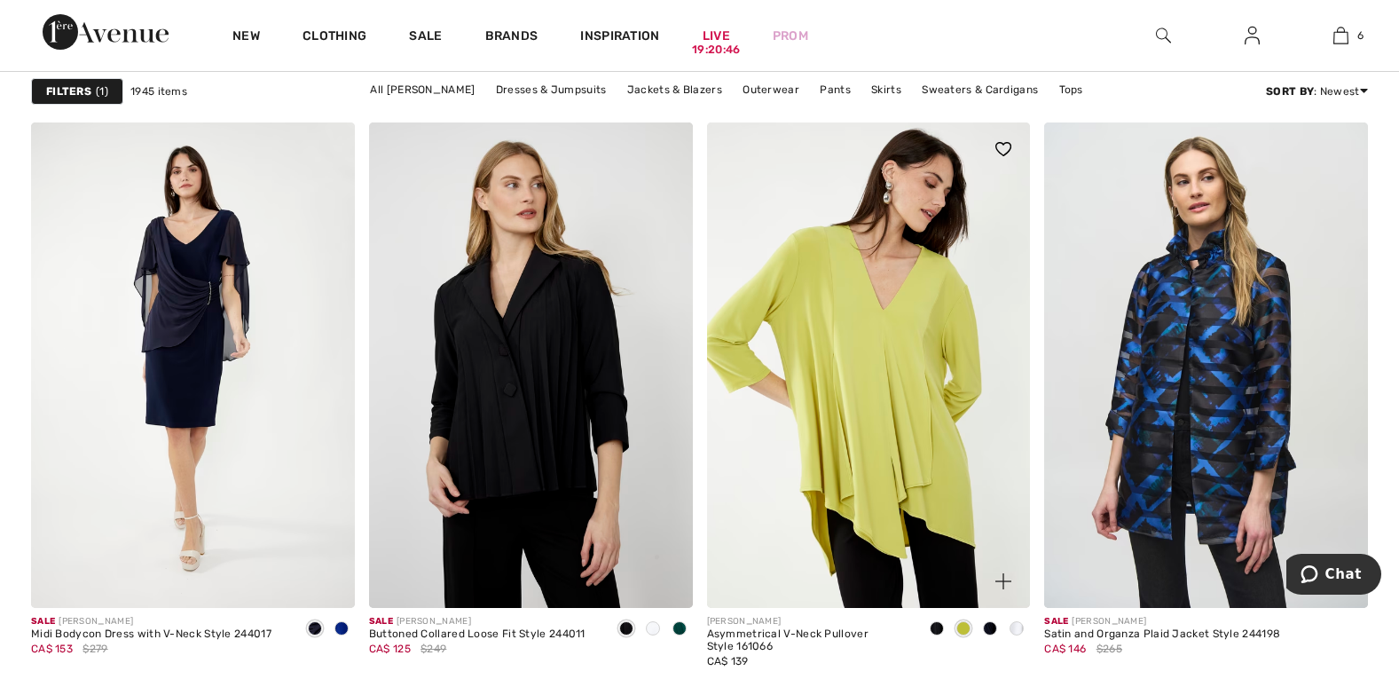
click at [938, 625] on span at bounding box center [937, 628] width 14 height 14
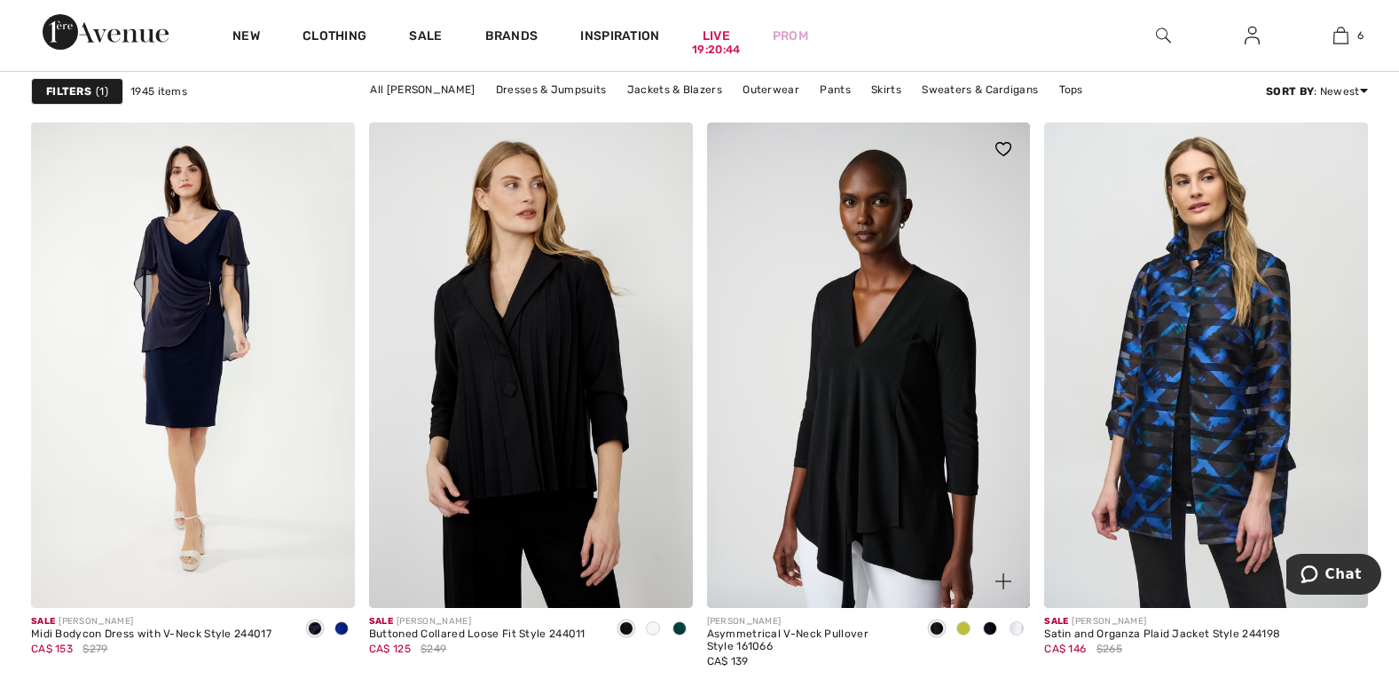
click at [990, 627] on span at bounding box center [990, 628] width 14 height 14
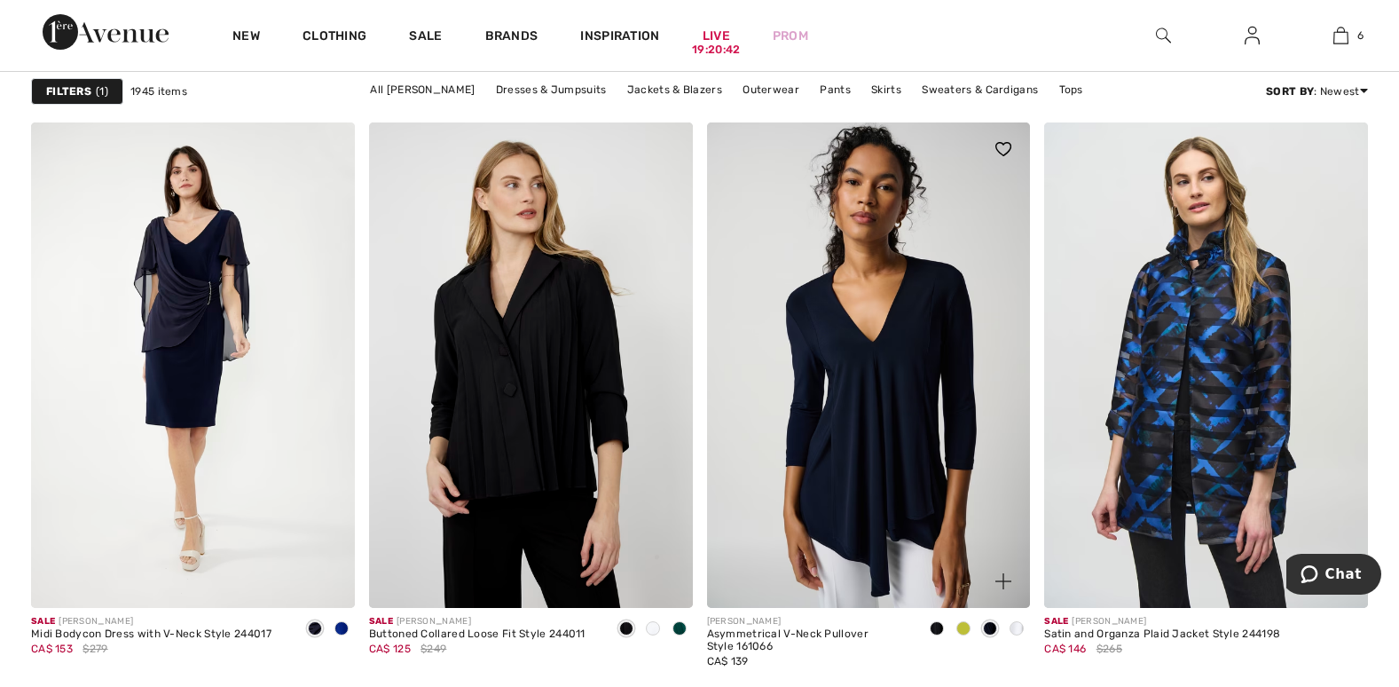
click at [1014, 620] on div at bounding box center [1016, 629] width 27 height 29
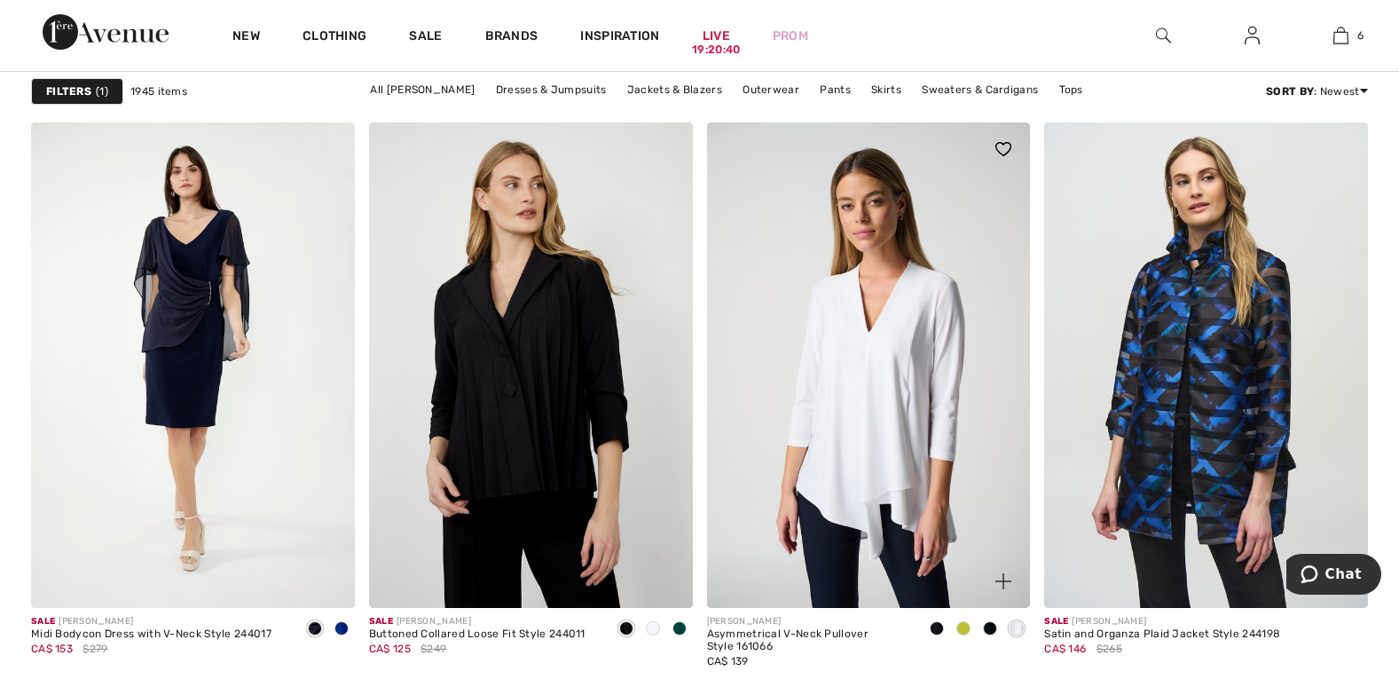
click at [959, 622] on span at bounding box center [963, 628] width 14 height 14
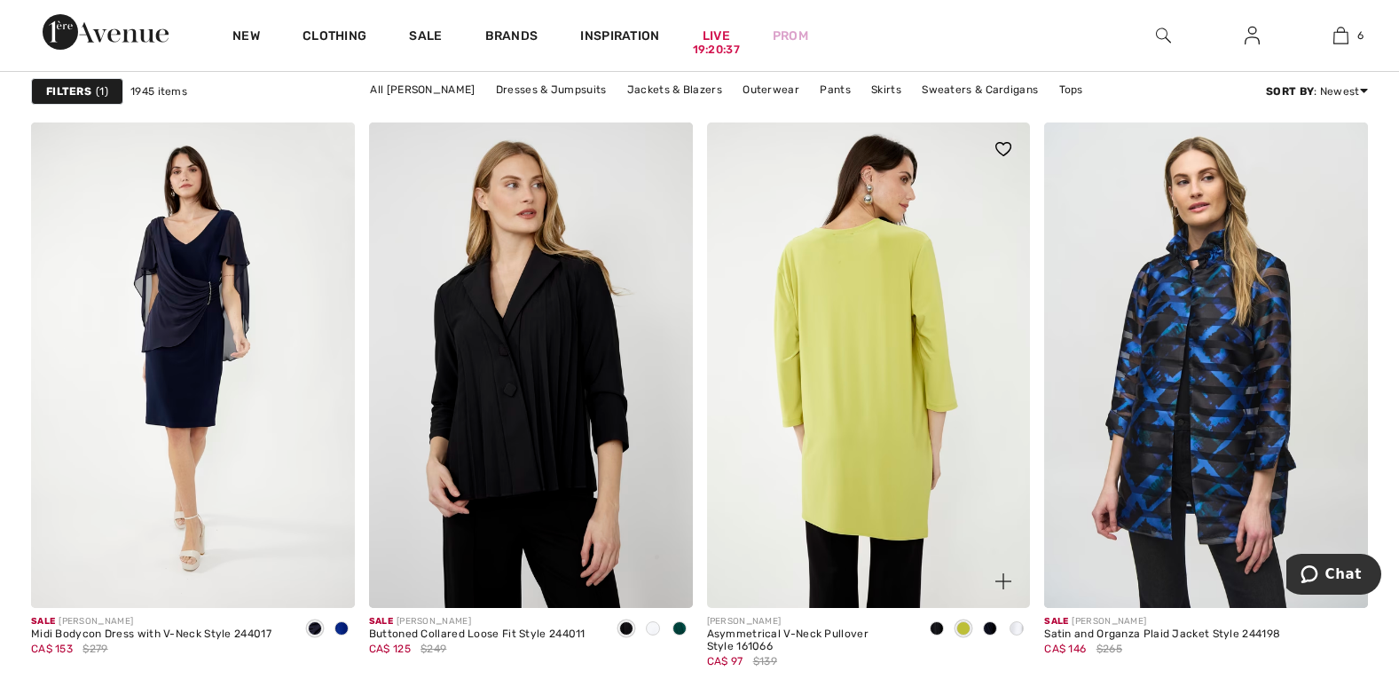
click at [904, 548] on img at bounding box center [869, 364] width 324 height 485
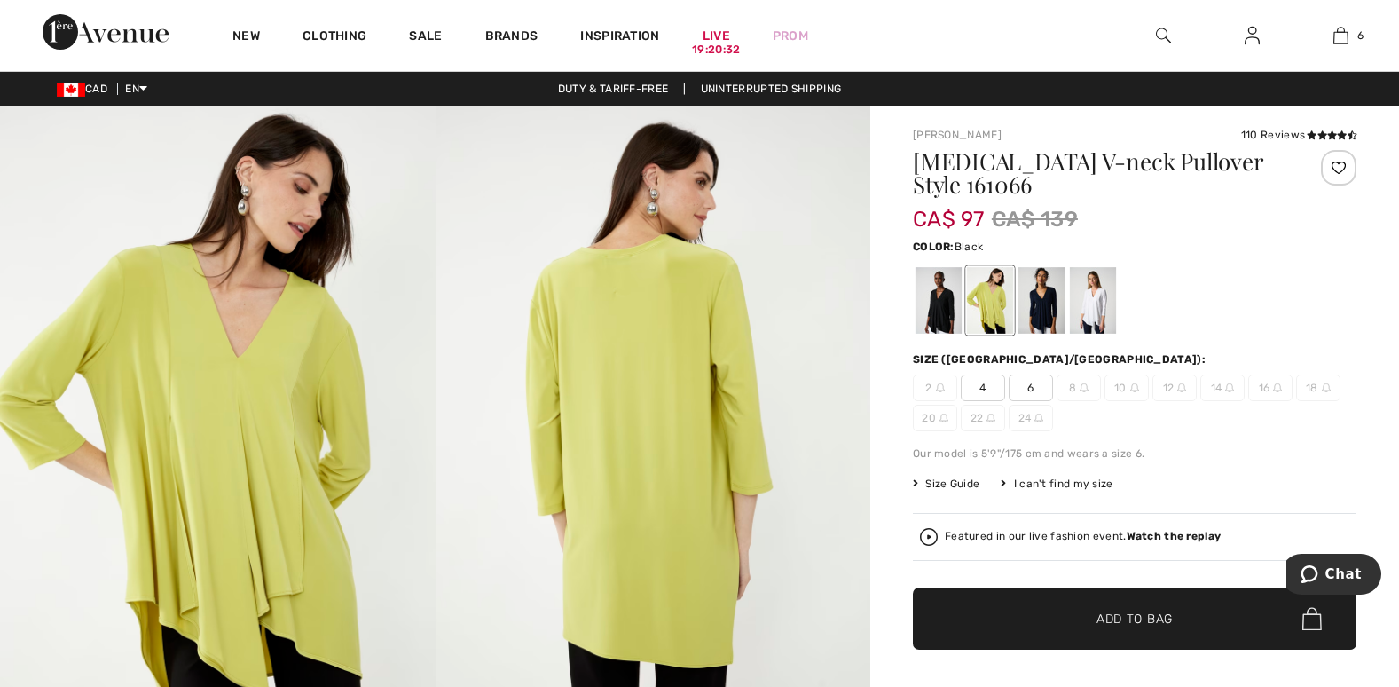
click at [933, 298] on div at bounding box center [938, 300] width 46 height 67
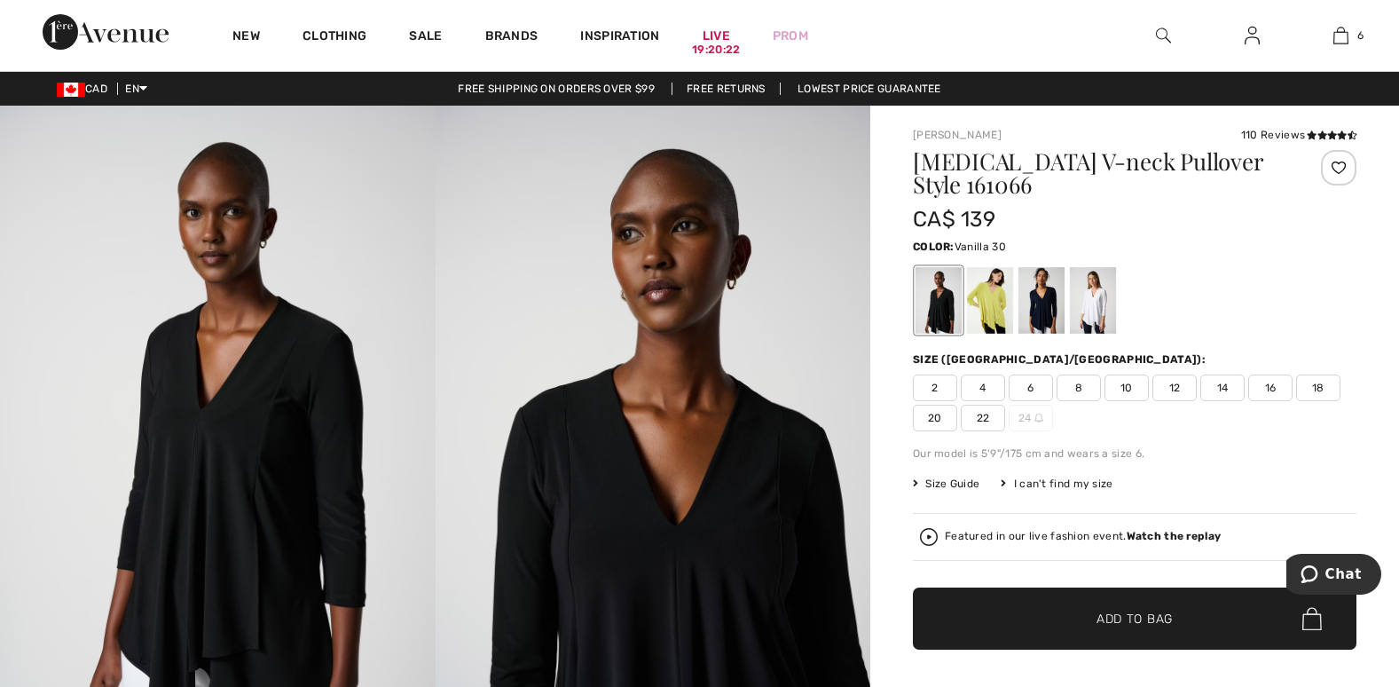
click at [1102, 303] on div at bounding box center [1093, 300] width 46 height 67
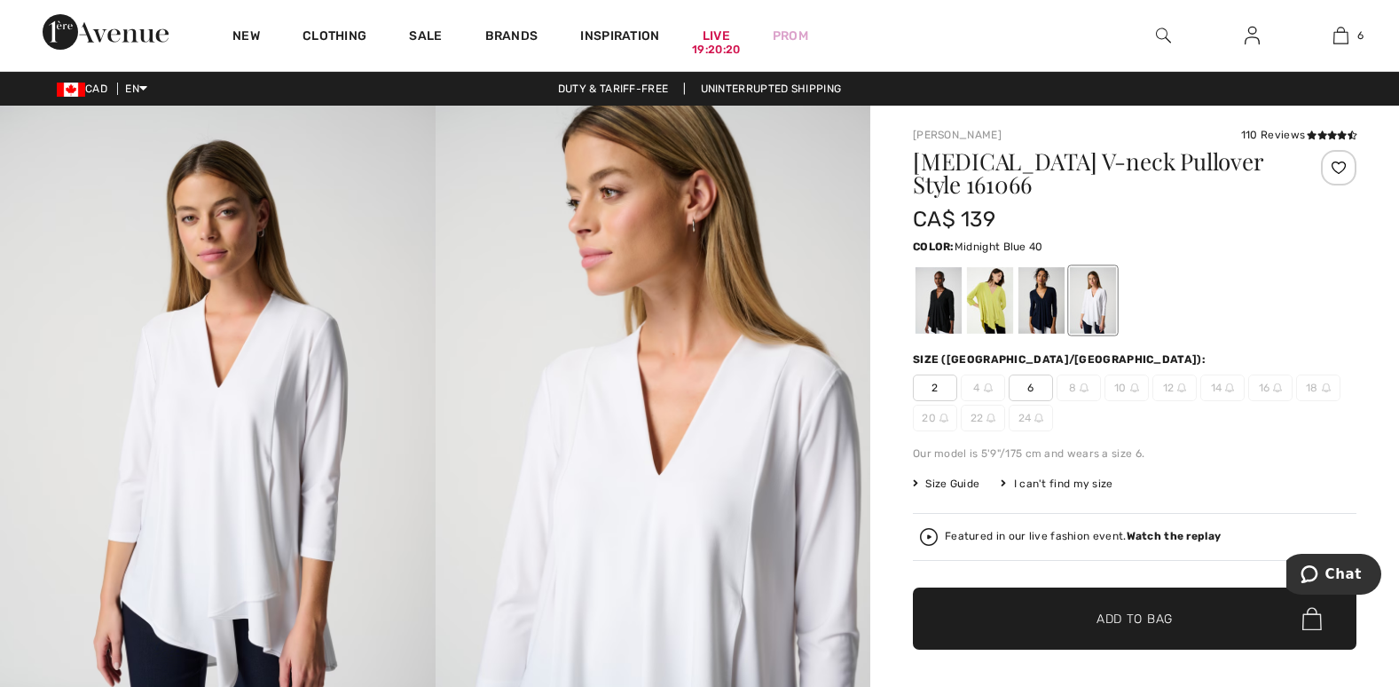
click at [1039, 309] on div at bounding box center [1041, 300] width 46 height 67
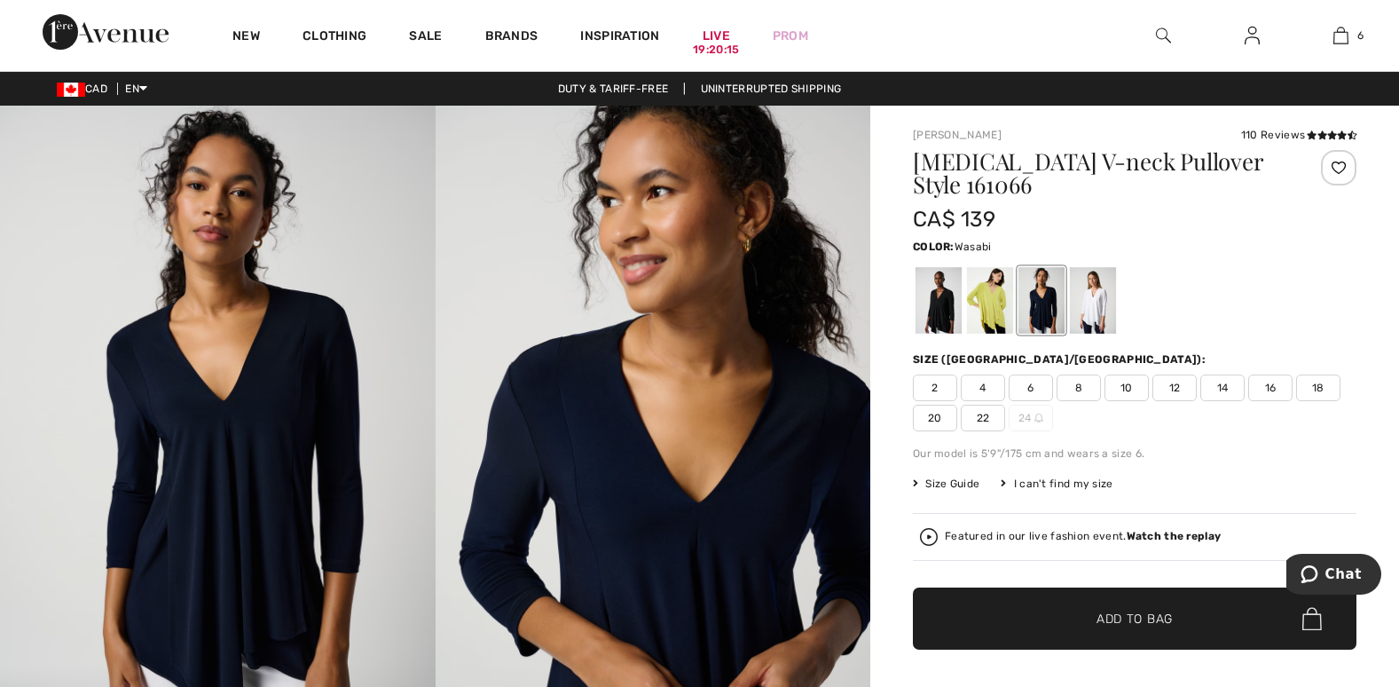
click at [997, 305] on div at bounding box center [990, 300] width 46 height 67
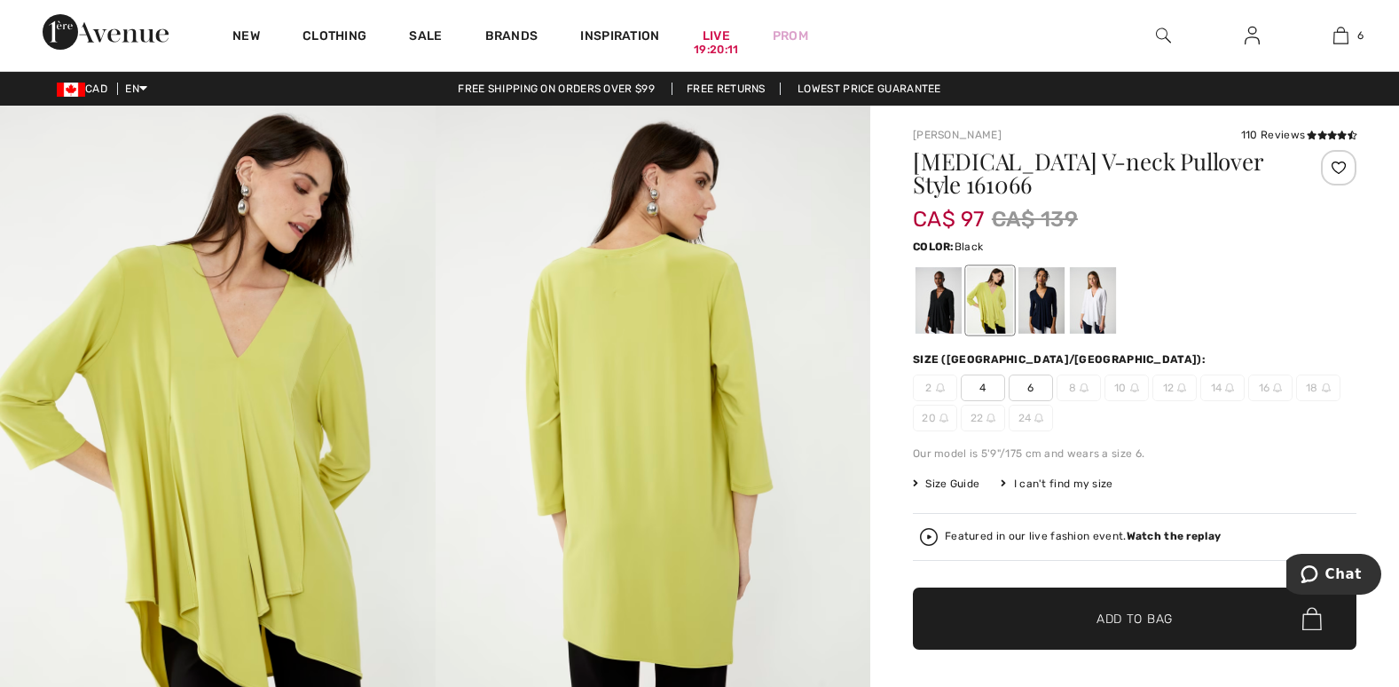
click at [941, 309] on div at bounding box center [938, 300] width 46 height 67
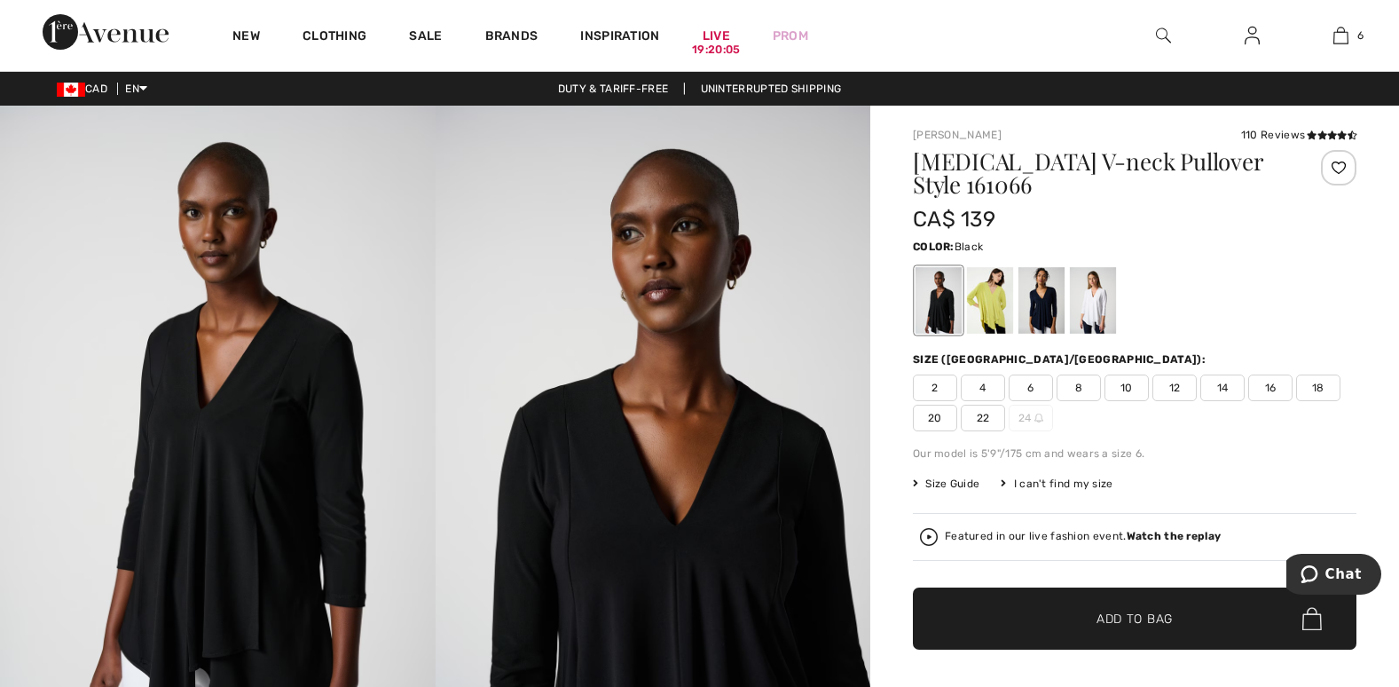
click at [1077, 388] on span "8" at bounding box center [1078, 387] width 44 height 27
click at [1161, 613] on span "Add to Bag" at bounding box center [1134, 618] width 76 height 19
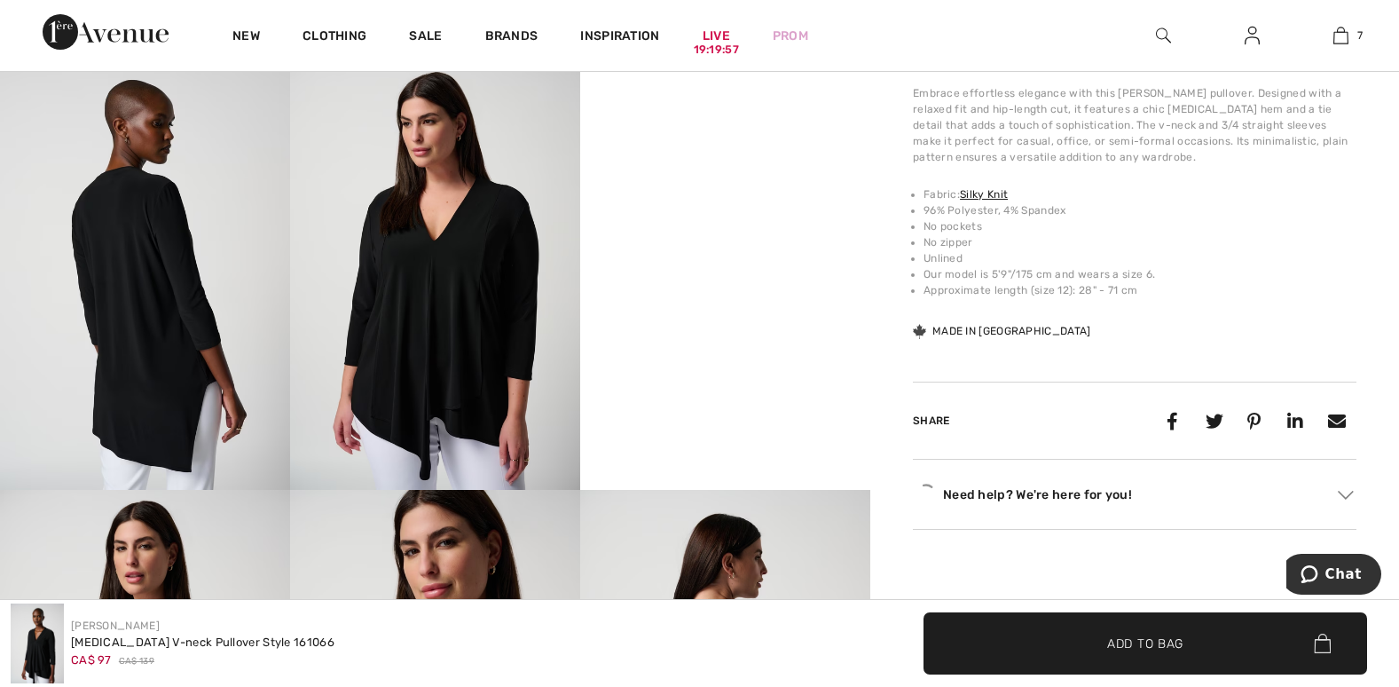
scroll to position [710, 0]
